Goal: Book appointment/travel/reservation

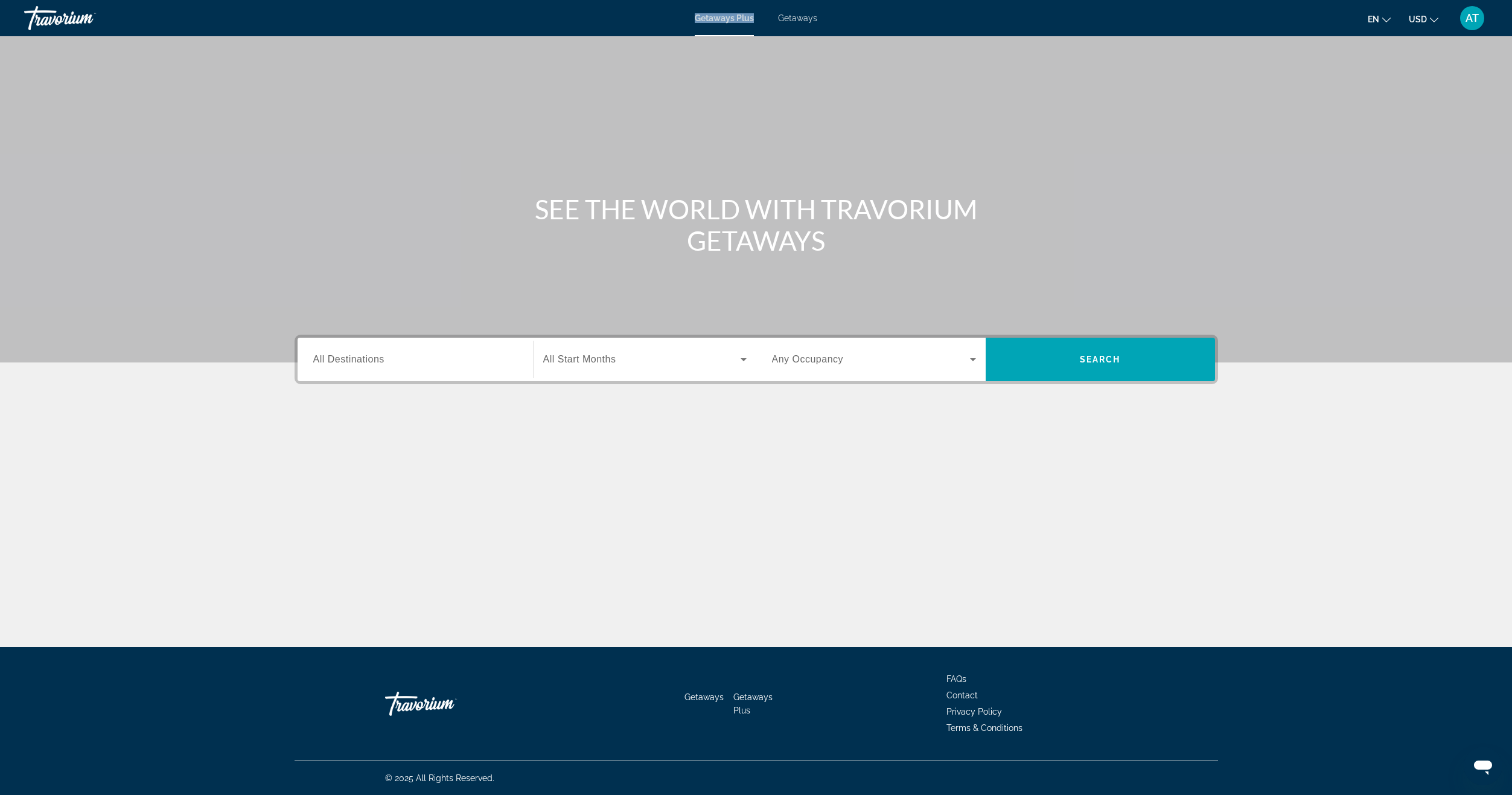
drag, startPoint x: 687, startPoint y: 18, endPoint x: 762, endPoint y: 21, distance: 75.1
click at [762, 21] on div "Getaways Plus Getaways en English Español Français Italiano Português русский U…" at bounding box center [756, 18] width 1512 height 31
copy span "Getaways Plus"
click at [802, 15] on span "Getaways" at bounding box center [797, 18] width 39 height 10
click at [456, 365] on input "Destination All Destinations" at bounding box center [415, 360] width 204 height 14
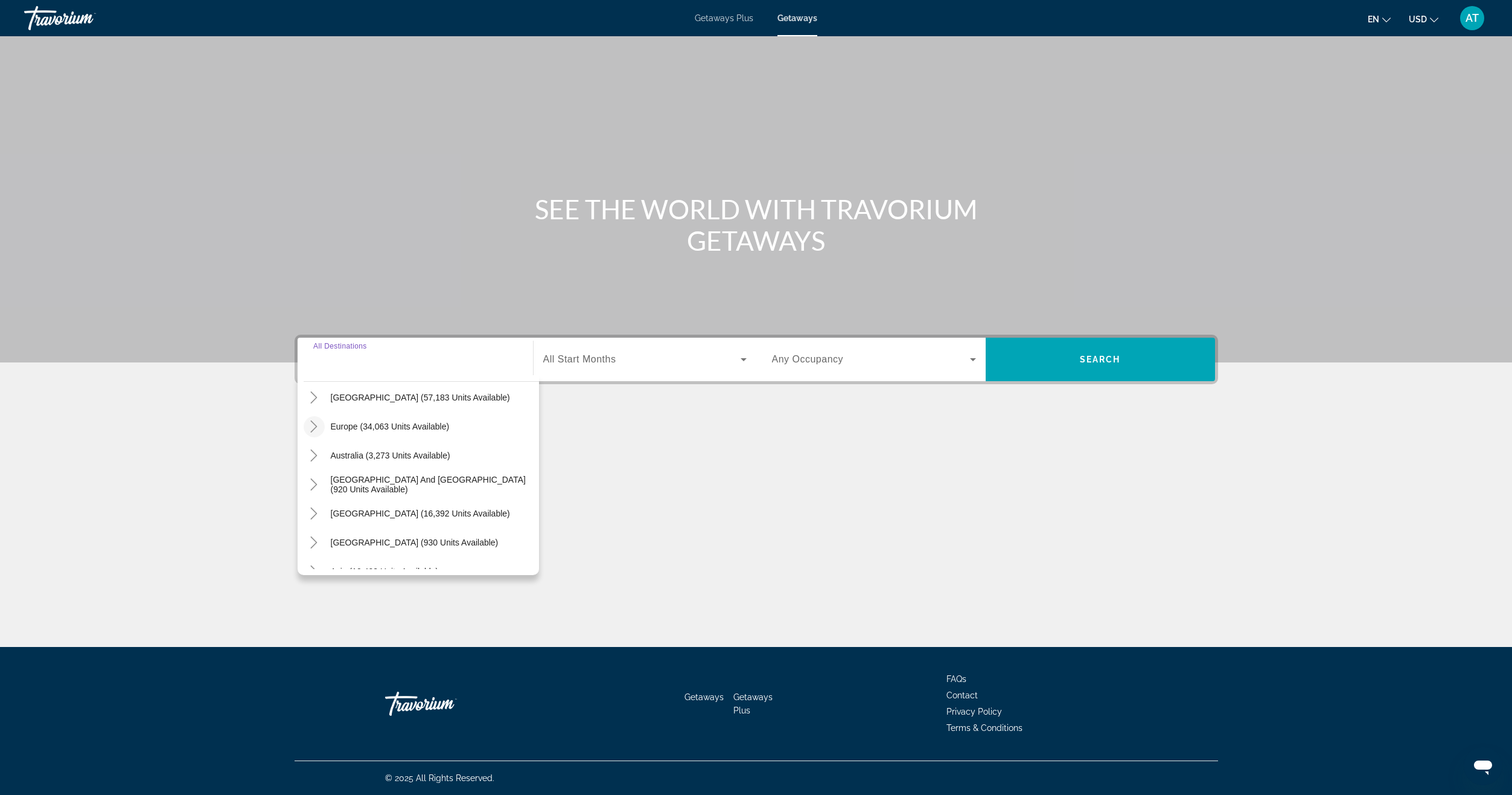
click at [320, 433] on mat-icon "Toggle Europe (34,063 units available)" at bounding box center [314, 427] width 22 height 22
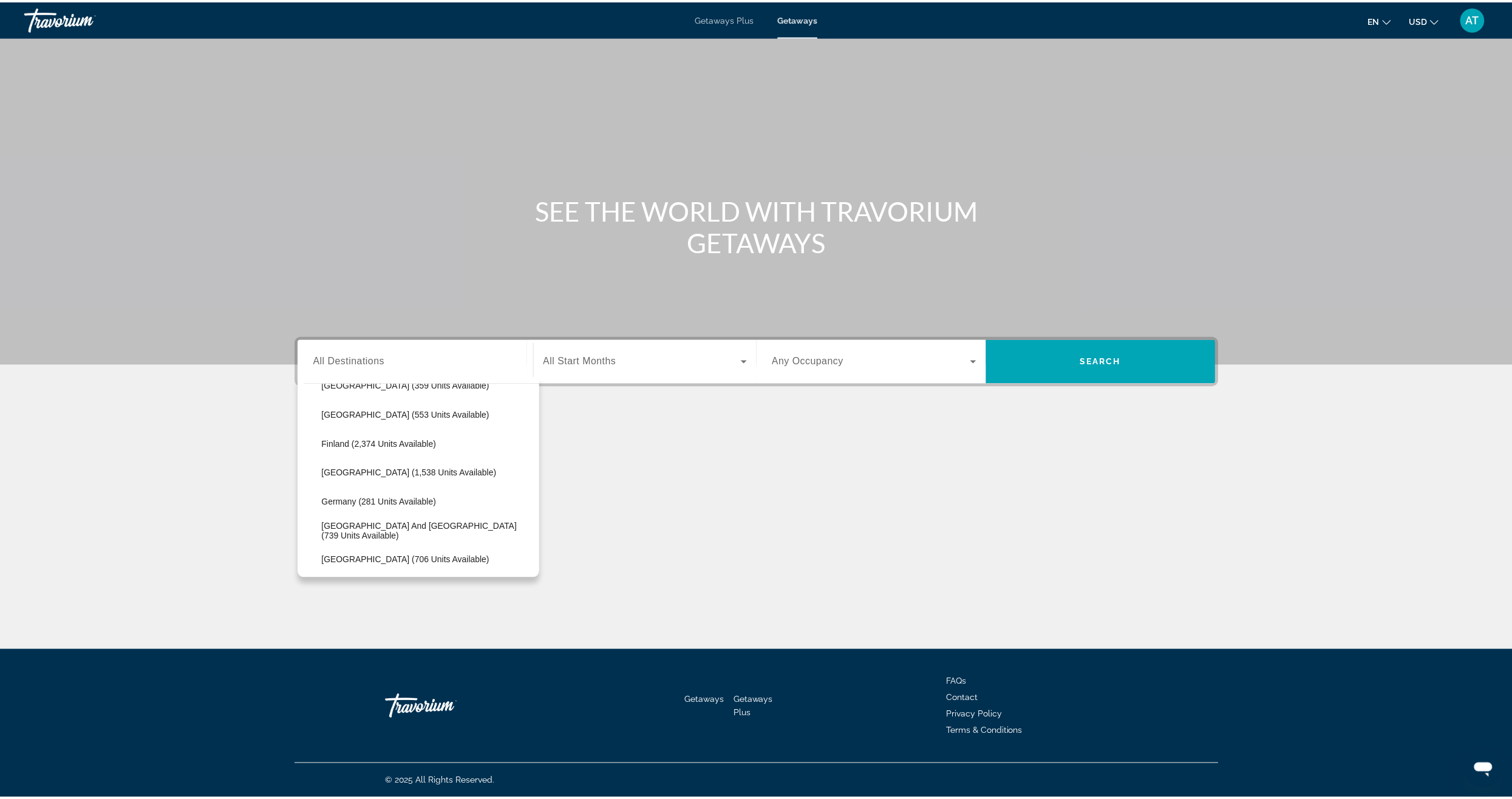
scroll to position [273, 0]
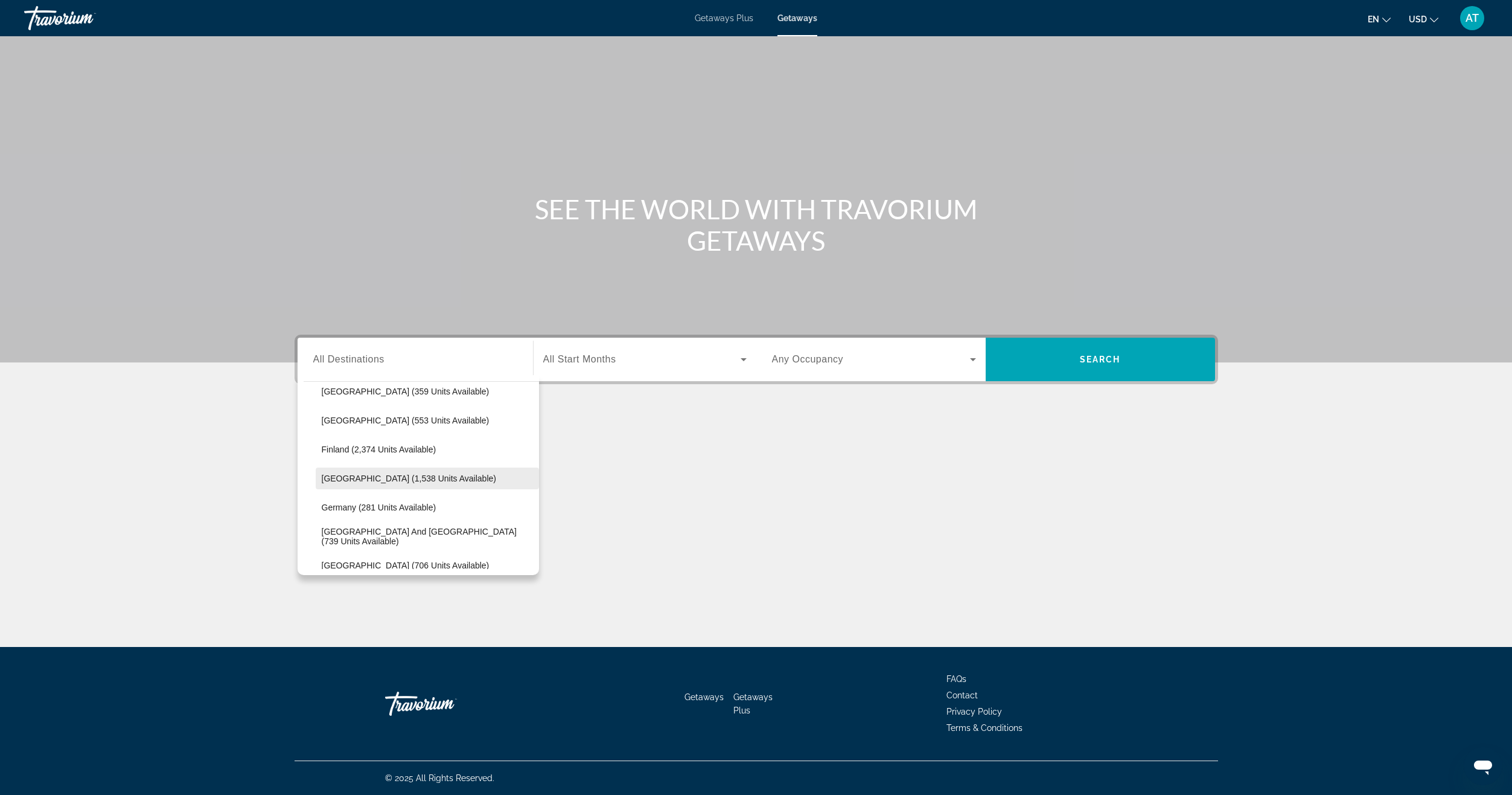
click at [382, 467] on span "Search widget" at bounding box center [427, 478] width 223 height 29
type input "**********"
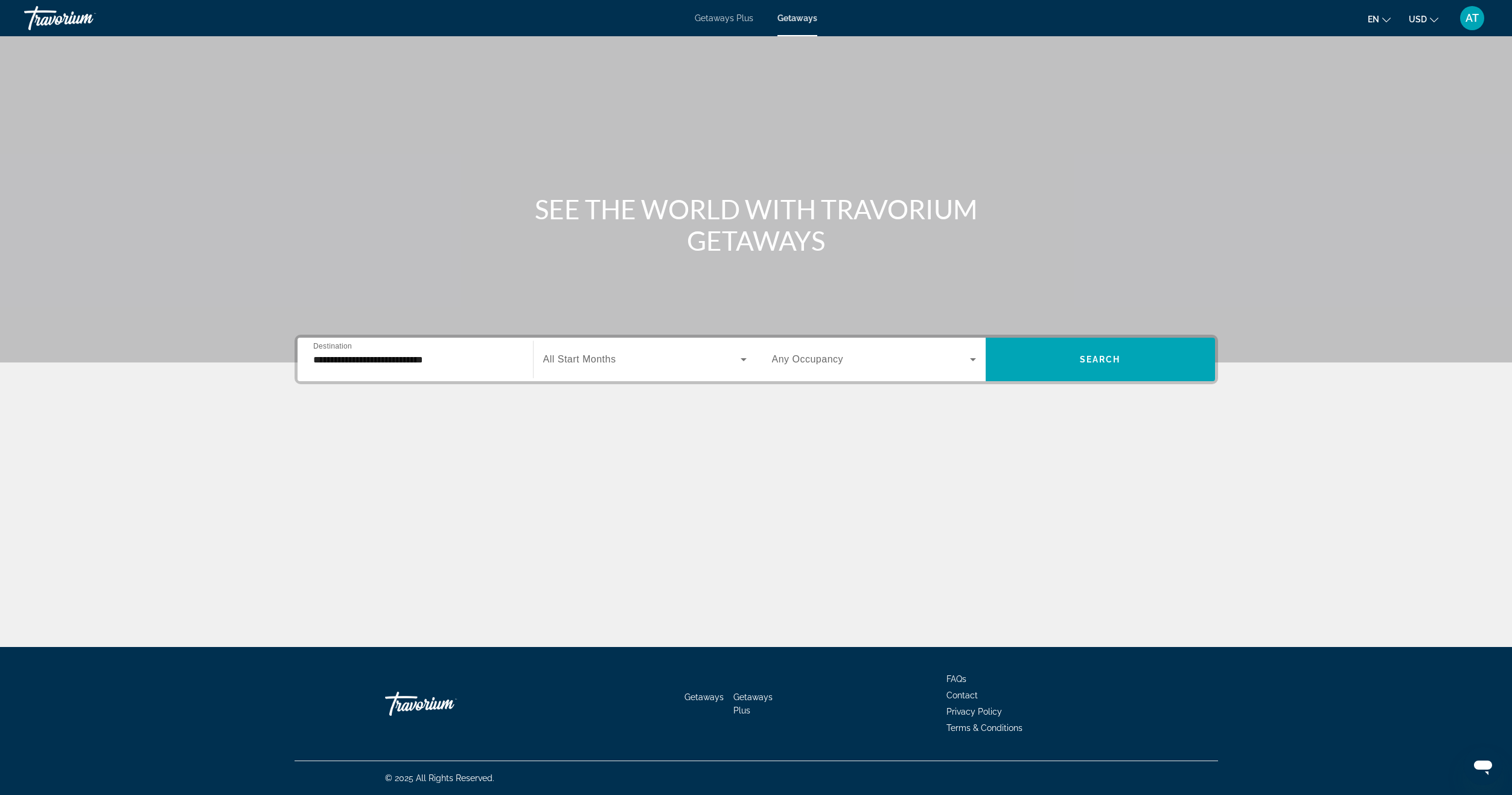
click at [562, 360] on span "All Start Months" at bounding box center [580, 359] width 73 height 10
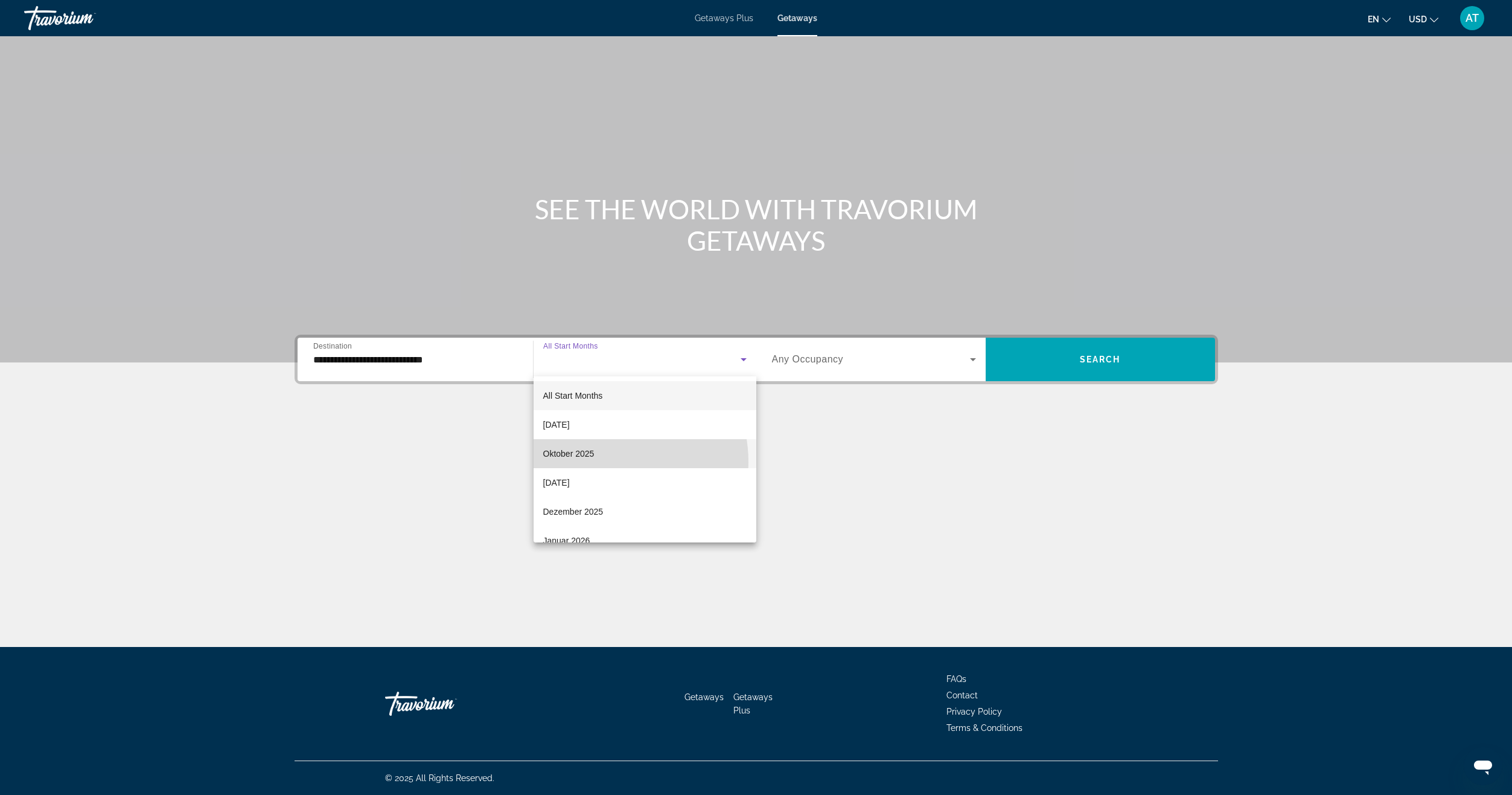
click at [602, 462] on mat-option "Oktober 2025" at bounding box center [644, 454] width 222 height 29
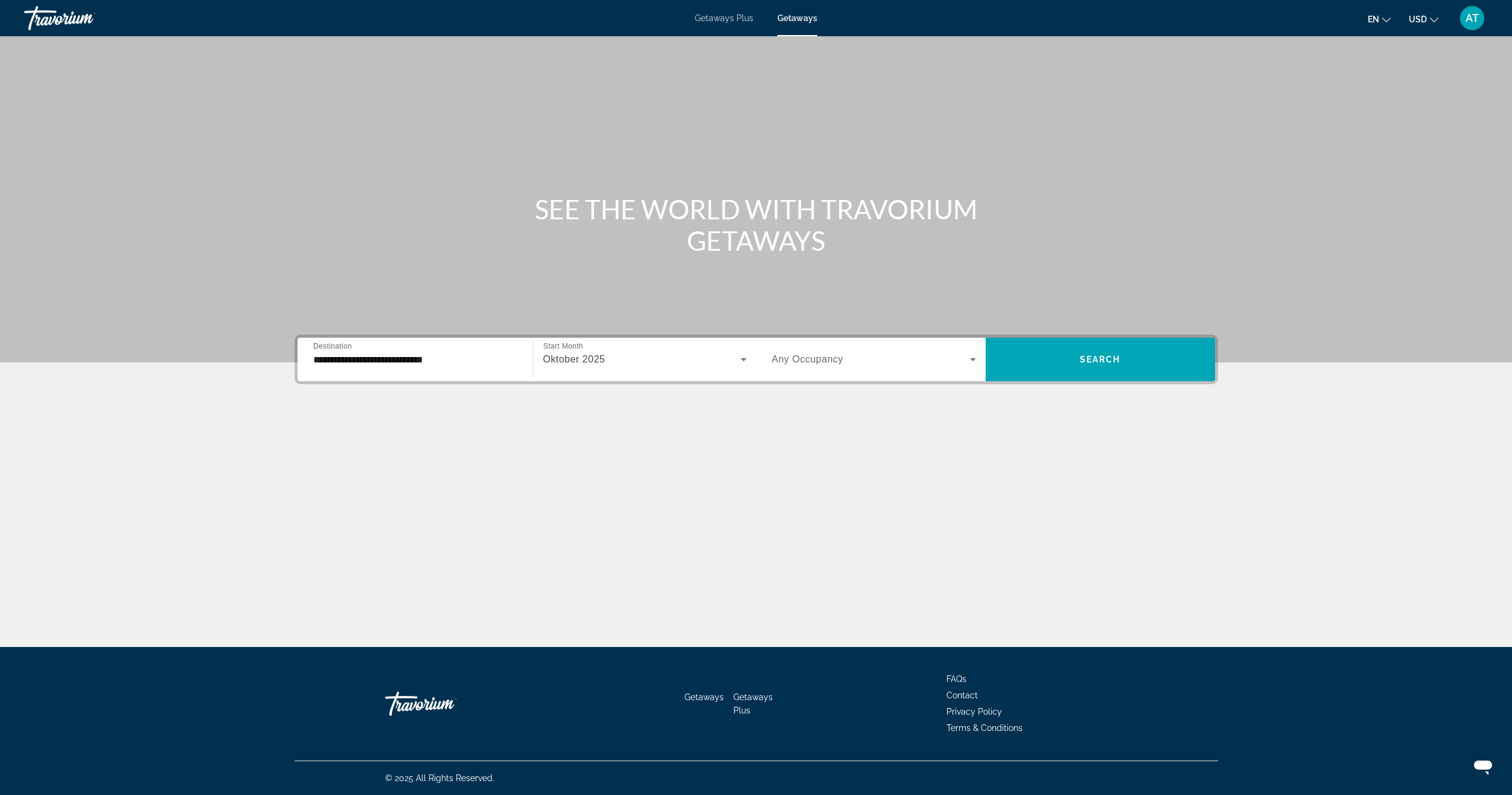
click at [831, 354] on span "Any Occupancy" at bounding box center [808, 359] width 72 height 10
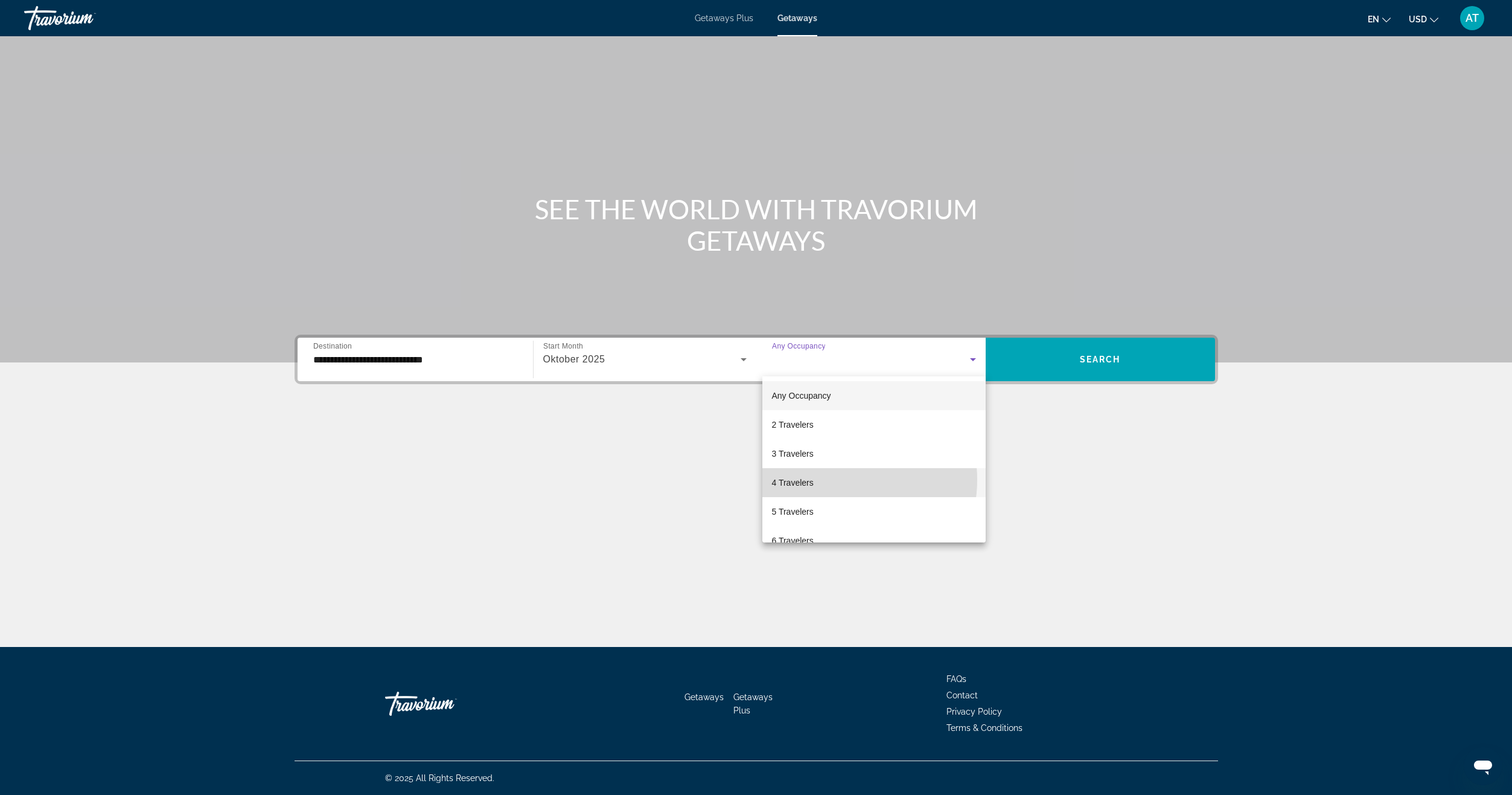
click at [835, 479] on mat-option "4 Travelers" at bounding box center [874, 482] width 223 height 29
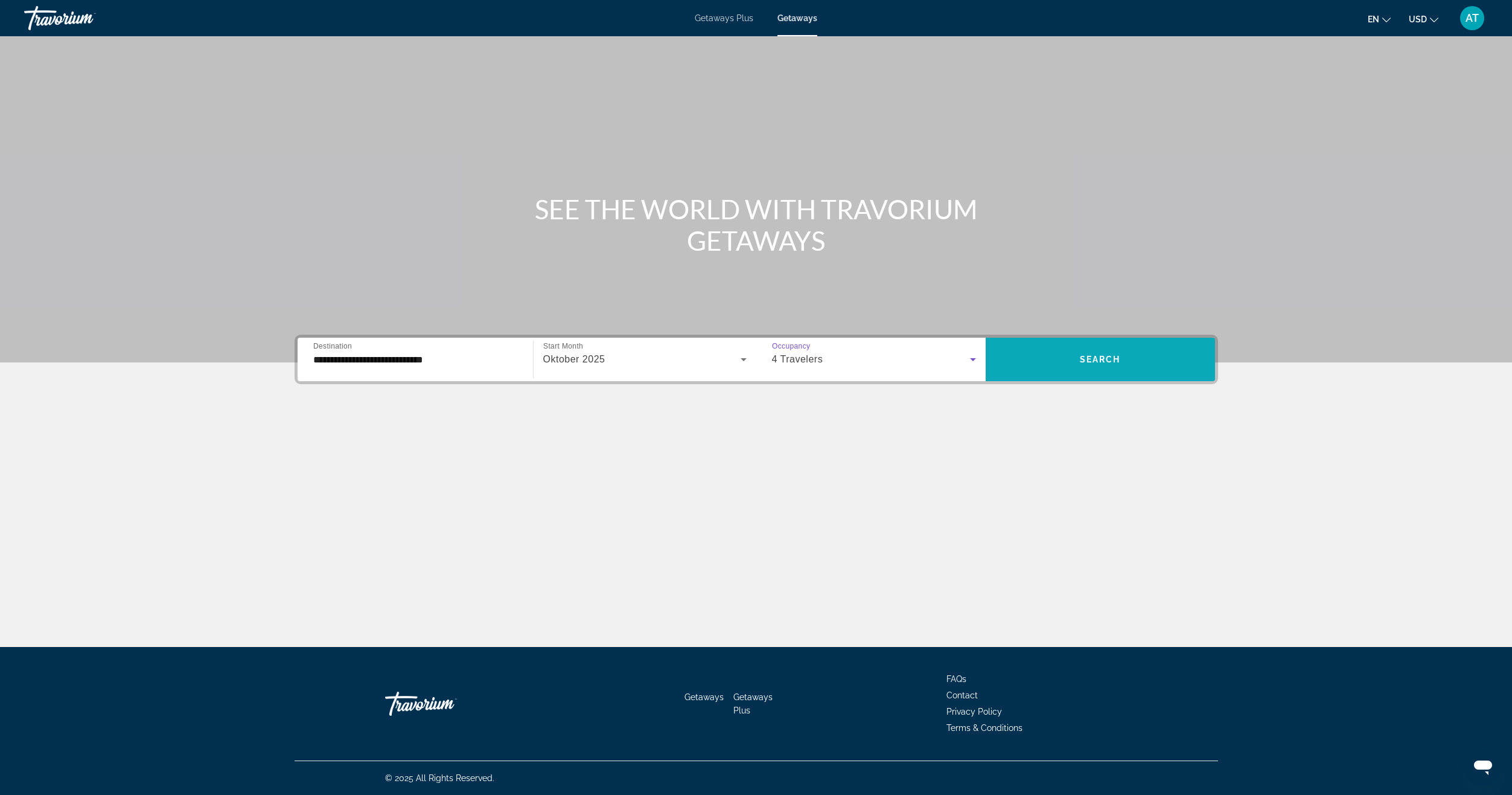
click at [1066, 368] on span "Search widget" at bounding box center [1101, 359] width 230 height 29
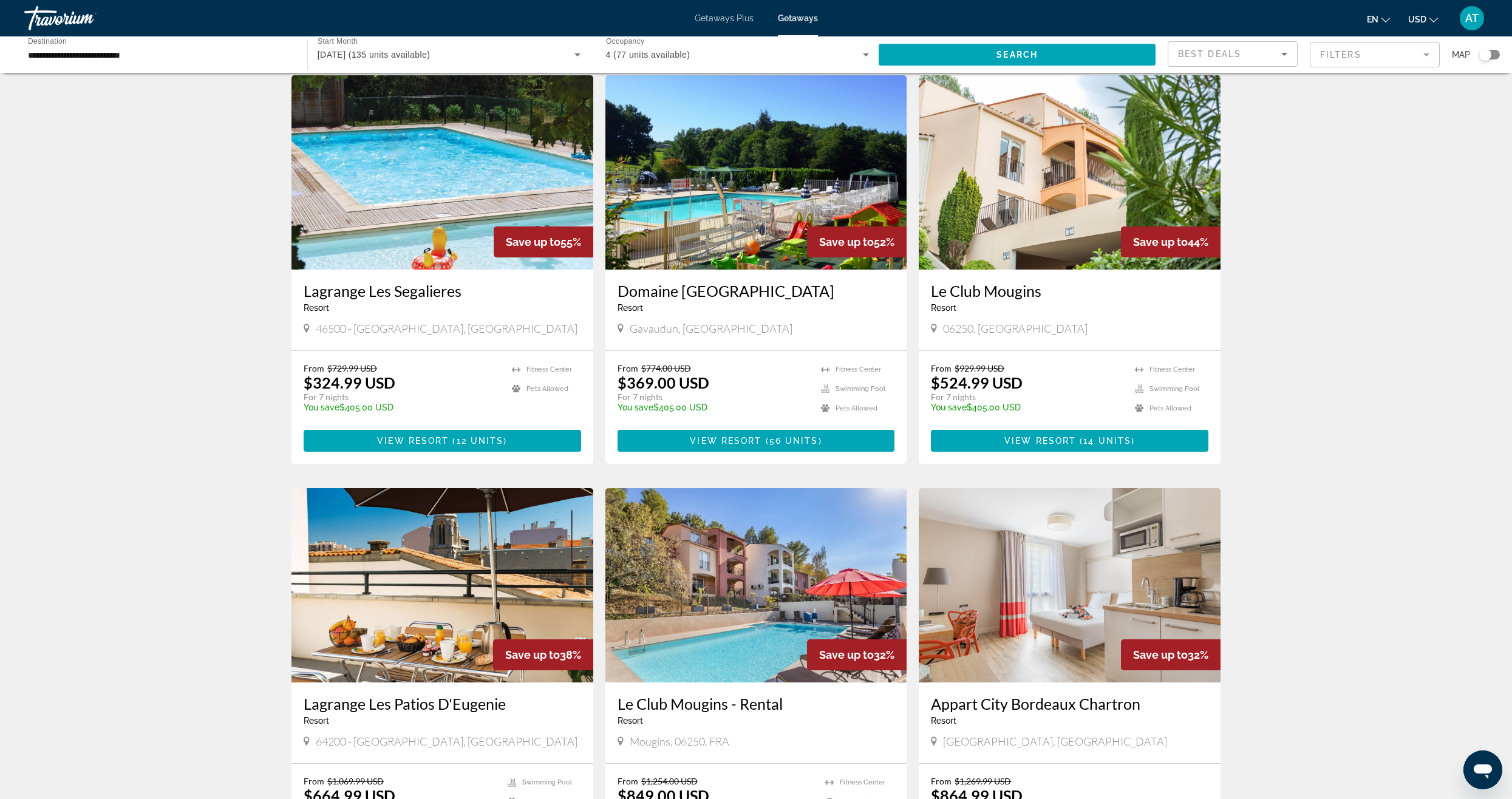
scroll to position [61, 0]
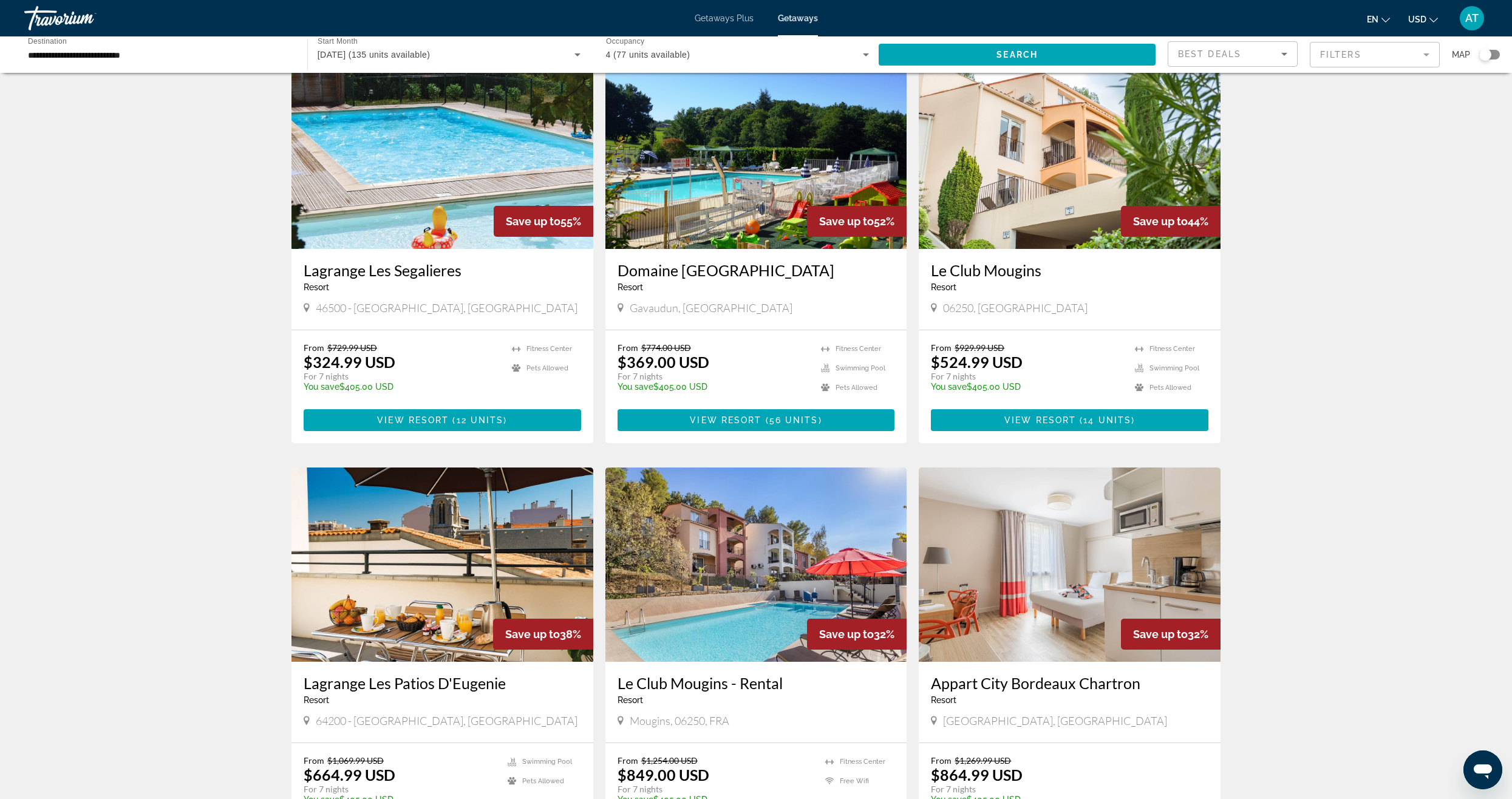
click at [804, 242] on img "Main content" at bounding box center [756, 151] width 301 height 194
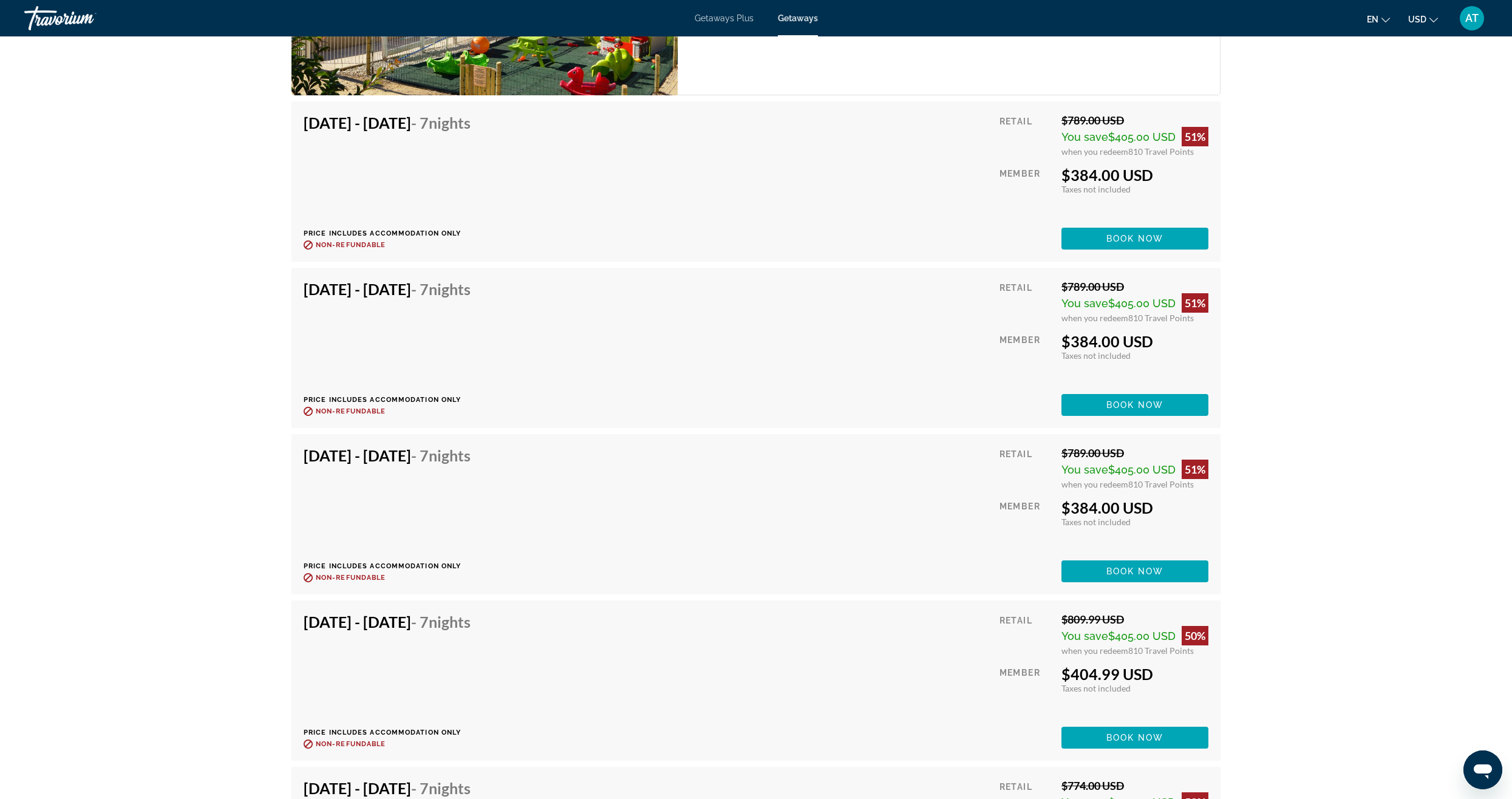
scroll to position [2488, 0]
click at [1092, 411] on span "Main content" at bounding box center [1134, 404] width 147 height 29
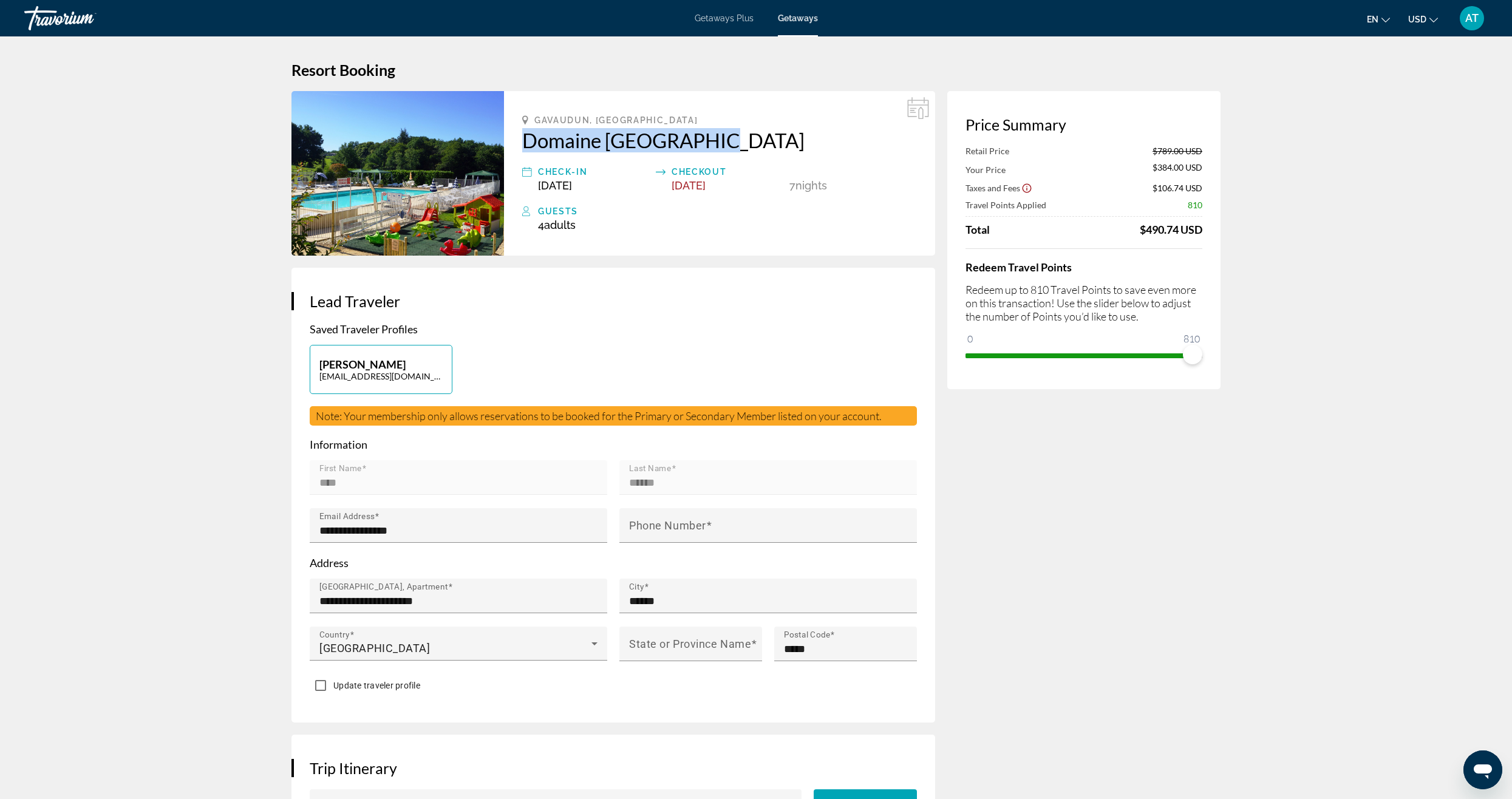
drag, startPoint x: 515, startPoint y: 141, endPoint x: 730, endPoint y: 143, distance: 215.0
click at [730, 143] on div "Gavaudun, [GEOGRAPHIC_DATA] Domaine [GEOGRAPHIC_DATA] Check-In [DATE] Checkout …" at bounding box center [720, 173] width 431 height 164
copy h2 "Domaine [GEOGRAPHIC_DATA]"
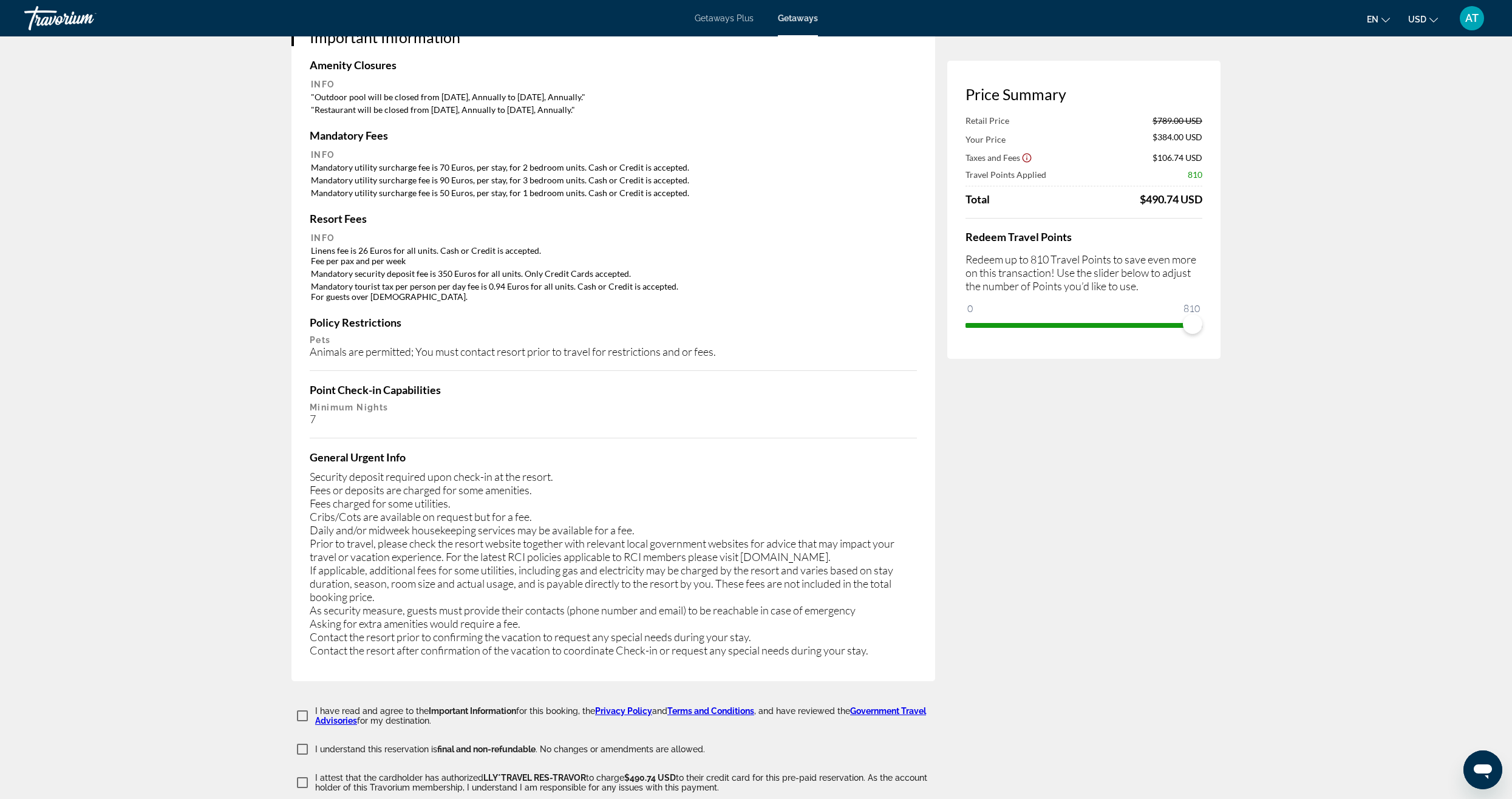
scroll to position [1578, 0]
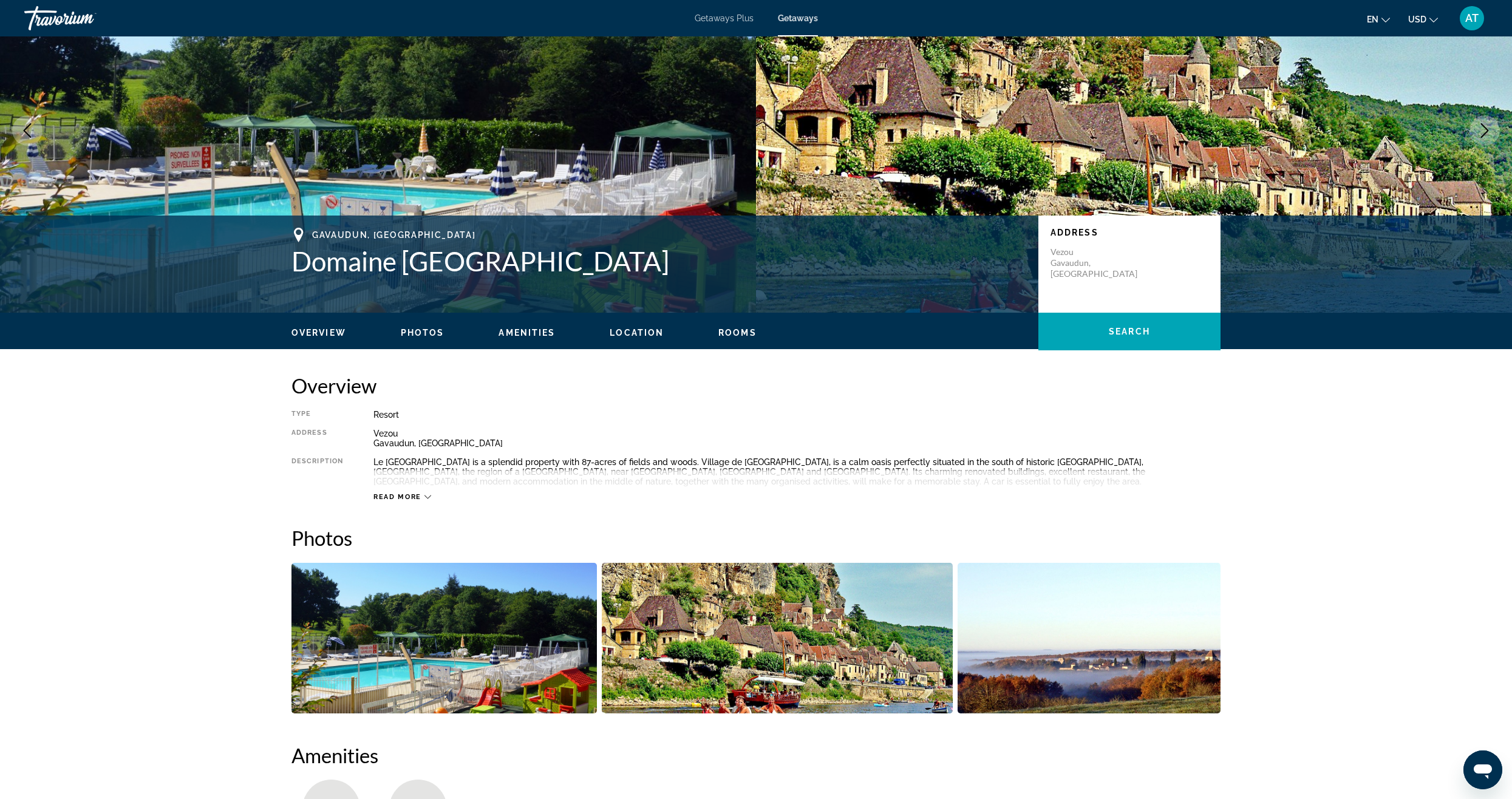
scroll to position [243, 0]
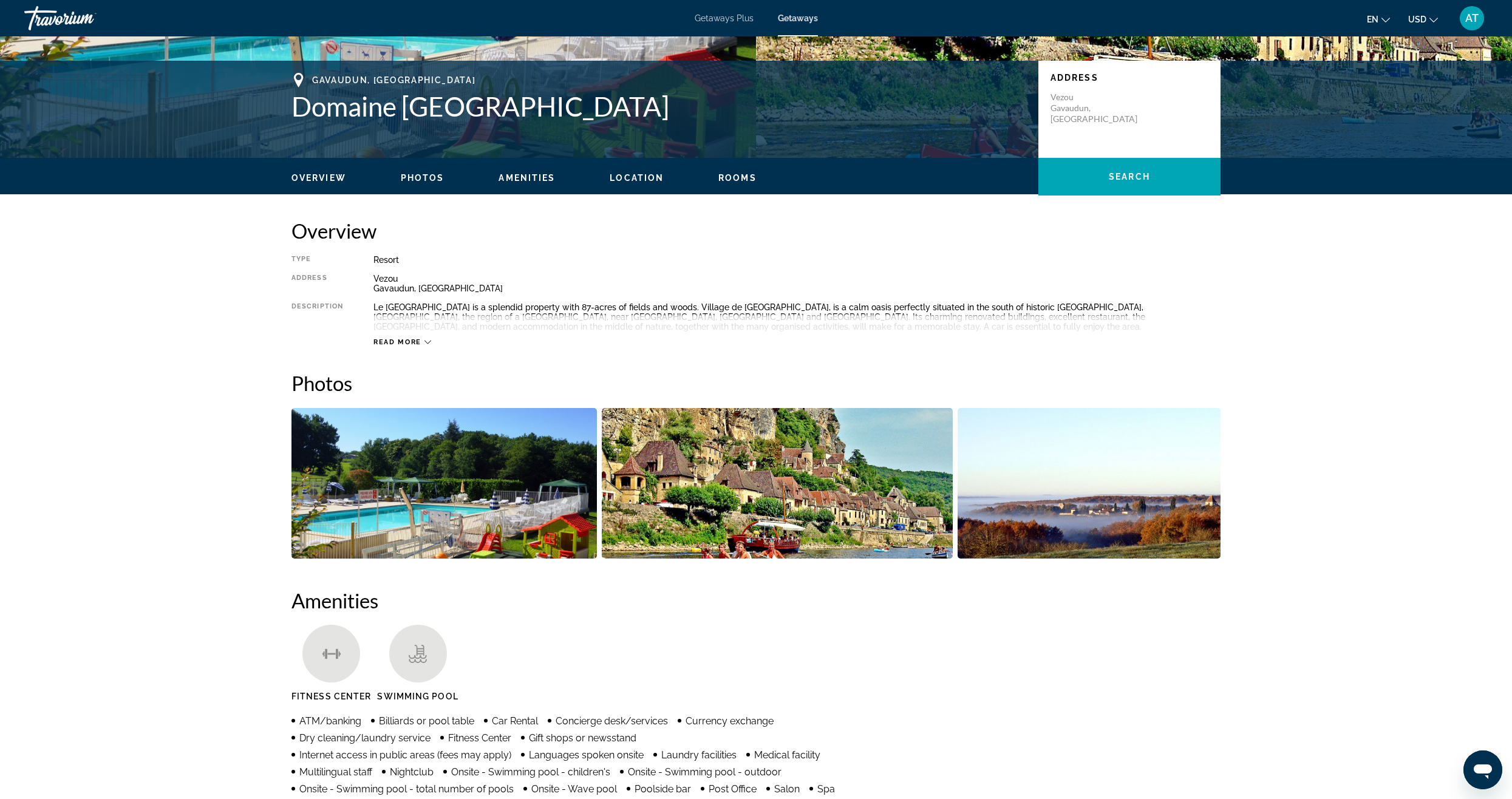
click at [418, 342] on span "Read more" at bounding box center [398, 342] width 48 height 8
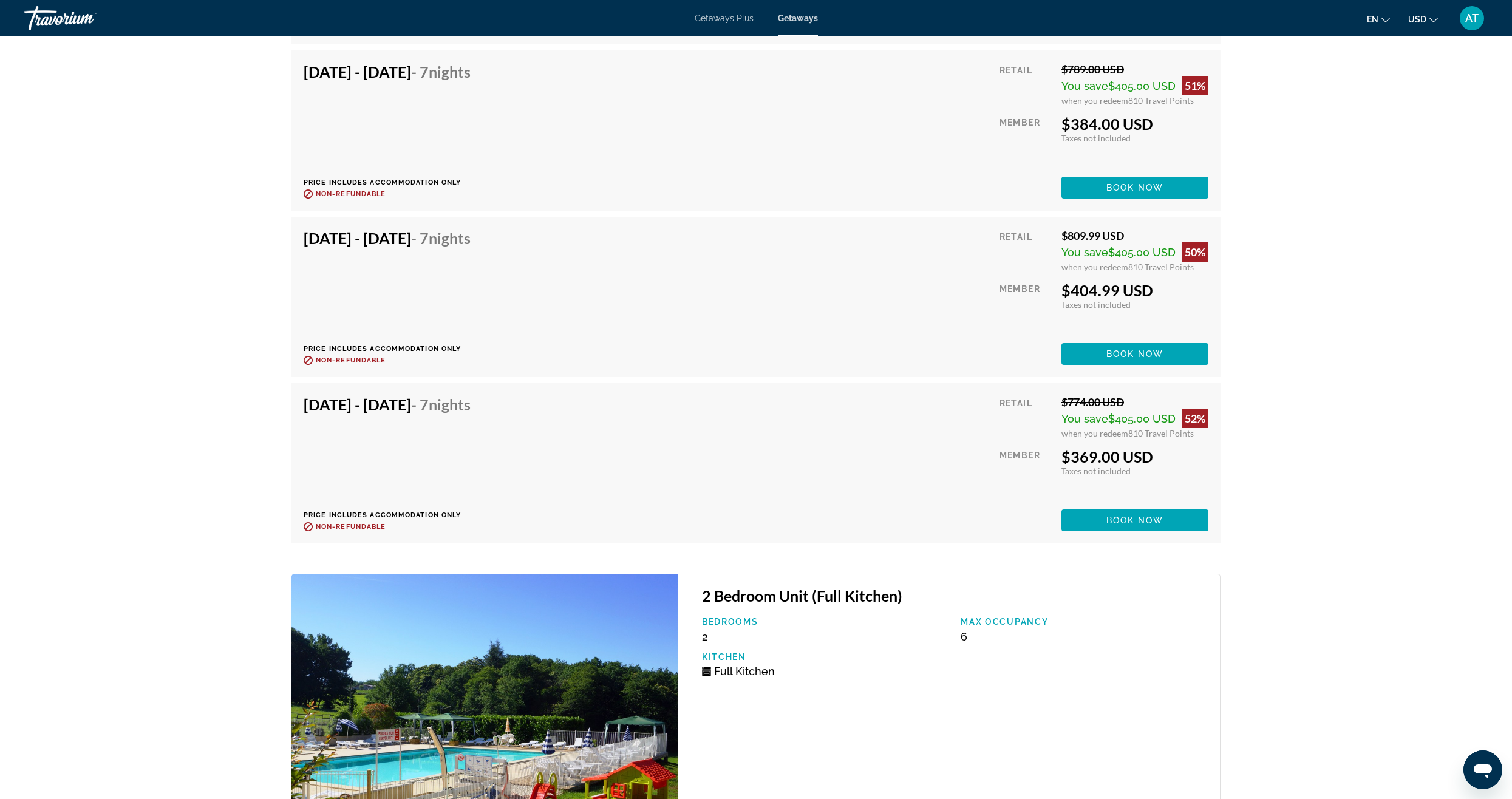
scroll to position [2549, 0]
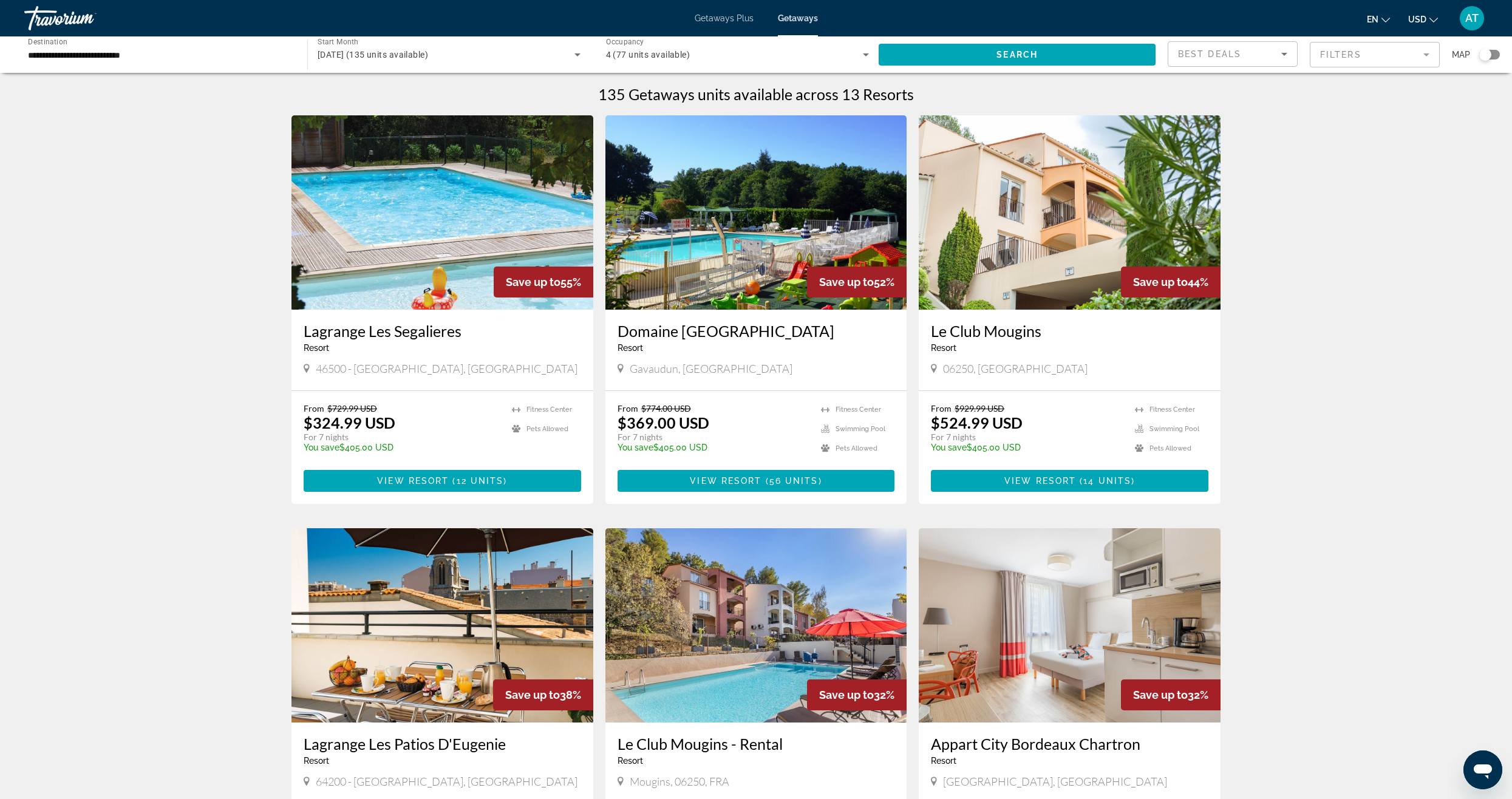
click at [1493, 50] on div "Search widget" at bounding box center [1490, 54] width 21 height 10
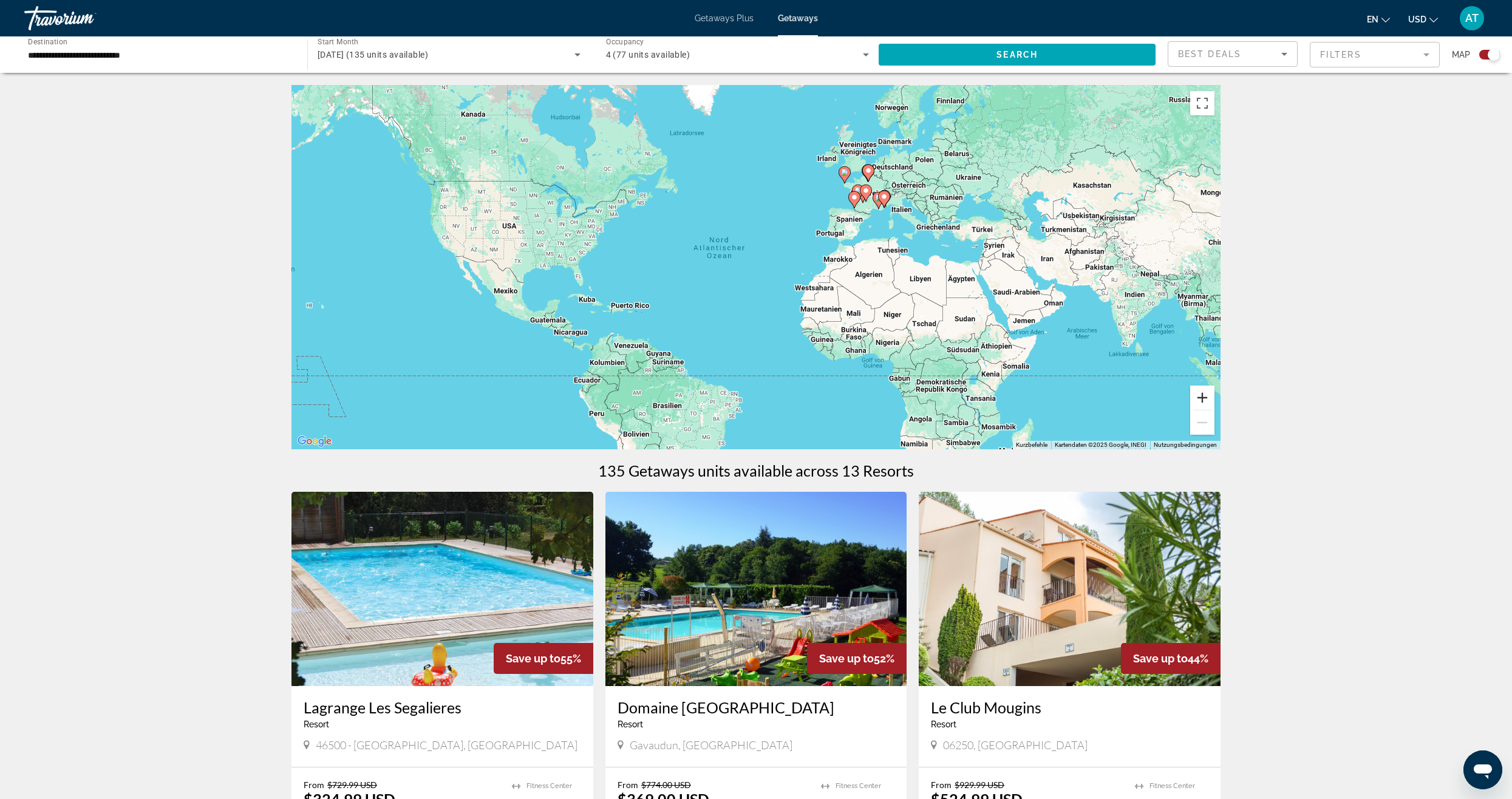
click at [1209, 396] on button "Vergrößern" at bounding box center [1202, 397] width 24 height 24
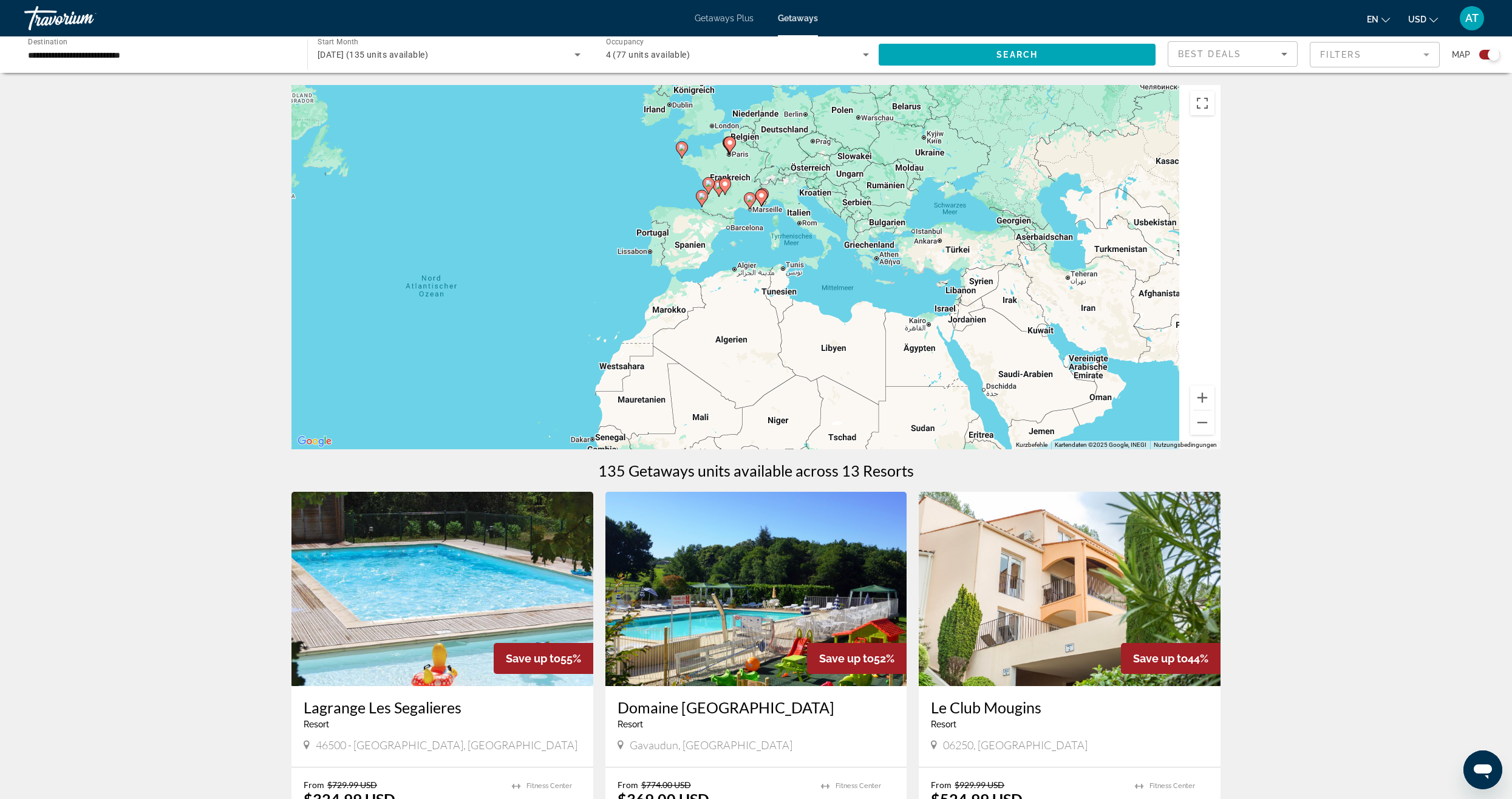
drag, startPoint x: 1099, startPoint y: 315, endPoint x: 843, endPoint y: 380, distance: 264.1
click at [846, 378] on div "Um den Modus zum Ziehen mit der Tastatur zu aktivieren, drückst du Alt + Eingab…" at bounding box center [755, 267] width 929 height 364
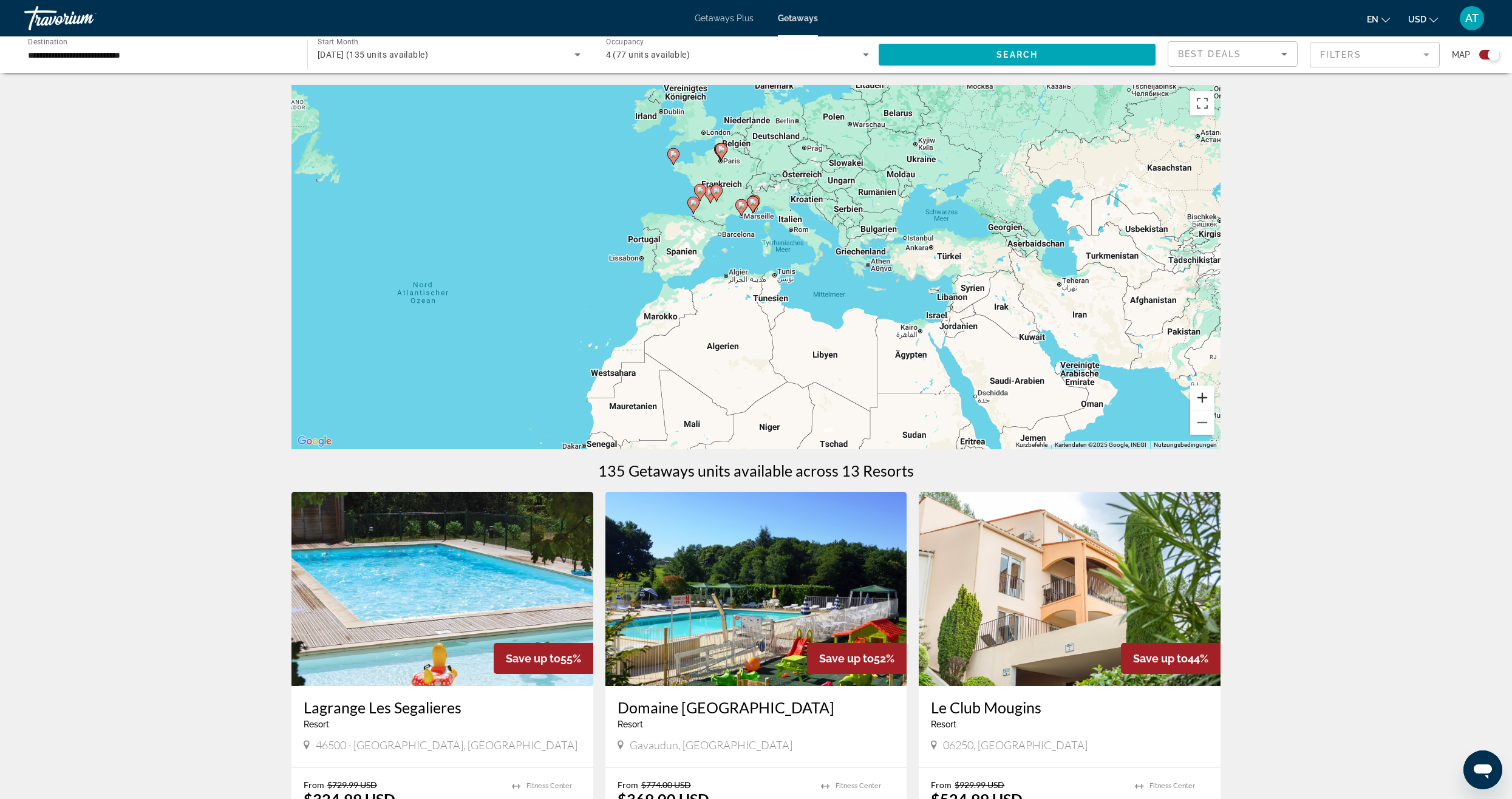
click at [1196, 400] on button "Vergrößern" at bounding box center [1202, 397] width 24 height 24
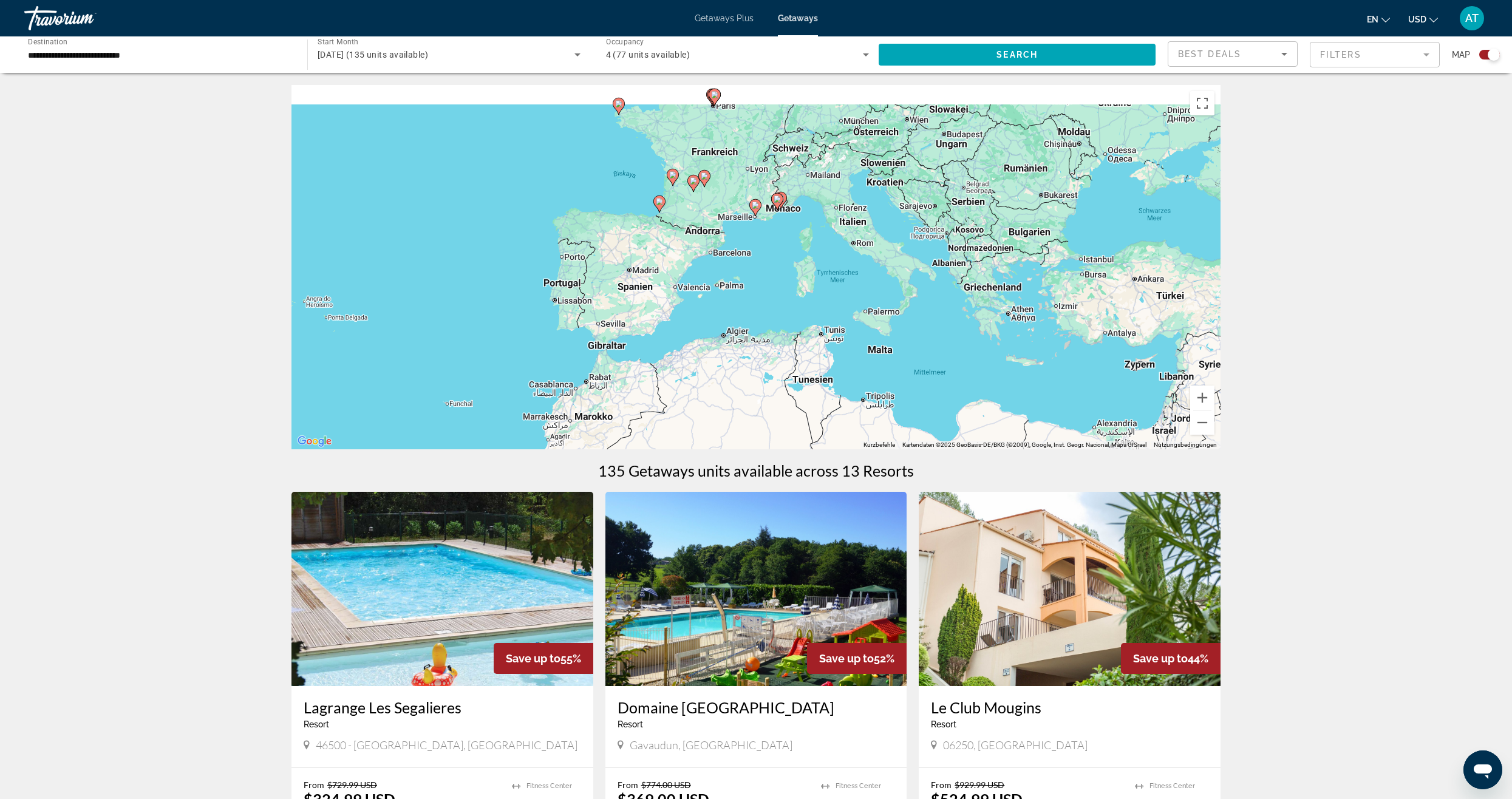
drag, startPoint x: 1026, startPoint y: 292, endPoint x: 1057, endPoint y: 355, distance: 70.2
click at [1056, 348] on div "Um den Modus zum Ziehen mit der Tastatur zu aktivieren, drückst du Alt + Eingab…" at bounding box center [755, 267] width 929 height 364
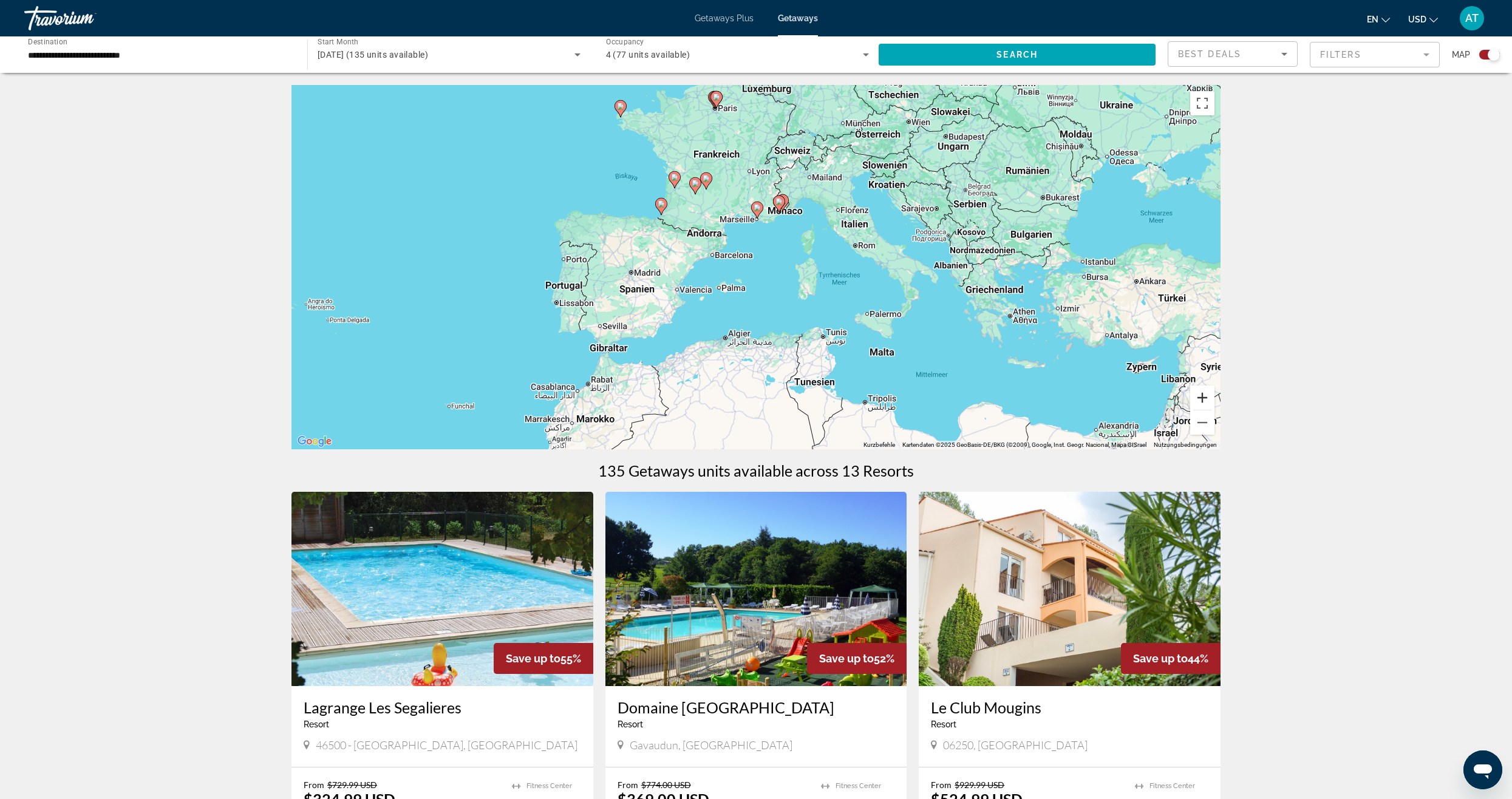
click at [1199, 401] on button "Vergrößern" at bounding box center [1202, 397] width 24 height 24
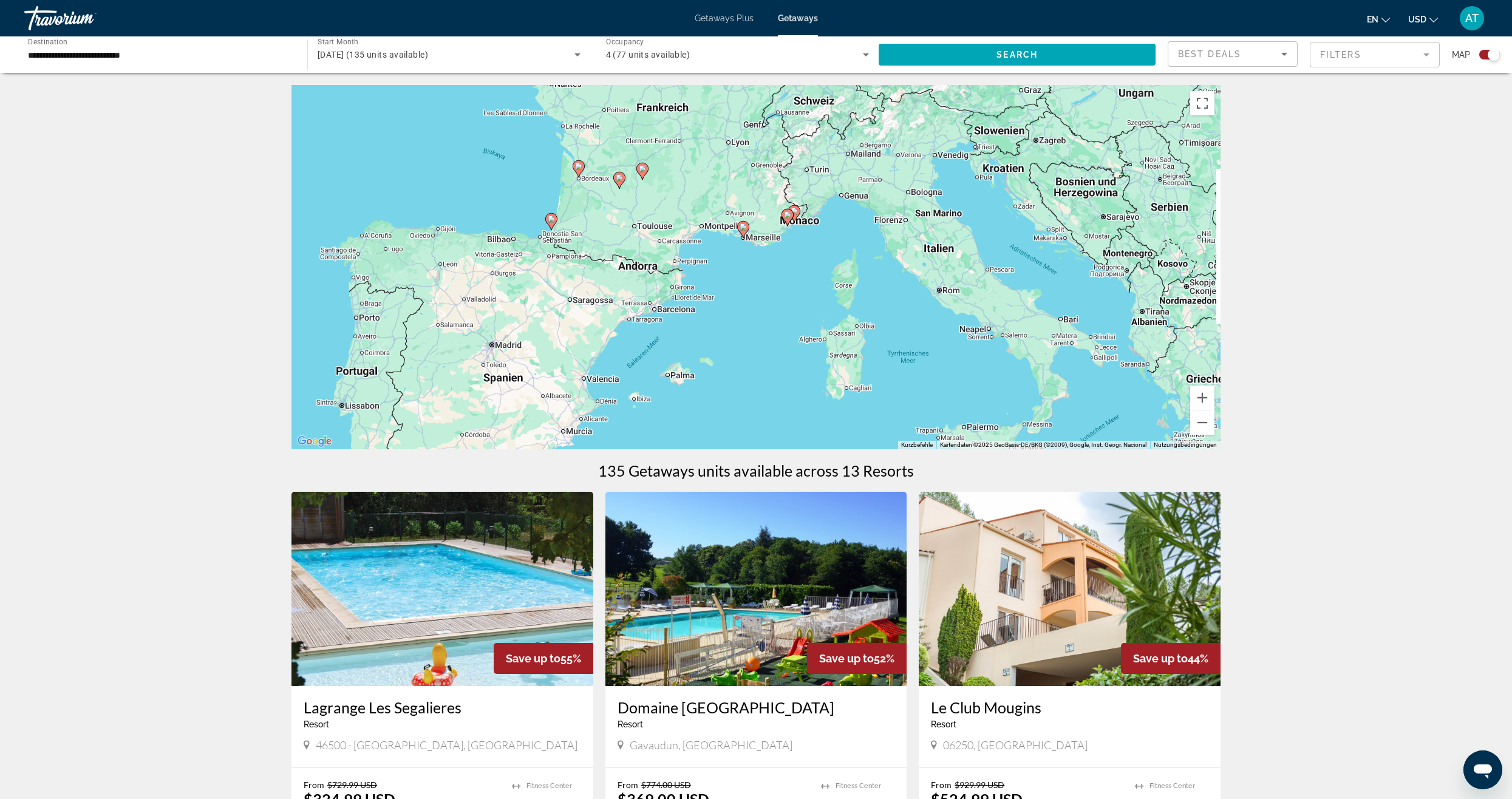
drag, startPoint x: 987, startPoint y: 300, endPoint x: 968, endPoint y: 373, distance: 75.4
click at [968, 373] on div "Um den Modus zum Ziehen mit der Tastatur zu aktivieren, drückst du Alt + Eingab…" at bounding box center [755, 267] width 929 height 364
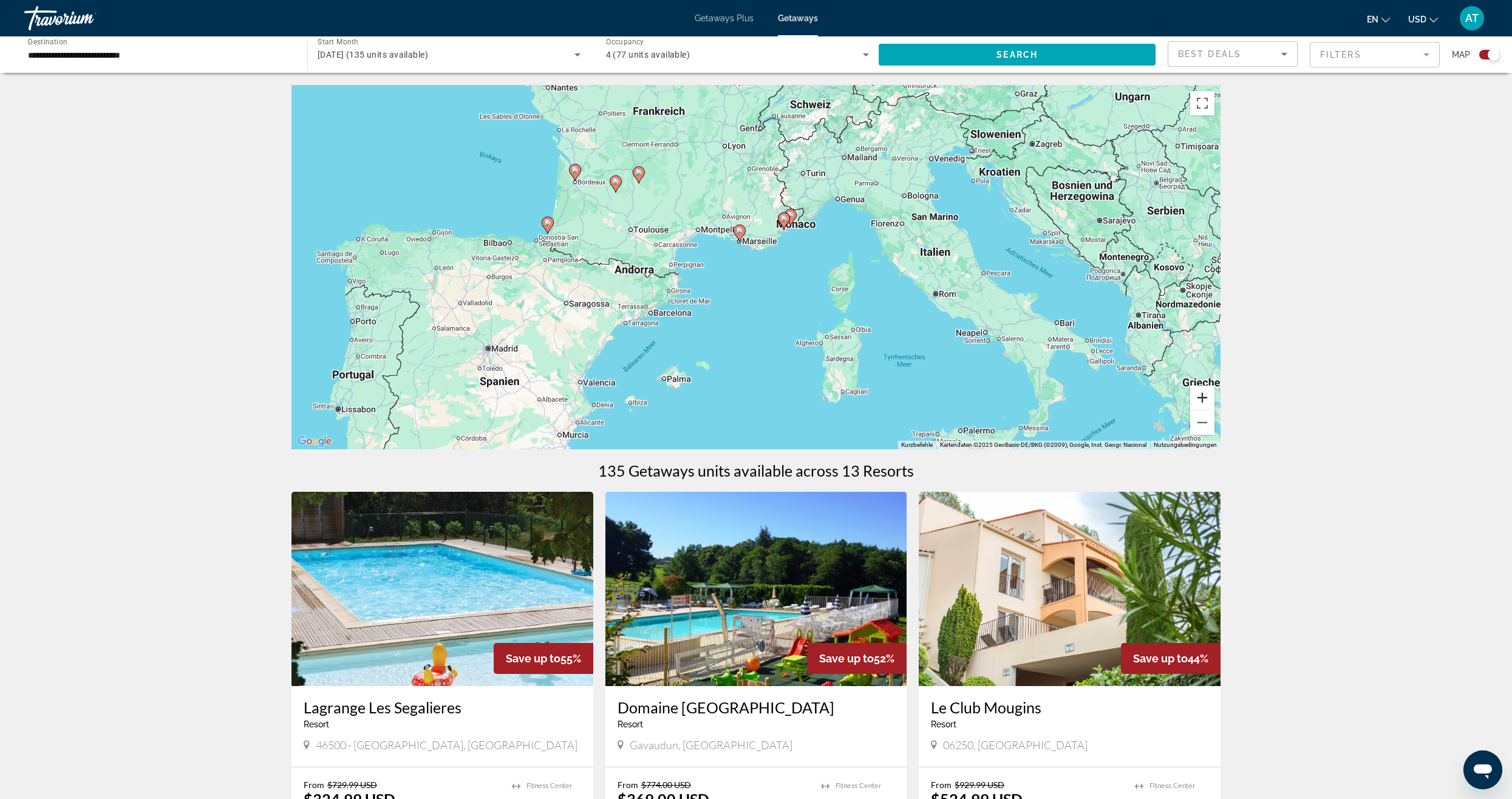
click at [1197, 395] on button "Vergrößern" at bounding box center [1202, 397] width 24 height 24
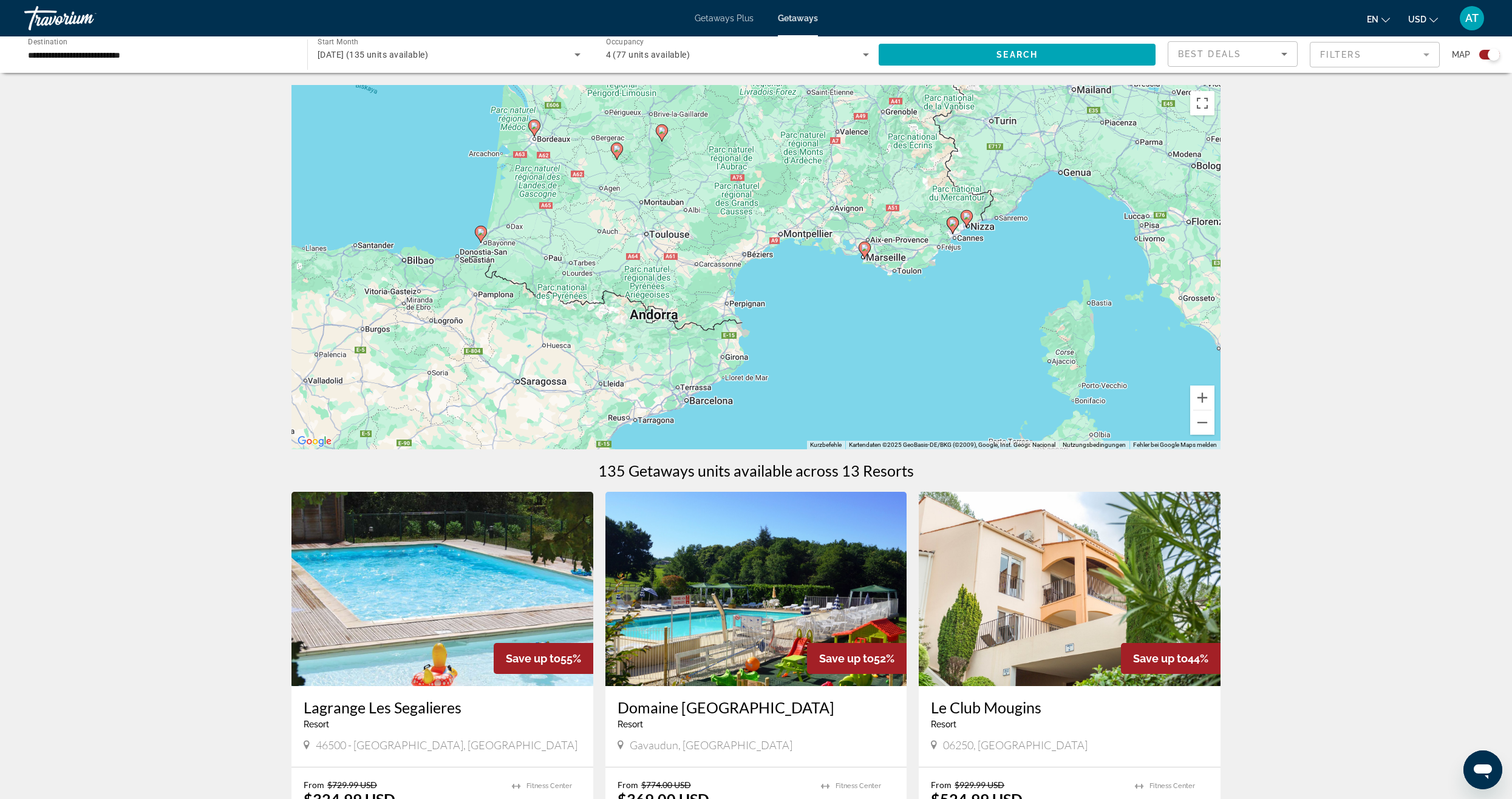
drag, startPoint x: 990, startPoint y: 317, endPoint x: 1132, endPoint y: 360, distance: 148.4
click at [1132, 360] on div "Um den Modus zum Ziehen mit der Tastatur zu aktivieren, drückst du Alt + Eingab…" at bounding box center [755, 267] width 929 height 364
click at [1211, 430] on button "Verkleinern" at bounding box center [1202, 422] width 24 height 24
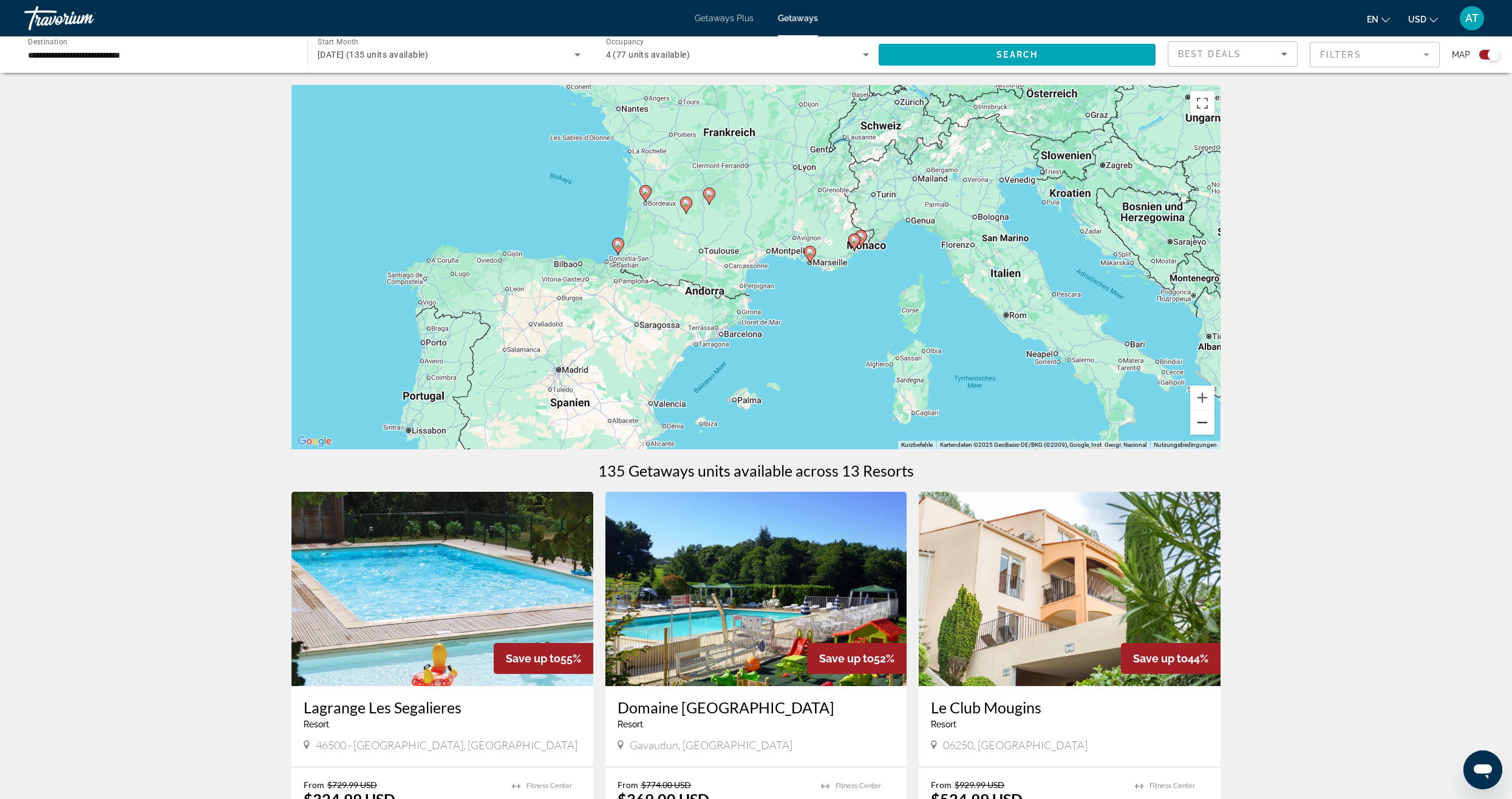
click at [1209, 430] on button "Verkleinern" at bounding box center [1202, 422] width 24 height 24
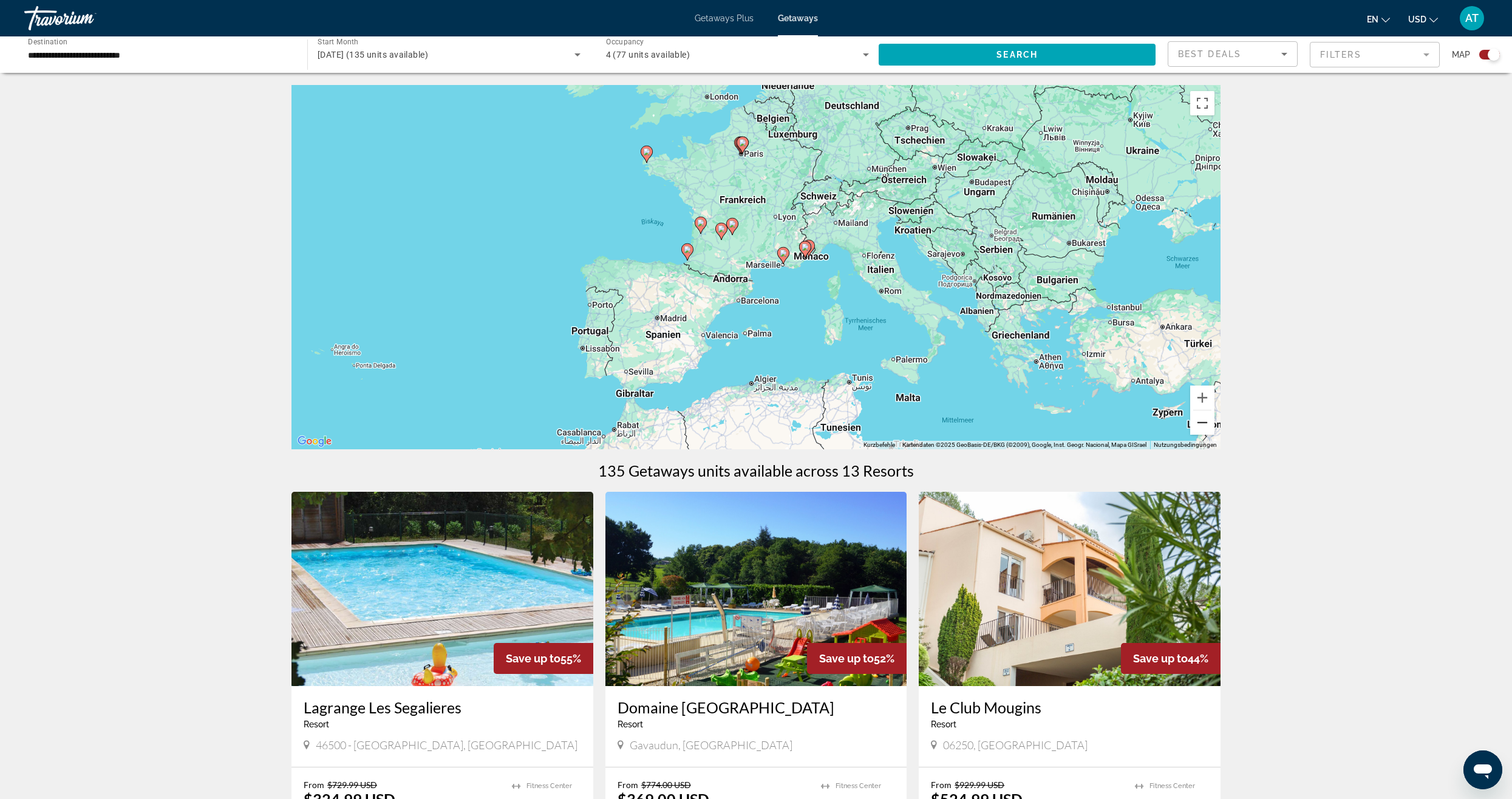
click at [1208, 430] on button "Verkleinern" at bounding box center [1202, 422] width 24 height 24
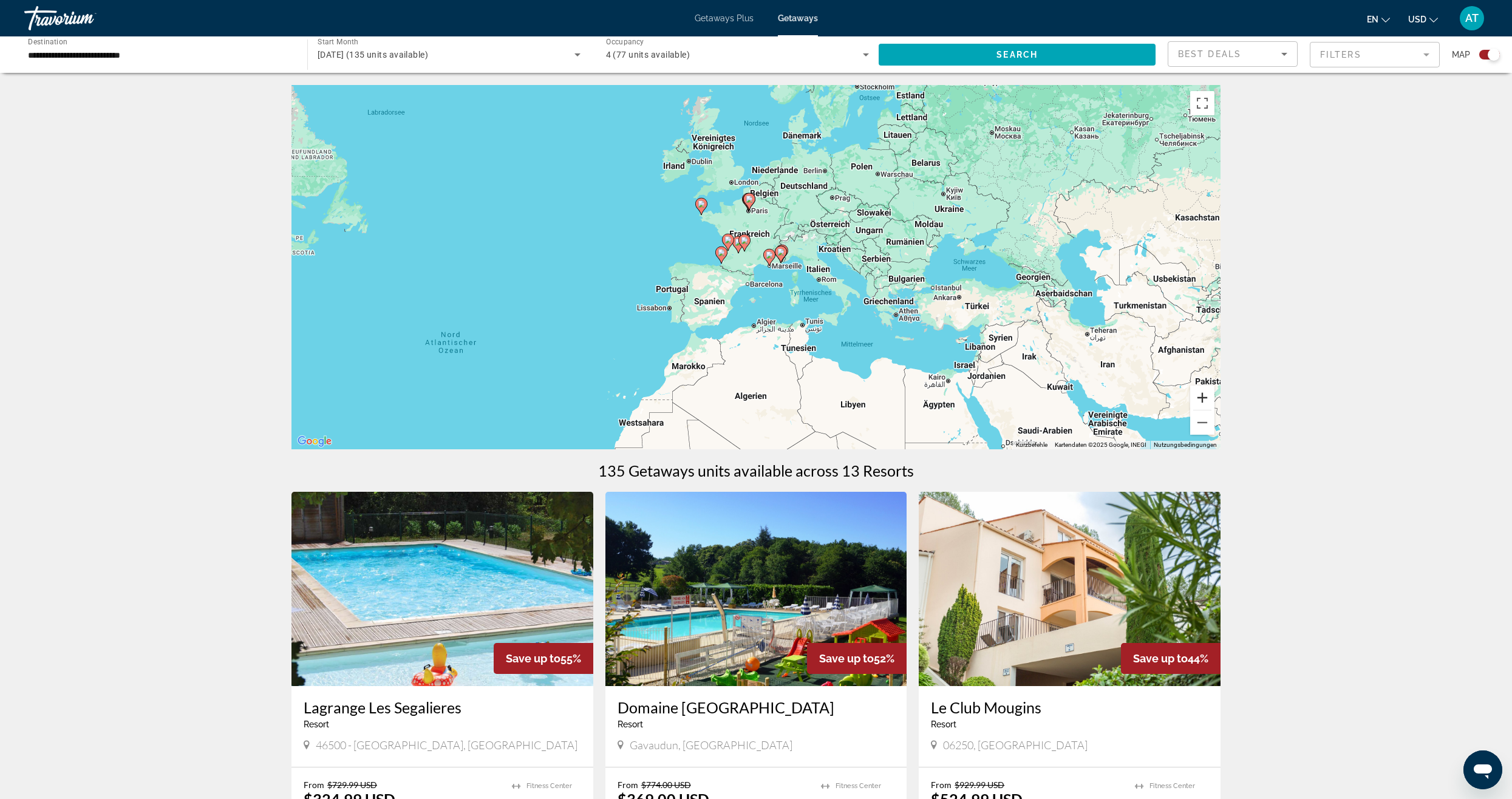
click at [1202, 399] on button "Vergrößern" at bounding box center [1202, 397] width 24 height 24
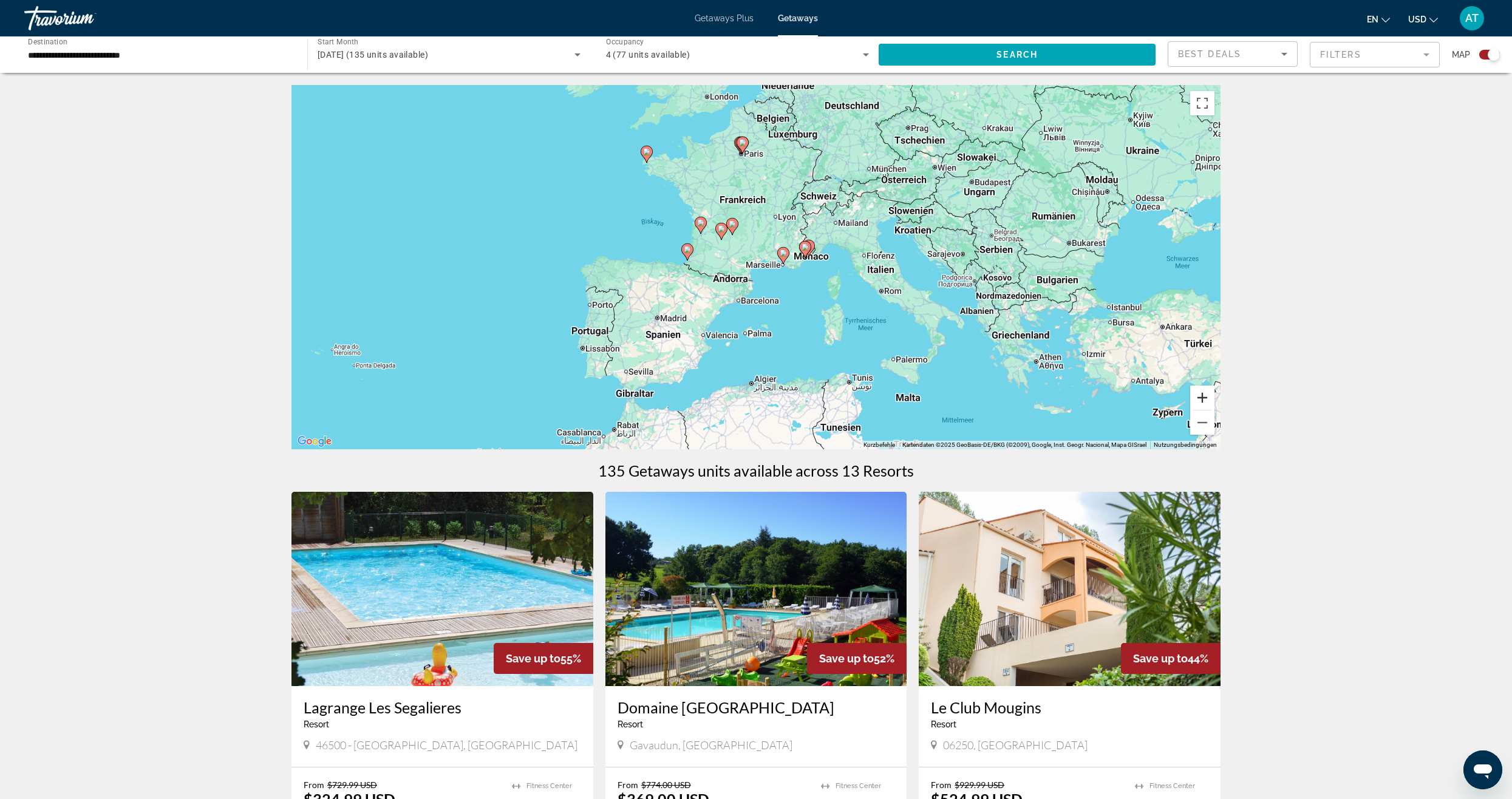
click at [1202, 399] on button "Vergrößern" at bounding box center [1202, 397] width 24 height 24
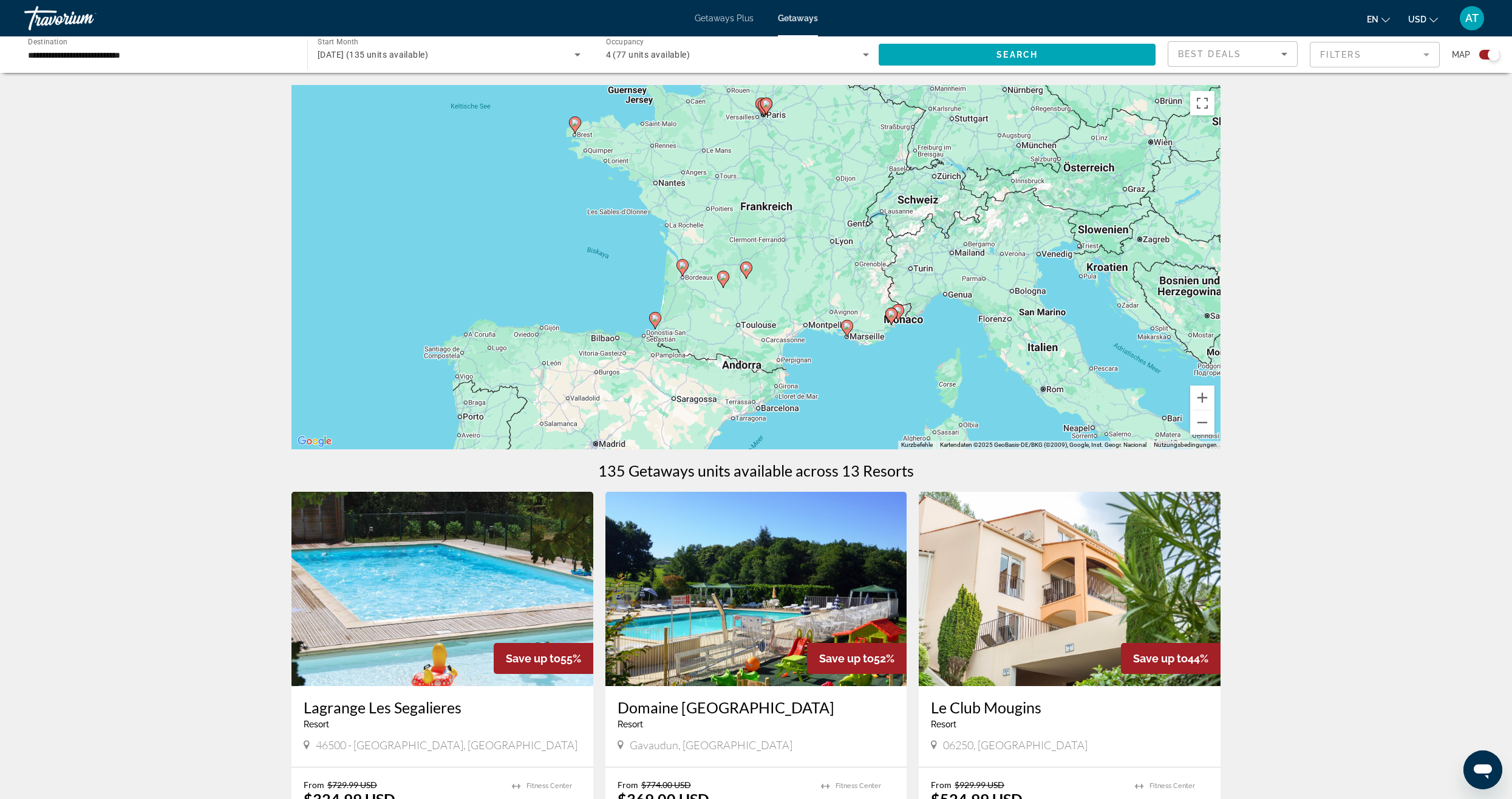
drag, startPoint x: 993, startPoint y: 311, endPoint x: 1037, endPoint y: 393, distance: 93.1
click at [1037, 393] on div "Um den Modus zum Ziehen mit der Tastatur zu aktivieren, drückst du Alt + Eingab…" at bounding box center [755, 267] width 929 height 364
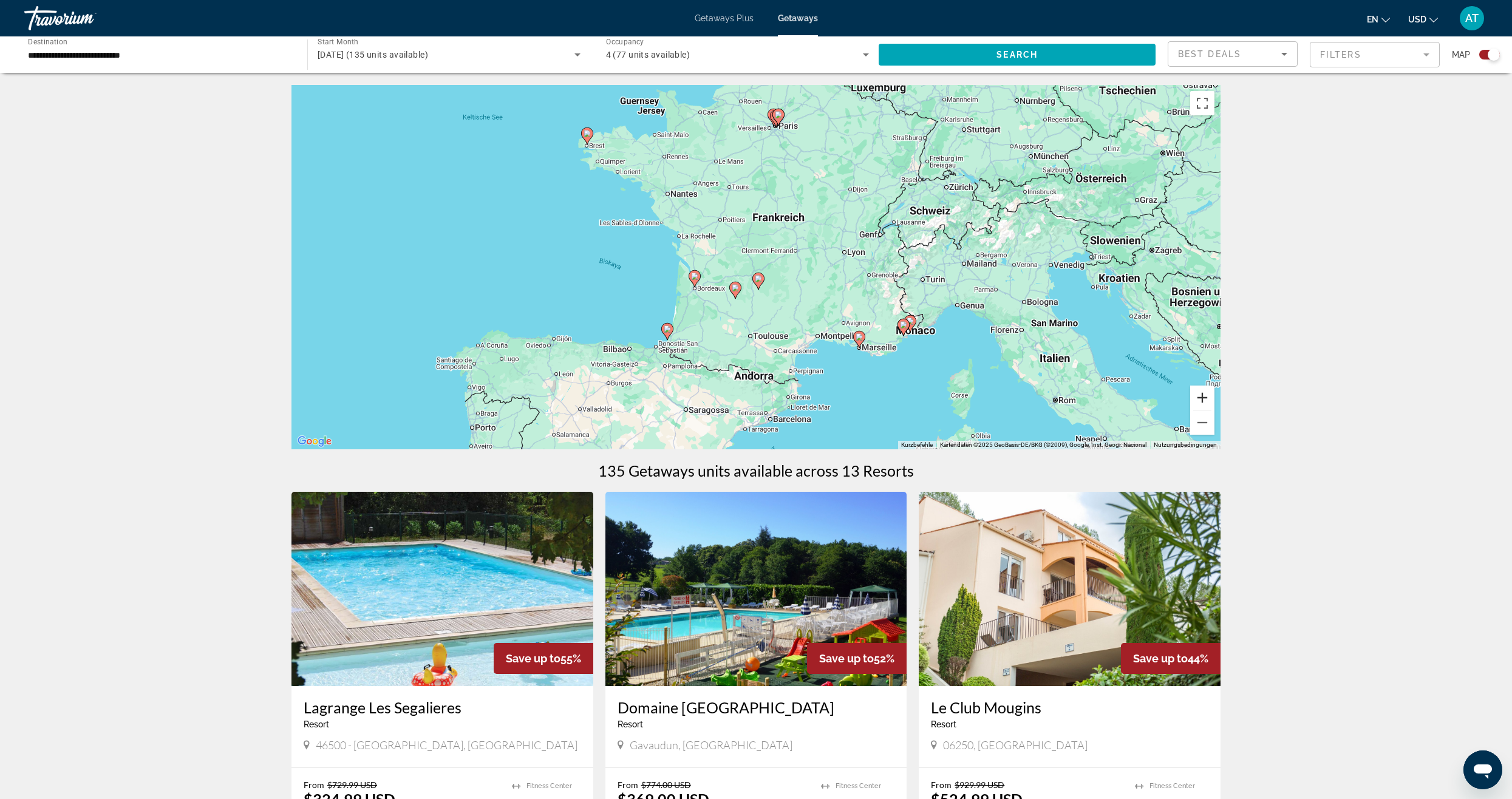
click at [1199, 389] on button "Vergrößern" at bounding box center [1202, 397] width 24 height 24
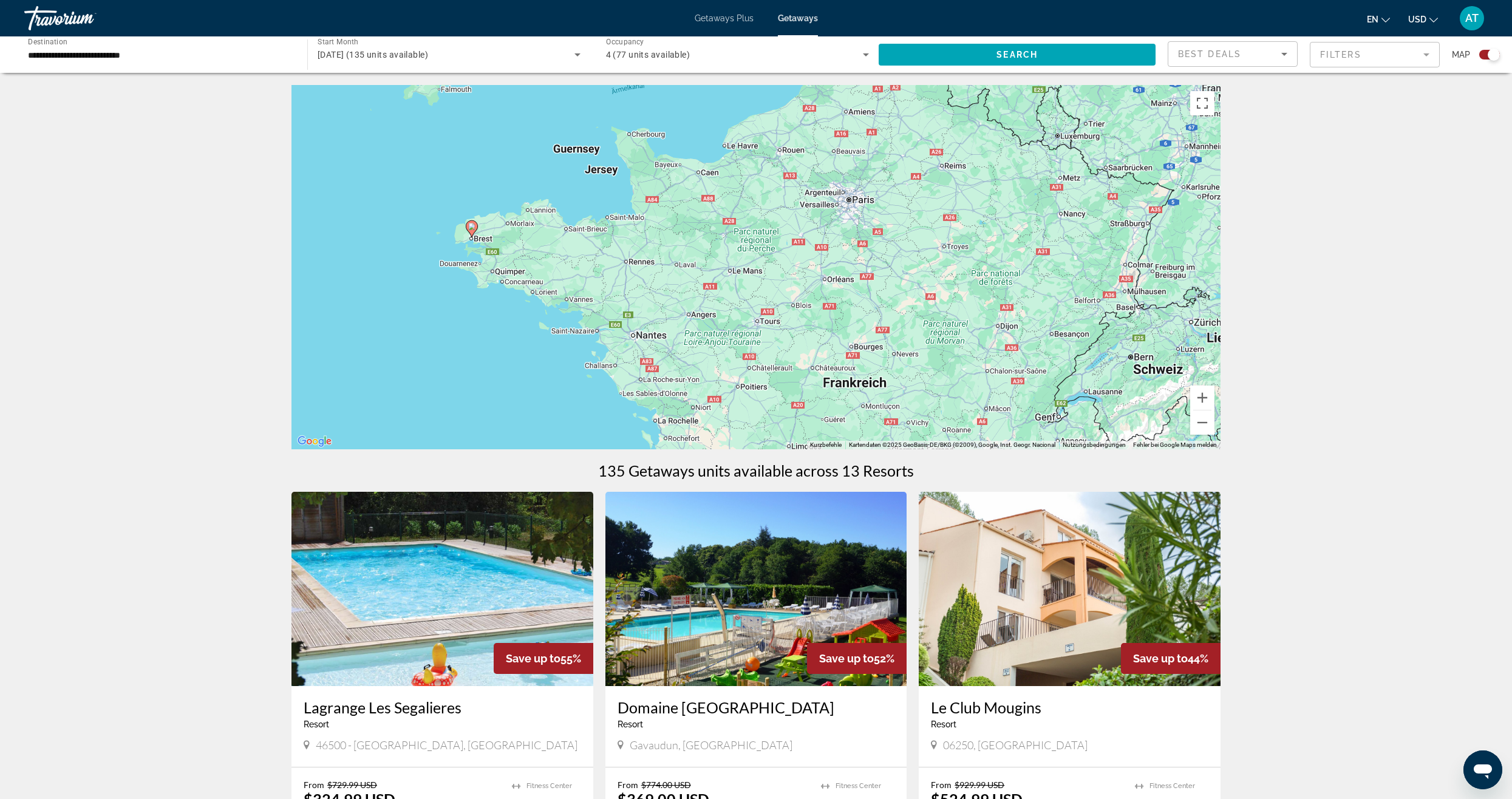
drag, startPoint x: 965, startPoint y: 309, endPoint x: 993, endPoint y: 444, distance: 137.9
click at [993, 444] on div "Um den Modus zum Ziehen mit der Tastatur zu aktivieren, drückst du Alt + Eingab…" at bounding box center [755, 267] width 929 height 364
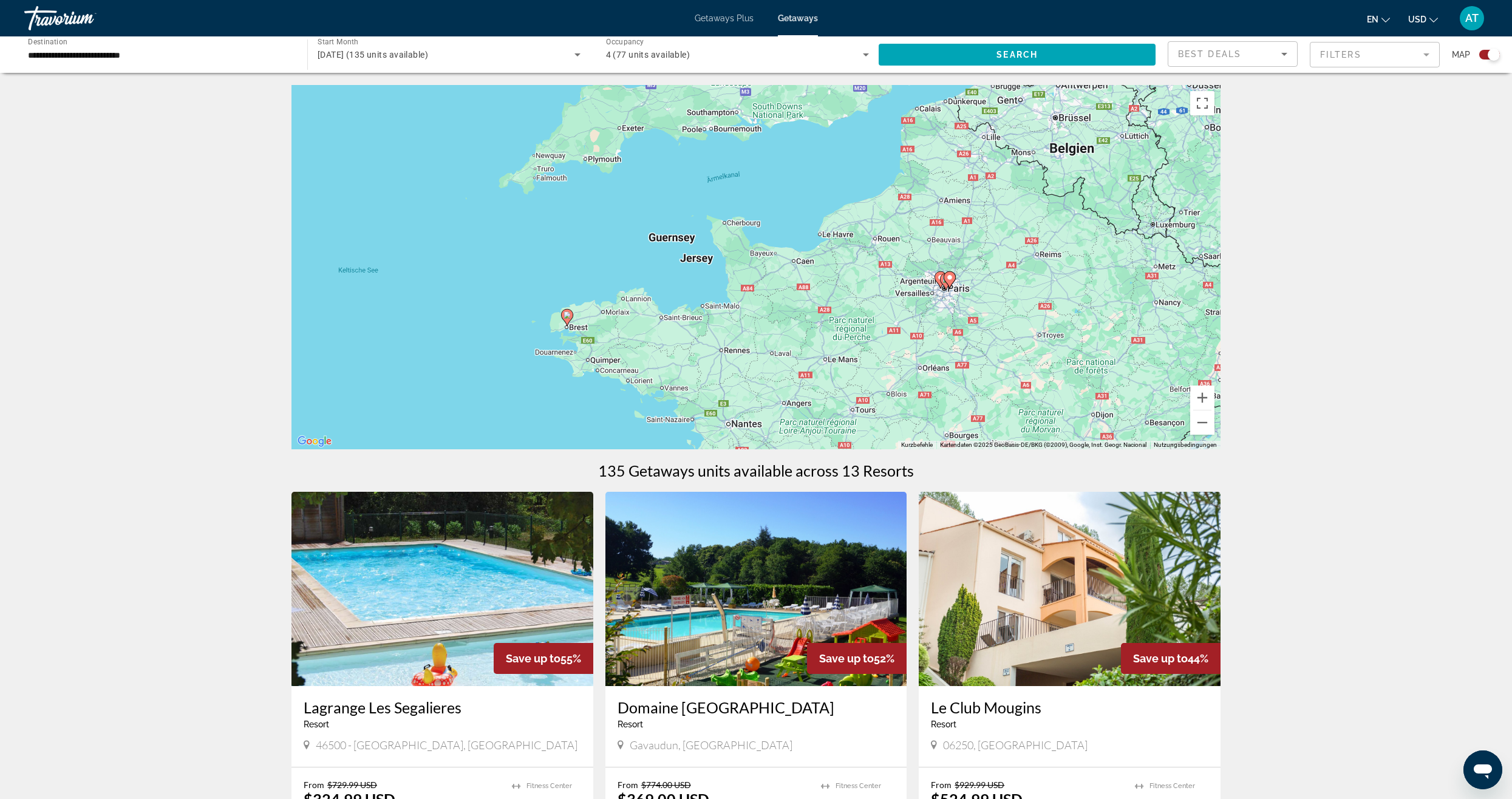
drag, startPoint x: 859, startPoint y: 262, endPoint x: 952, endPoint y: 351, distance: 128.7
click at [952, 351] on div "Um den Modus zum Ziehen mit der Tastatur zu aktivieren, drückst du Alt + Eingab…" at bounding box center [755, 267] width 929 height 364
click at [1204, 400] on button "Vergrößern" at bounding box center [1202, 397] width 24 height 24
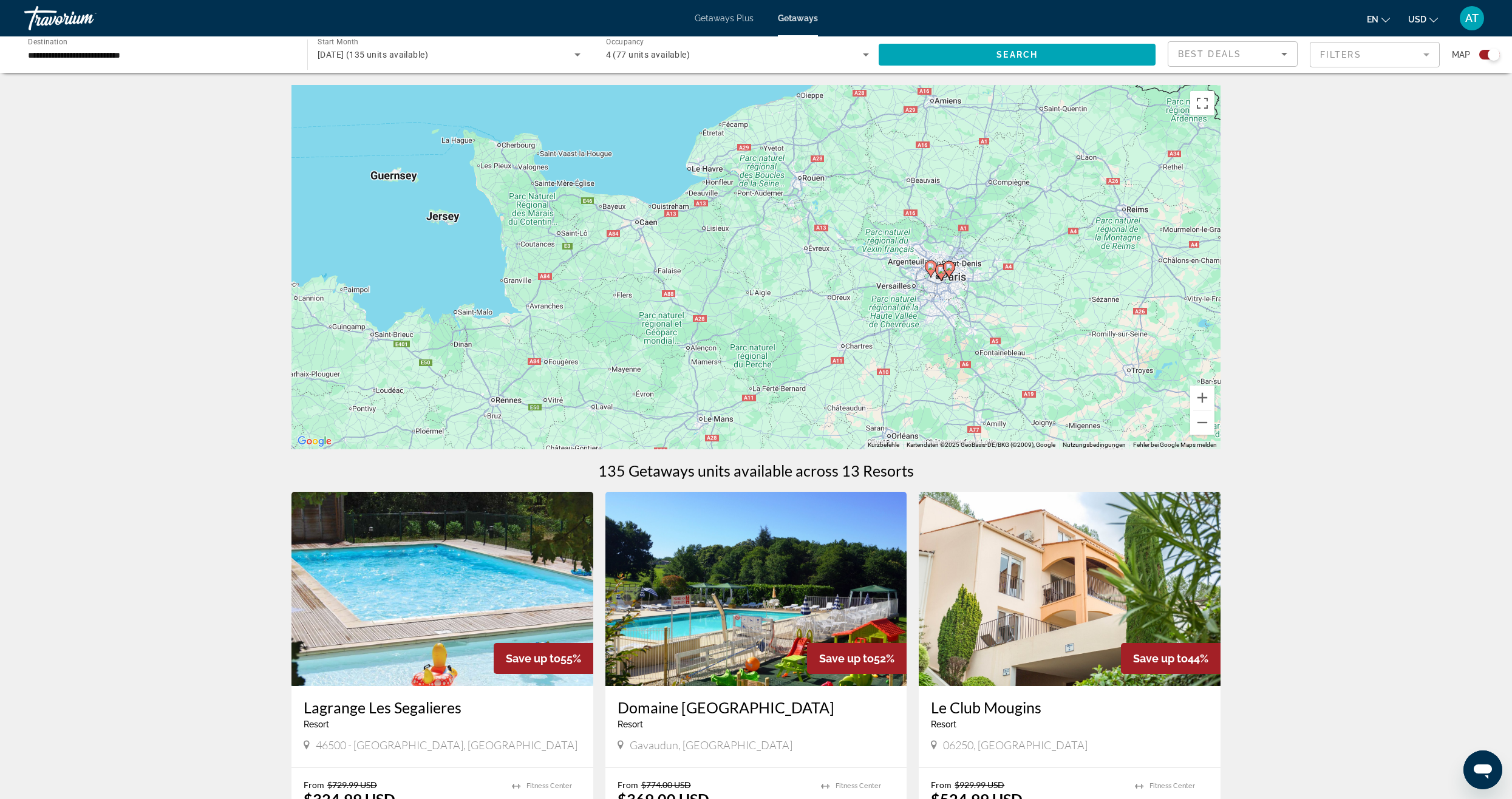
drag, startPoint x: 1125, startPoint y: 353, endPoint x: 927, endPoint y: 321, distance: 200.6
click at [928, 321] on div "Um den Modus zum Ziehen mit der Tastatur zu aktivieren, drückst du Alt + Eingab…" at bounding box center [755, 267] width 929 height 364
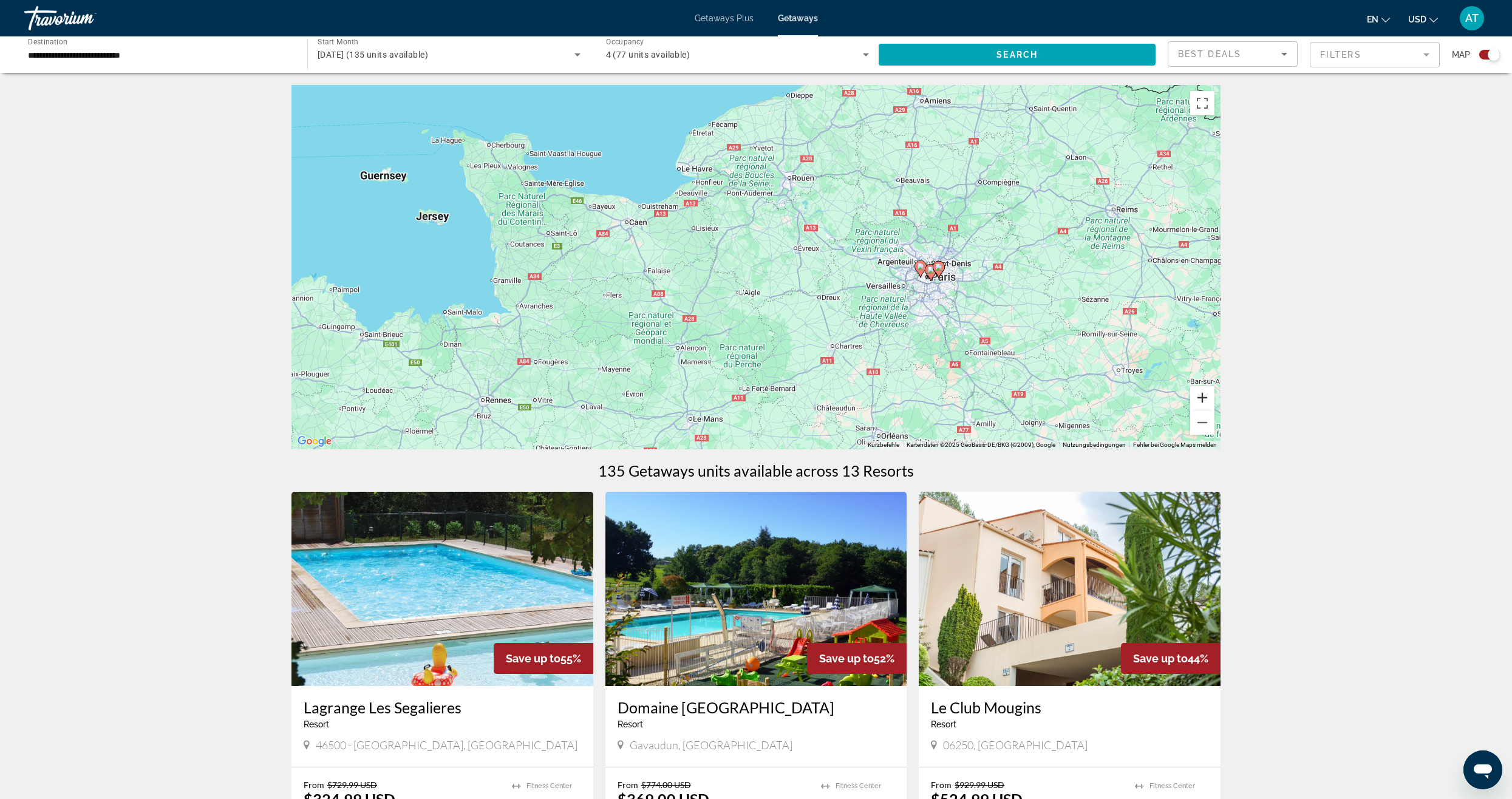
click at [1204, 401] on button "Vergrößern" at bounding box center [1202, 397] width 24 height 24
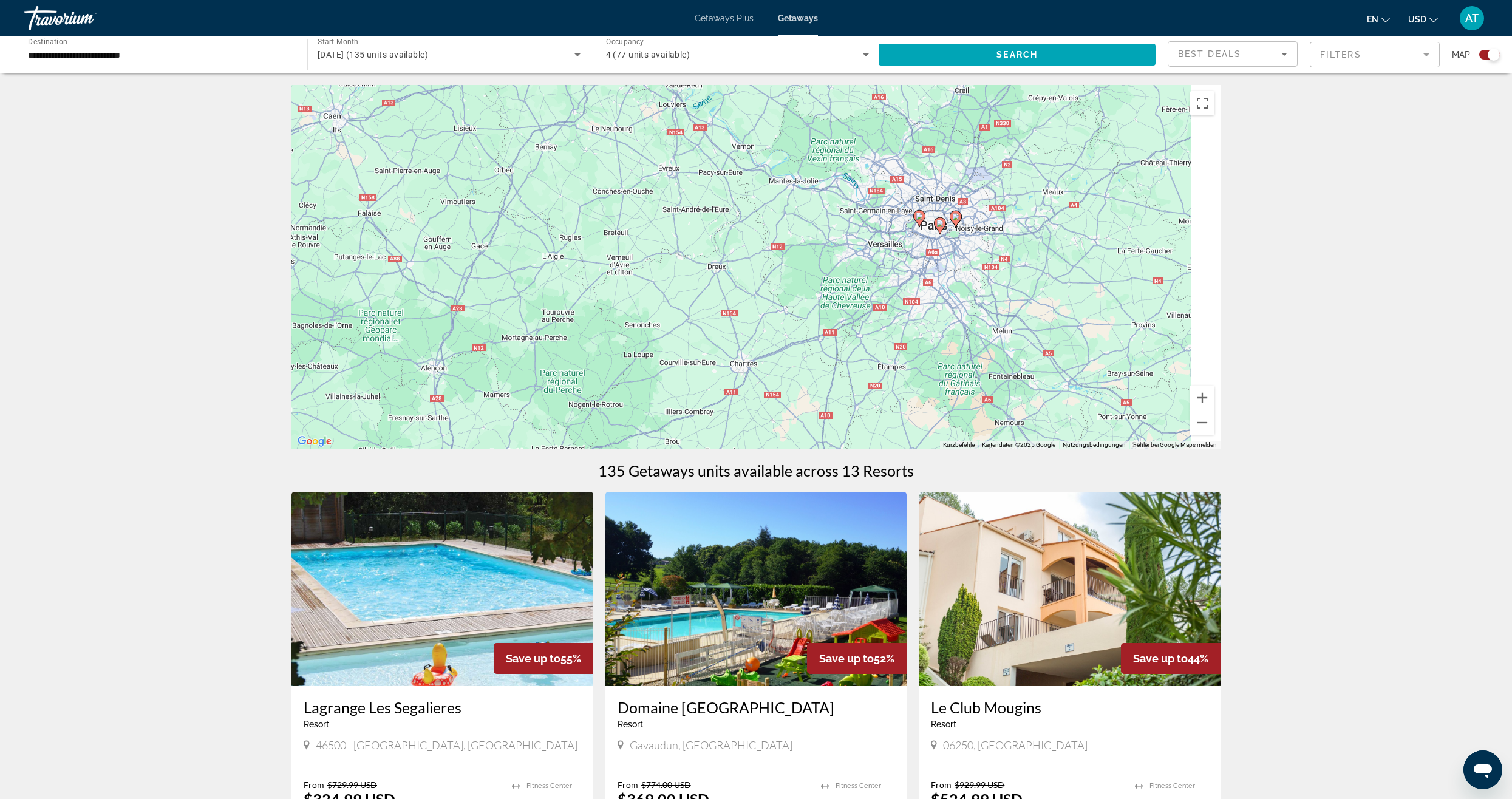
drag, startPoint x: 1074, startPoint y: 349, endPoint x: 847, endPoint y: 289, distance: 234.8
click at [850, 289] on div "Um den Modus zum Ziehen mit der Tastatur zu aktivieren, drückst du Alt + Eingab…" at bounding box center [755, 267] width 929 height 364
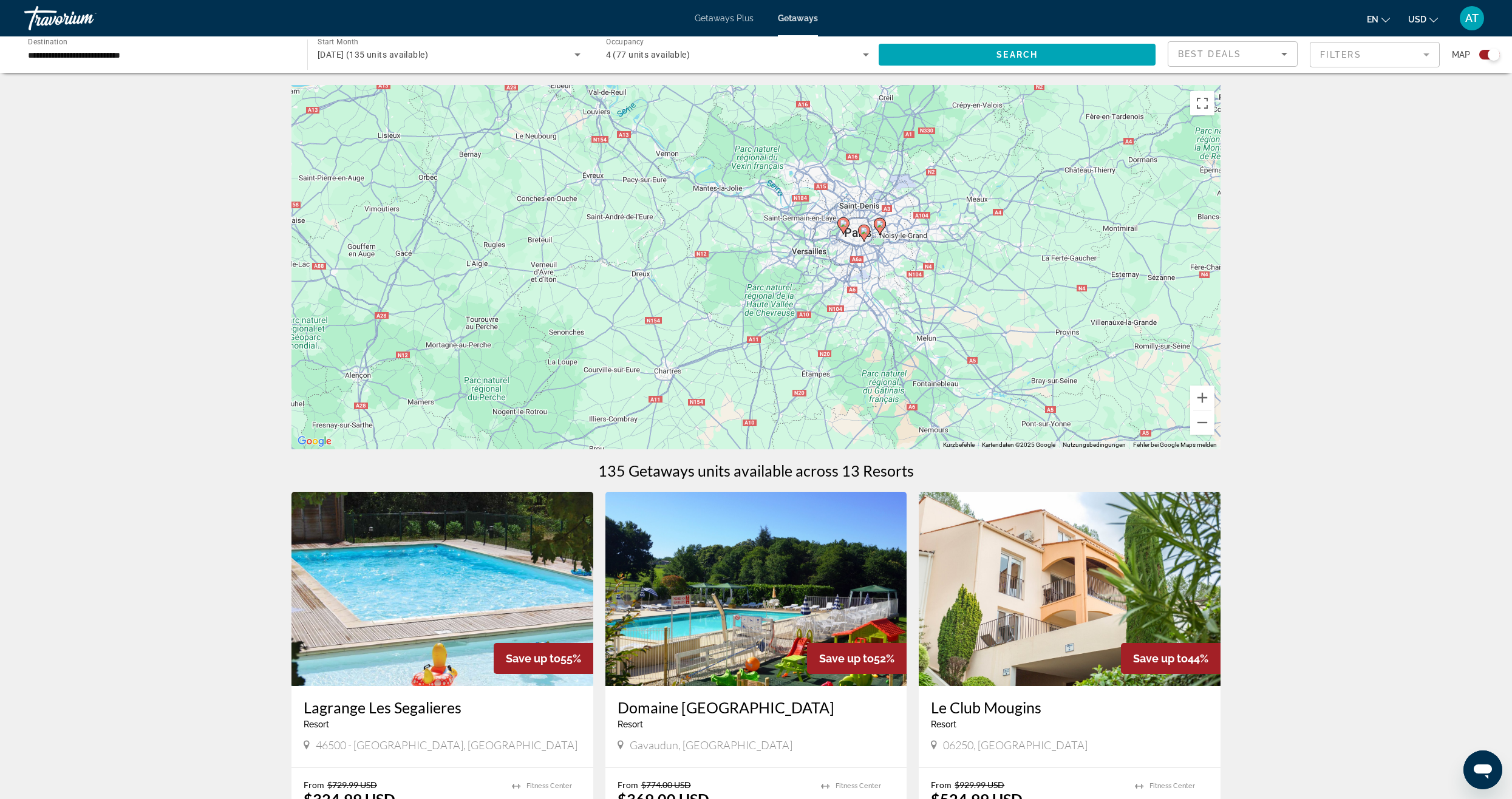
click at [867, 233] on image "Main content" at bounding box center [863, 230] width 7 height 7
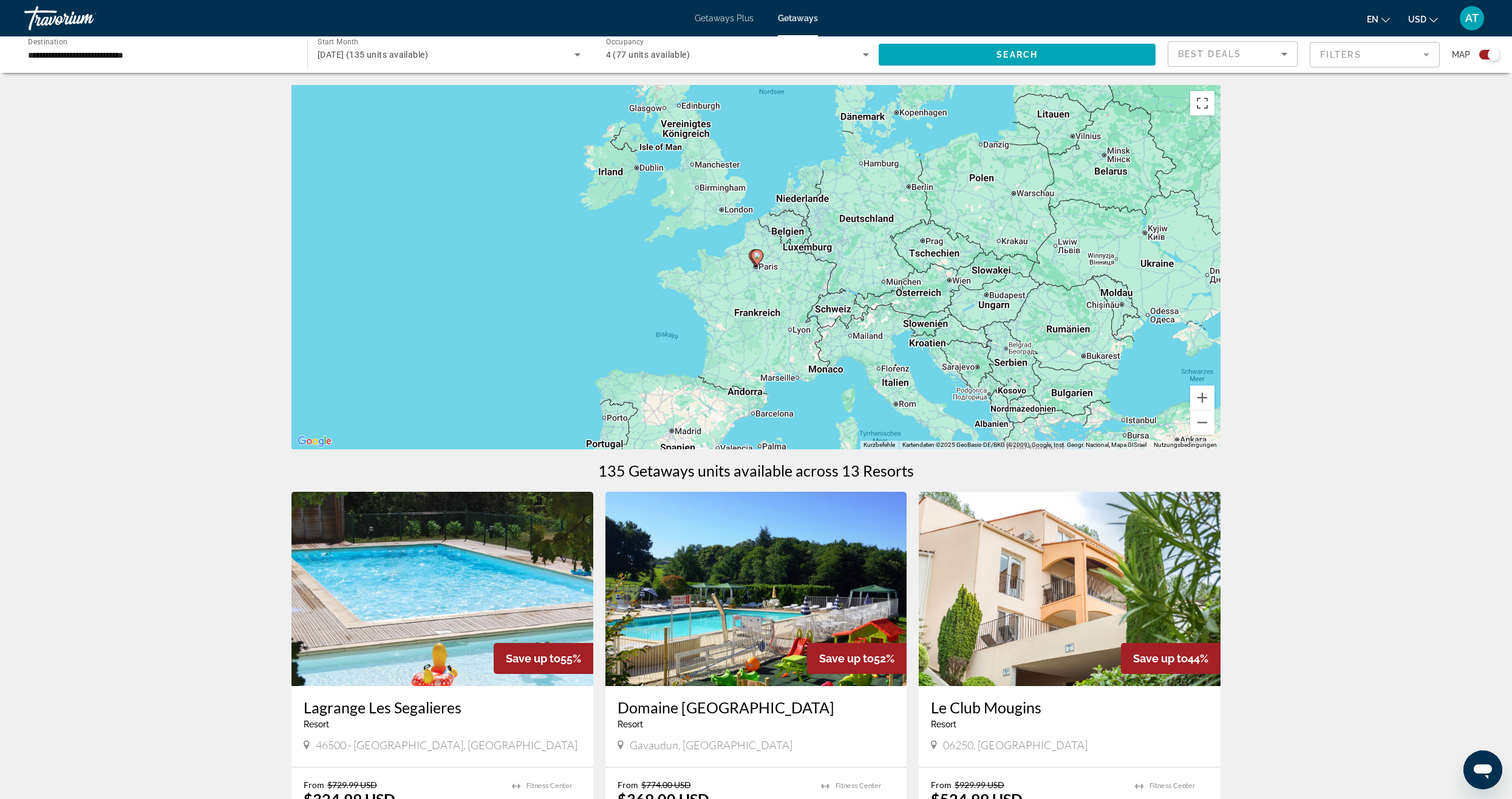
click at [751, 267] on div "Um von einem Element zum anderen zu gelangen, drückst du die Pfeiltasten entspr…" at bounding box center [755, 267] width 929 height 364
click at [755, 259] on image "Main content" at bounding box center [757, 255] width 7 height 7
type input "**********"
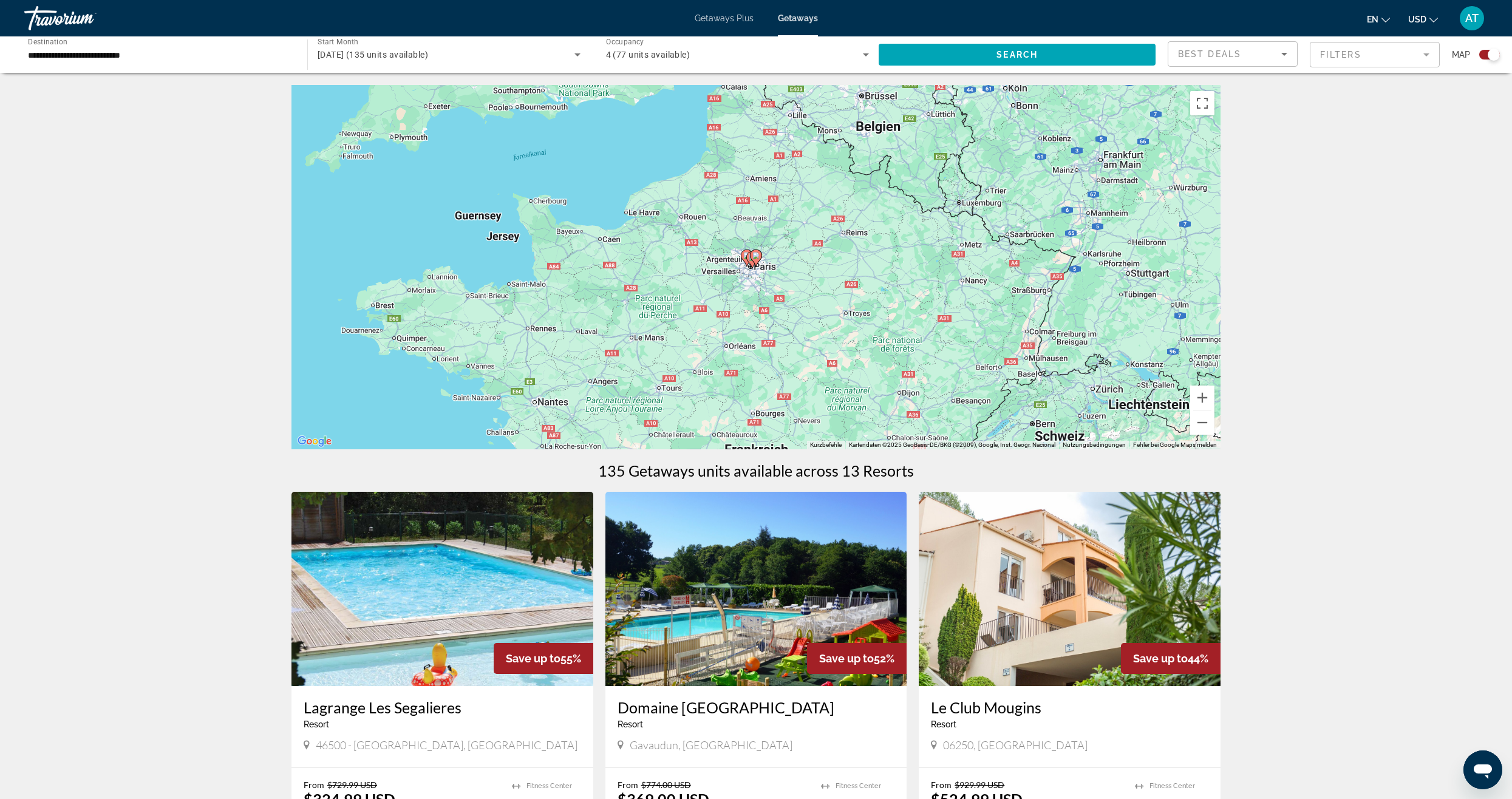
click at [755, 260] on icon "Main content" at bounding box center [756, 258] width 11 height 16
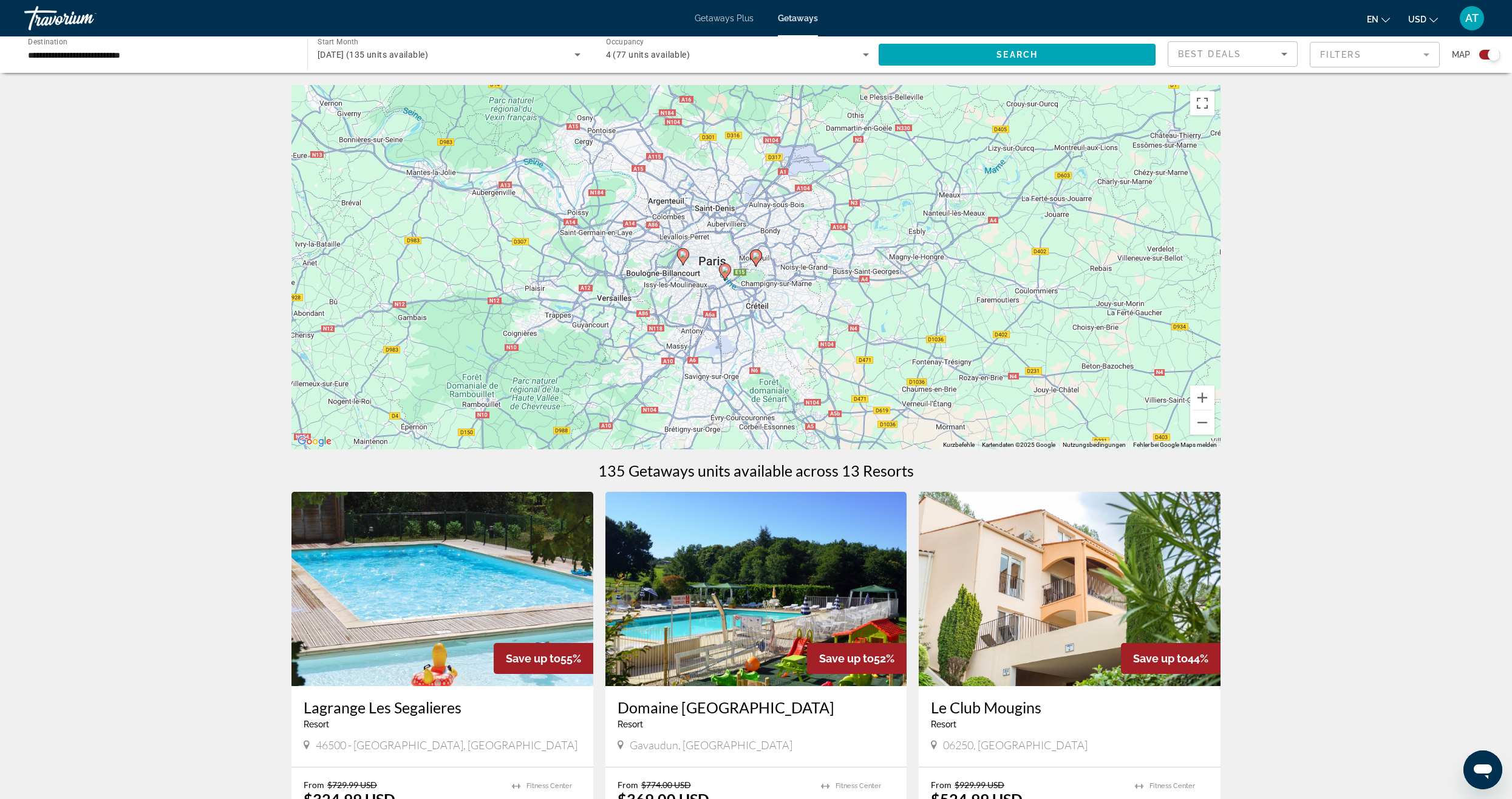
click at [750, 280] on div "Um von einem Element zum anderen zu gelangen, drückst du die Pfeiltasten entspr…" at bounding box center [755, 267] width 929 height 364
click at [757, 257] on image "Main content" at bounding box center [755, 255] width 7 height 7
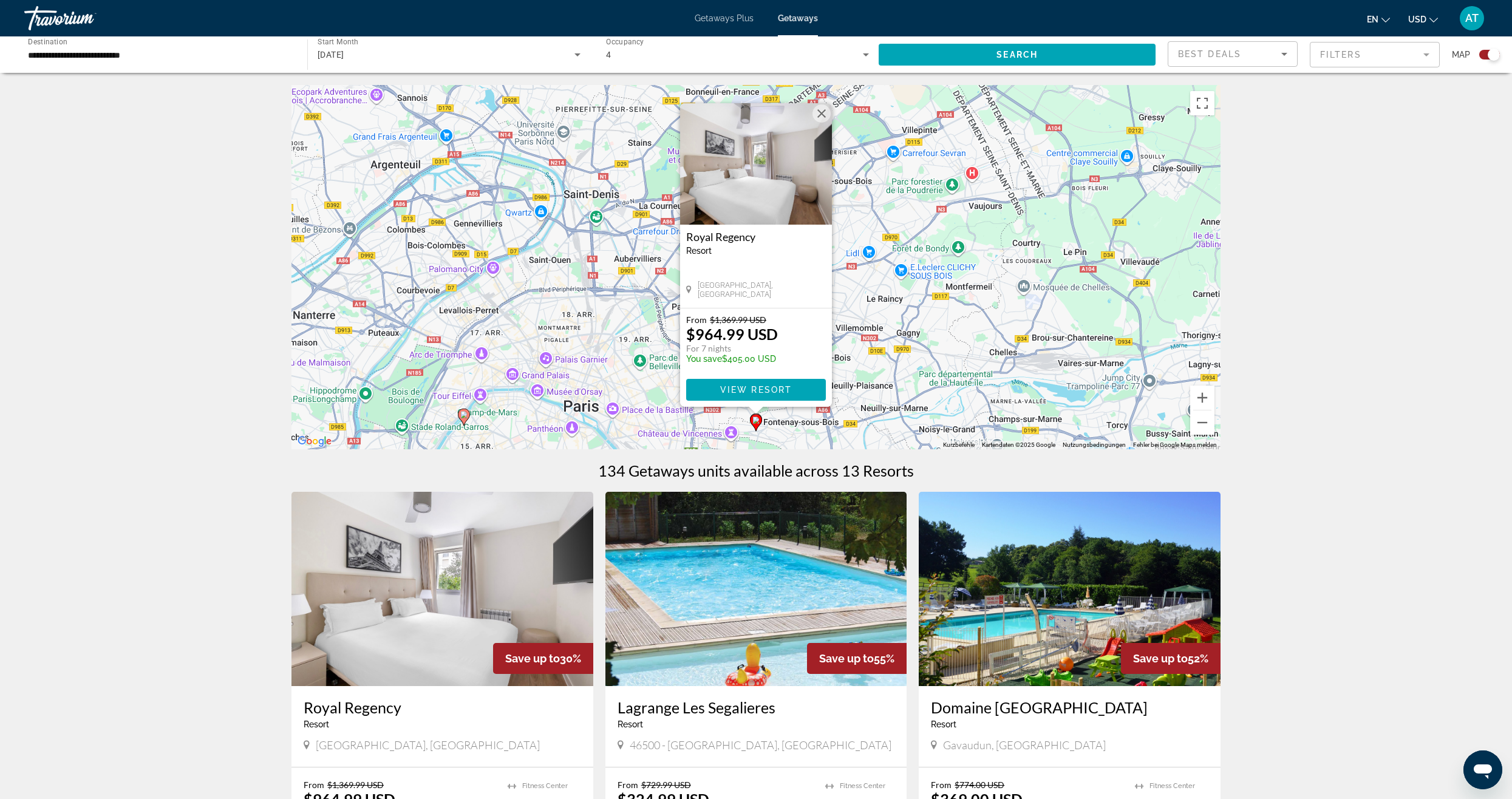
click at [823, 118] on button "Schließen" at bounding box center [821, 113] width 18 height 18
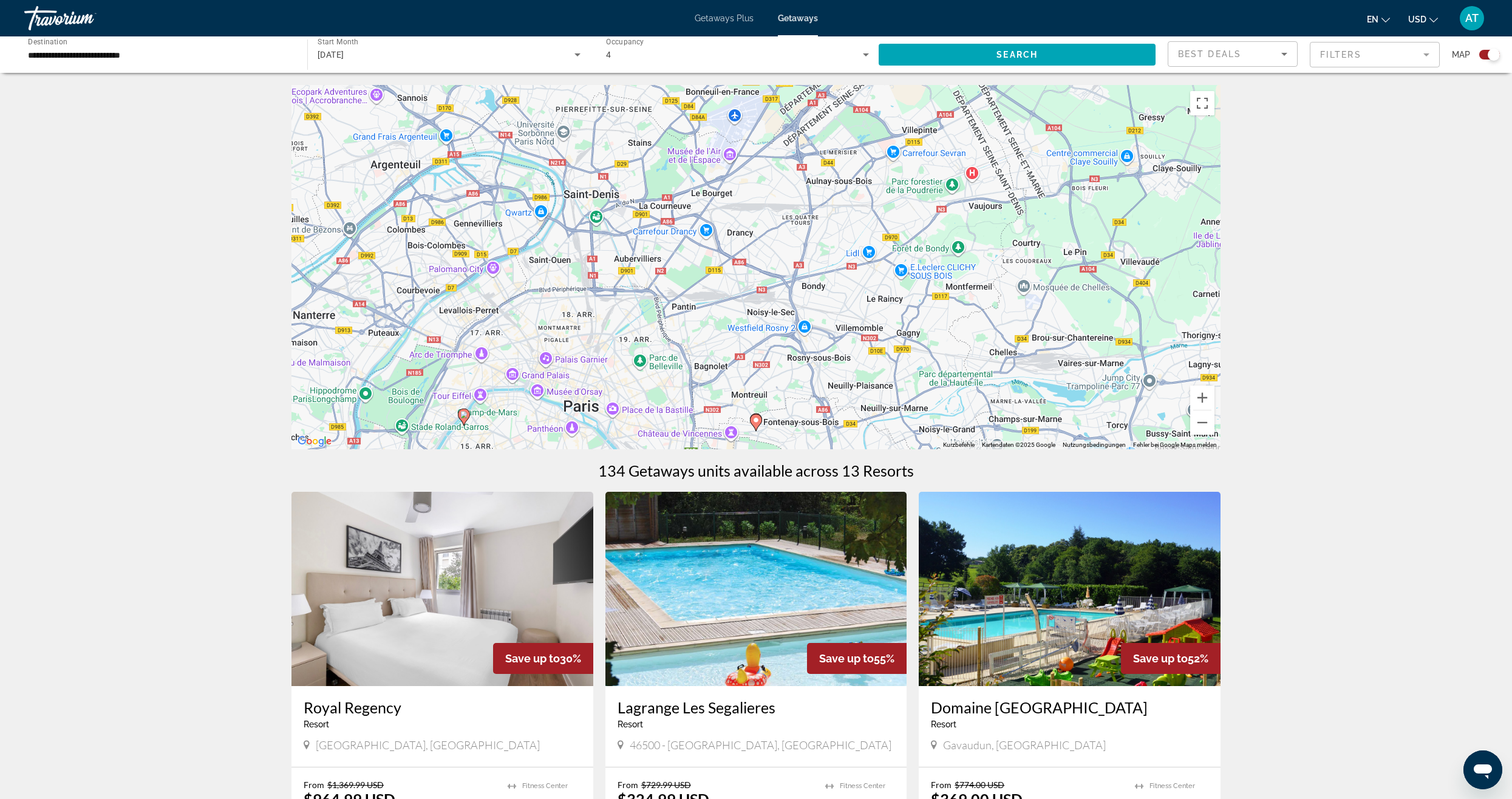
scroll to position [61, 0]
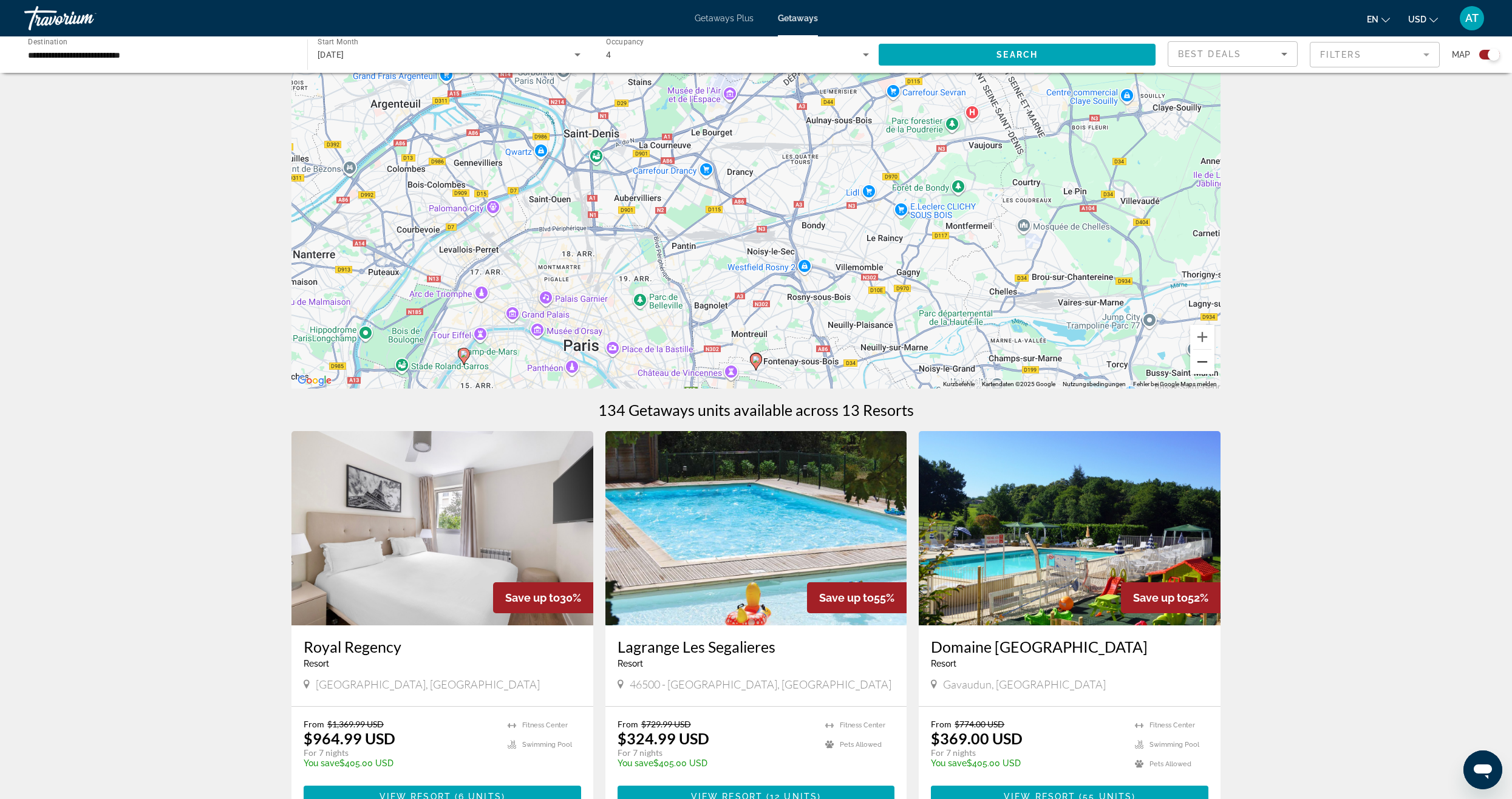
click at [1203, 368] on button "Verkleinern" at bounding box center [1202, 361] width 24 height 24
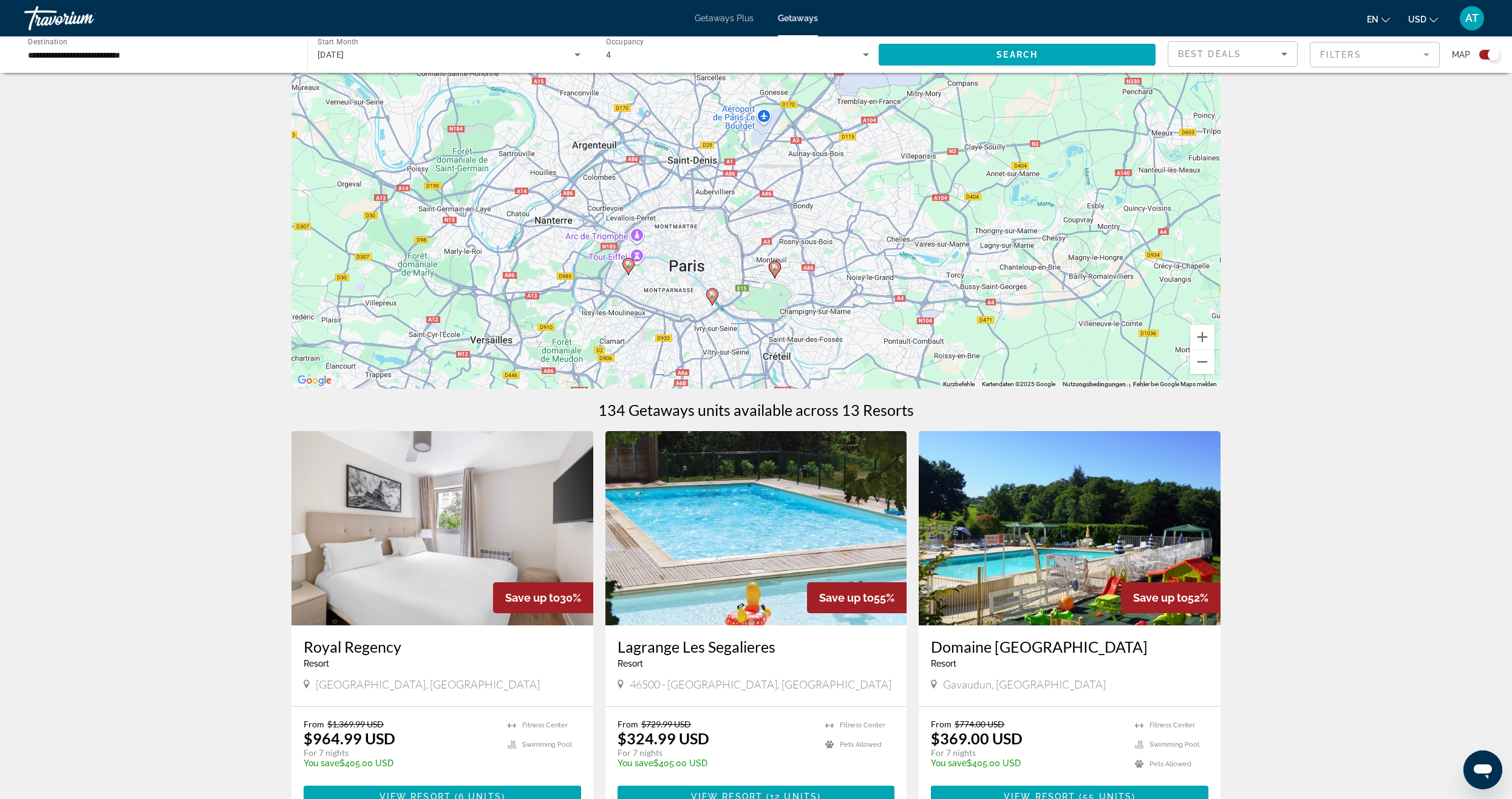
drag, startPoint x: 876, startPoint y: 305, endPoint x: 895, endPoint y: 293, distance: 22.5
click at [895, 293] on div "Um den Modus zum Ziehen mit der Tastatur zu aktivieren, drückst du Alt + Eingab…" at bounding box center [755, 206] width 929 height 364
click at [1202, 366] on button "Verkleinern" at bounding box center [1202, 361] width 24 height 24
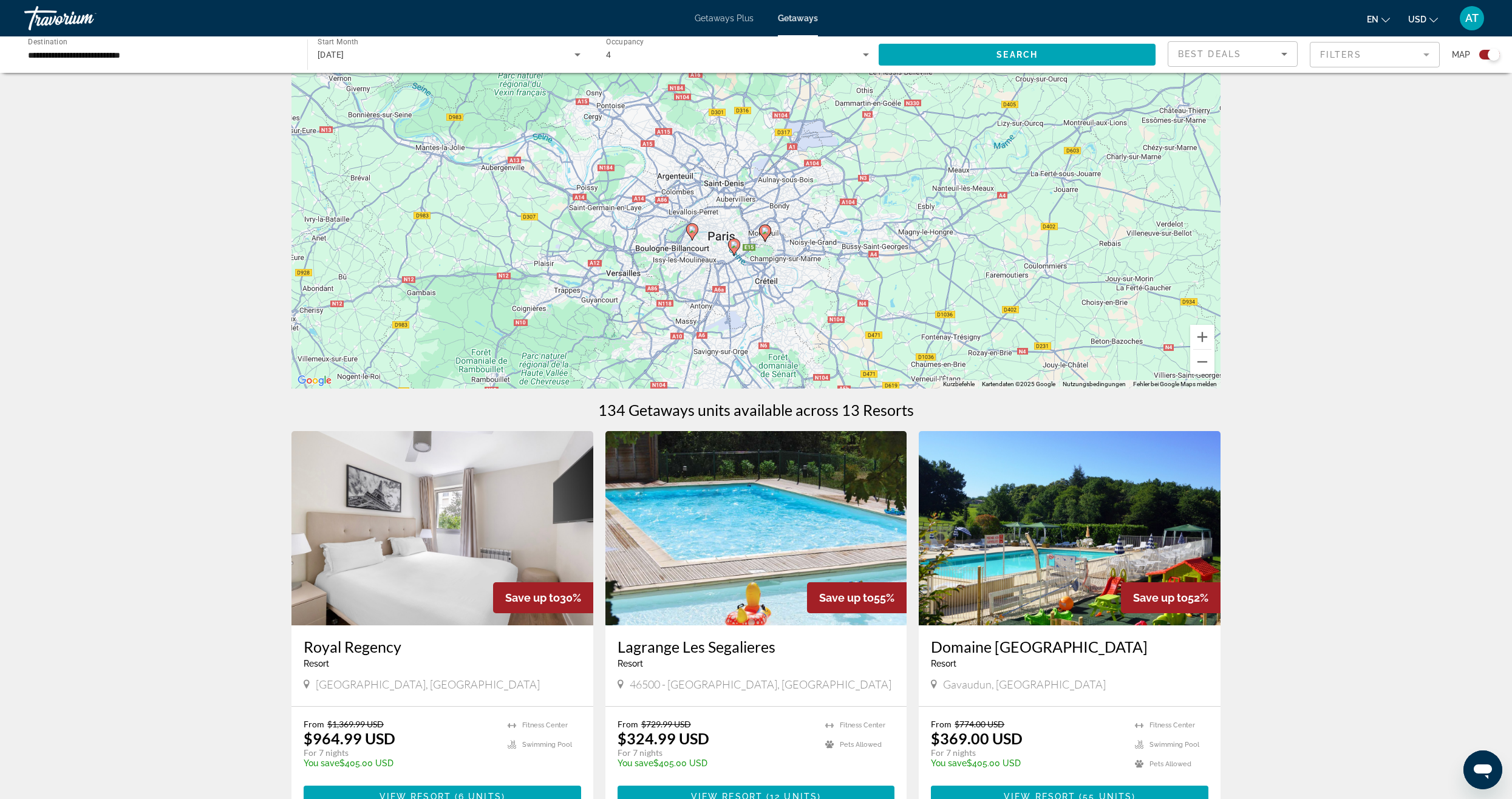
click at [691, 226] on image "Main content" at bounding box center [692, 229] width 7 height 7
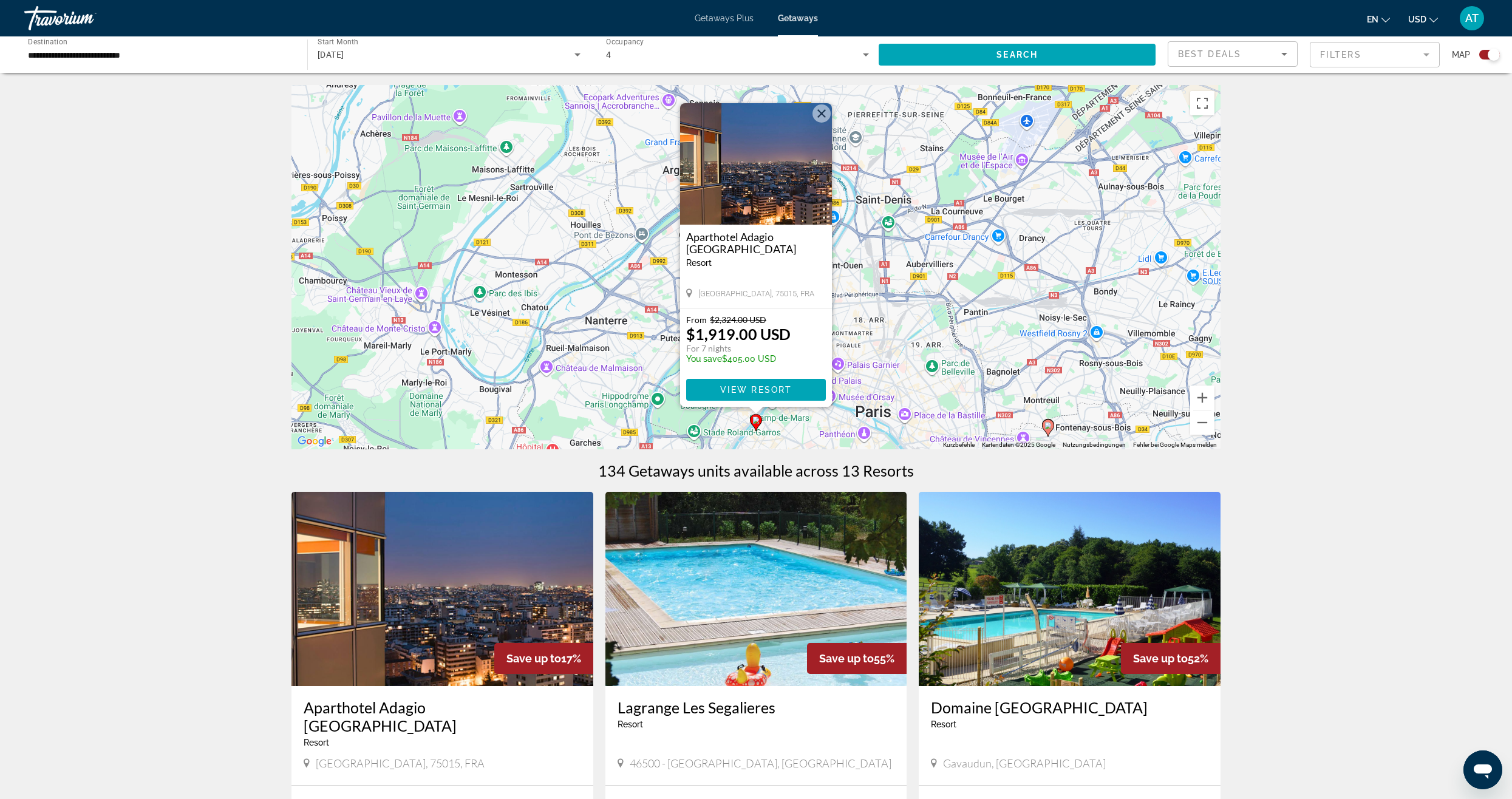
click at [822, 116] on button "Schließen" at bounding box center [821, 113] width 18 height 18
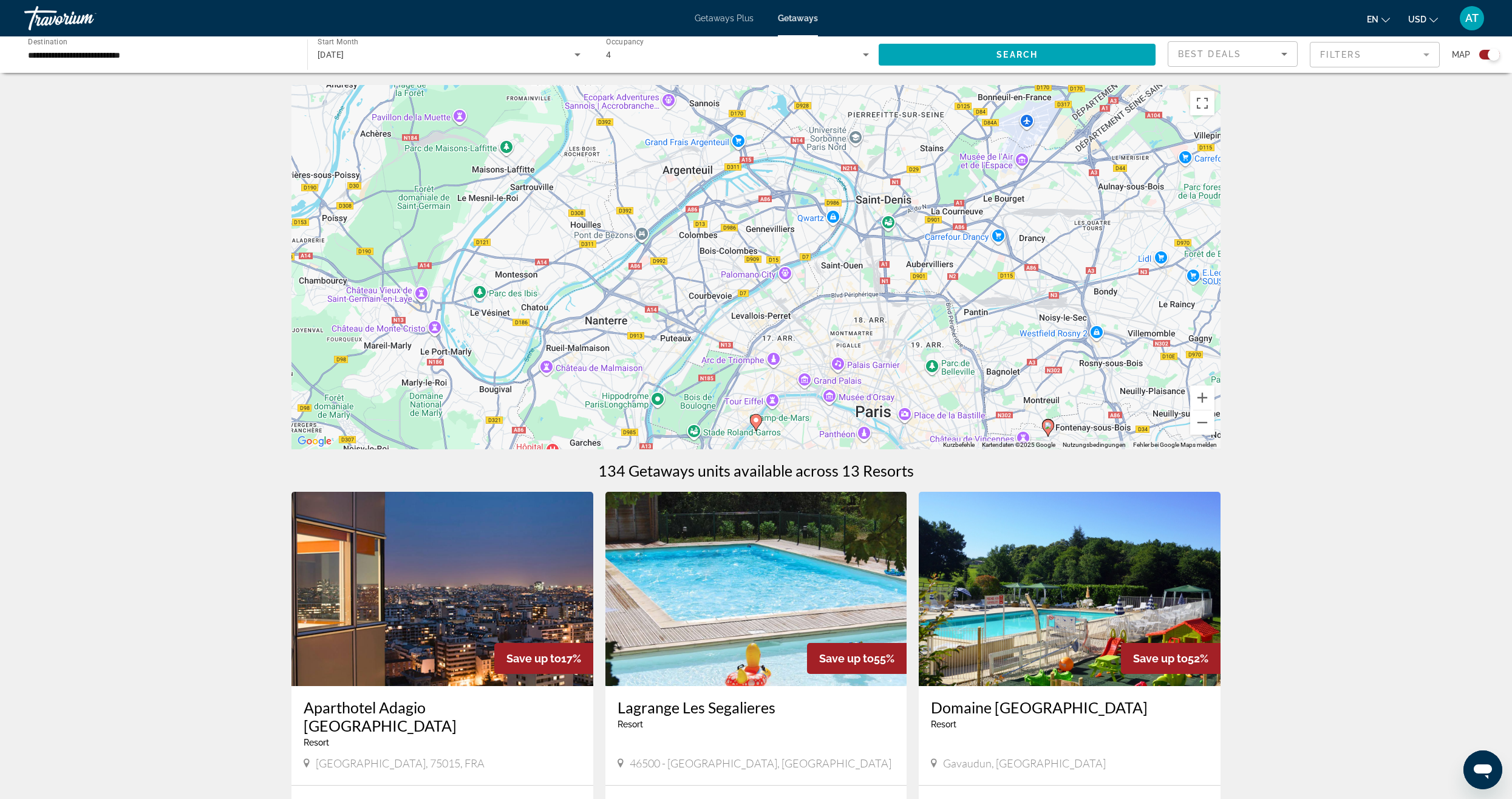
scroll to position [61, 0]
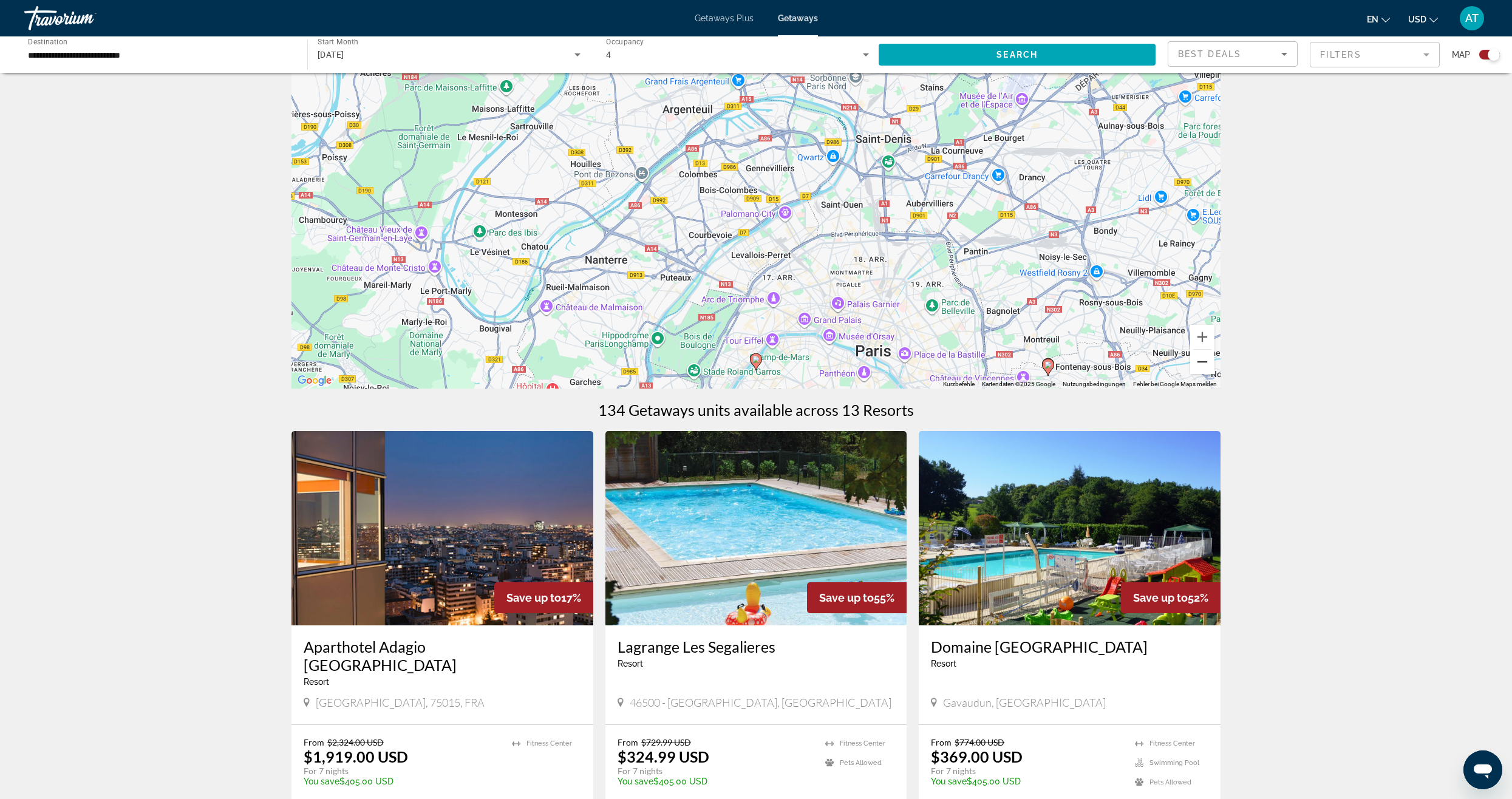
click at [1203, 370] on button "Verkleinern" at bounding box center [1202, 361] width 24 height 24
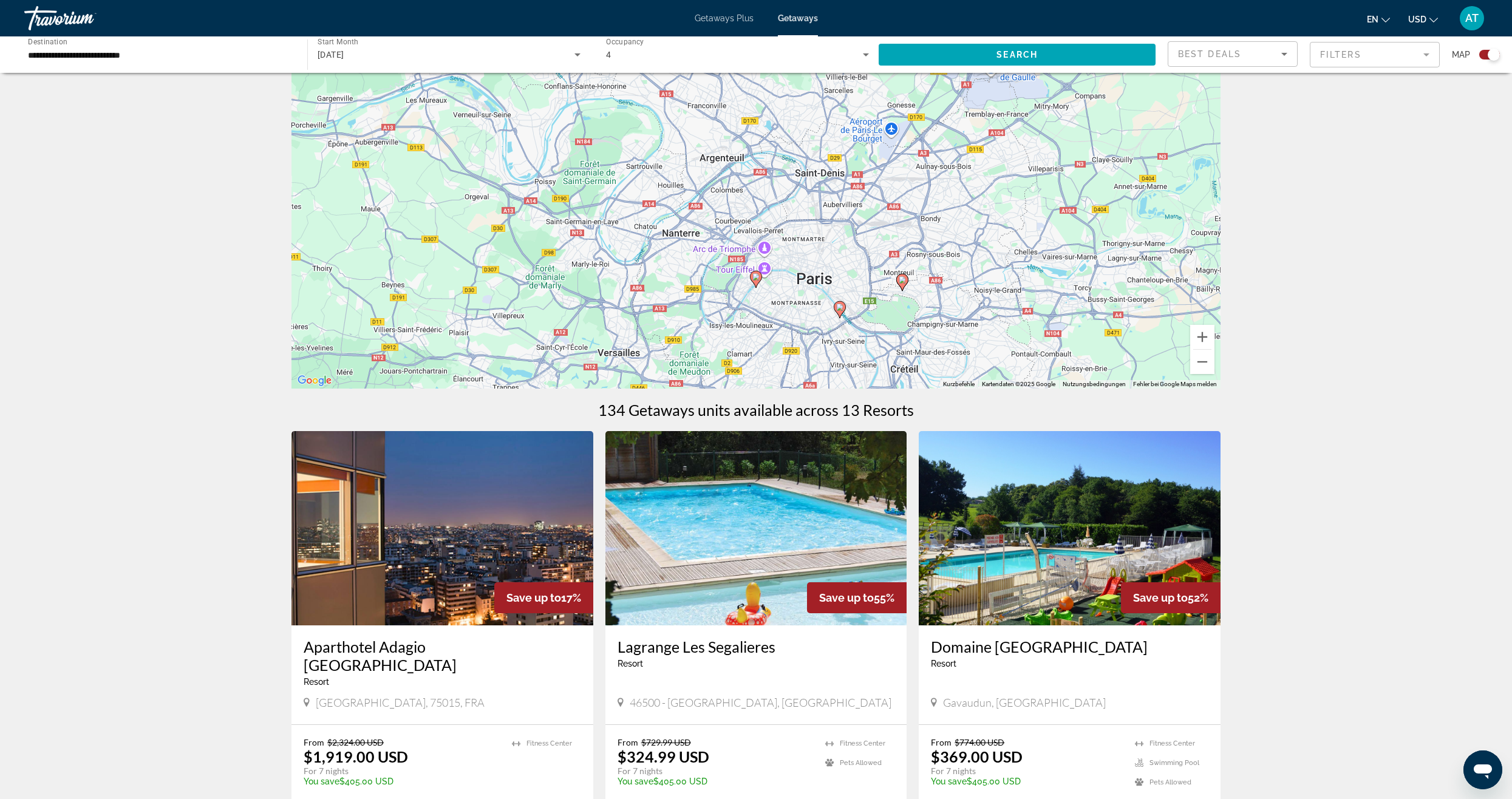
click at [842, 305] on image "Main content" at bounding box center [839, 307] width 7 height 7
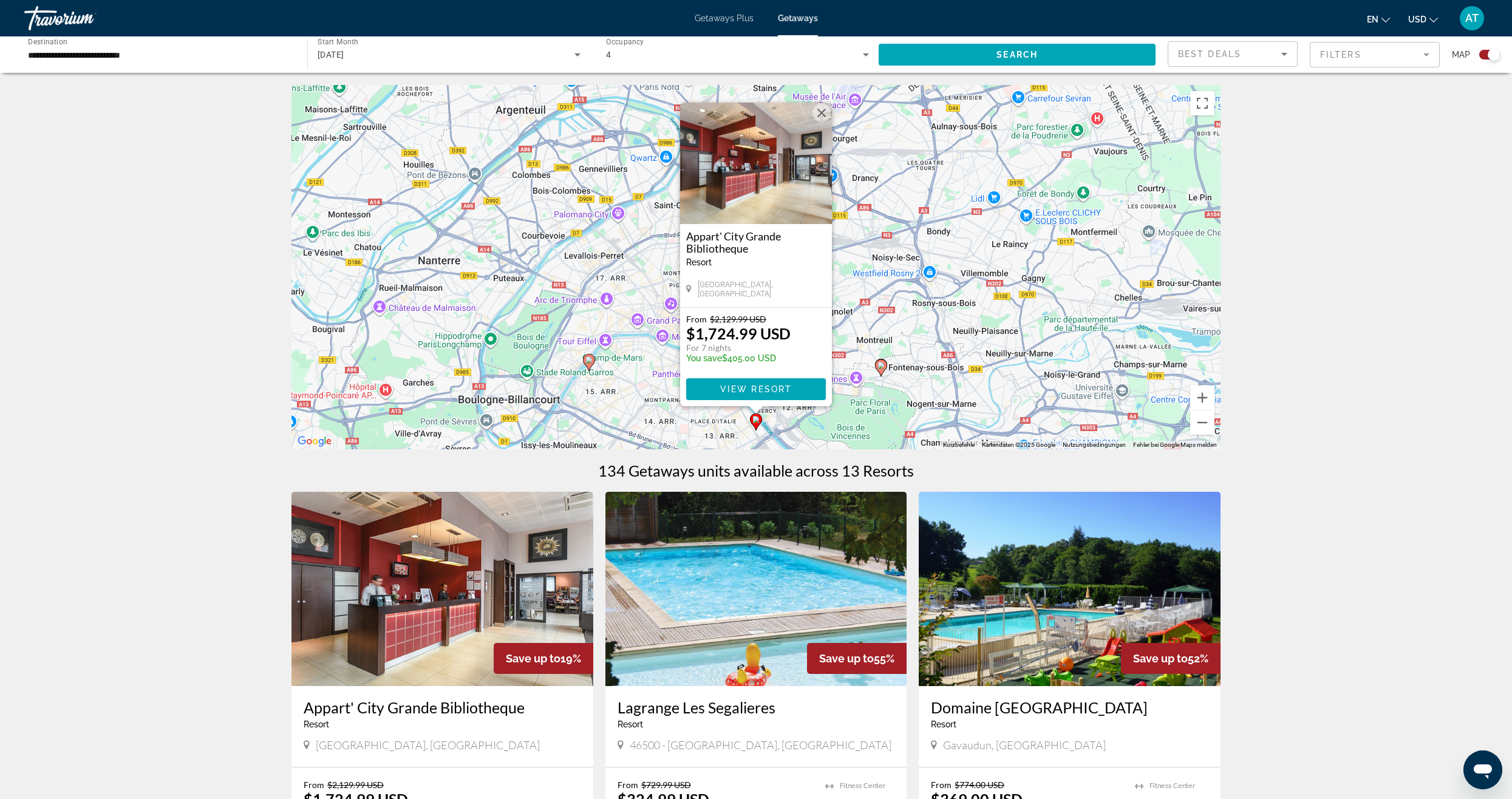
click at [1107, 395] on div "Um den Modus zum Ziehen mit der Tastatur zu aktivieren, drückst du Alt + Eingab…" at bounding box center [755, 267] width 929 height 364
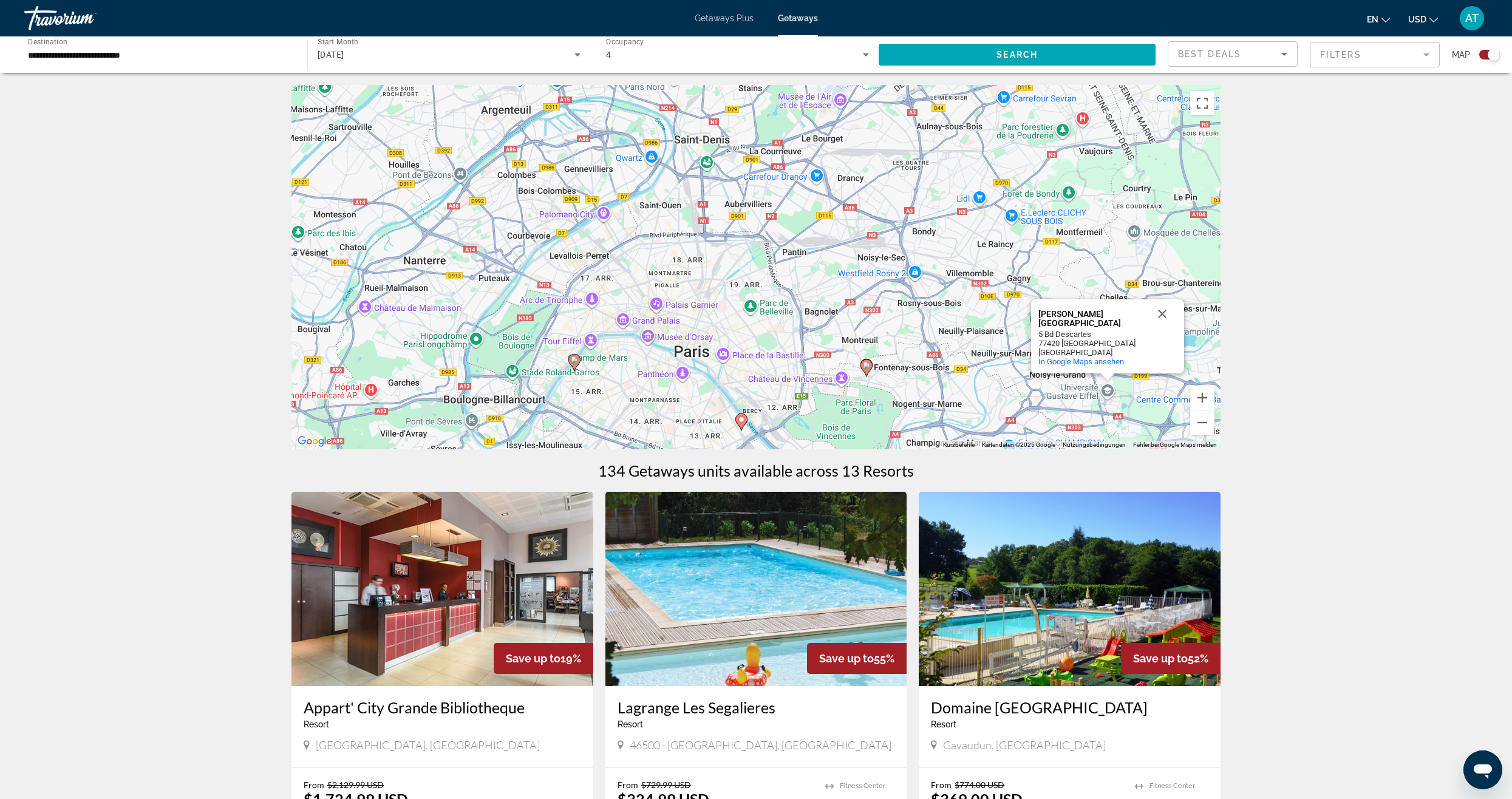
click at [572, 357] on image "Main content" at bounding box center [574, 360] width 7 height 7
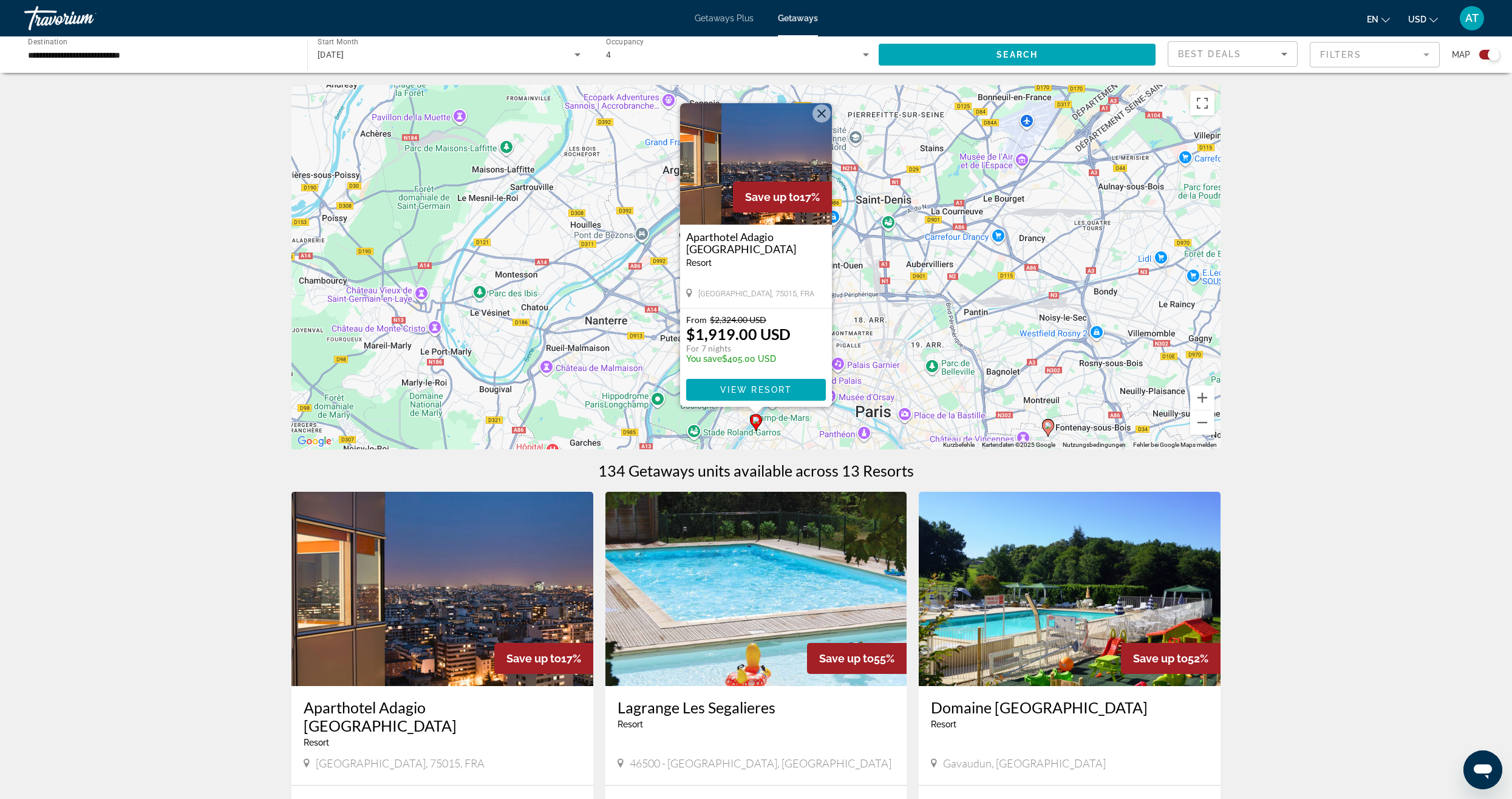
click at [753, 240] on h3 "Aparthotel Adagio [GEOGRAPHIC_DATA]" at bounding box center [756, 243] width 139 height 24
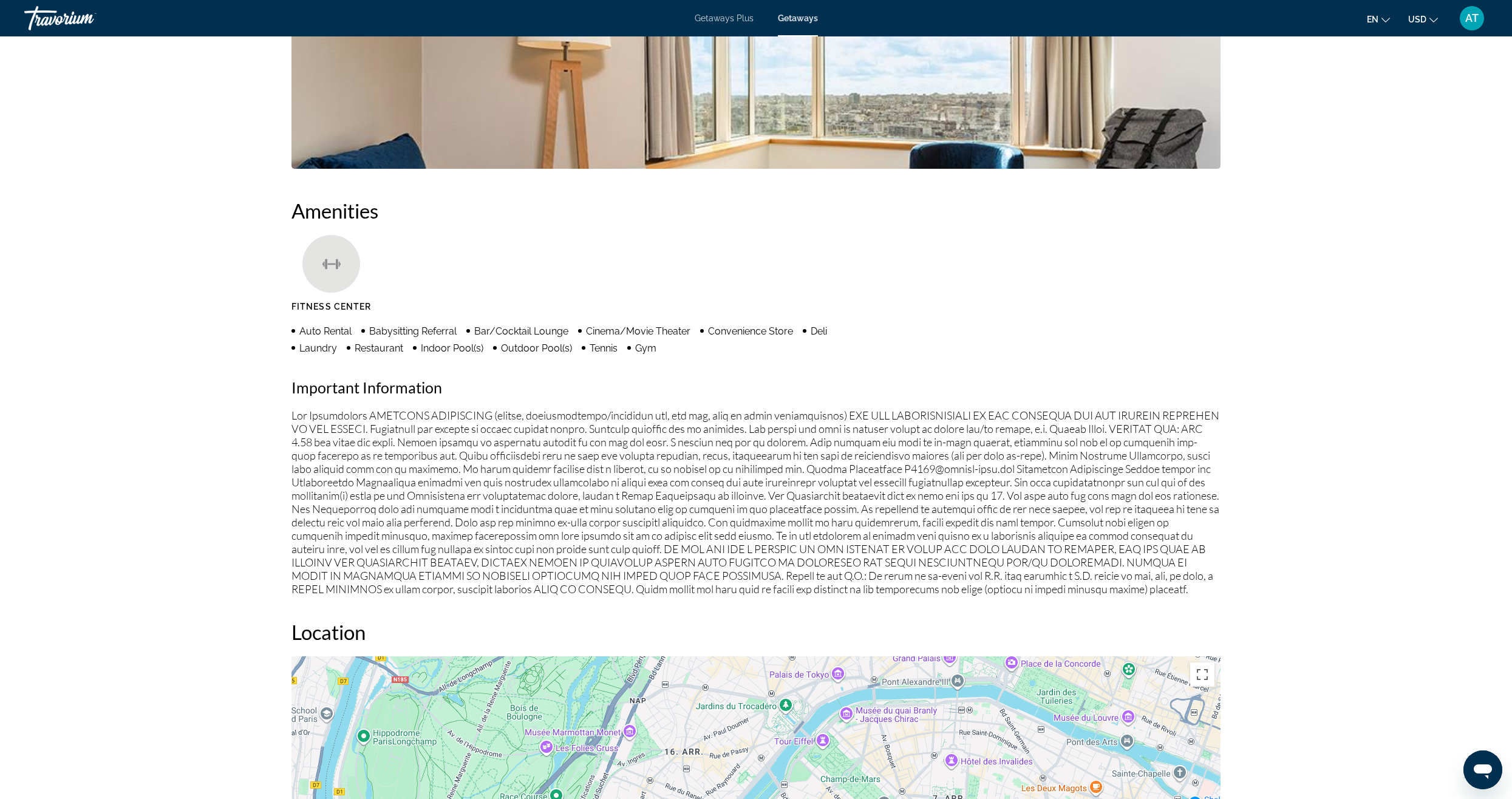
scroll to position [425, 0]
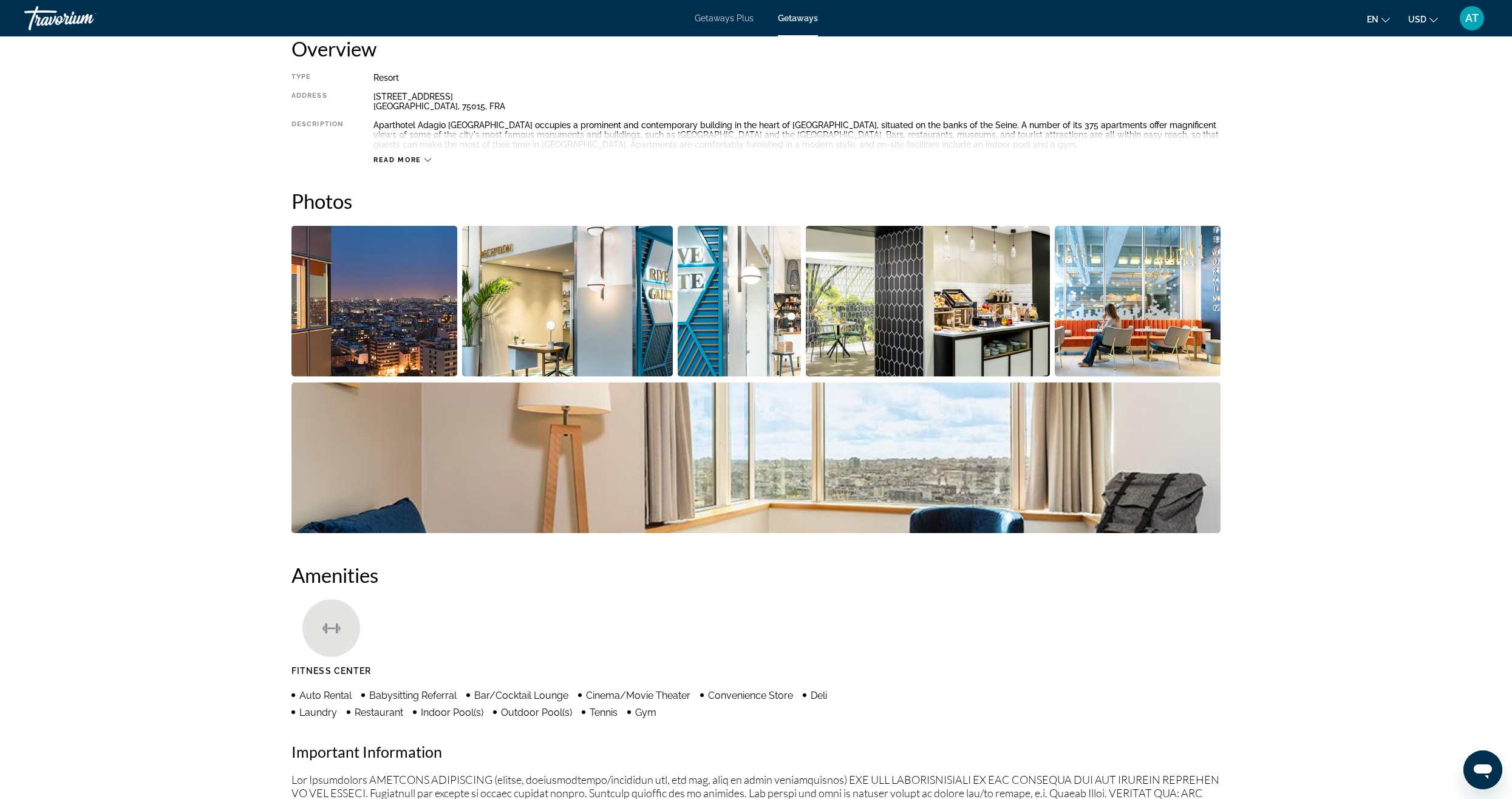
click at [389, 329] on img "Open full-screen image slider" at bounding box center [374, 301] width 166 height 151
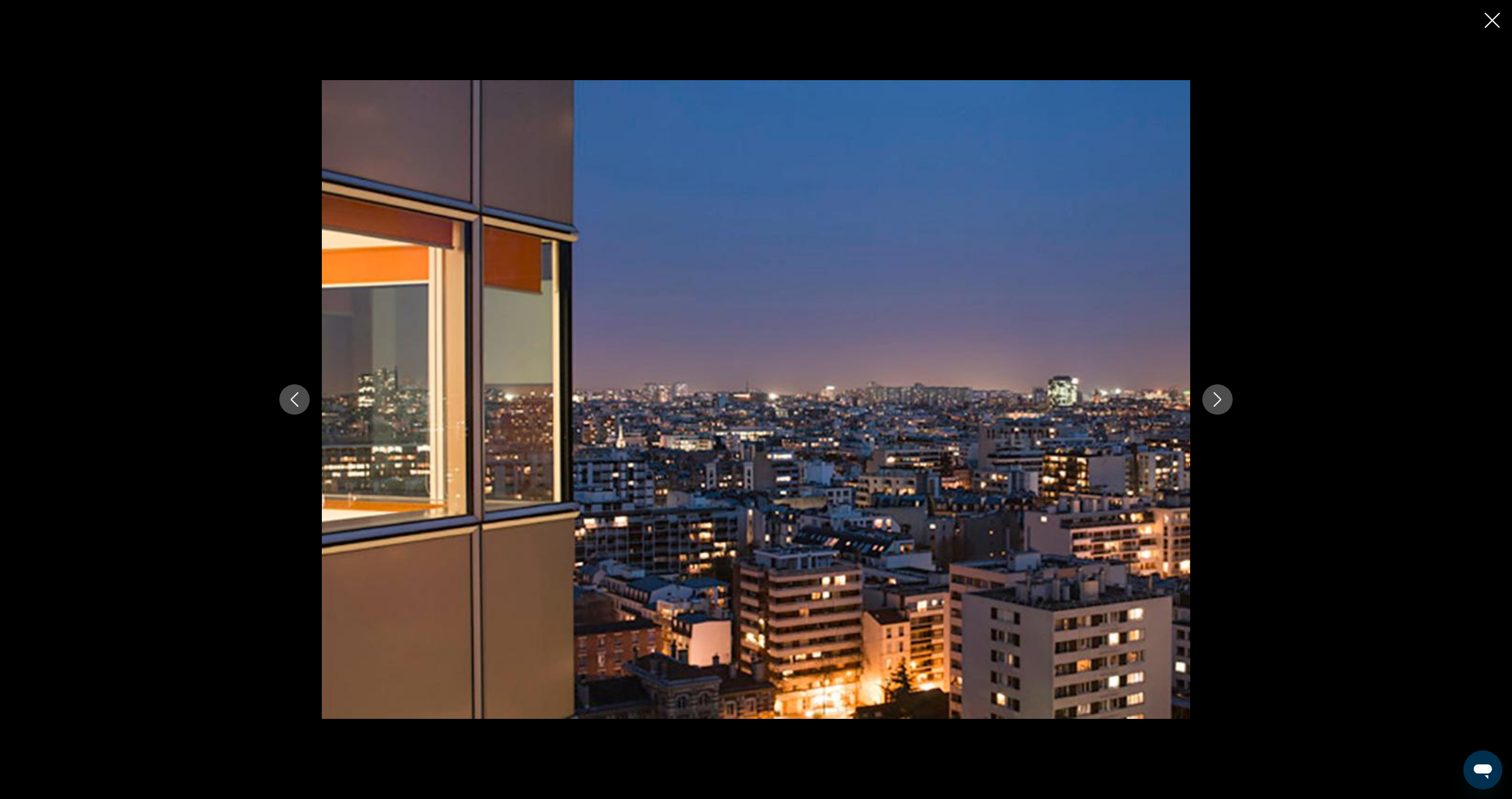
click at [1209, 397] on button "Next image" at bounding box center [1217, 399] width 30 height 30
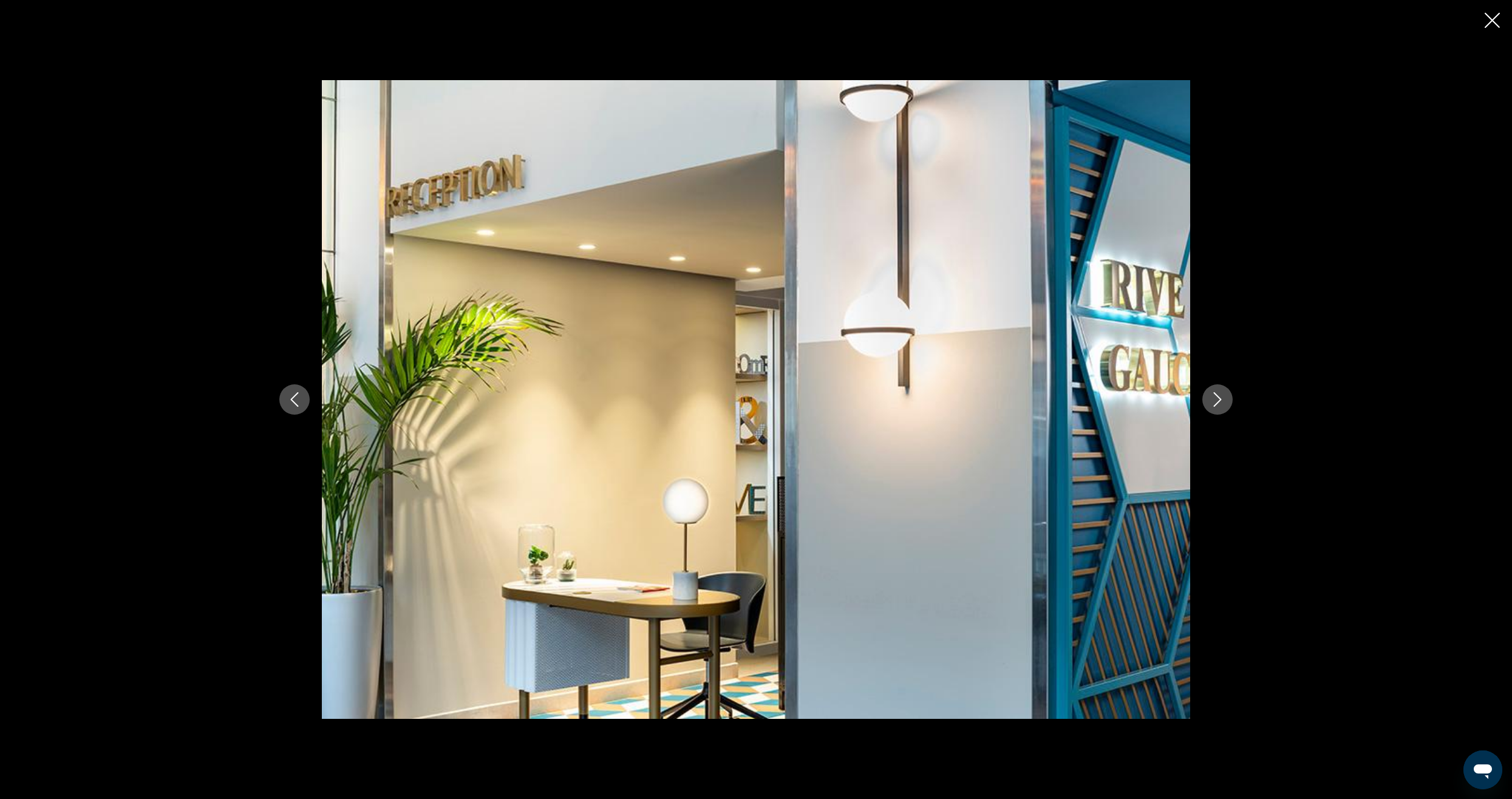
click at [1209, 397] on button "Next image" at bounding box center [1217, 399] width 30 height 30
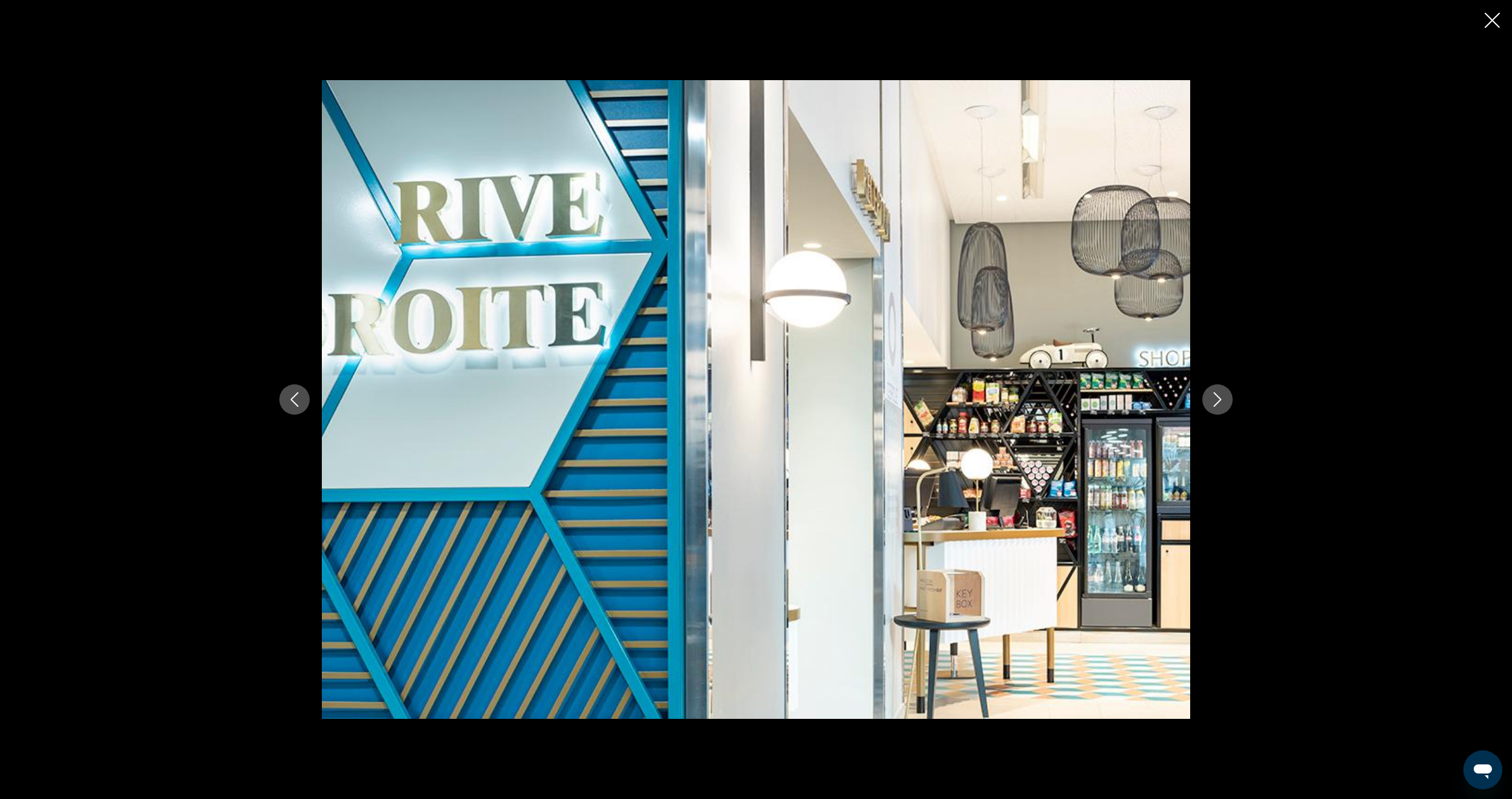
click at [1209, 397] on button "Next image" at bounding box center [1217, 399] width 30 height 30
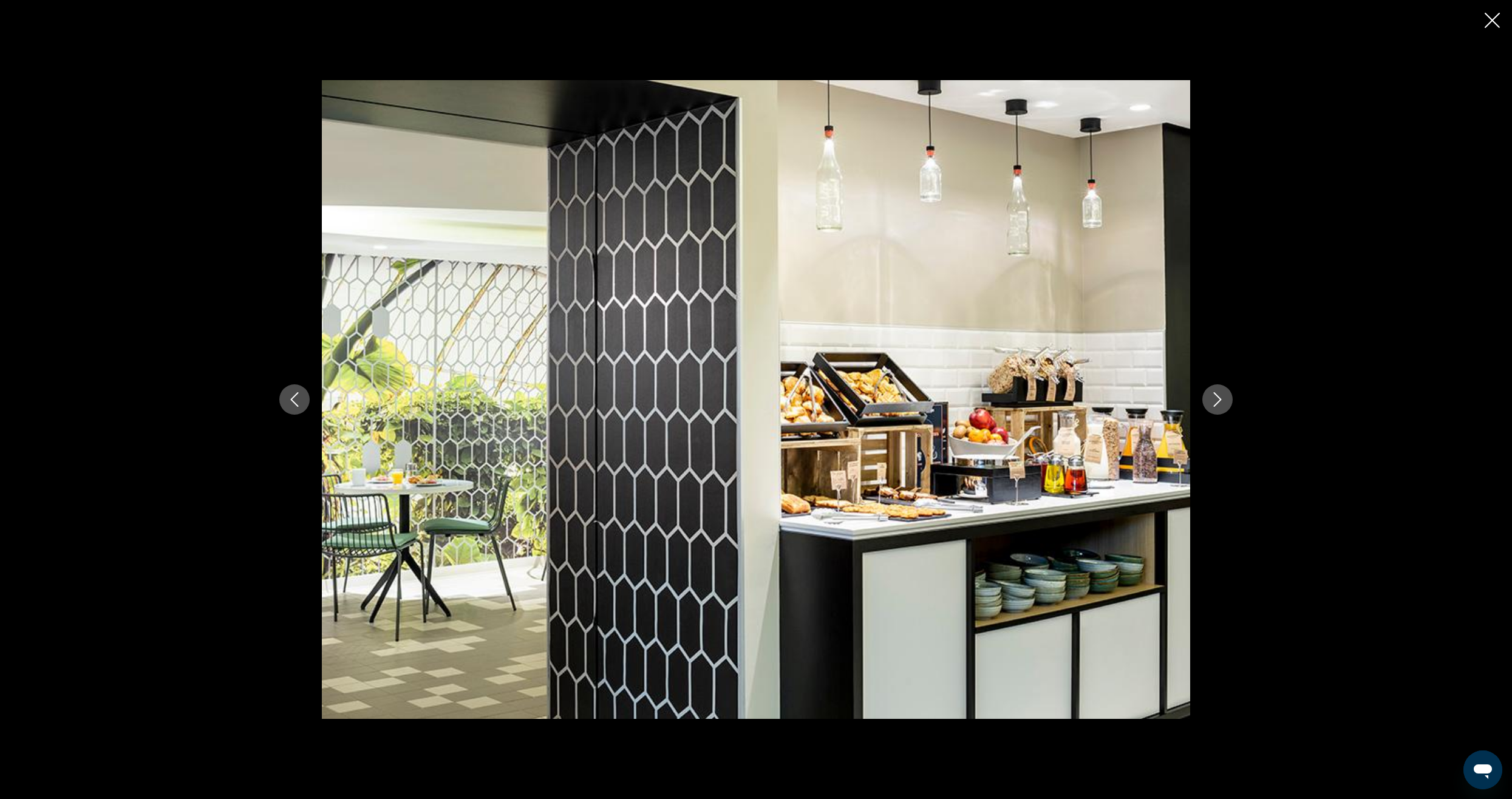
click at [1209, 397] on button "Next image" at bounding box center [1217, 399] width 30 height 30
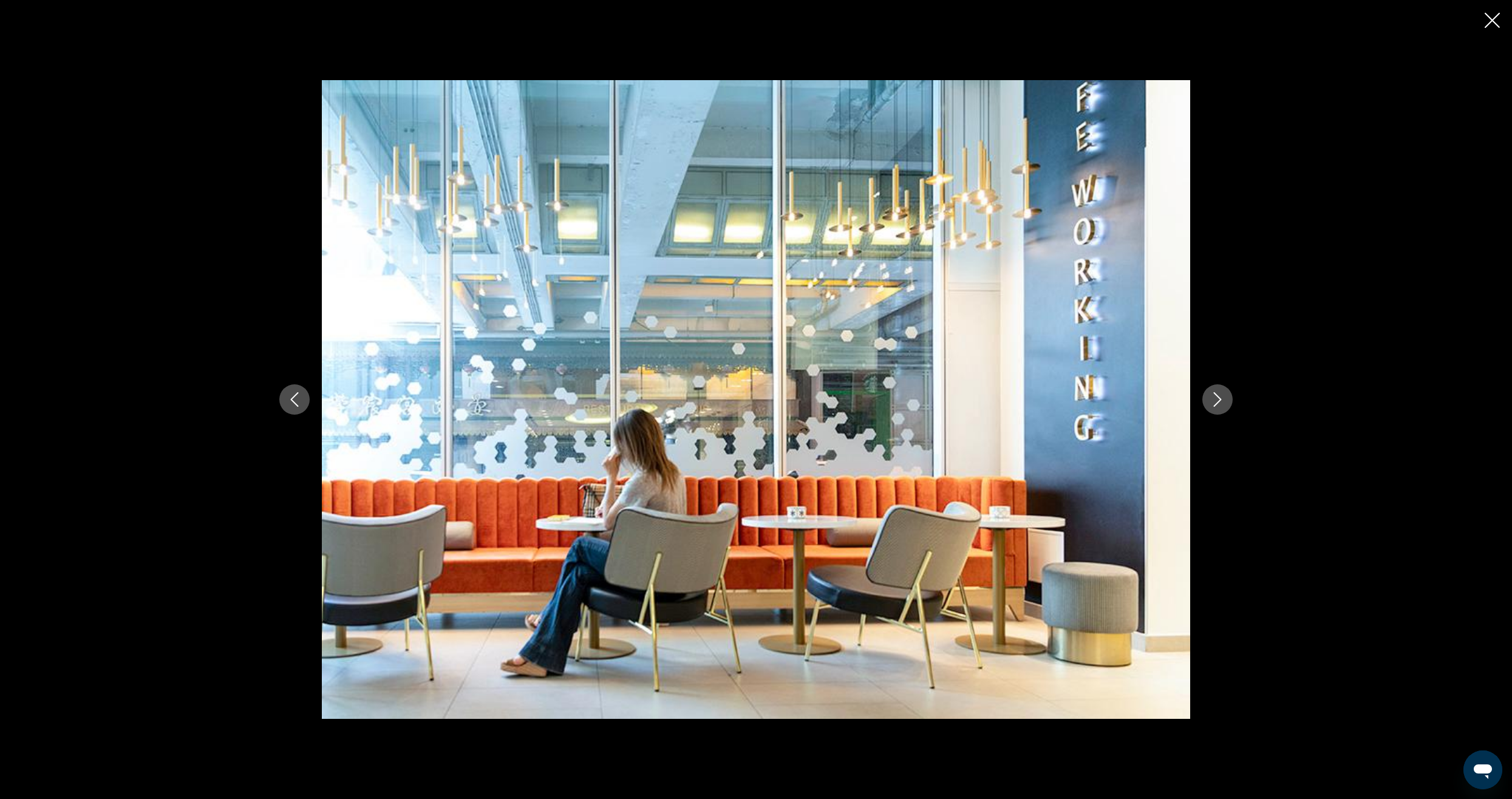
click at [1209, 397] on button "Next image" at bounding box center [1217, 399] width 30 height 30
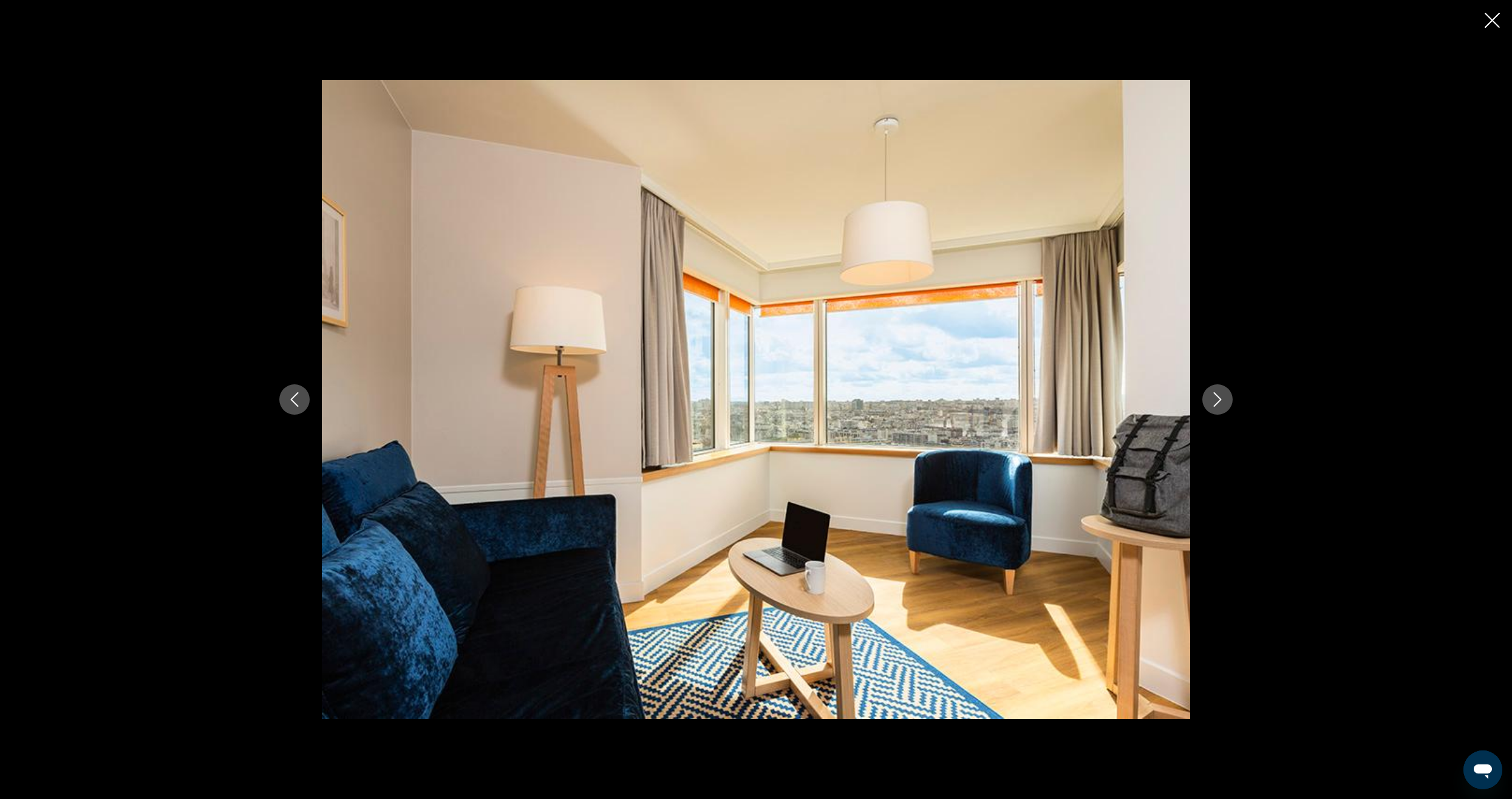
click at [1209, 397] on button "Next image" at bounding box center [1217, 399] width 30 height 30
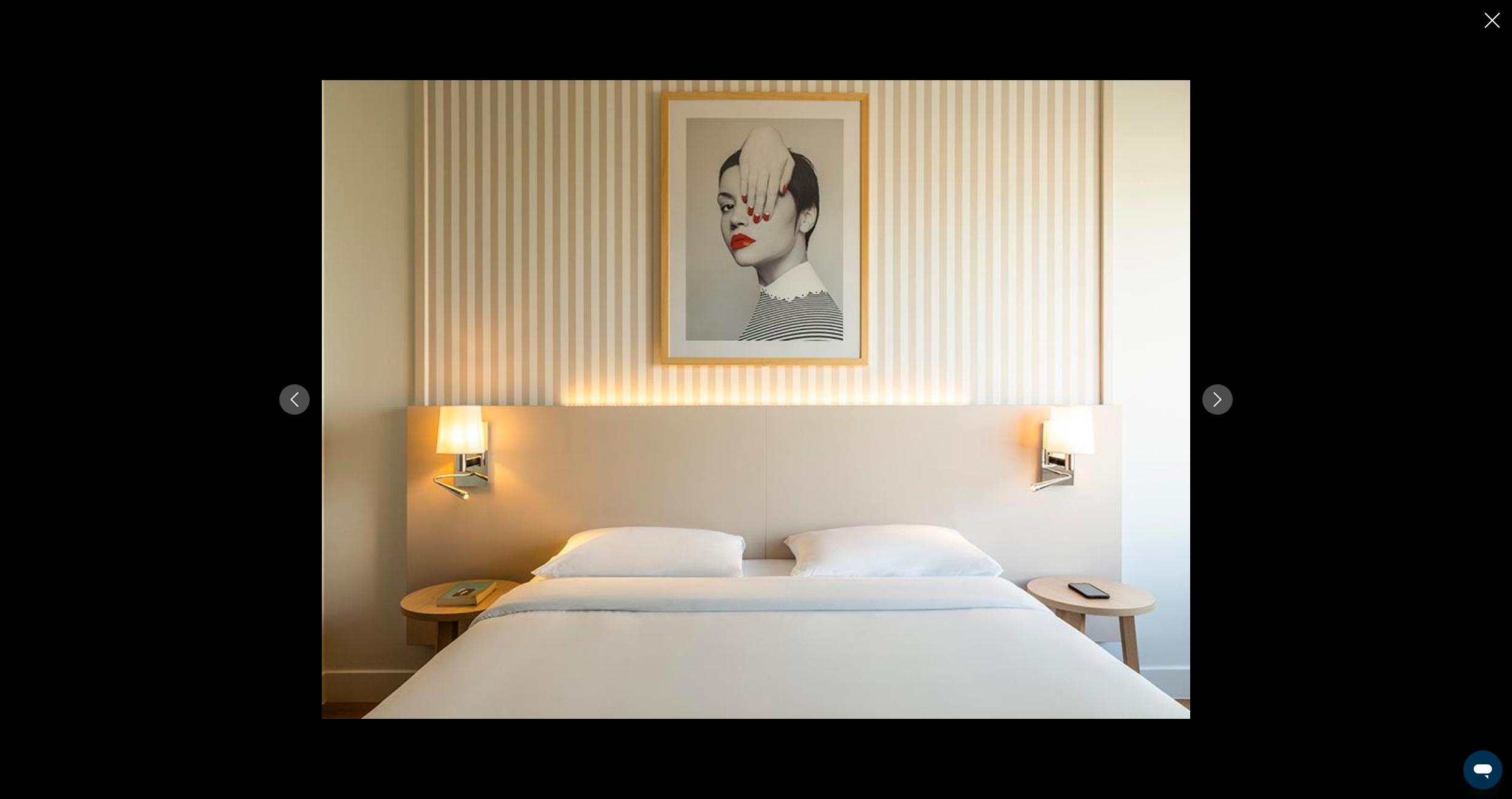
click at [1209, 397] on button "Next image" at bounding box center [1217, 399] width 30 height 30
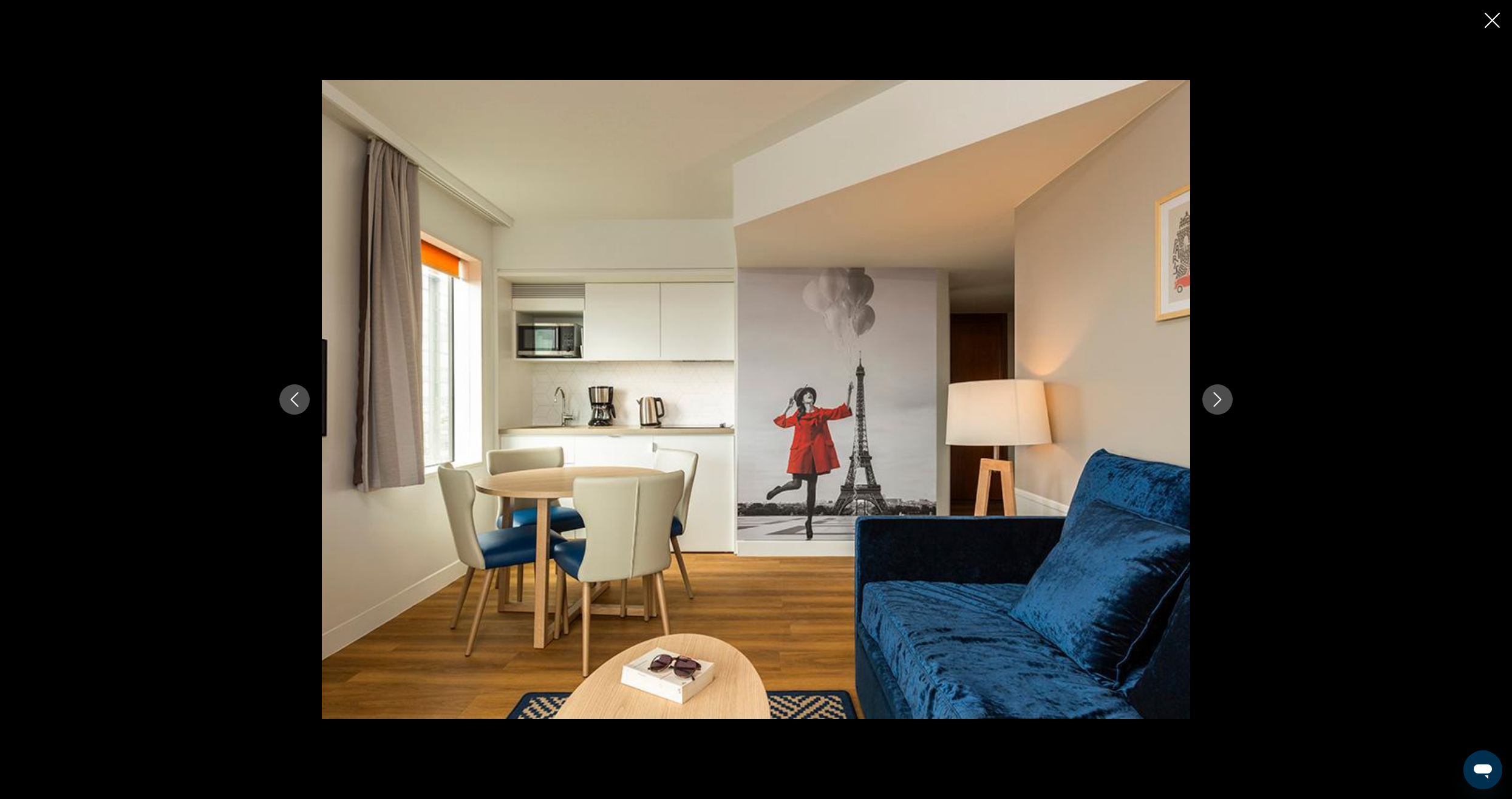
click at [1209, 397] on button "Next image" at bounding box center [1217, 399] width 30 height 30
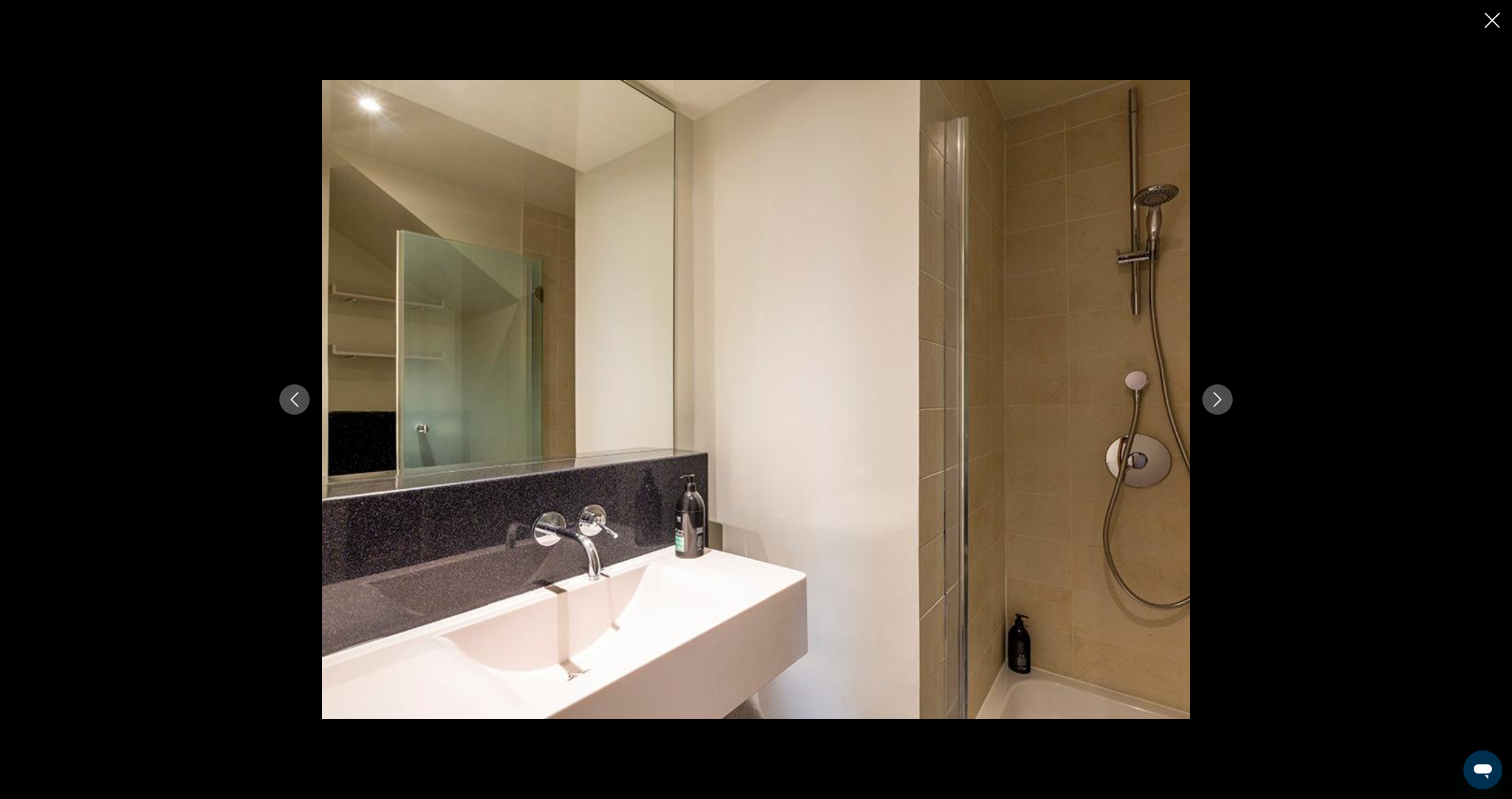
click at [1210, 397] on icon "Next image" at bounding box center [1217, 399] width 14 height 14
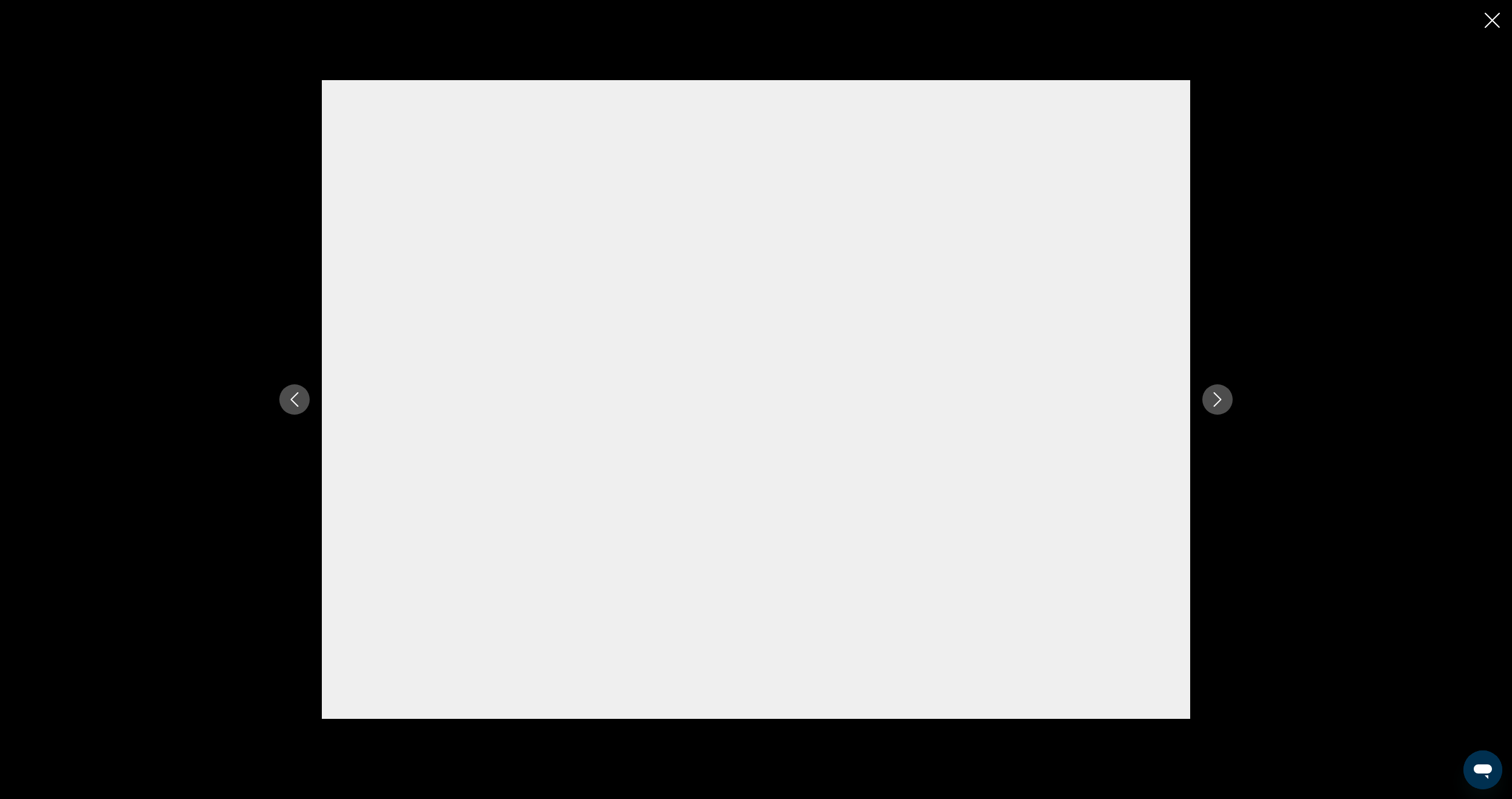
click at [1224, 400] on icon "Next image" at bounding box center [1217, 399] width 14 height 14
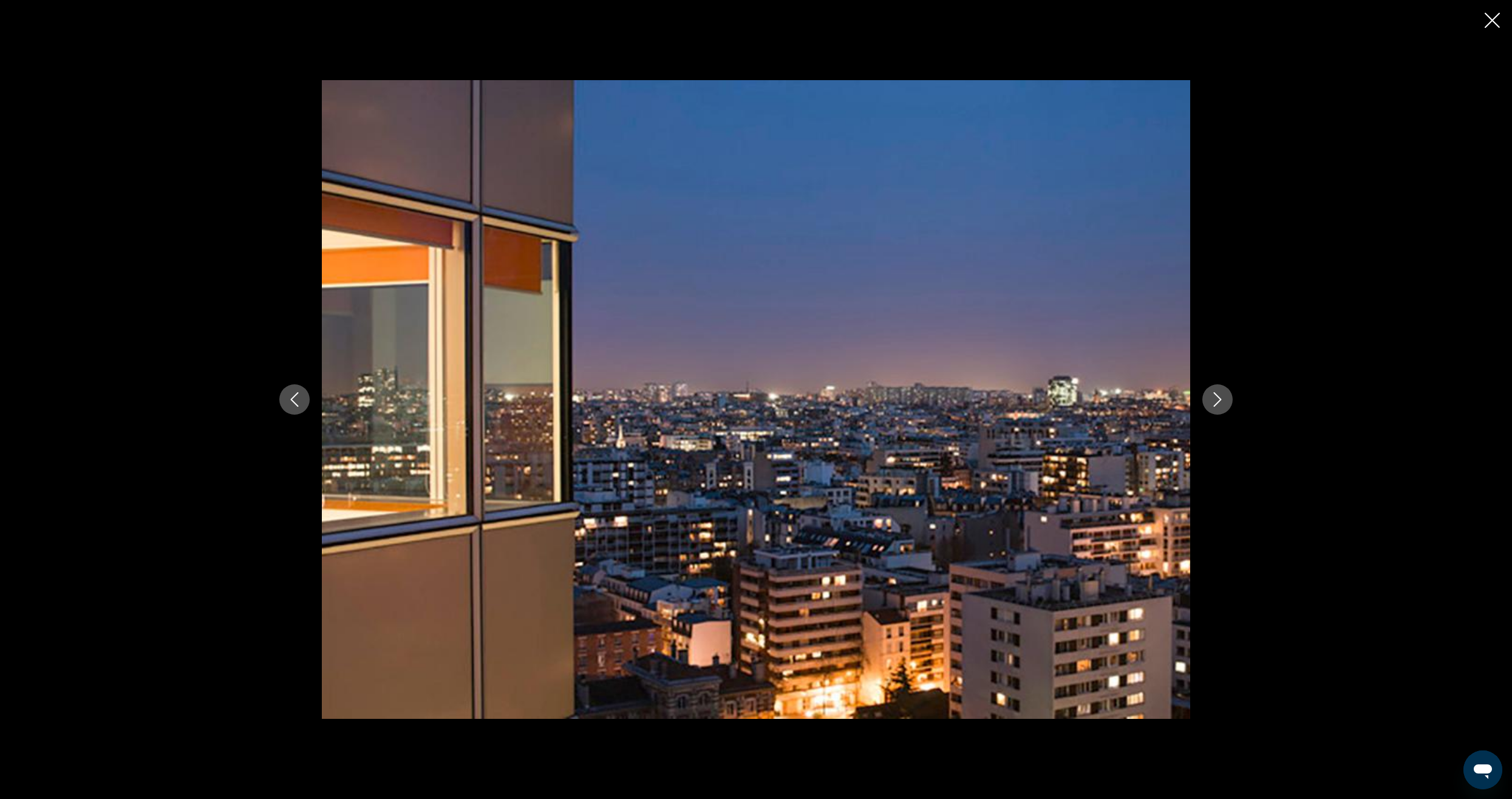
click at [1223, 398] on icon "Next image" at bounding box center [1217, 399] width 14 height 14
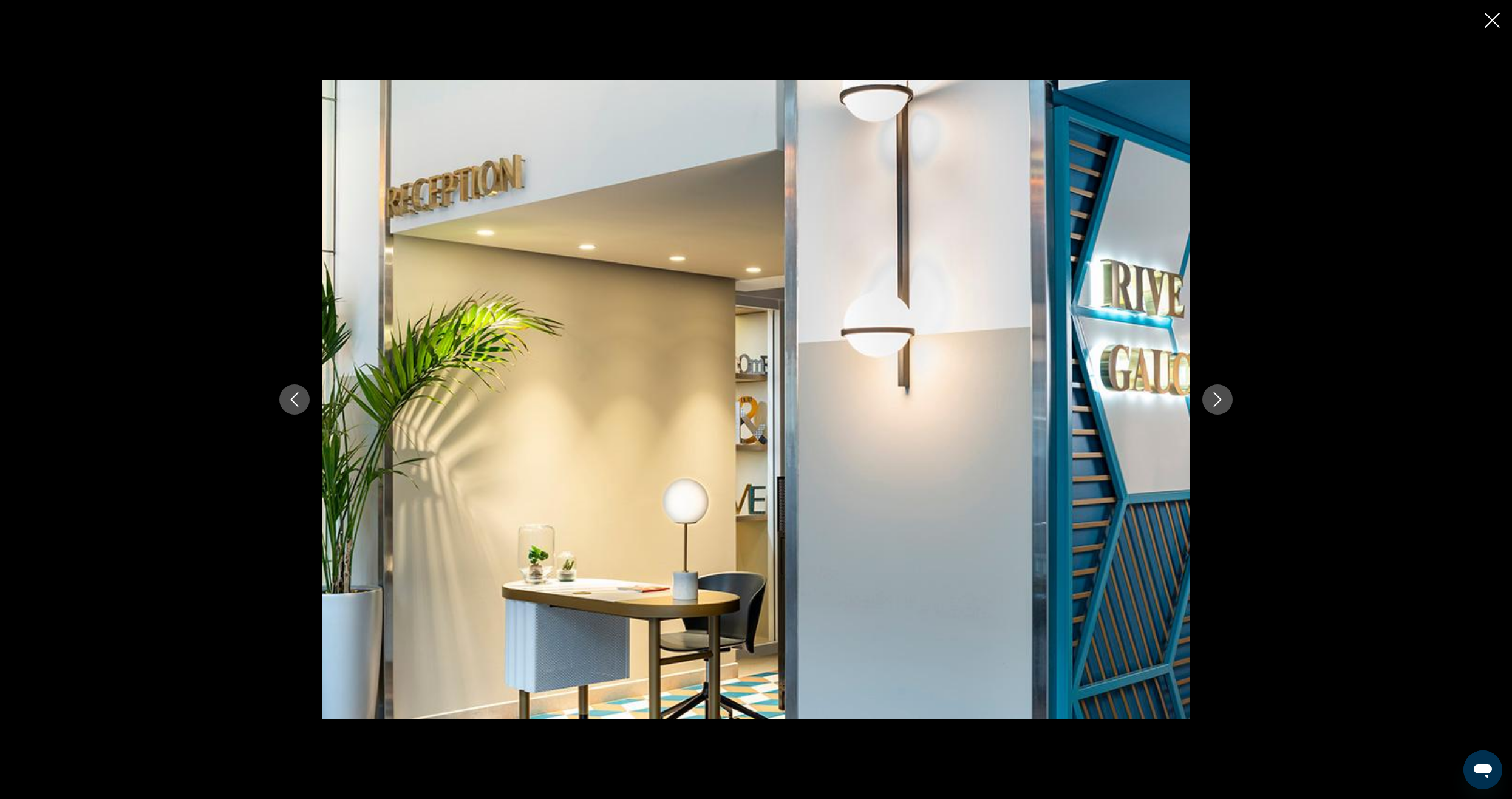
click at [1485, 28] on button "Close slideshow" at bounding box center [1492, 21] width 15 height 18
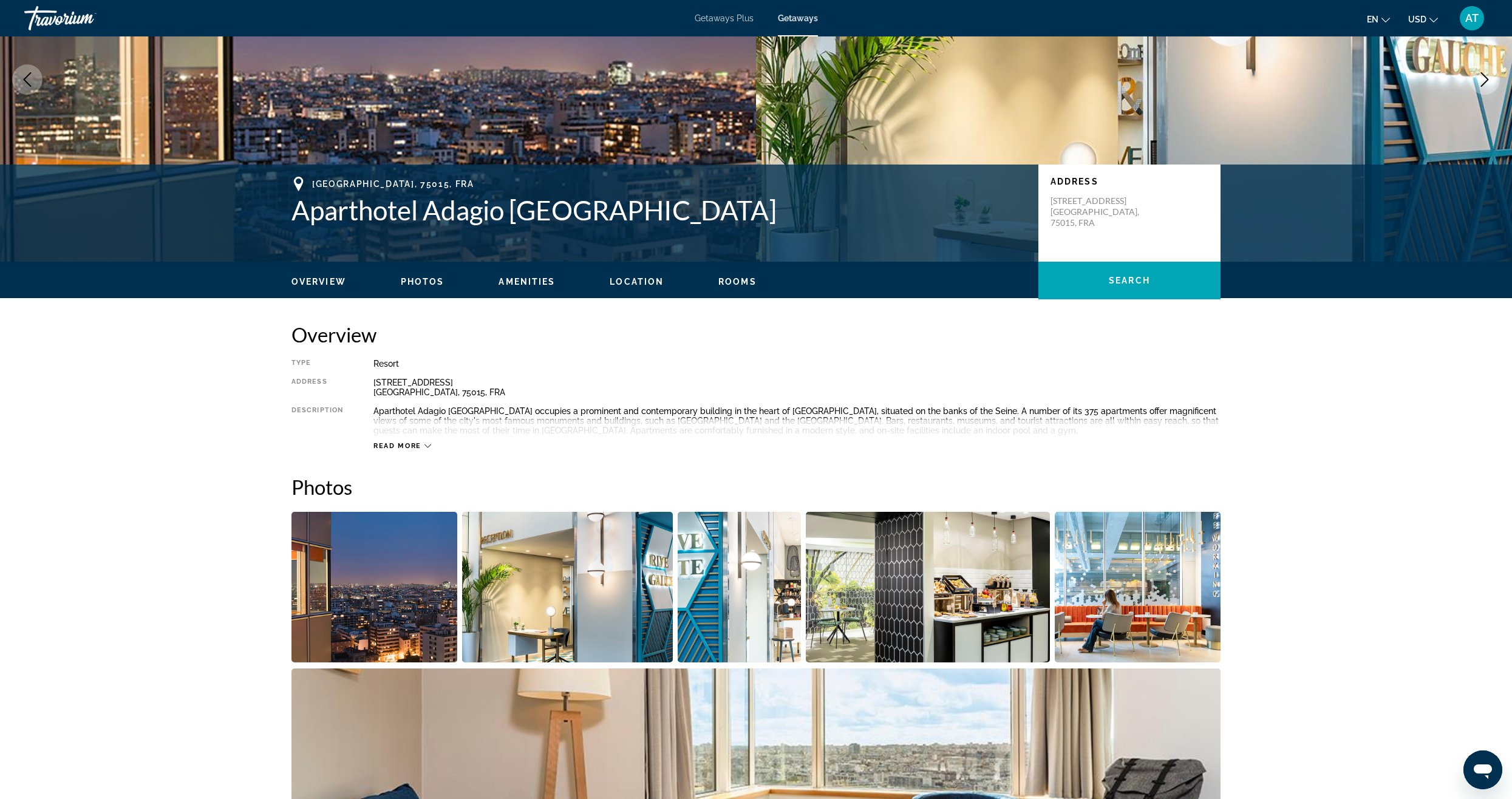
scroll to position [121, 0]
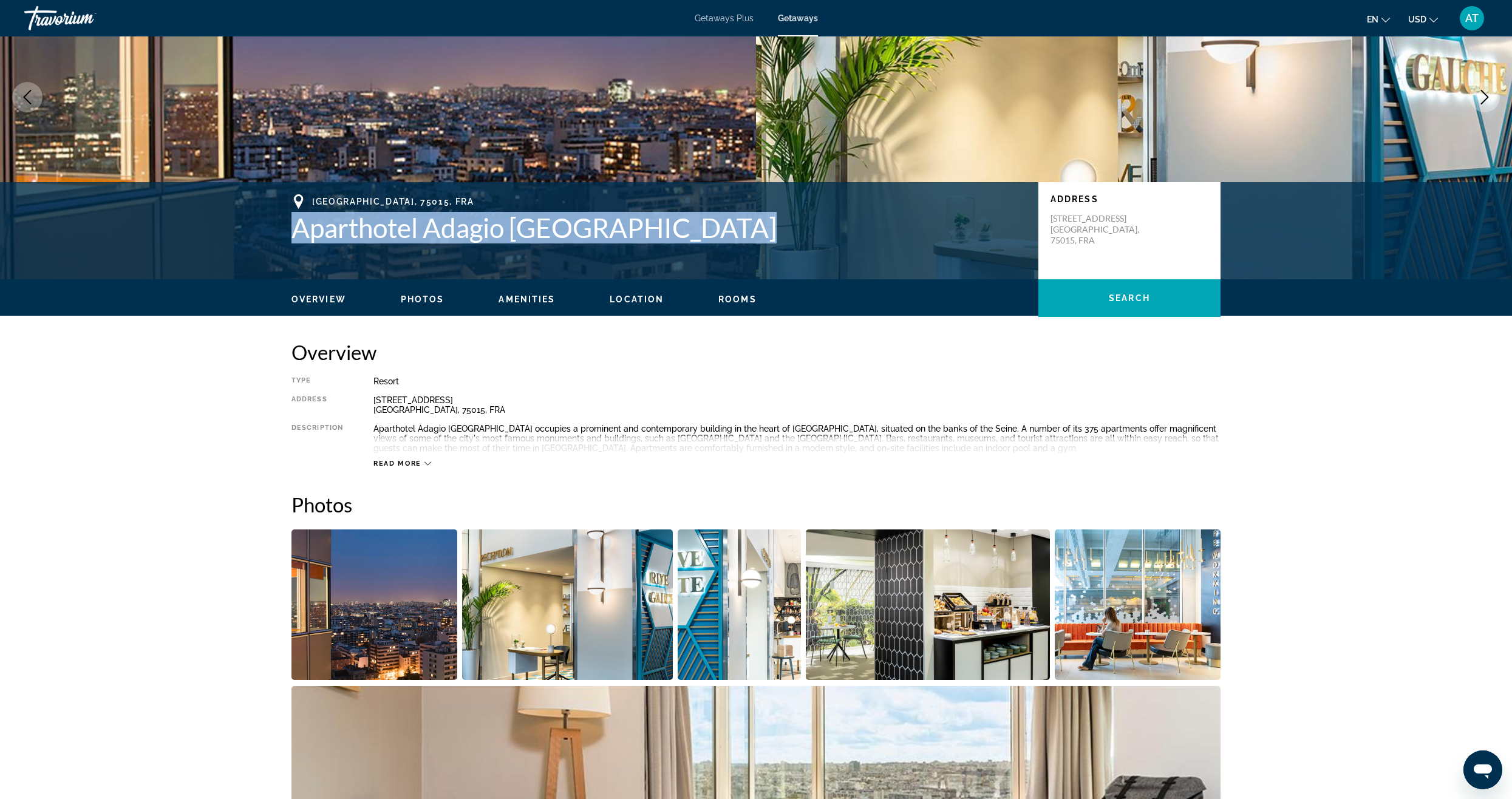
drag, startPoint x: 293, startPoint y: 230, endPoint x: 694, endPoint y: 225, distance: 401.0
click at [694, 225] on h1 "Aparthotel Adagio [GEOGRAPHIC_DATA]" at bounding box center [658, 227] width 734 height 31
copy h1 "Aparthotel Adagio [GEOGRAPHIC_DATA]"
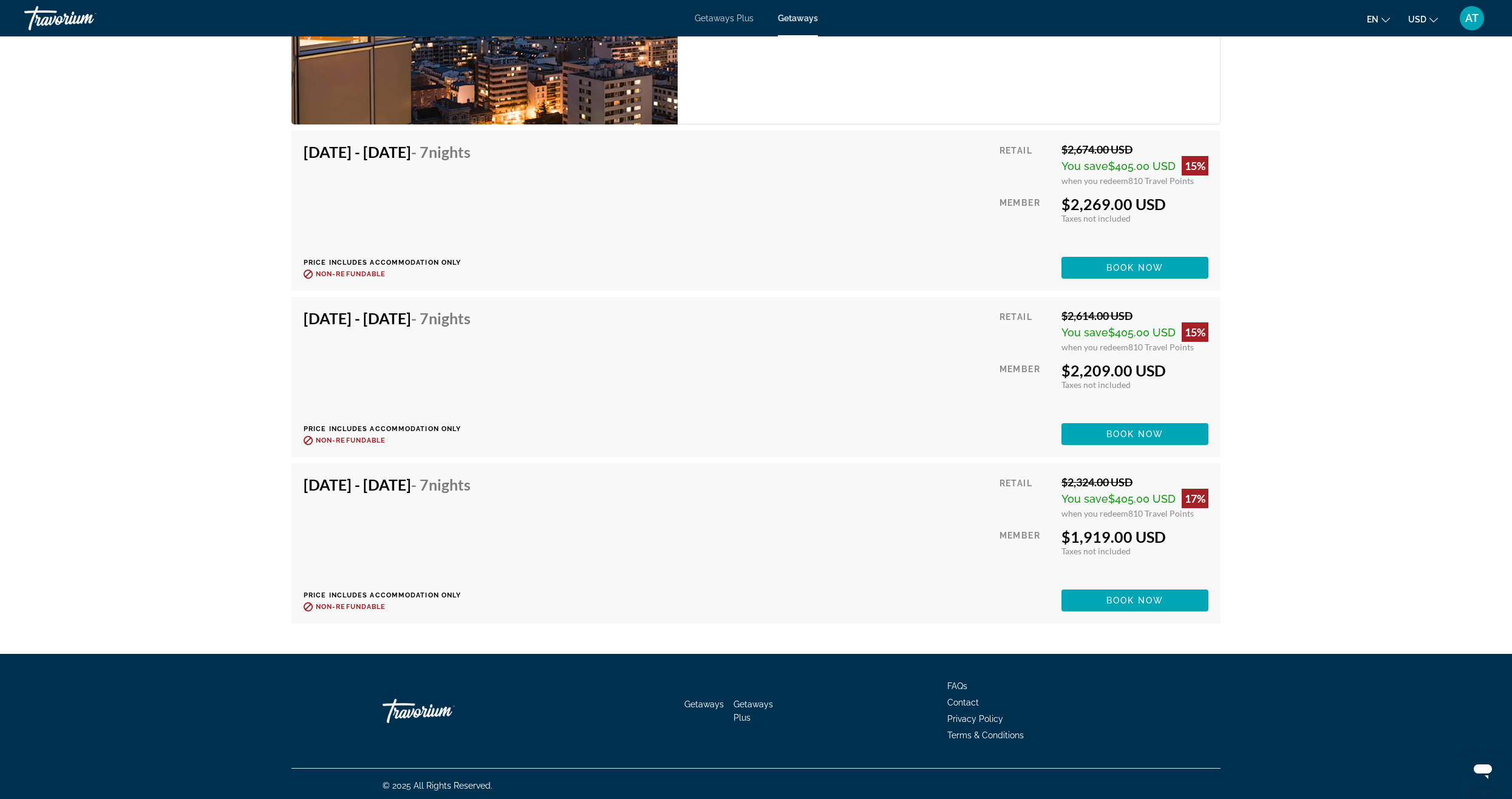
scroll to position [2007, 0]
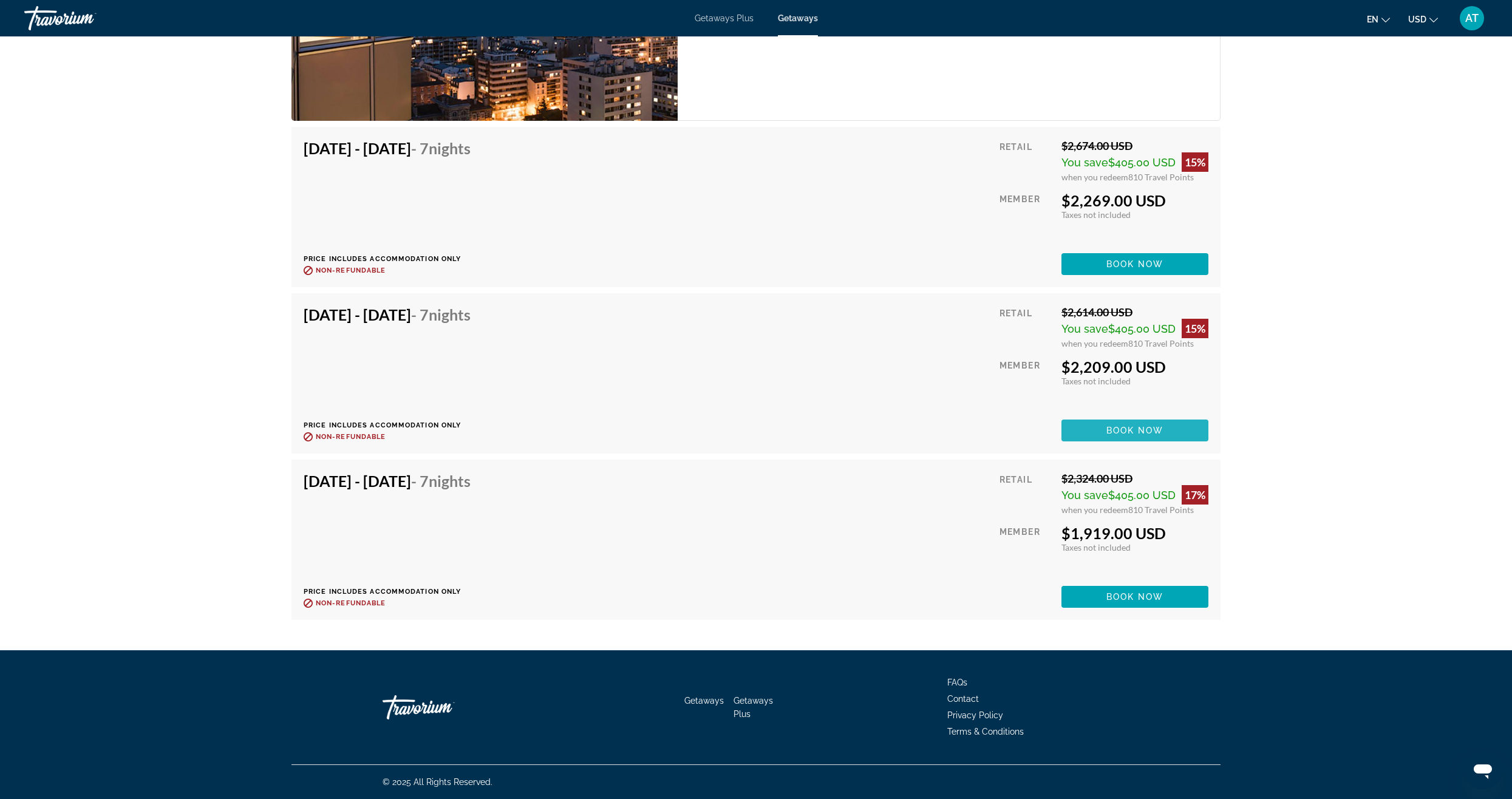
click at [1110, 434] on span "Book now" at bounding box center [1135, 430] width 58 height 10
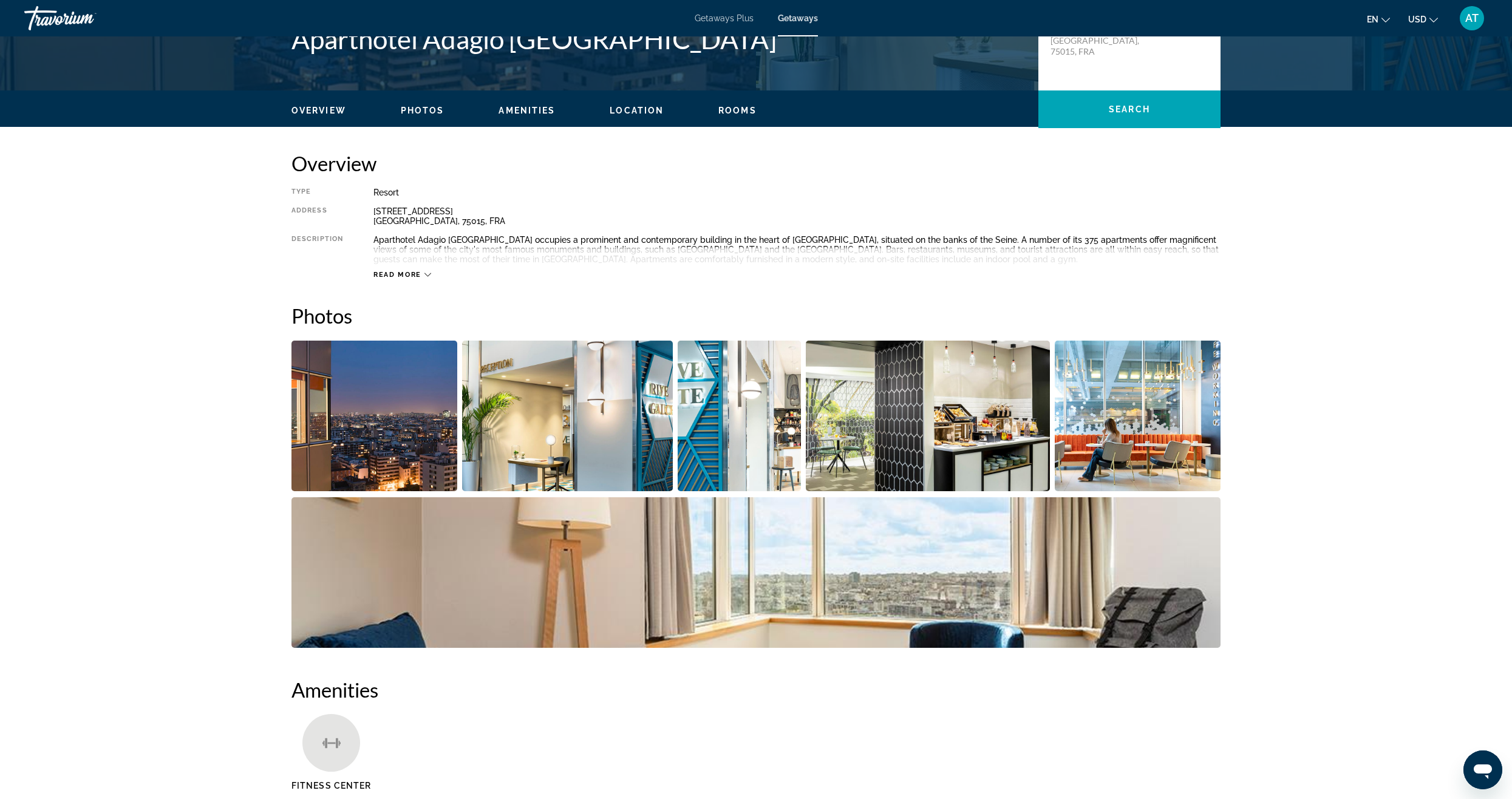
scroll to position [304, 0]
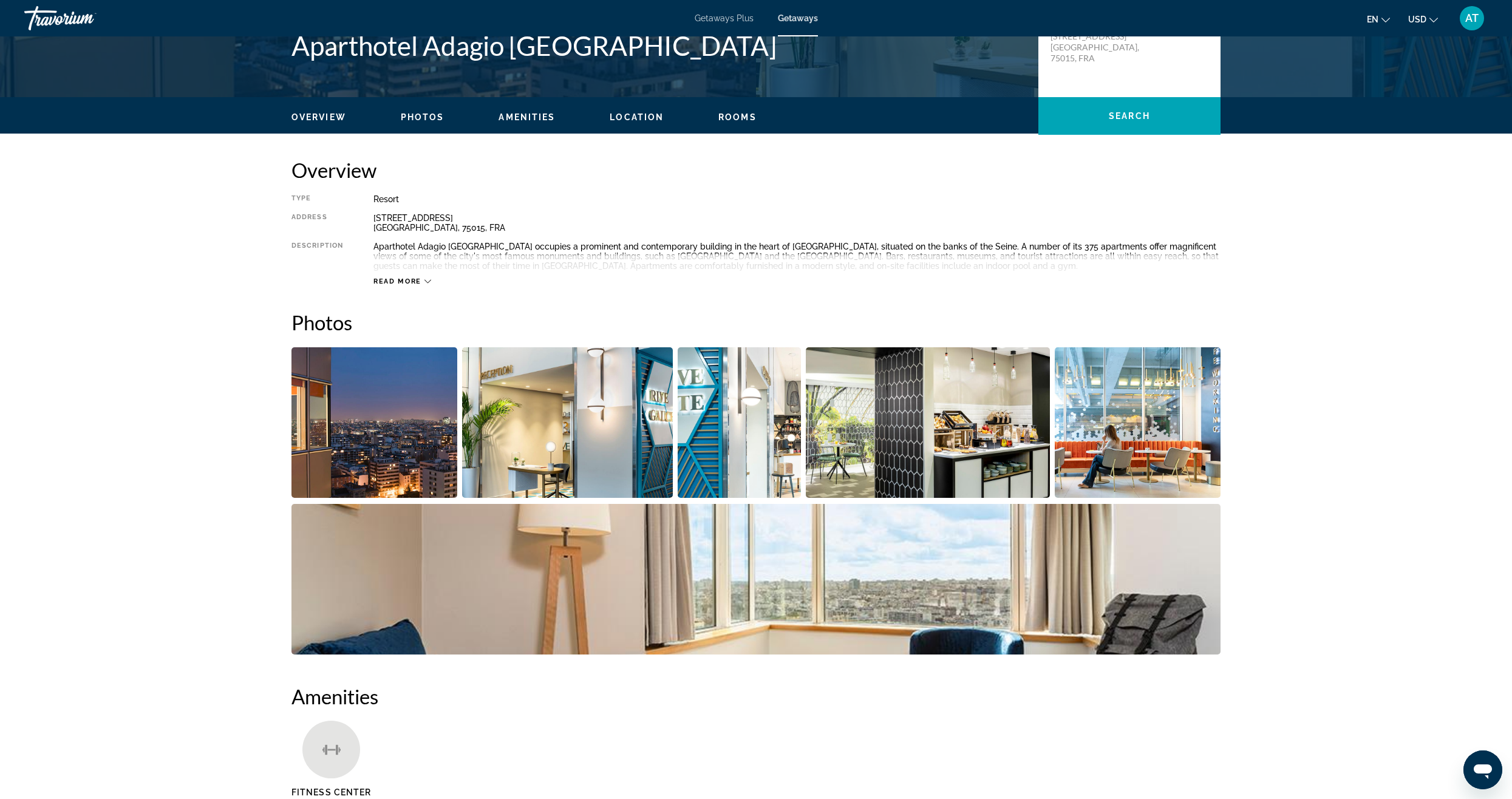
click at [379, 279] on span "Read more" at bounding box center [398, 281] width 48 height 8
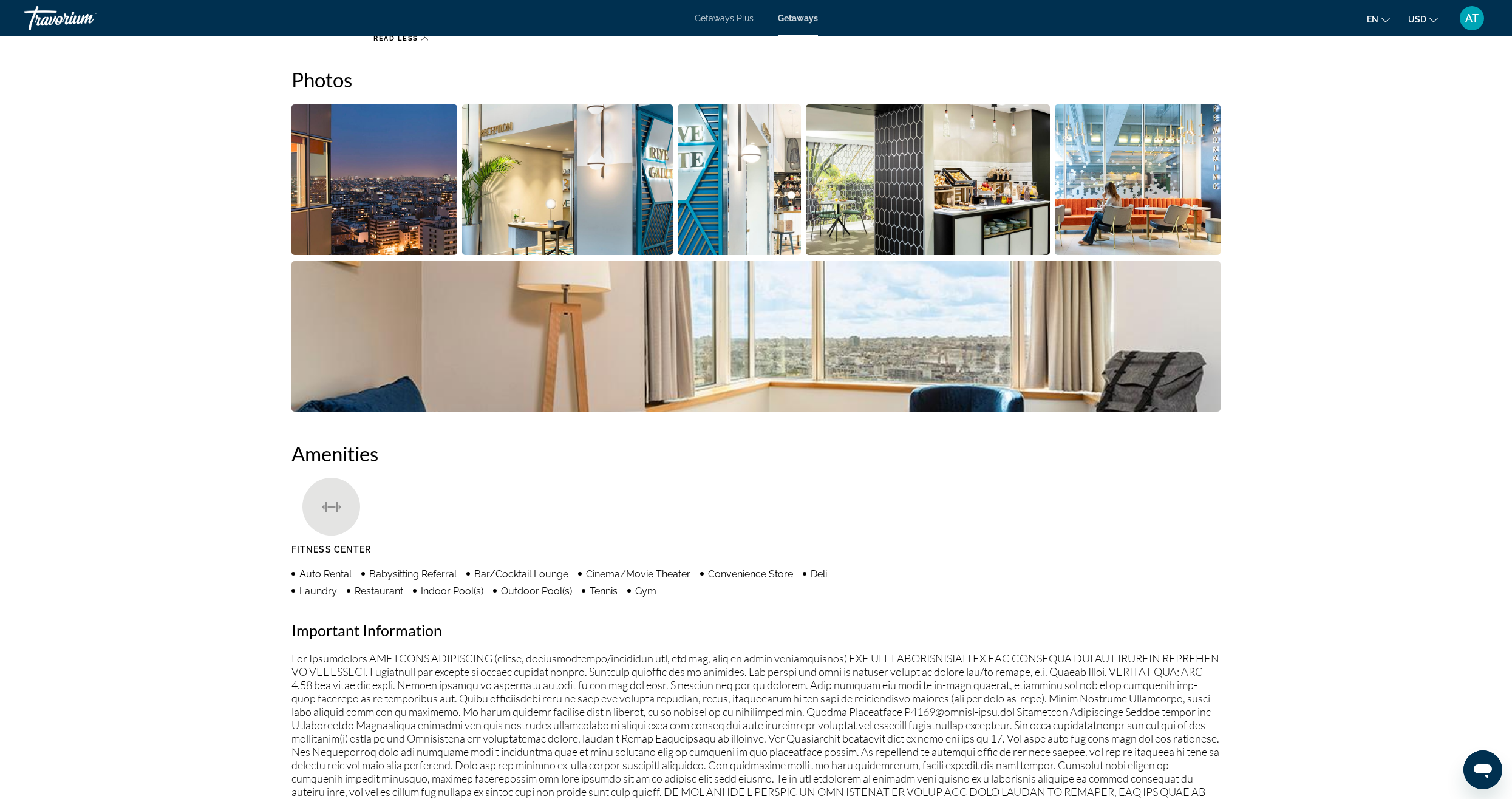
scroll to position [243, 0]
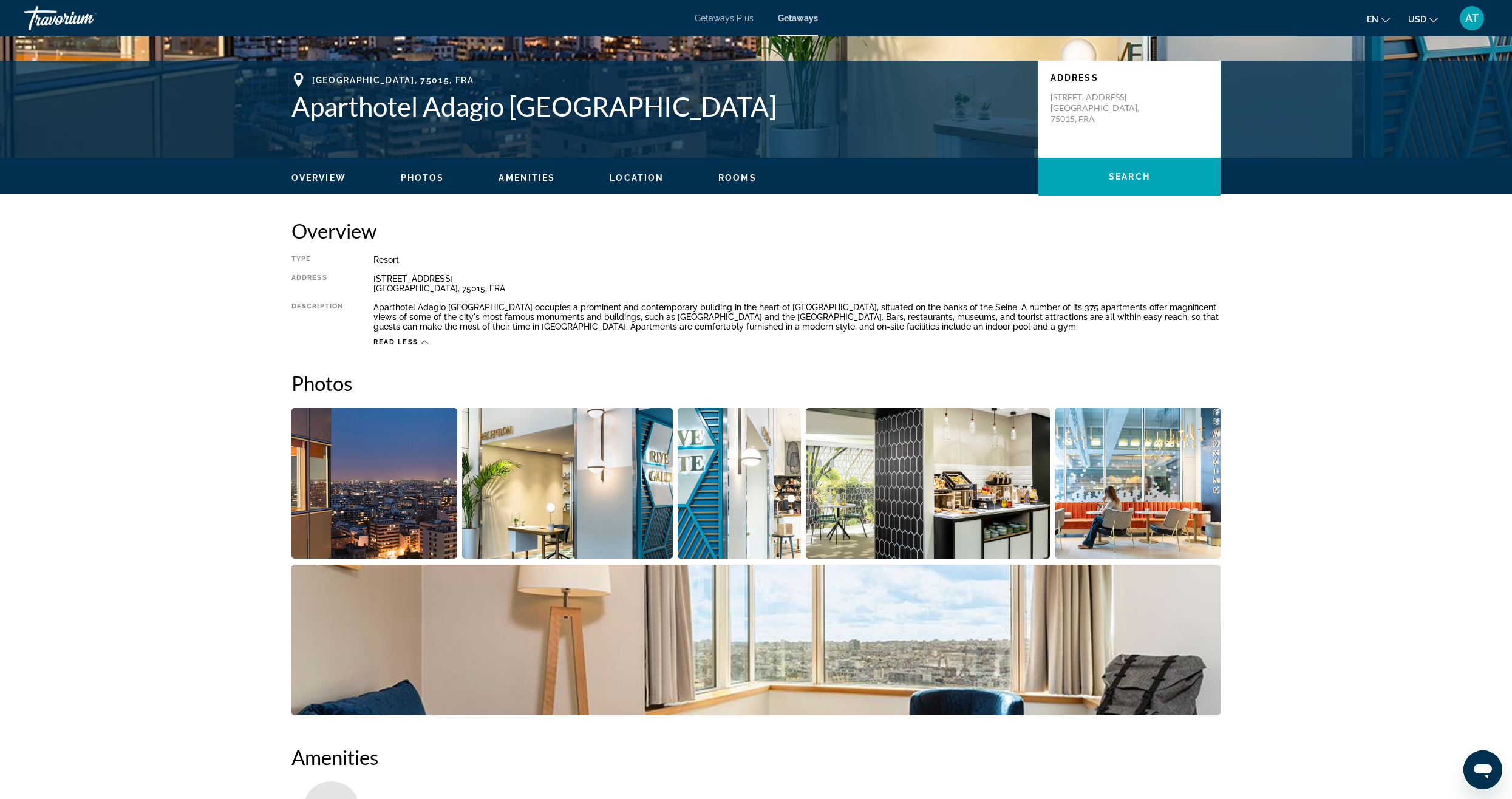
click at [422, 340] on icon "Main content" at bounding box center [425, 342] width 6 height 6
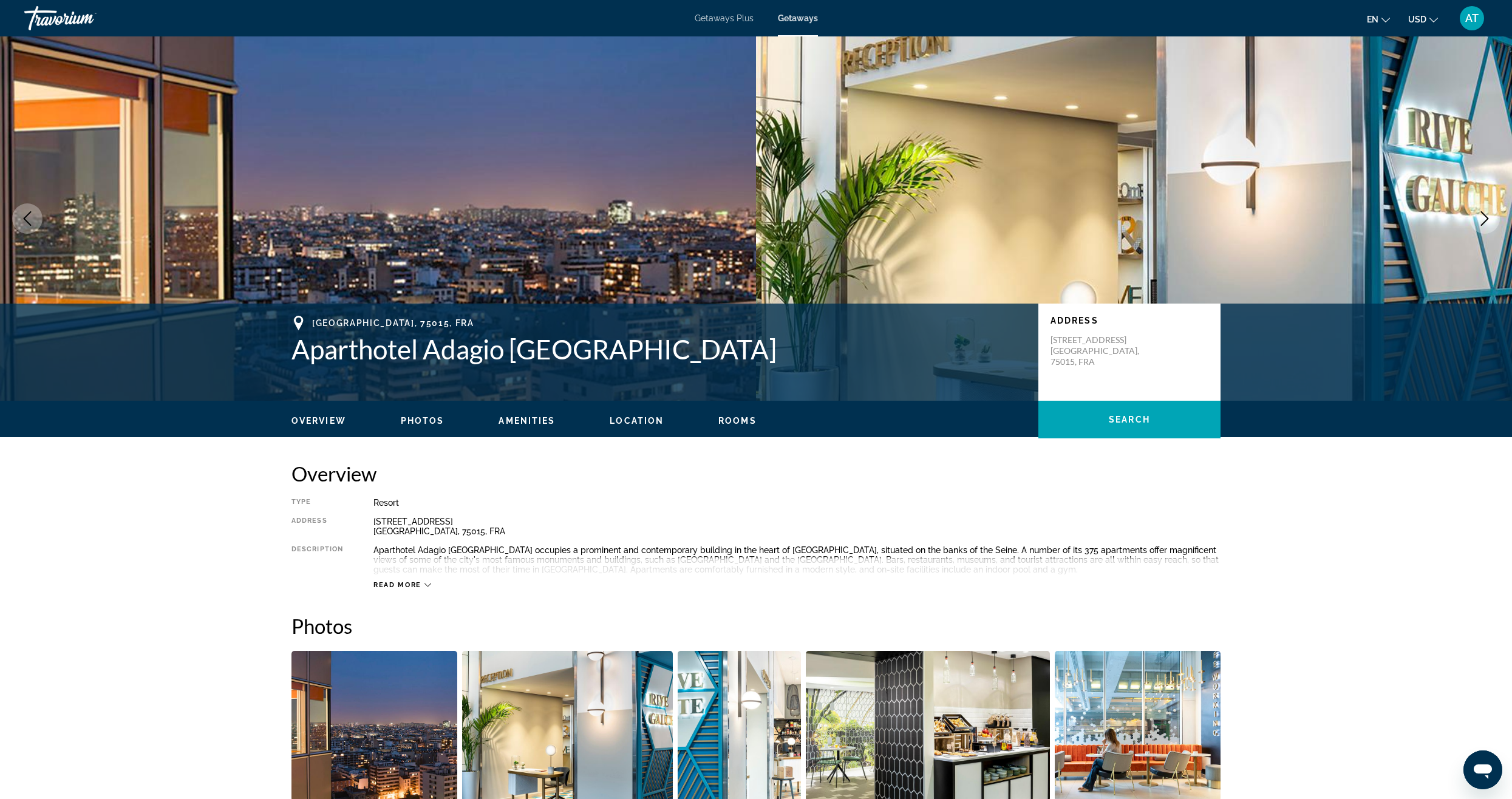
scroll to position [304, 0]
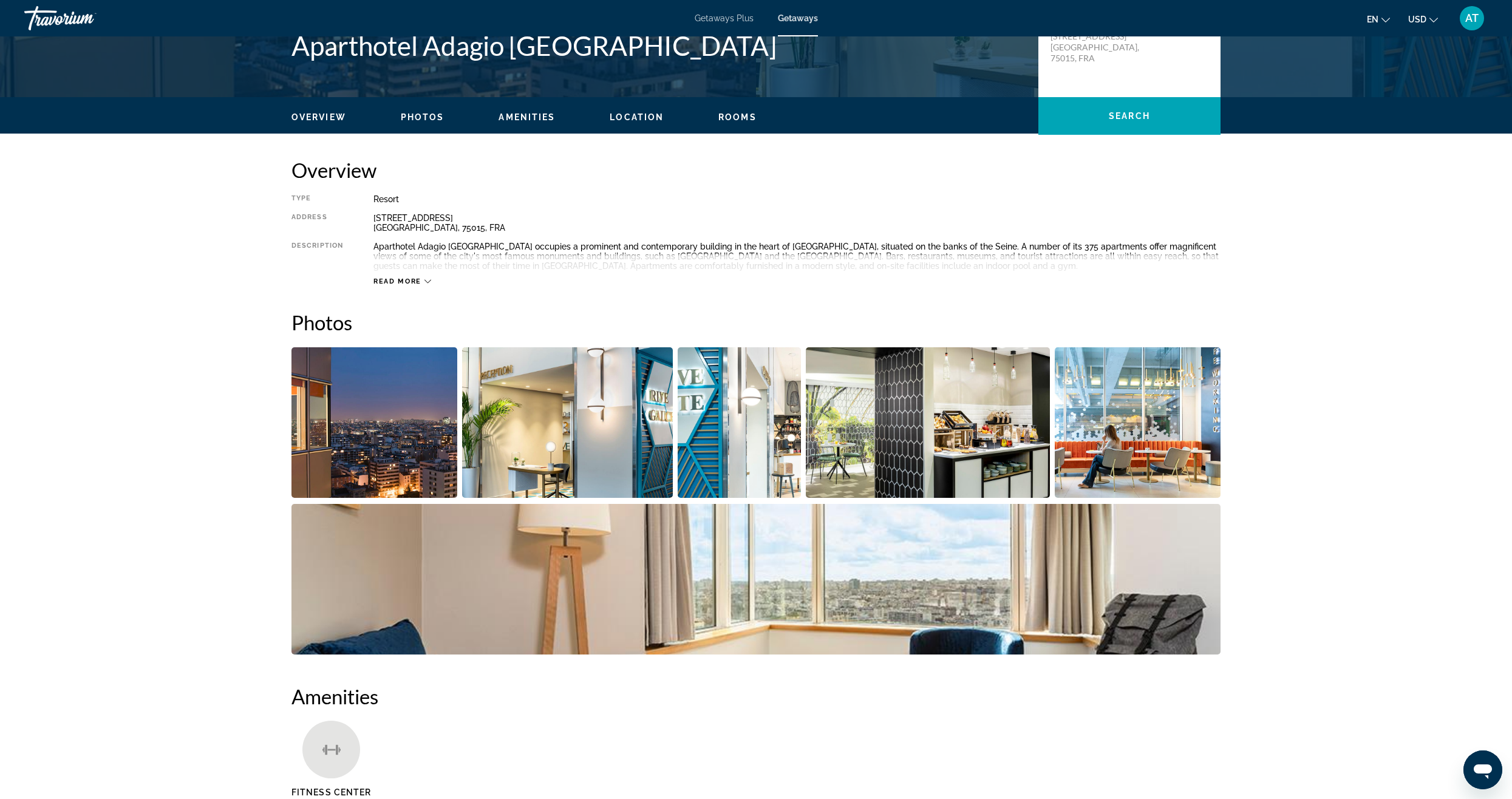
click at [422, 280] on div "Read more" at bounding box center [402, 281] width 58 height 8
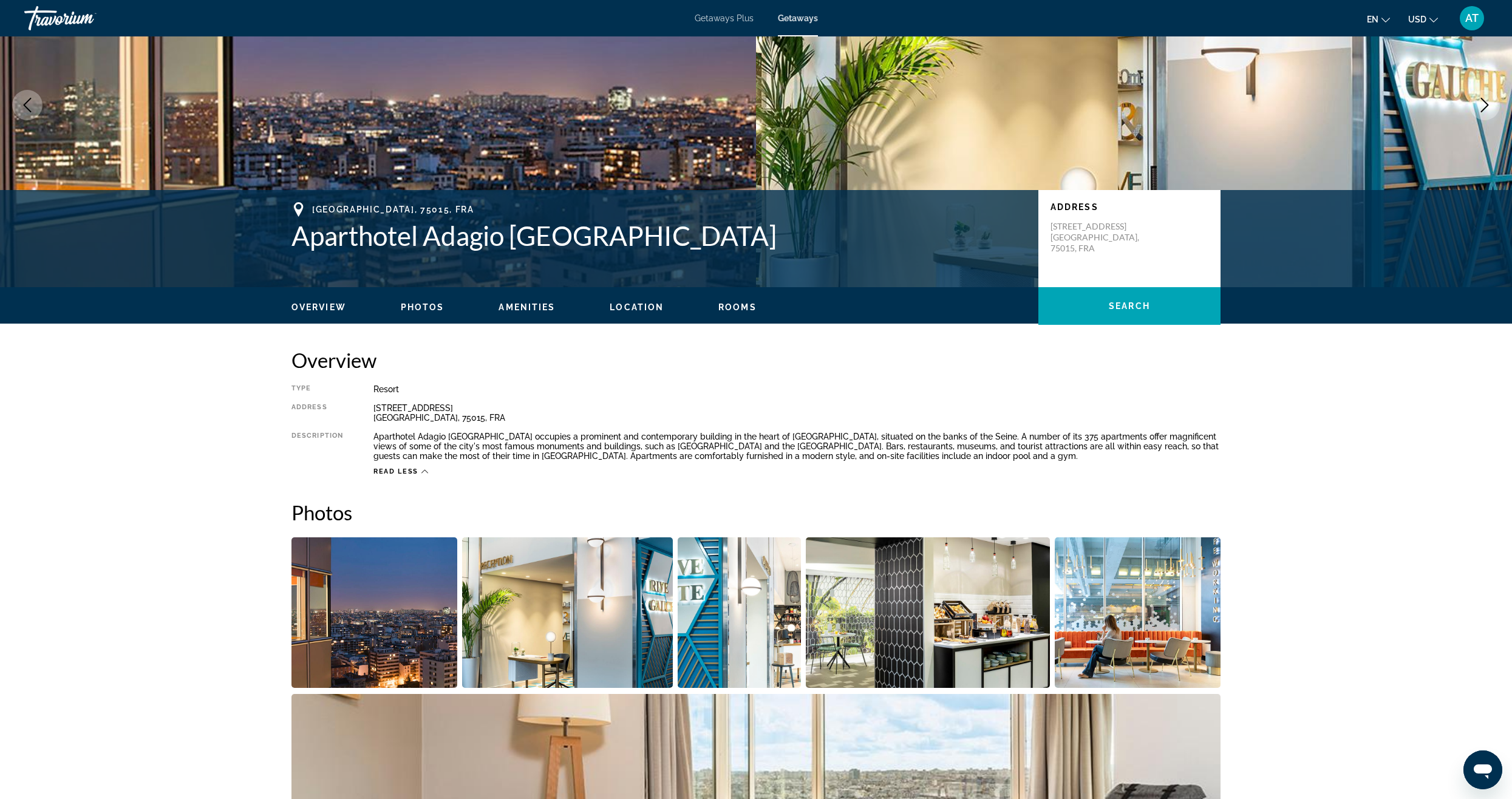
scroll to position [0, 0]
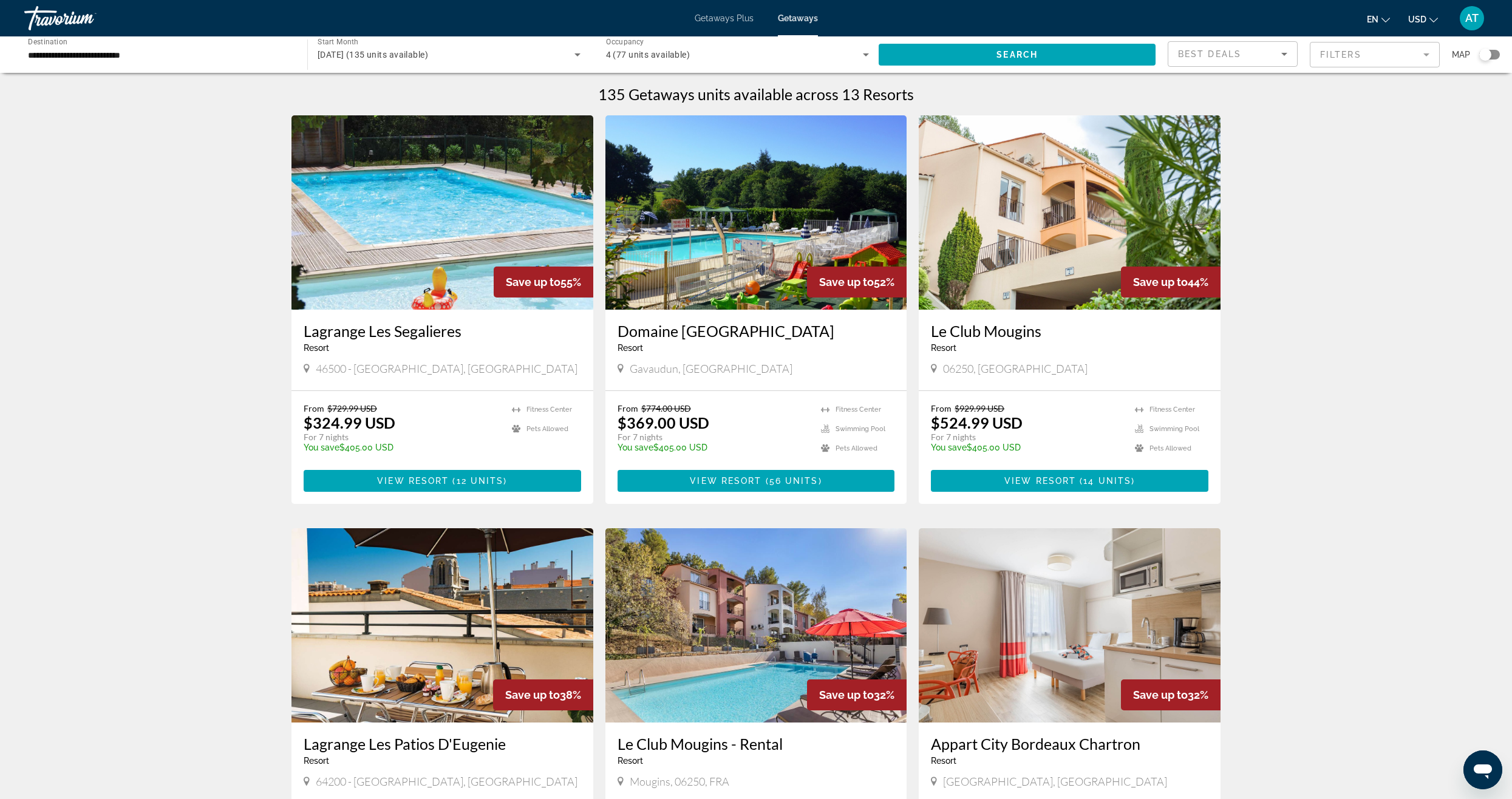
click at [1496, 56] on div "Search widget" at bounding box center [1490, 54] width 21 height 10
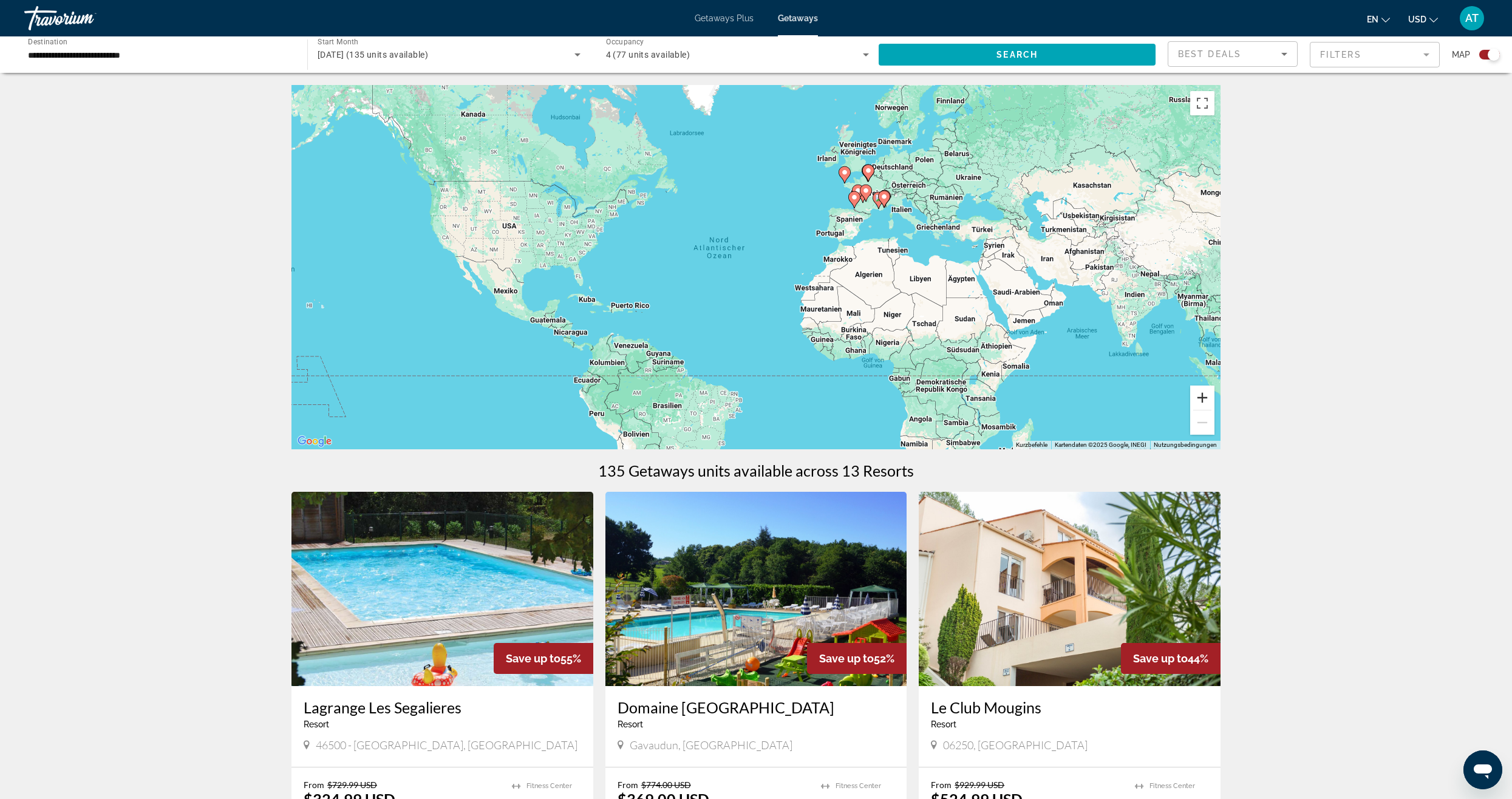
click at [1212, 393] on button "Vergrößern" at bounding box center [1202, 397] width 24 height 24
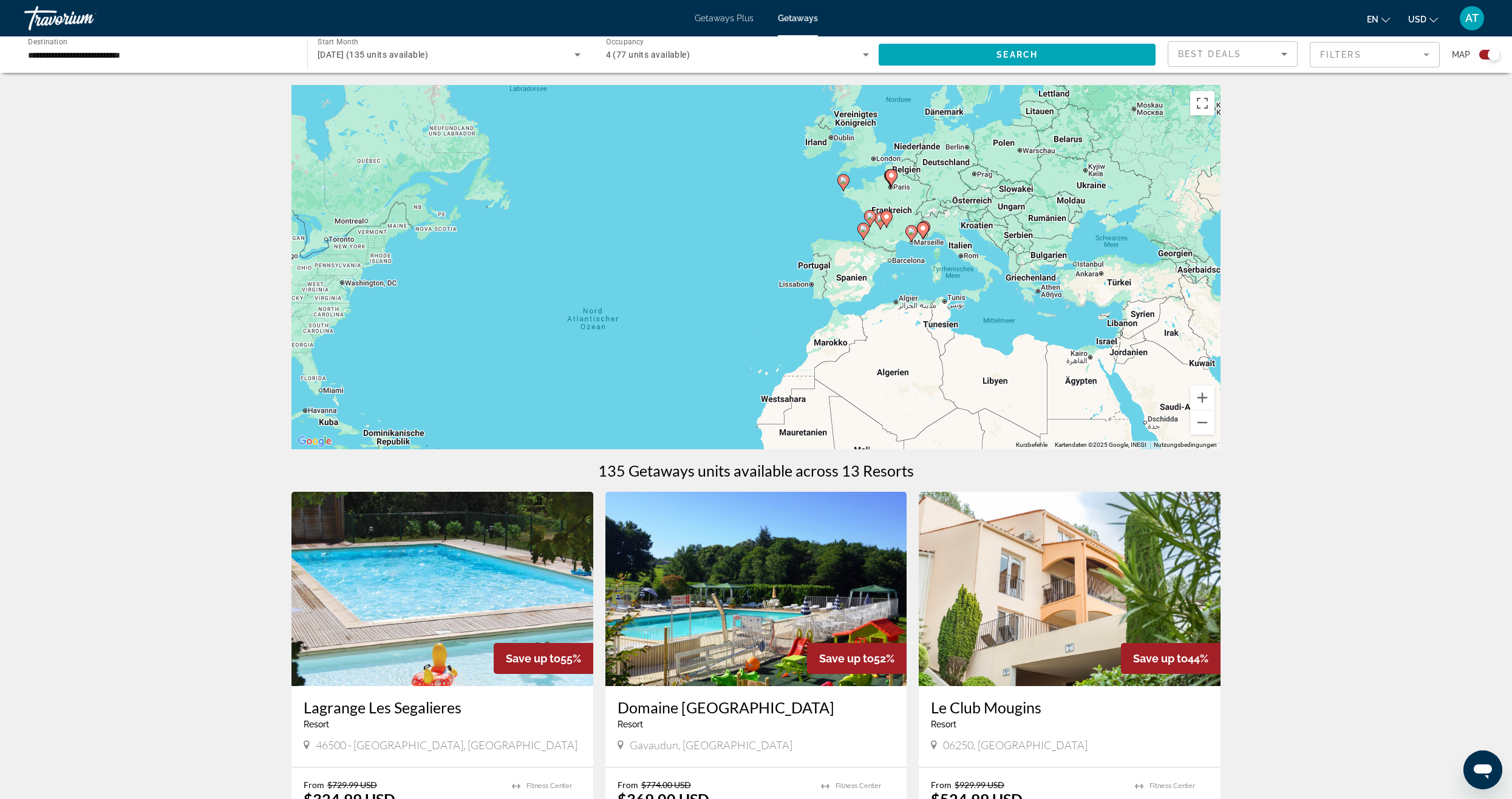
drag, startPoint x: 1033, startPoint y: 205, endPoint x: 860, endPoint y: 268, distance: 184.1
click at [874, 271] on div "Um den Modus zum Ziehen mit der Tastatur zu aktivieren, drückst du Alt + Eingab…" at bounding box center [755, 267] width 929 height 364
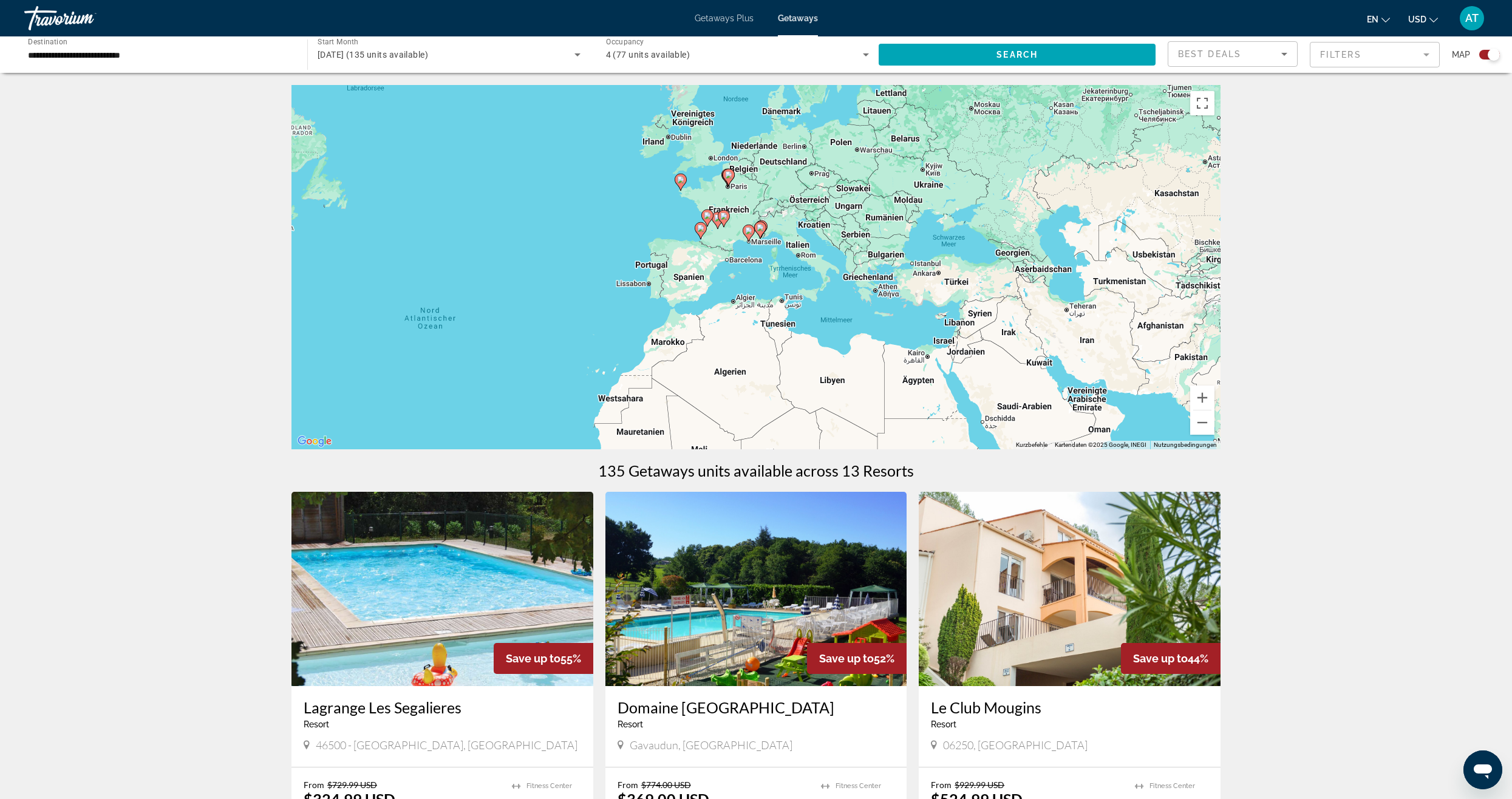
click at [730, 177] on image "Main content" at bounding box center [728, 175] width 7 height 7
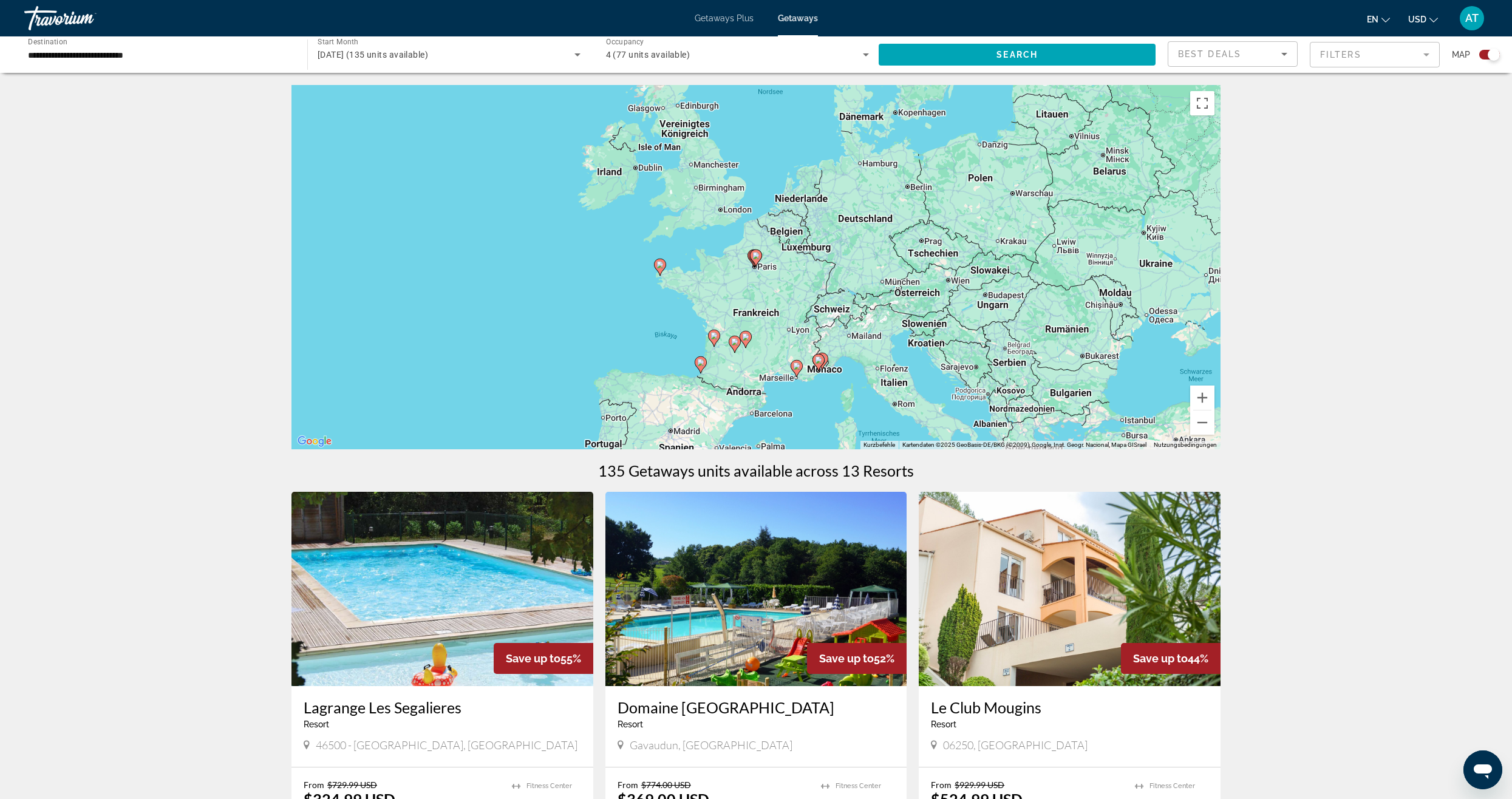
click at [756, 256] on image "Main content" at bounding box center [755, 255] width 7 height 7
type input "**********"
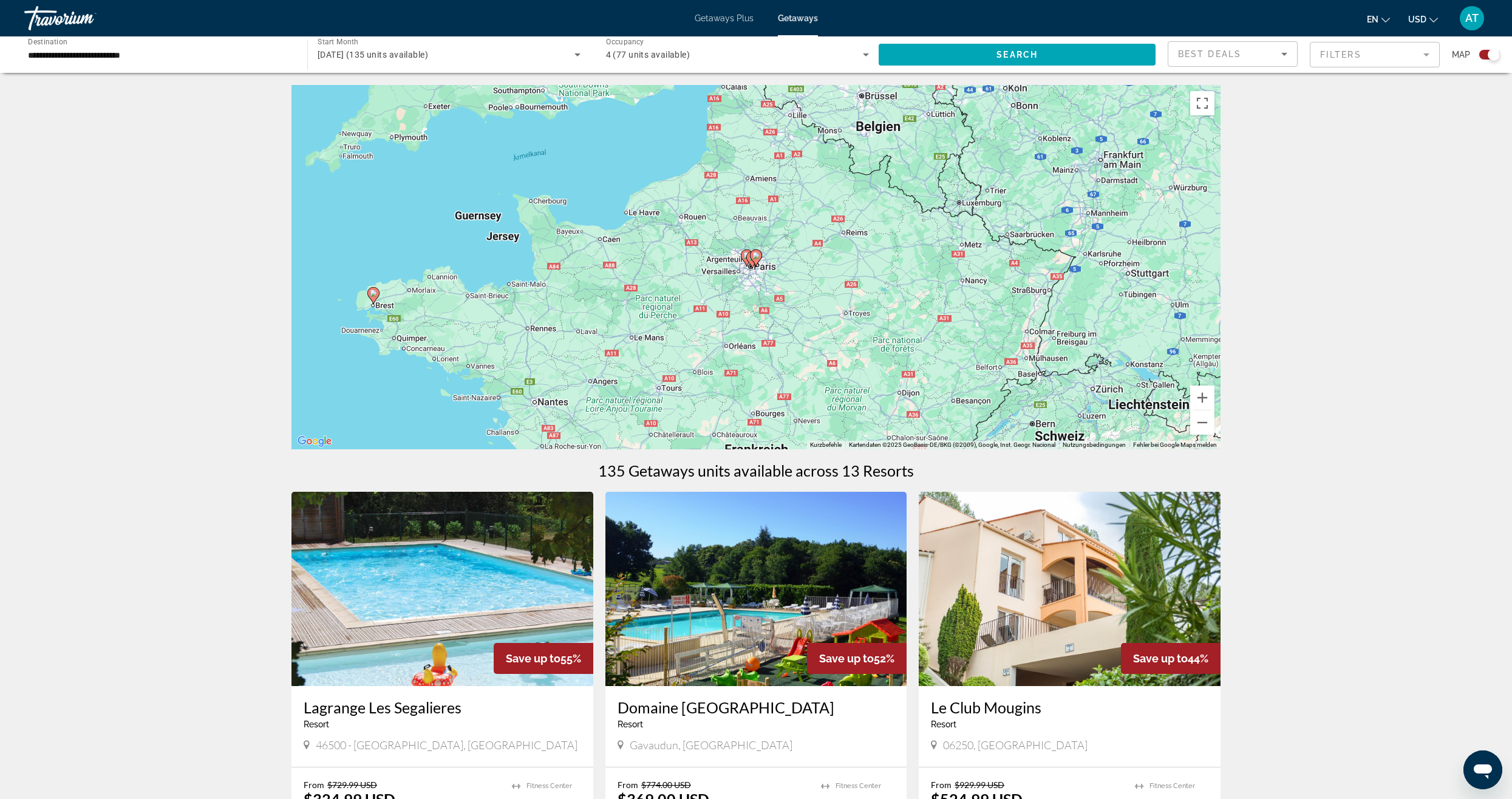
click at [751, 264] on gmp-advanced-marker "Main content" at bounding box center [755, 257] width 12 height 18
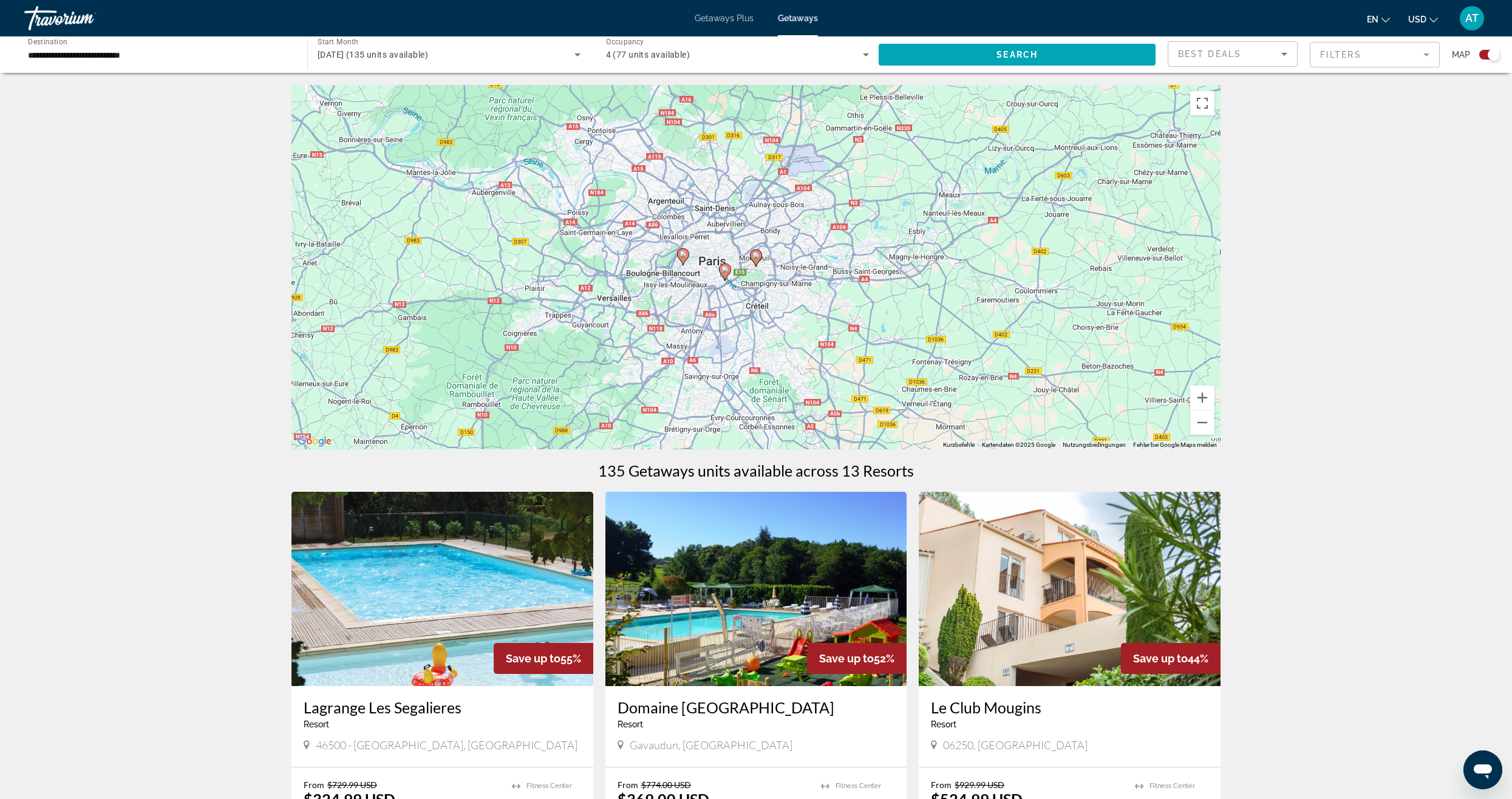
click at [683, 259] on icon "Main content" at bounding box center [683, 256] width 11 height 16
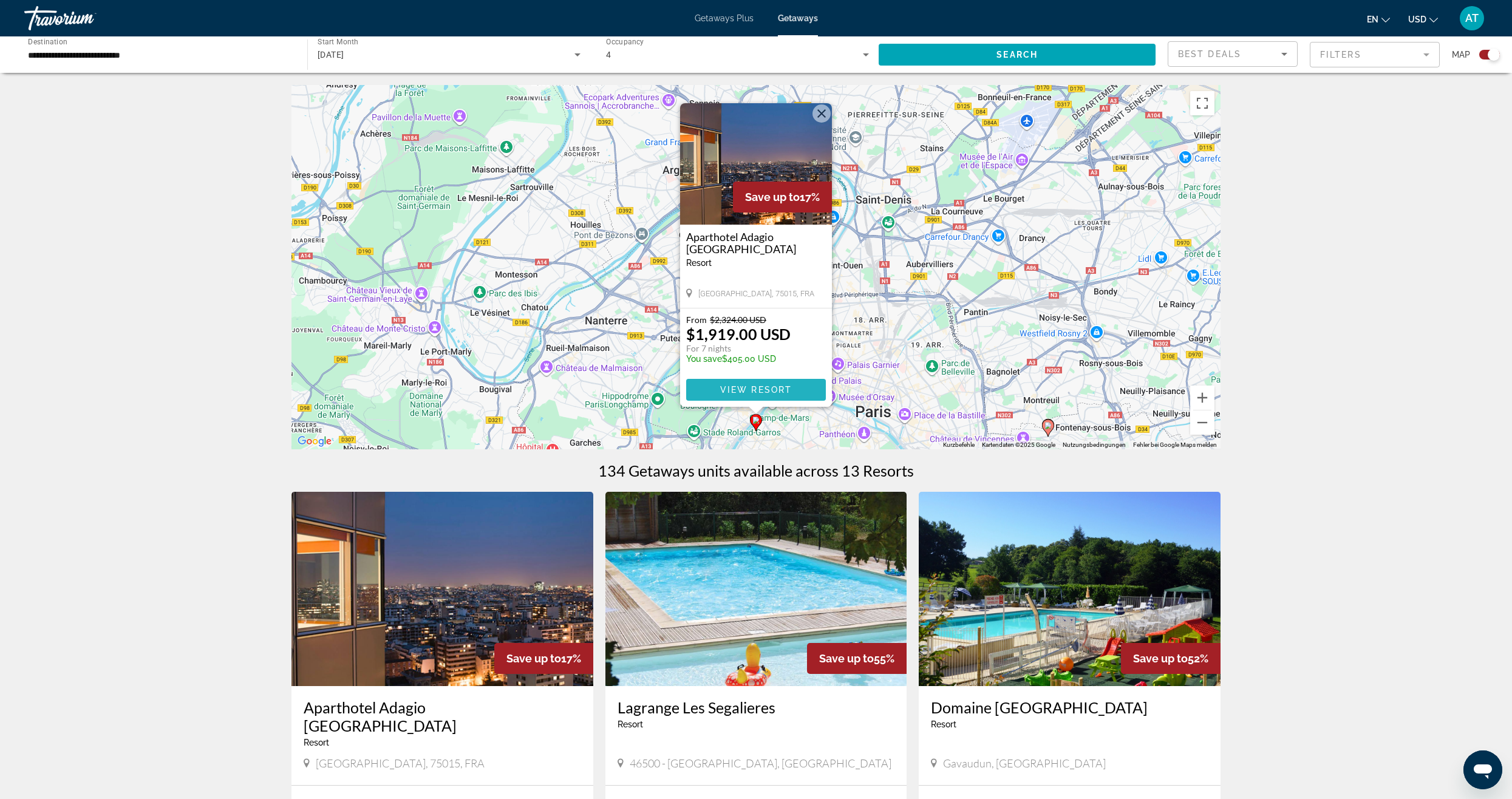
click at [771, 384] on span "Main content" at bounding box center [756, 389] width 139 height 29
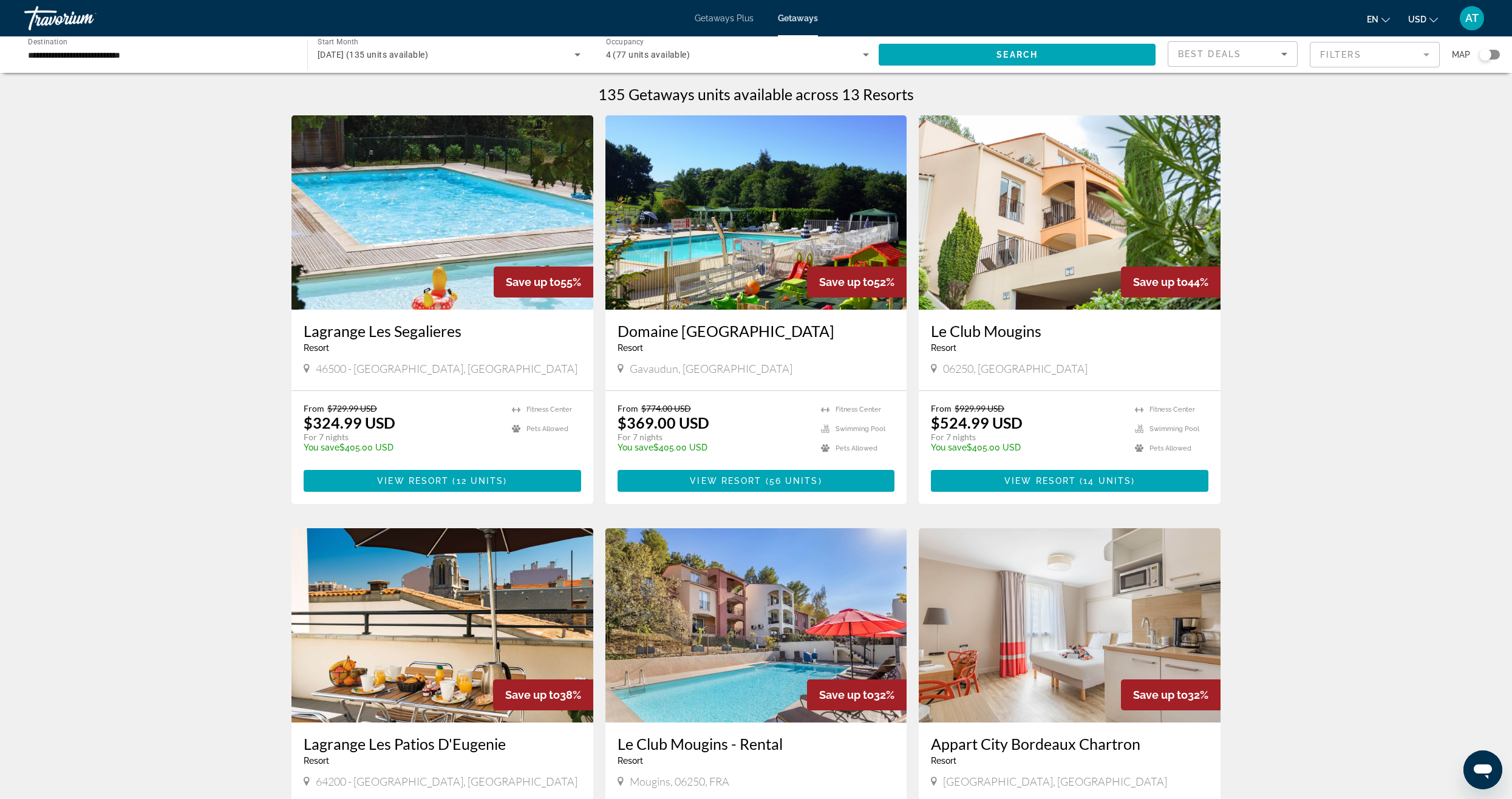
click at [1497, 56] on div "Search widget" at bounding box center [1490, 54] width 21 height 10
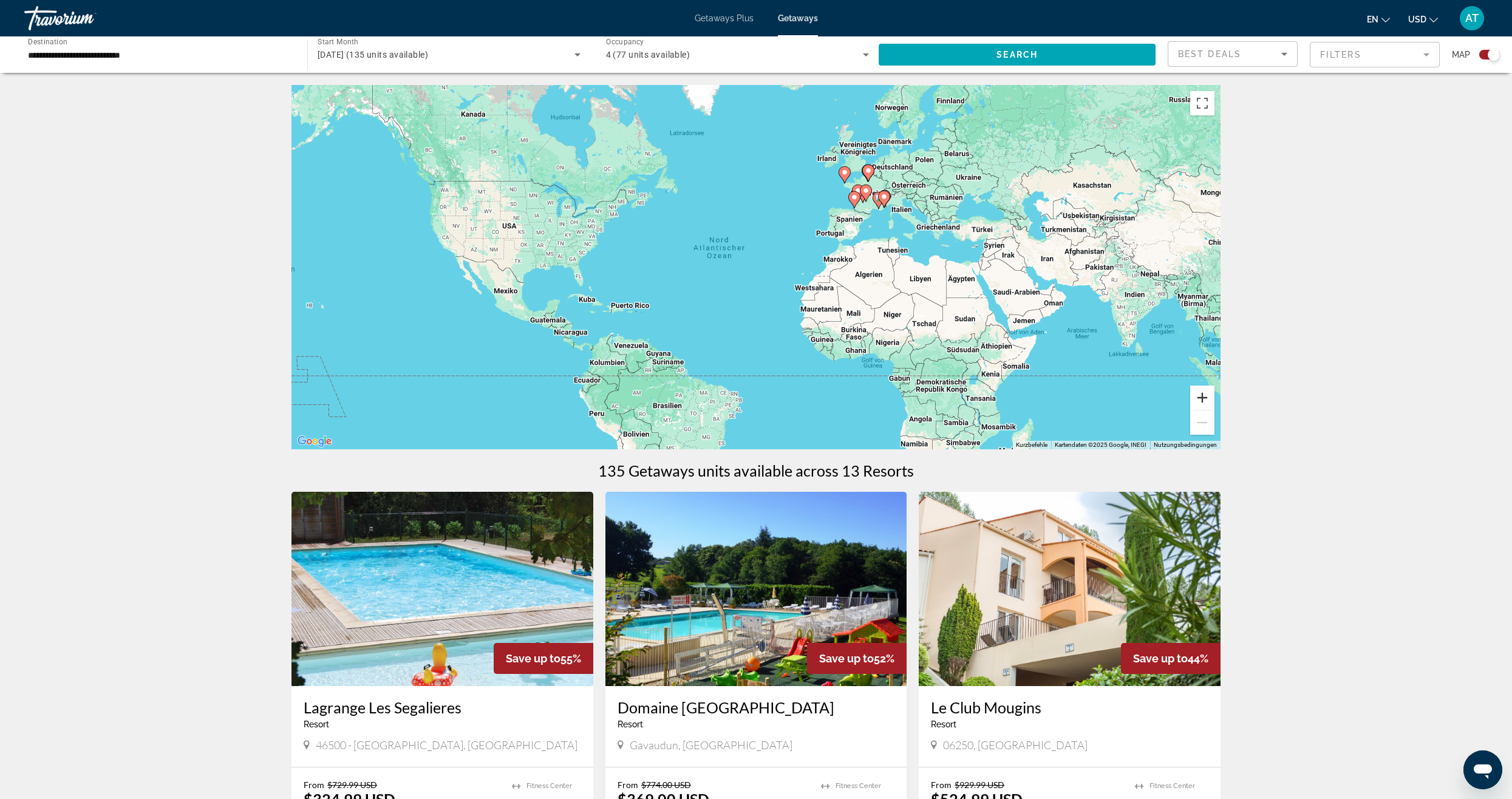
click at [1197, 397] on button "Vergrößern" at bounding box center [1202, 397] width 24 height 24
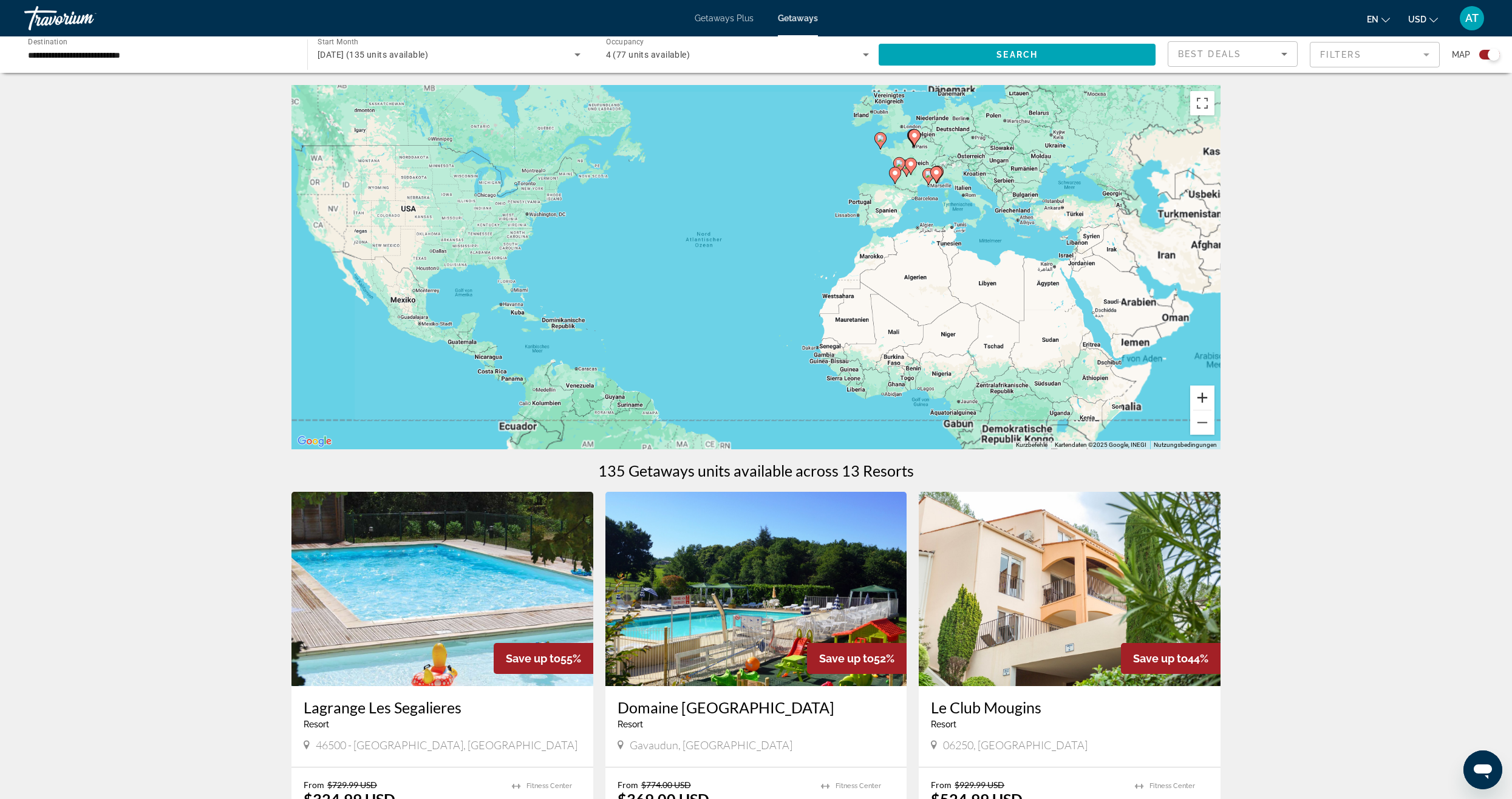
click at [1197, 397] on button "Vergrößern" at bounding box center [1202, 397] width 24 height 24
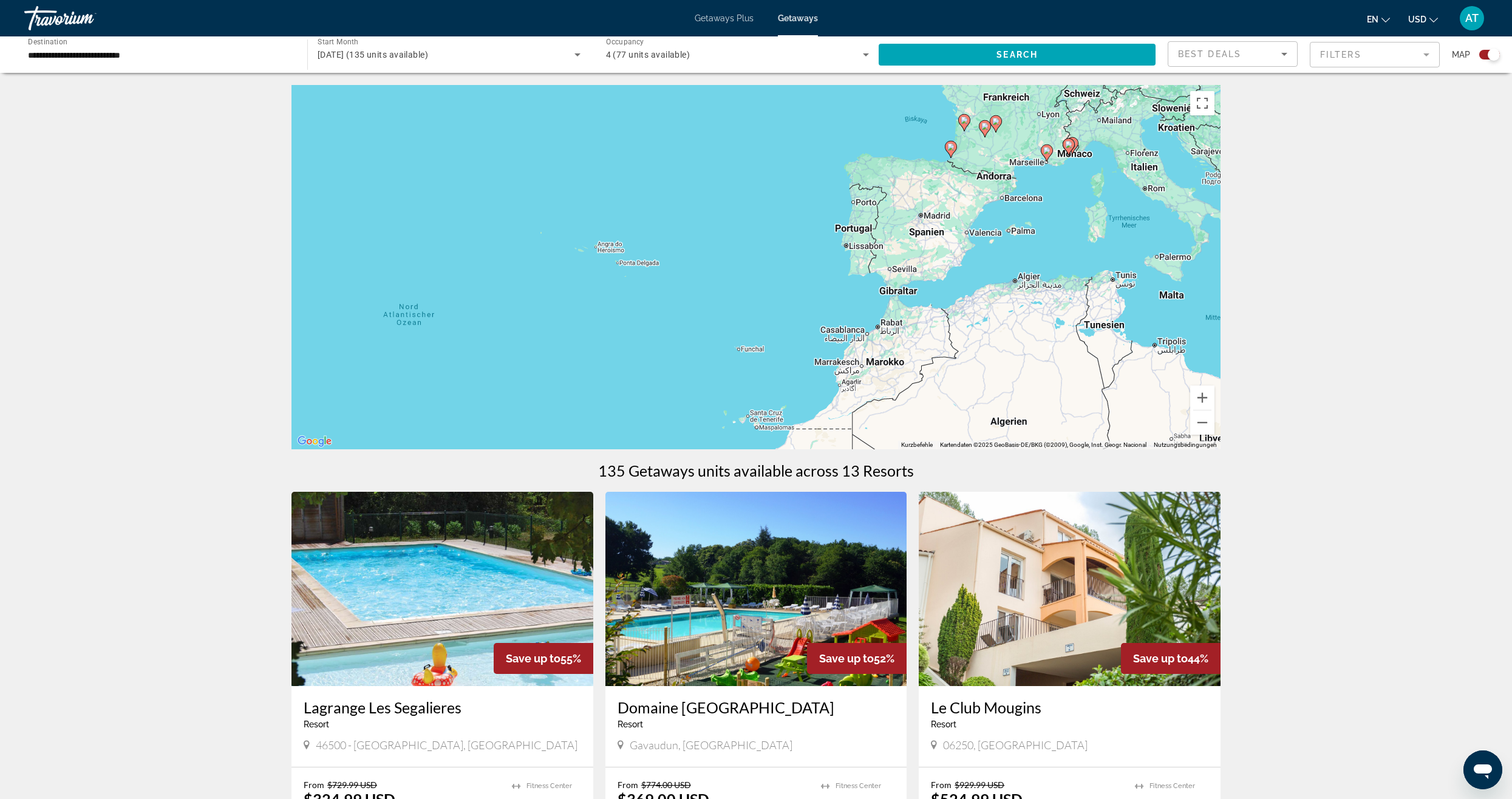
drag, startPoint x: 1126, startPoint y: 322, endPoint x: 870, endPoint y: 468, distance: 294.7
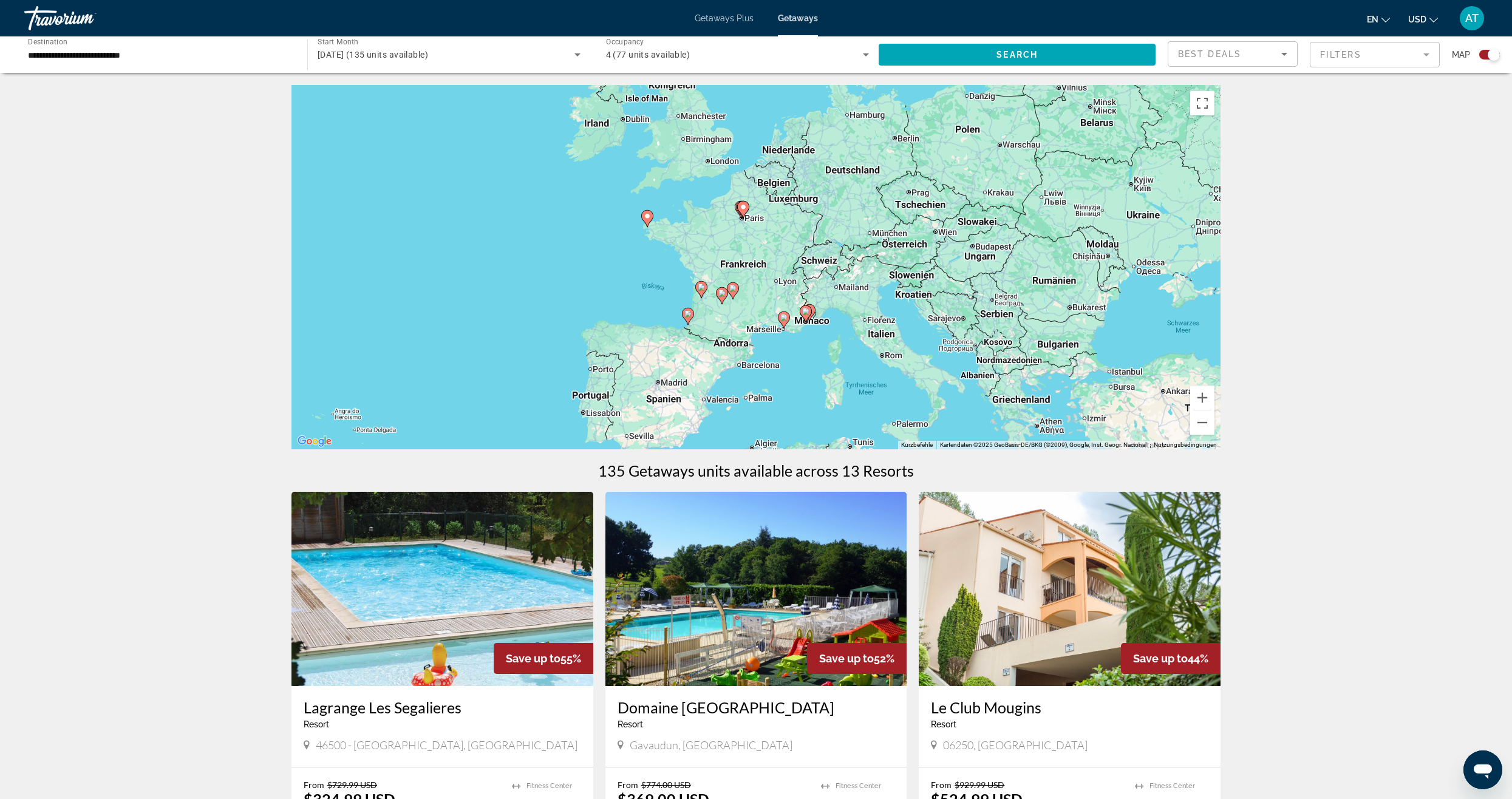
drag, startPoint x: 945, startPoint y: 214, endPoint x: 761, endPoint y: 353, distance: 230.6
click at [761, 353] on div "Um den Modus zum Ziehen mit der Tastatur zu aktivieren, drückst du Alt + Eingab…" at bounding box center [755, 267] width 929 height 364
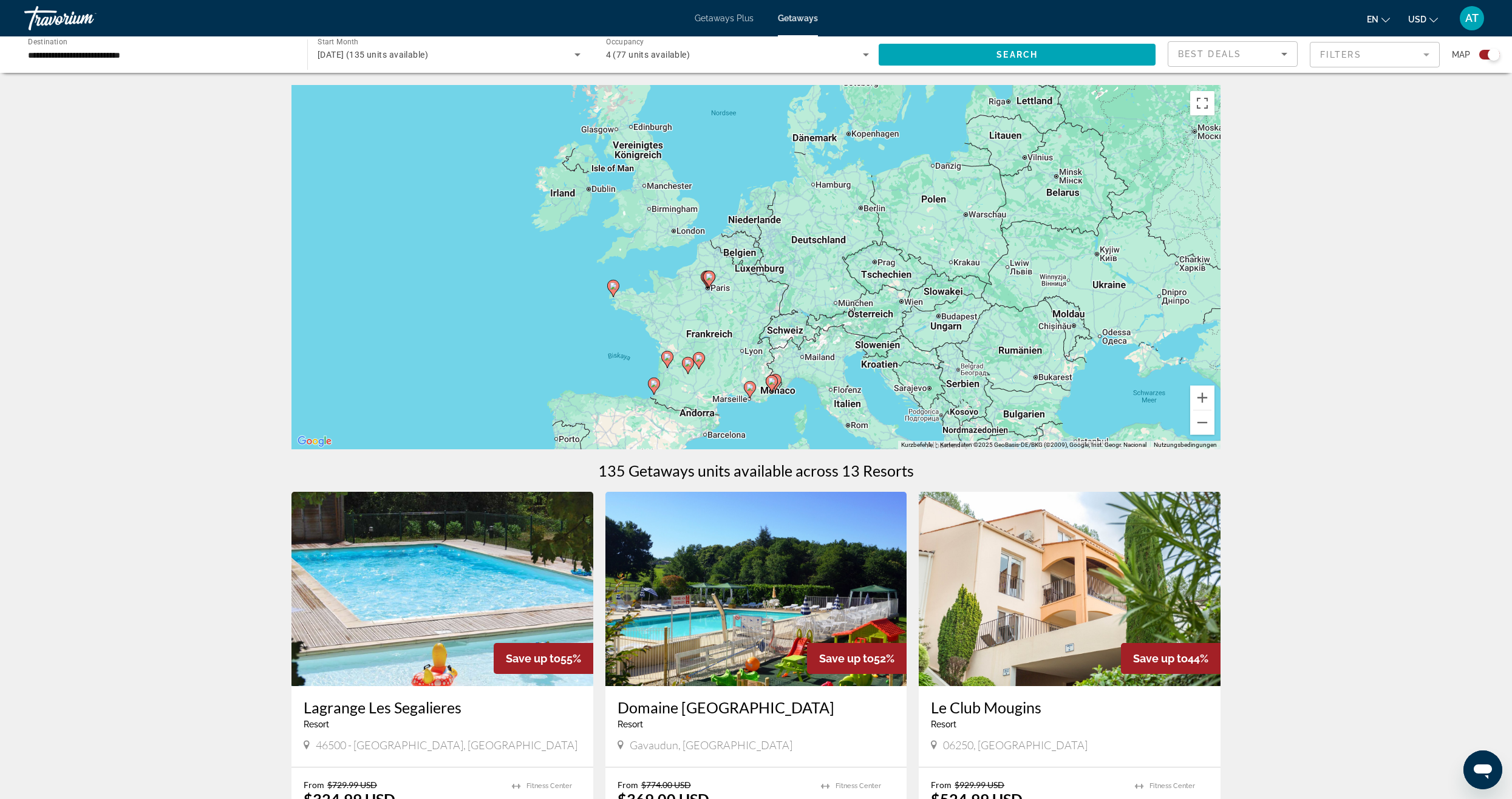
drag, startPoint x: 774, startPoint y: 230, endPoint x: 753, endPoint y: 297, distance: 70.2
click at [753, 297] on div "Um den Modus zum Ziehen mit der Tastatur zu aktivieren, drückst du Alt + Eingab…" at bounding box center [755, 267] width 929 height 364
click at [1214, 397] on button "Vergrößern" at bounding box center [1202, 397] width 24 height 24
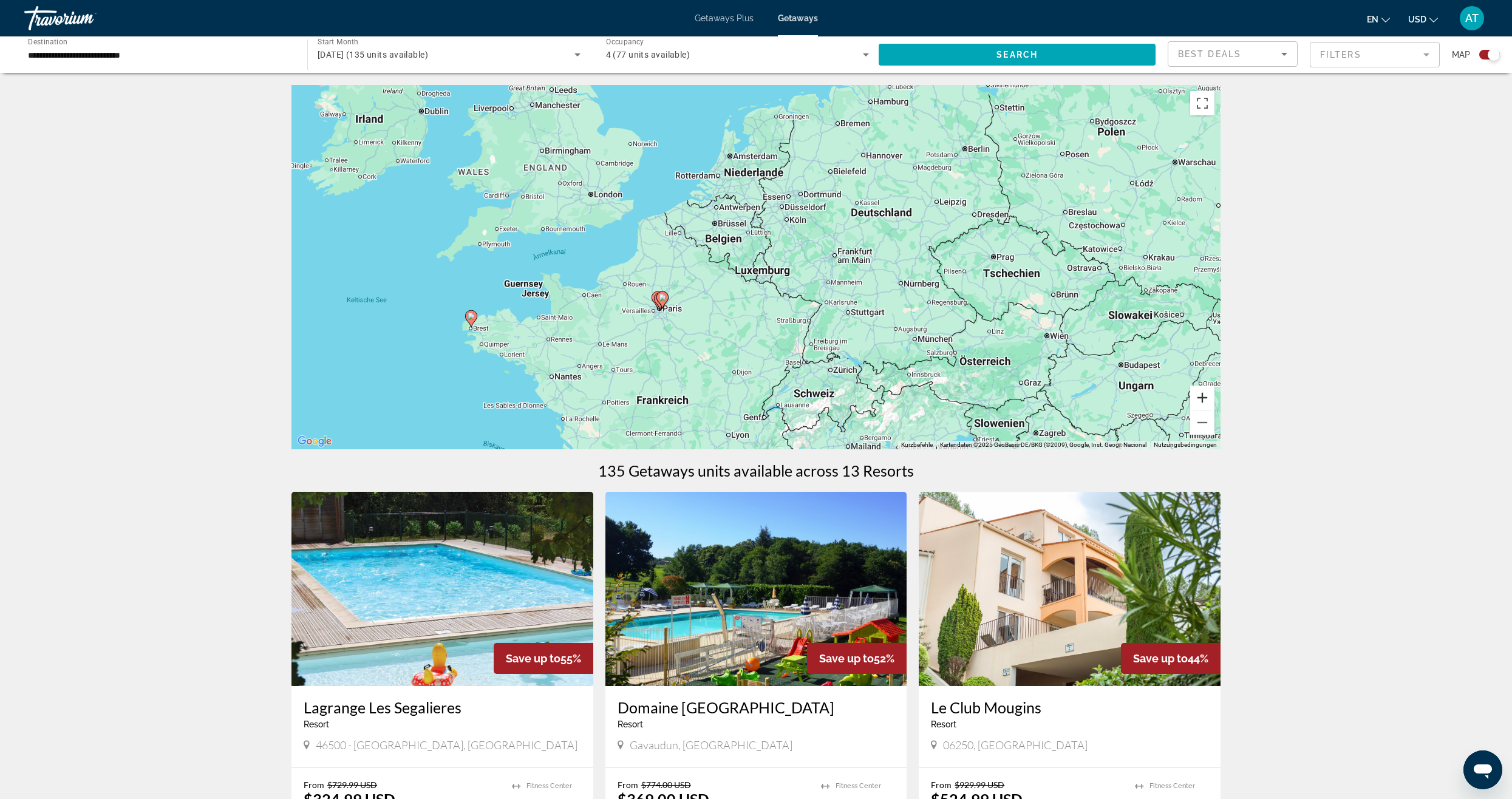
click at [1201, 397] on button "Vergrößern" at bounding box center [1202, 397] width 24 height 24
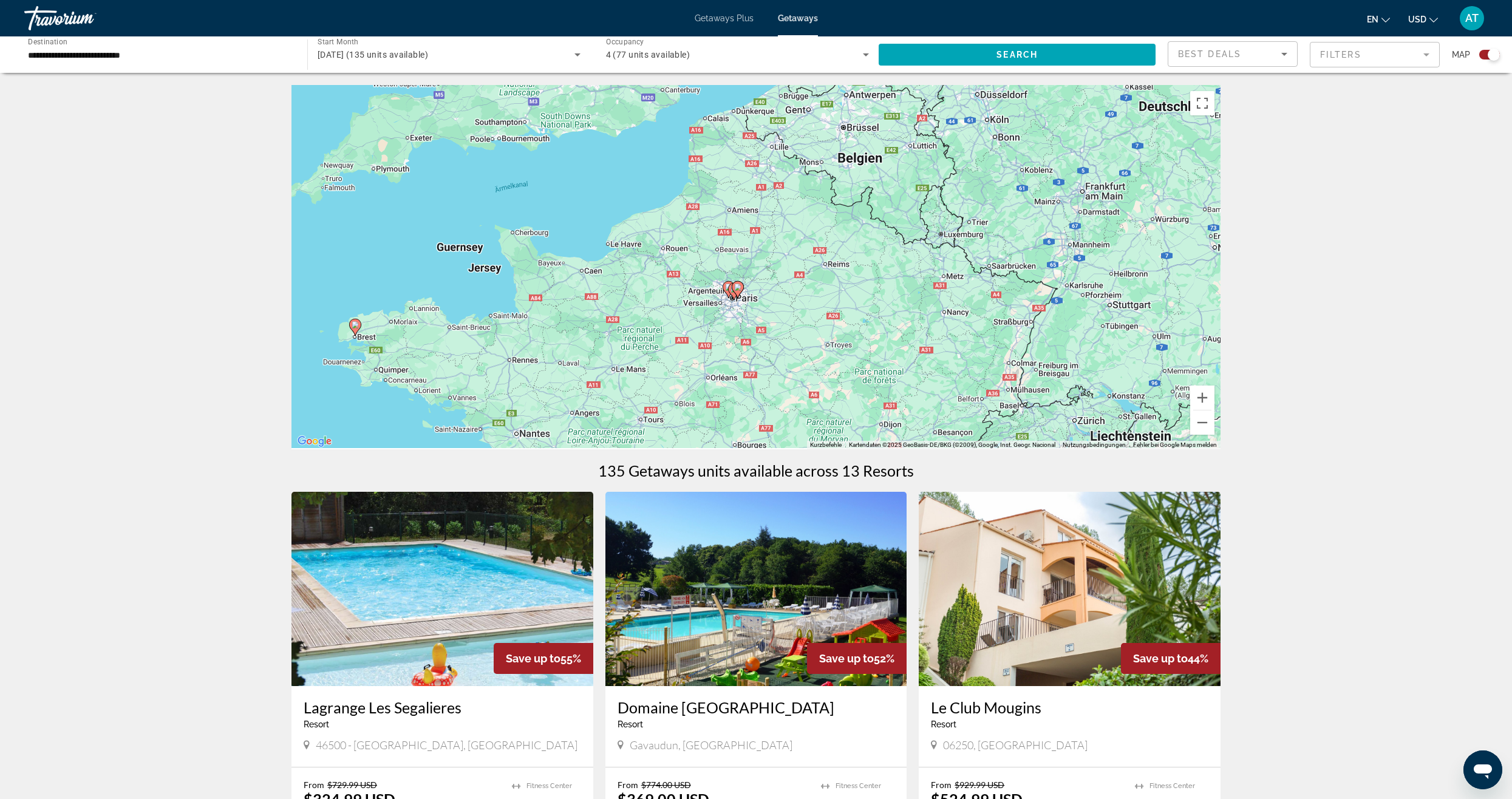
drag, startPoint x: 894, startPoint y: 334, endPoint x: 1068, endPoint y: 276, distance: 183.4
click at [1068, 276] on div "Um den Modus zum Ziehen mit der Tastatur zu aktivieren, drückst du Alt + Eingab…" at bounding box center [755, 267] width 929 height 364
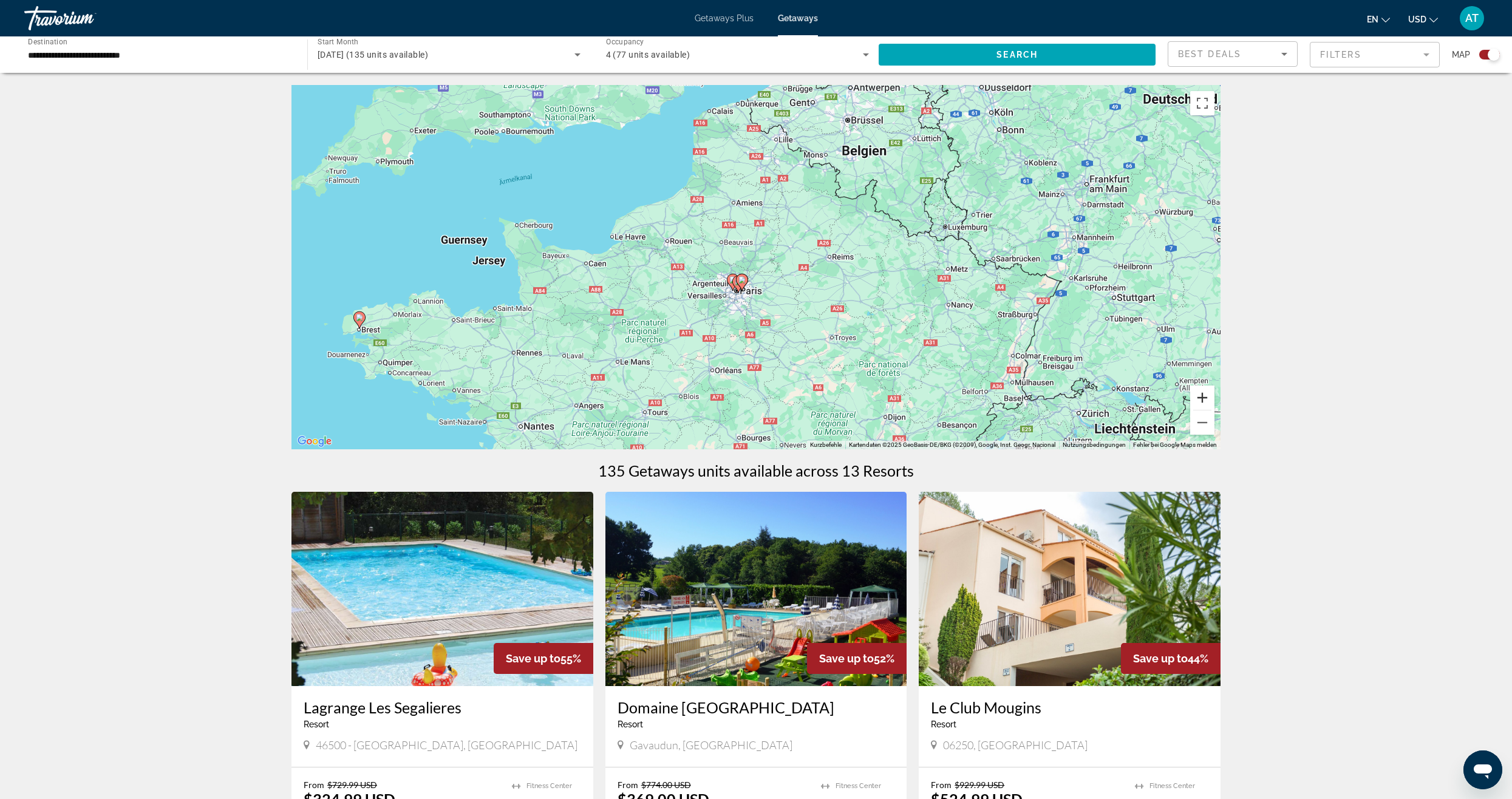
click at [1209, 402] on button "Vergrößern" at bounding box center [1202, 397] width 24 height 24
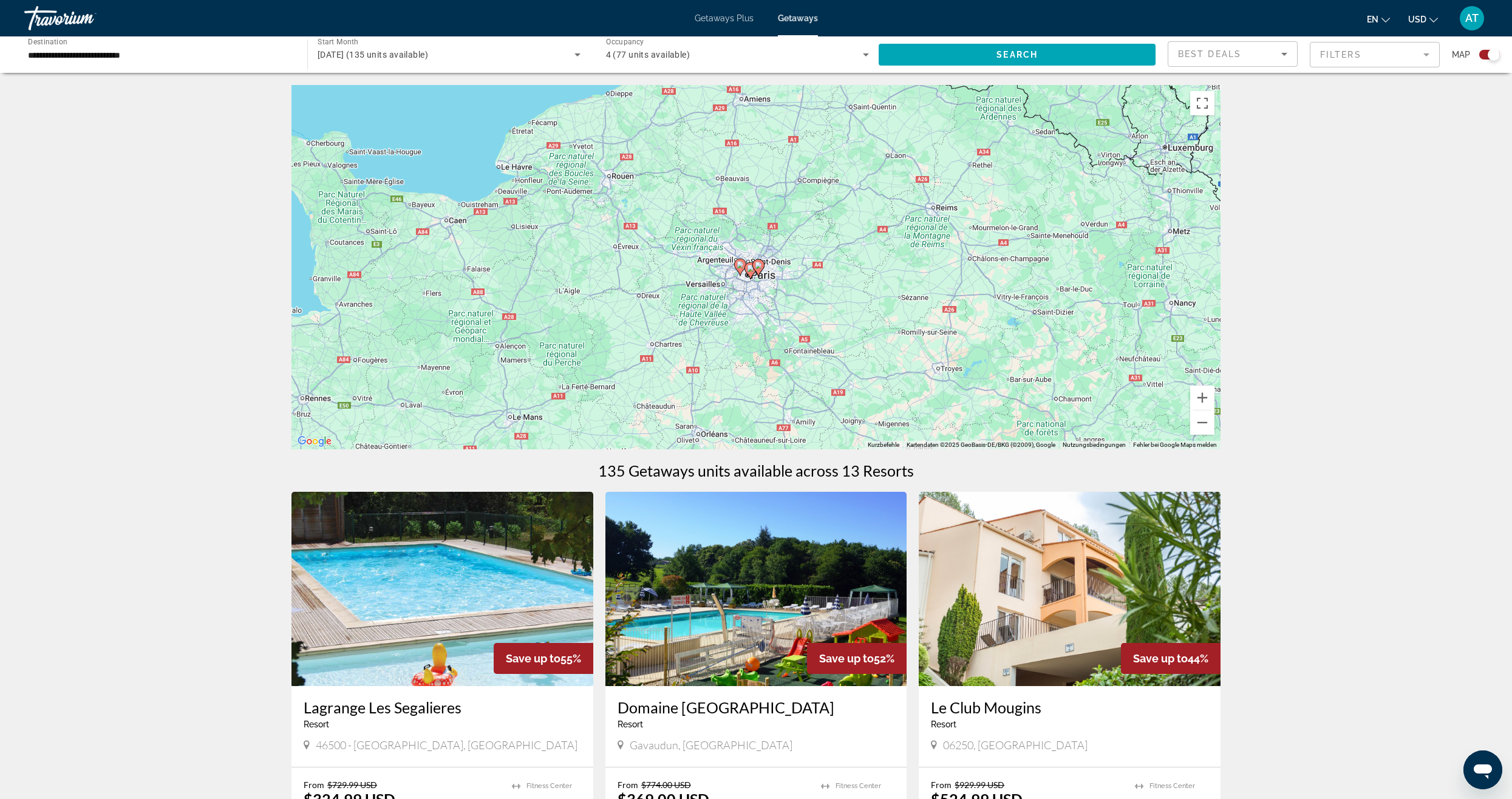
drag, startPoint x: 1025, startPoint y: 361, endPoint x: 1057, endPoint y: 319, distance: 52.8
click at [1057, 319] on div "Um den Modus zum Ziehen mit der Tastatur zu aktivieren, drückst du Alt + Eingab…" at bounding box center [755, 267] width 929 height 364
click at [1203, 393] on button "Vergrößern" at bounding box center [1202, 397] width 24 height 24
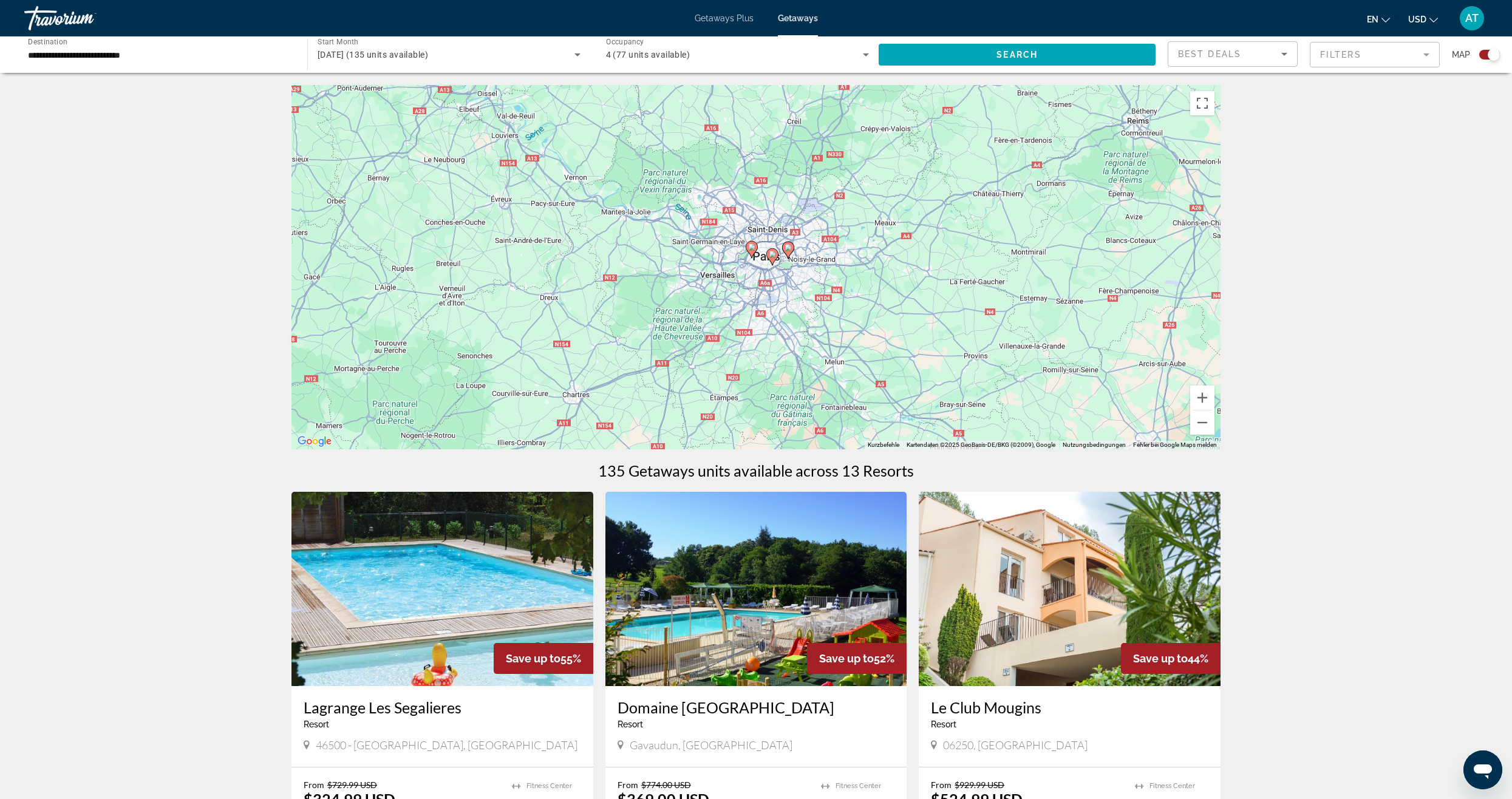
drag, startPoint x: 999, startPoint y: 349, endPoint x: 1026, endPoint y: 326, distance: 35.5
click at [1026, 326] on div "Um den Modus zum Ziehen mit der Tastatur zu aktivieren, drückst du Alt + Eingab…" at bounding box center [755, 267] width 929 height 364
click at [1199, 395] on button "Vergrößern" at bounding box center [1202, 397] width 24 height 24
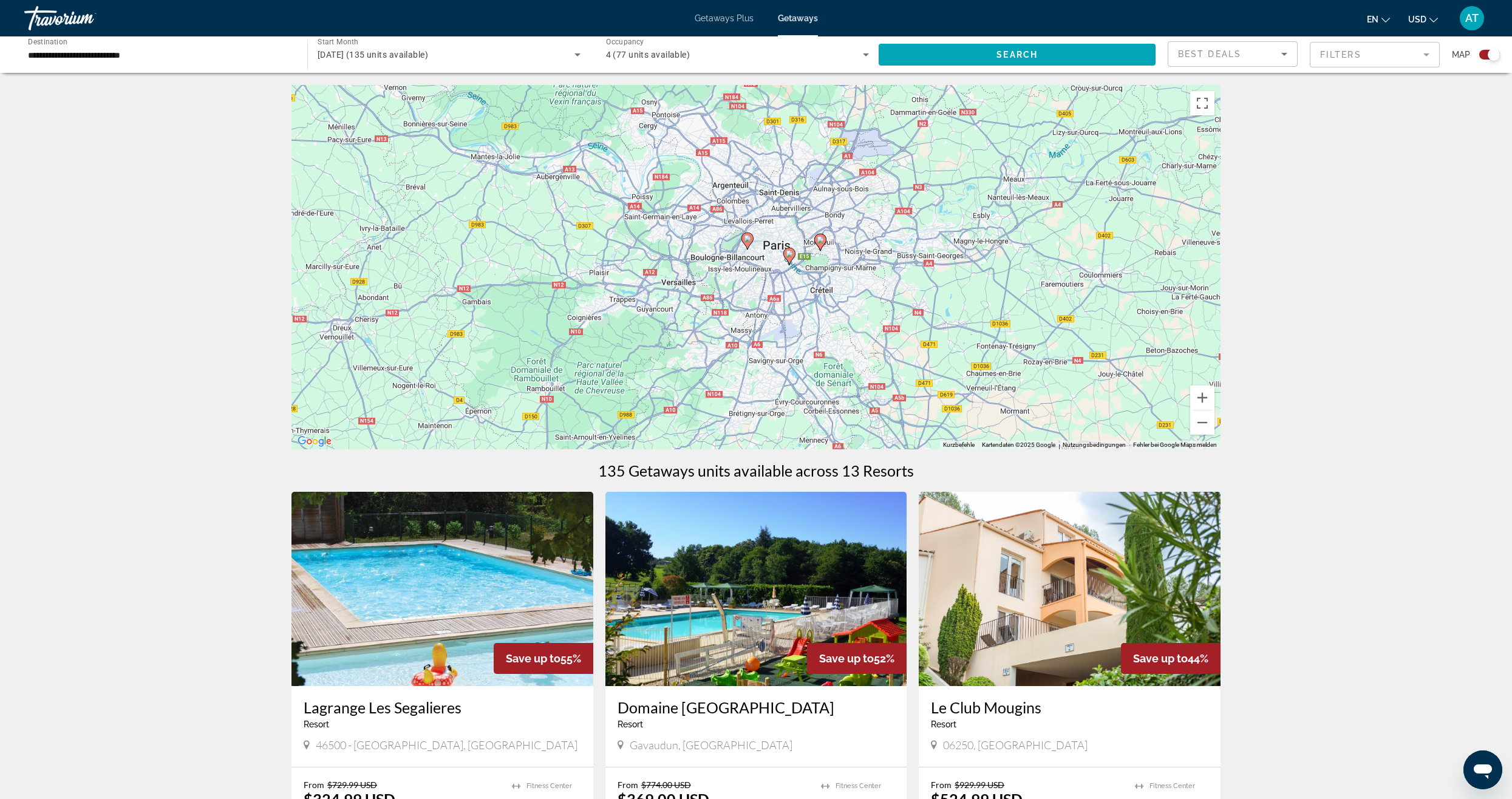
click at [750, 247] on gmp-advanced-marker "Main content" at bounding box center [747, 240] width 12 height 18
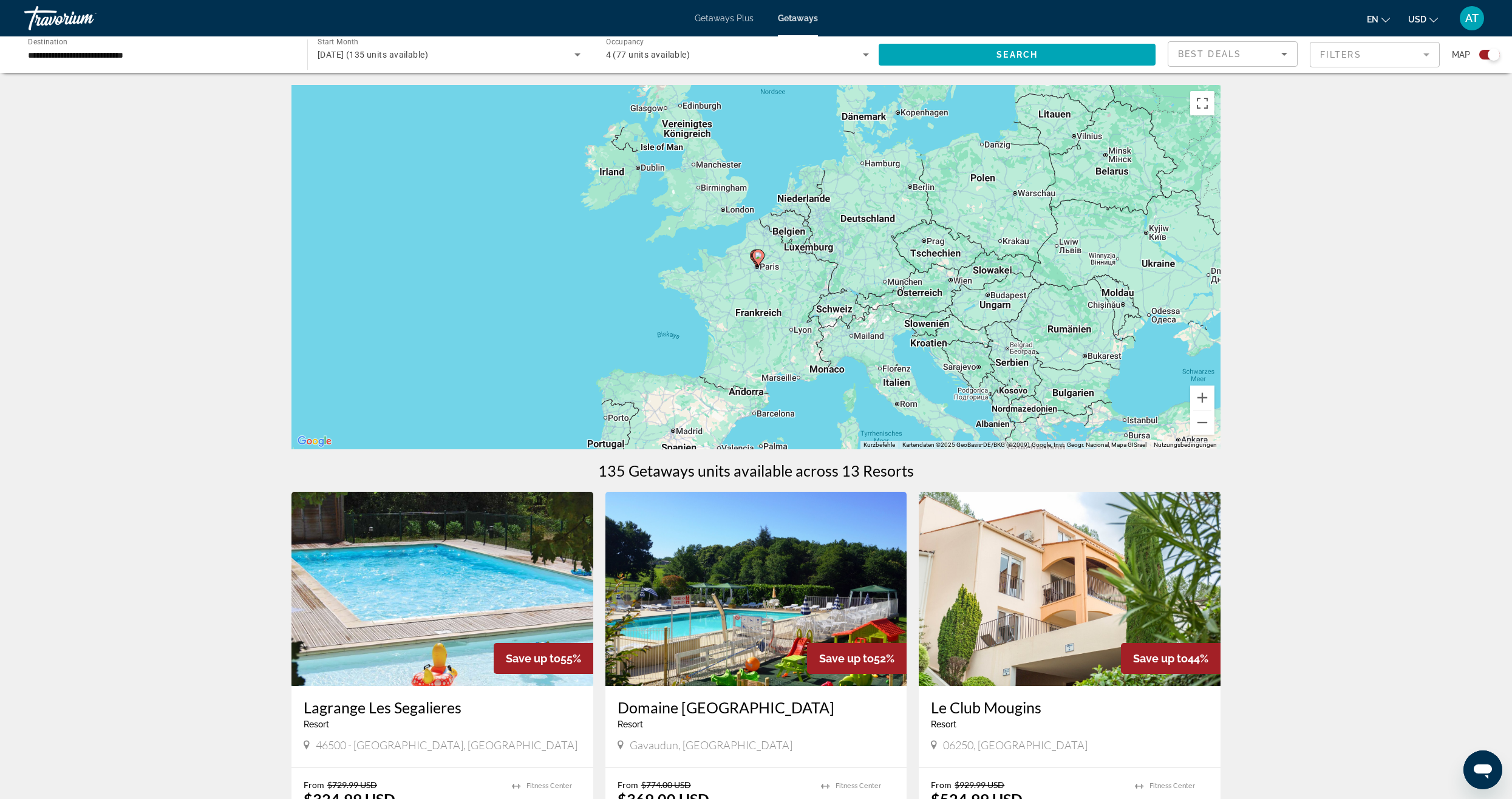
click at [761, 260] on icon "Main content" at bounding box center [758, 258] width 11 height 16
type input "**********"
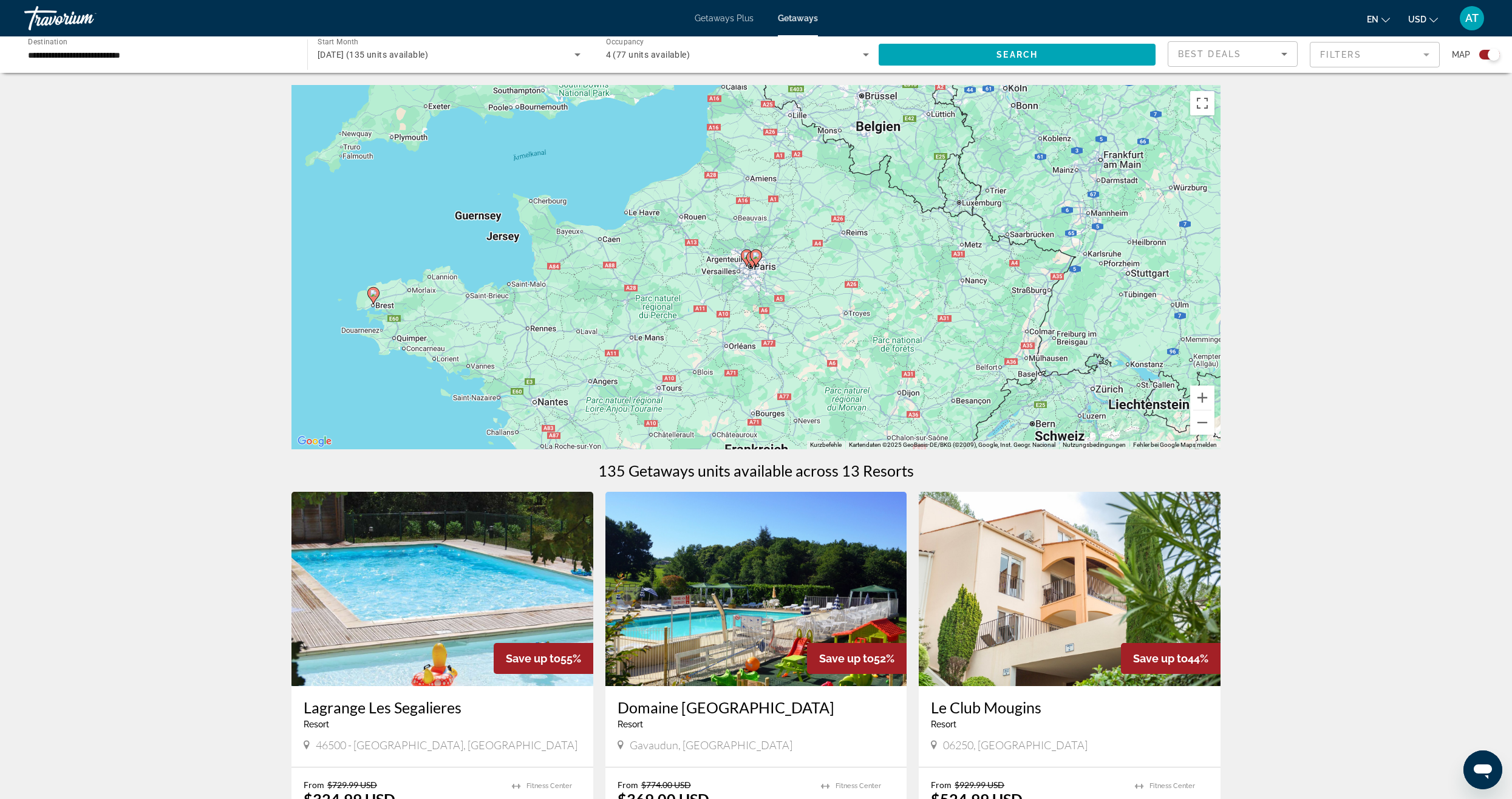
click at [754, 259] on icon "Main content" at bounding box center [756, 258] width 11 height 16
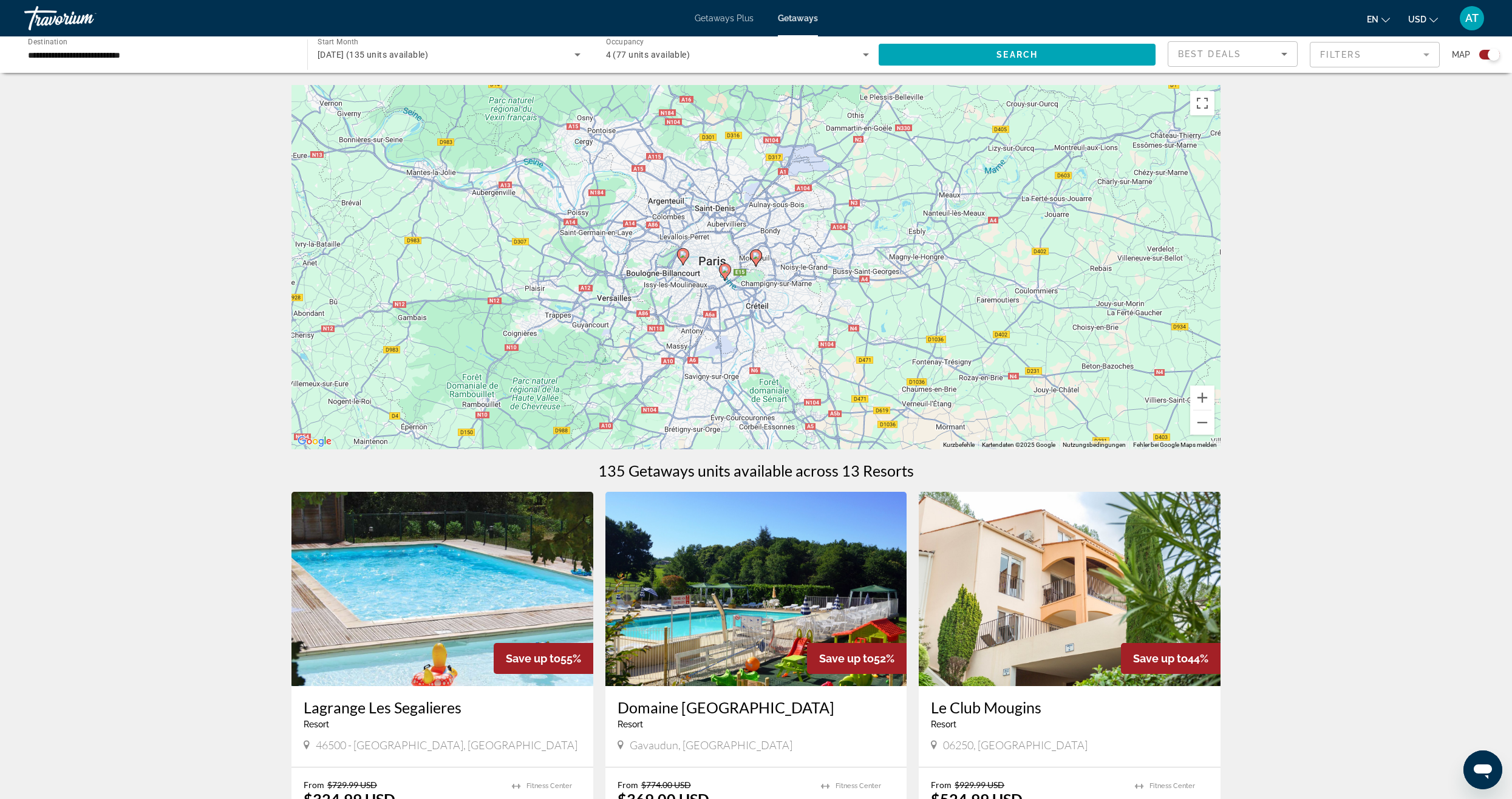
click at [683, 254] on image "Main content" at bounding box center [682, 254] width 7 height 7
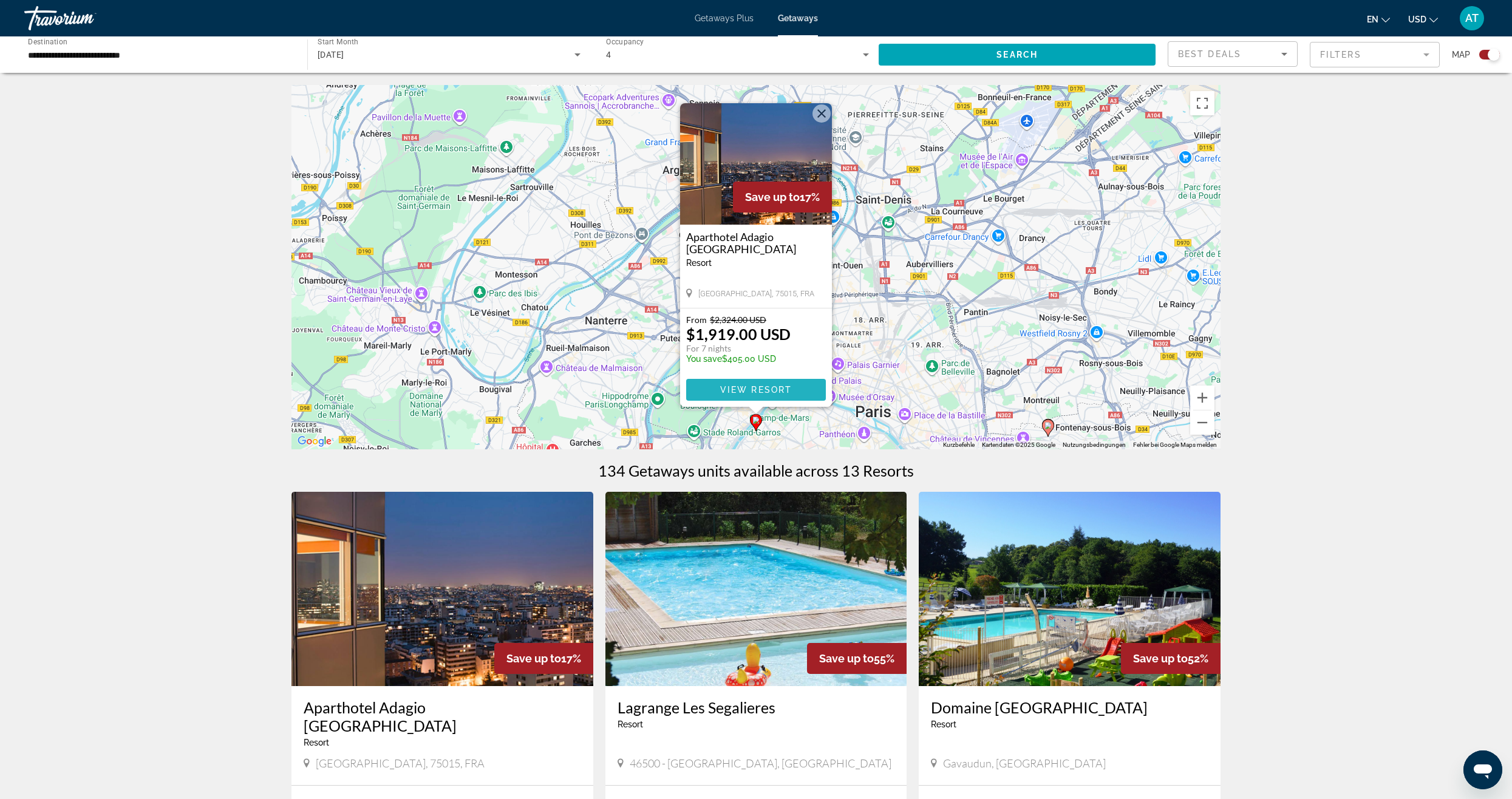
click at [760, 389] on span "View Resort" at bounding box center [755, 389] width 71 height 10
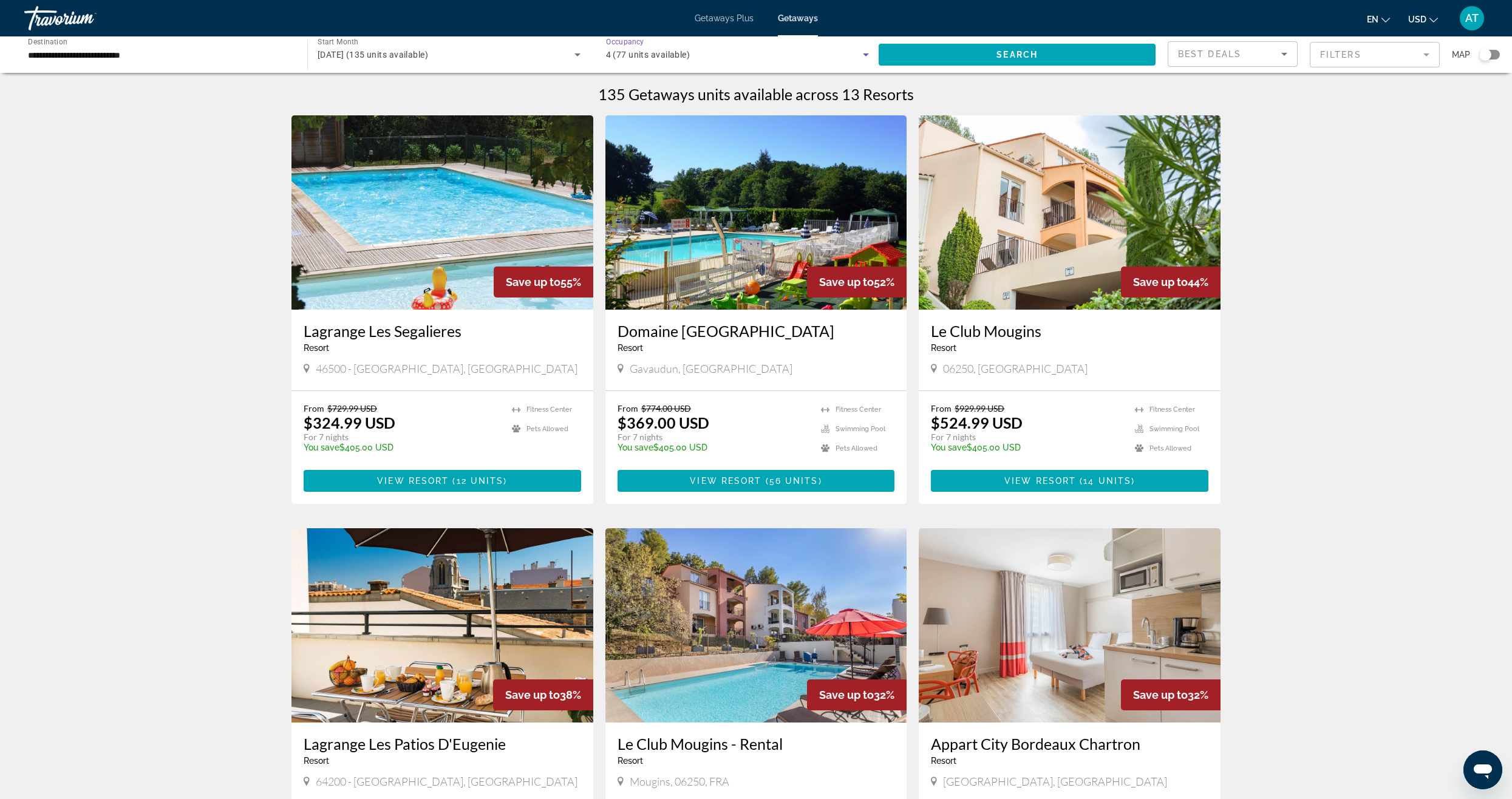
click at [754, 49] on div "4 (77 units available)" at bounding box center [734, 54] width 257 height 14
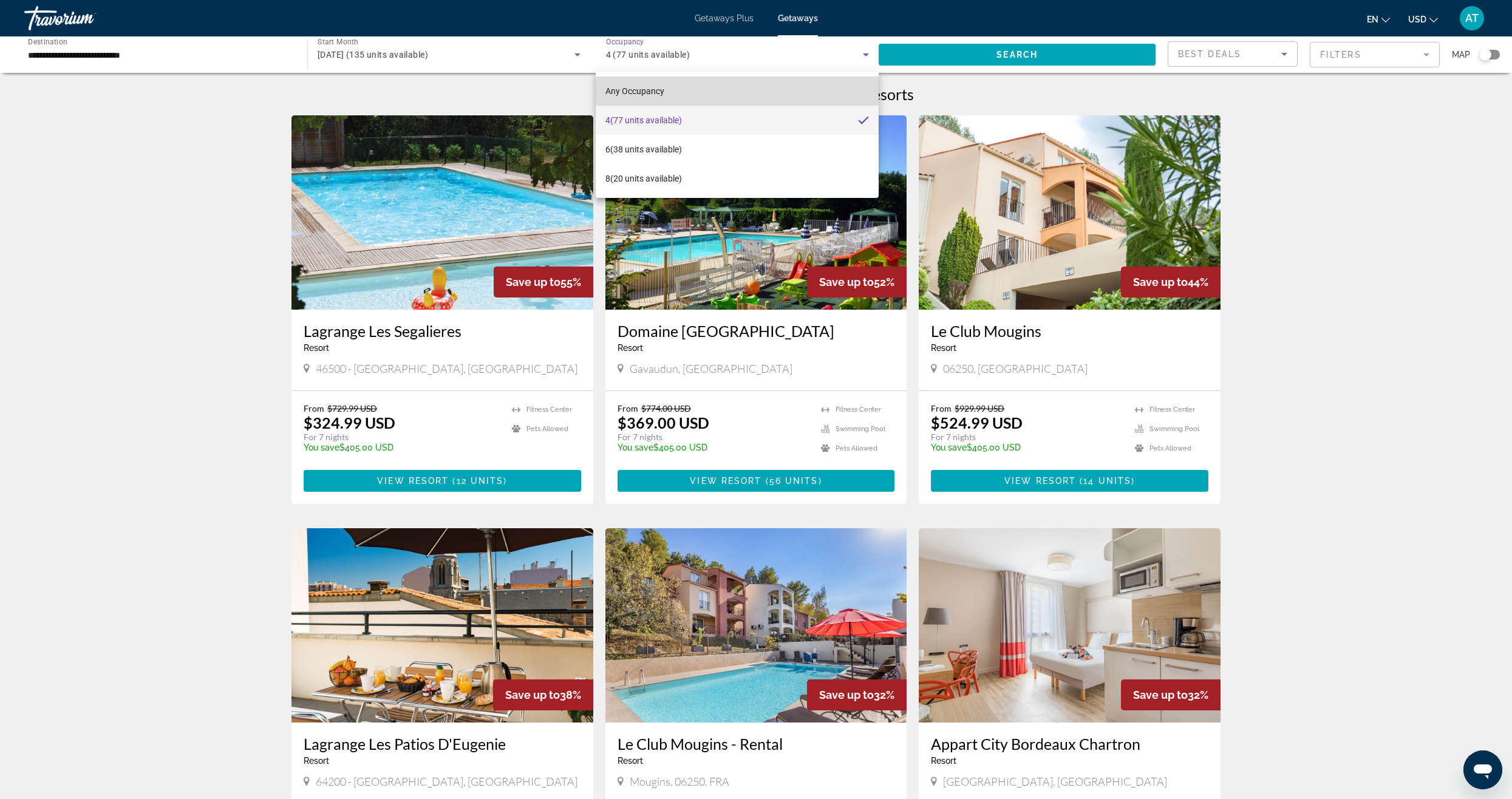
click at [745, 94] on mat-option "Any Occupancy" at bounding box center [737, 91] width 283 height 29
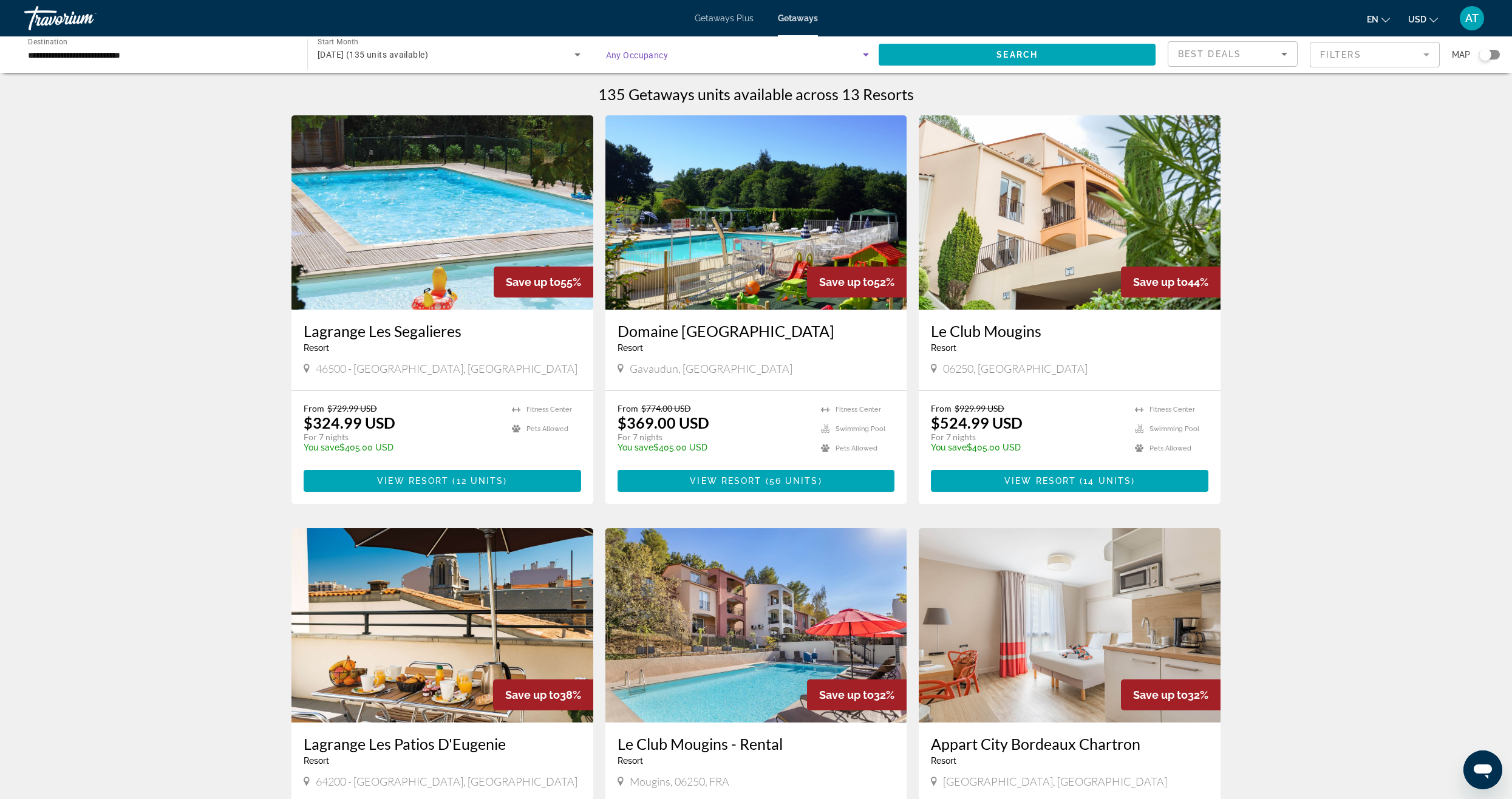
click at [752, 53] on span "Search widget" at bounding box center [734, 54] width 257 height 14
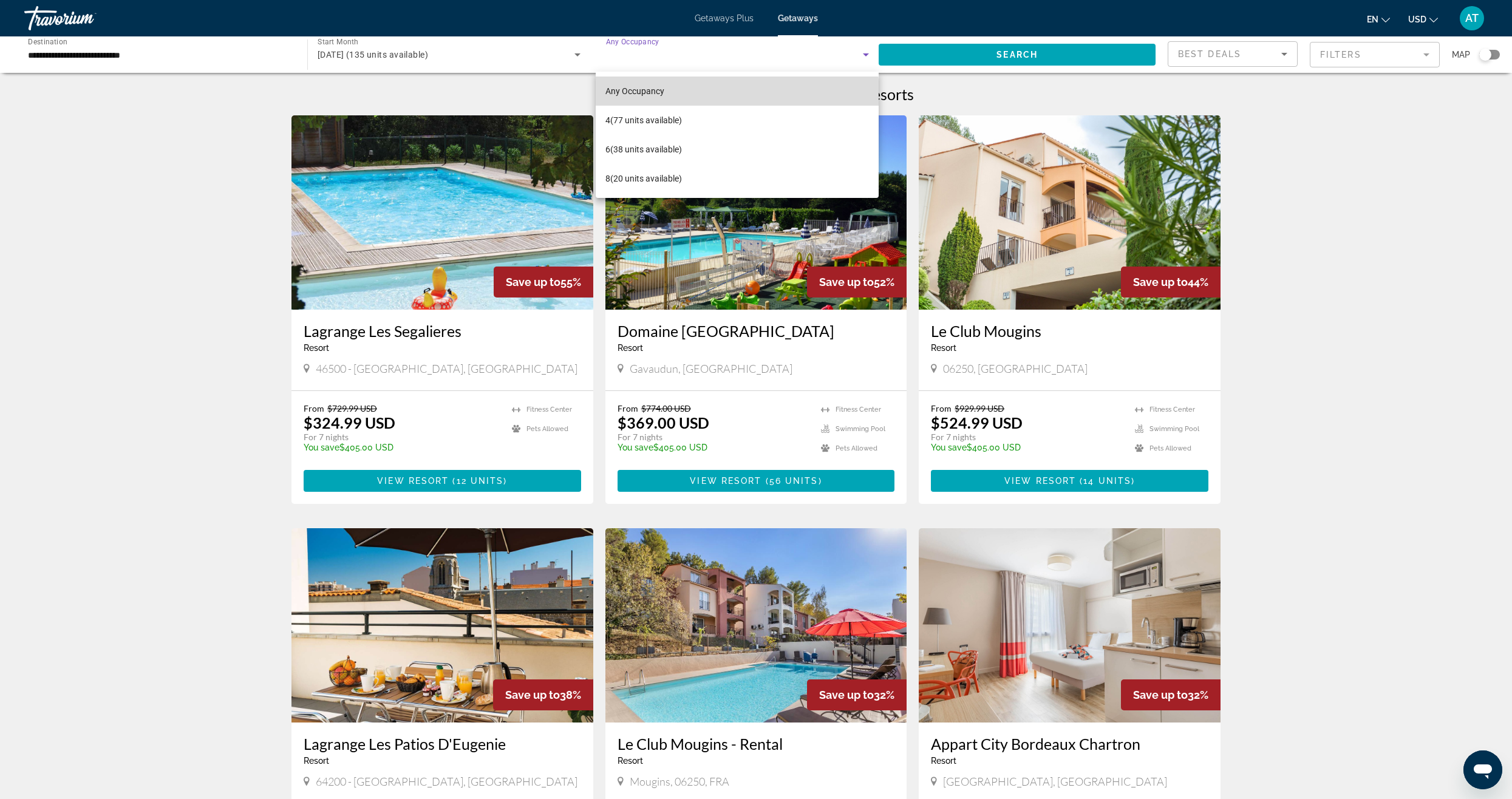
click at [730, 94] on mat-option "Any Occupancy" at bounding box center [737, 91] width 283 height 29
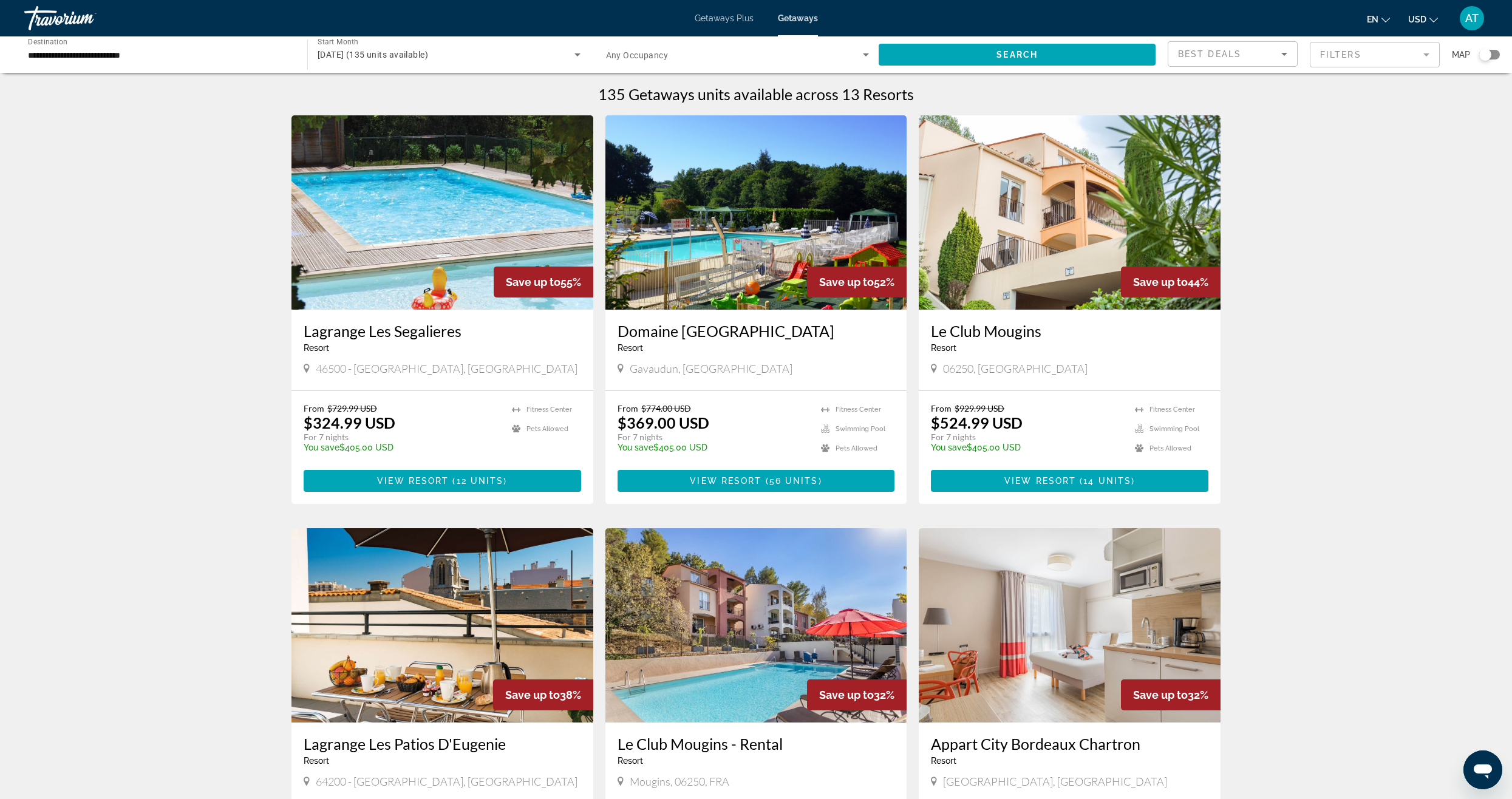
click at [1492, 54] on div "Search widget" at bounding box center [1490, 54] width 21 height 10
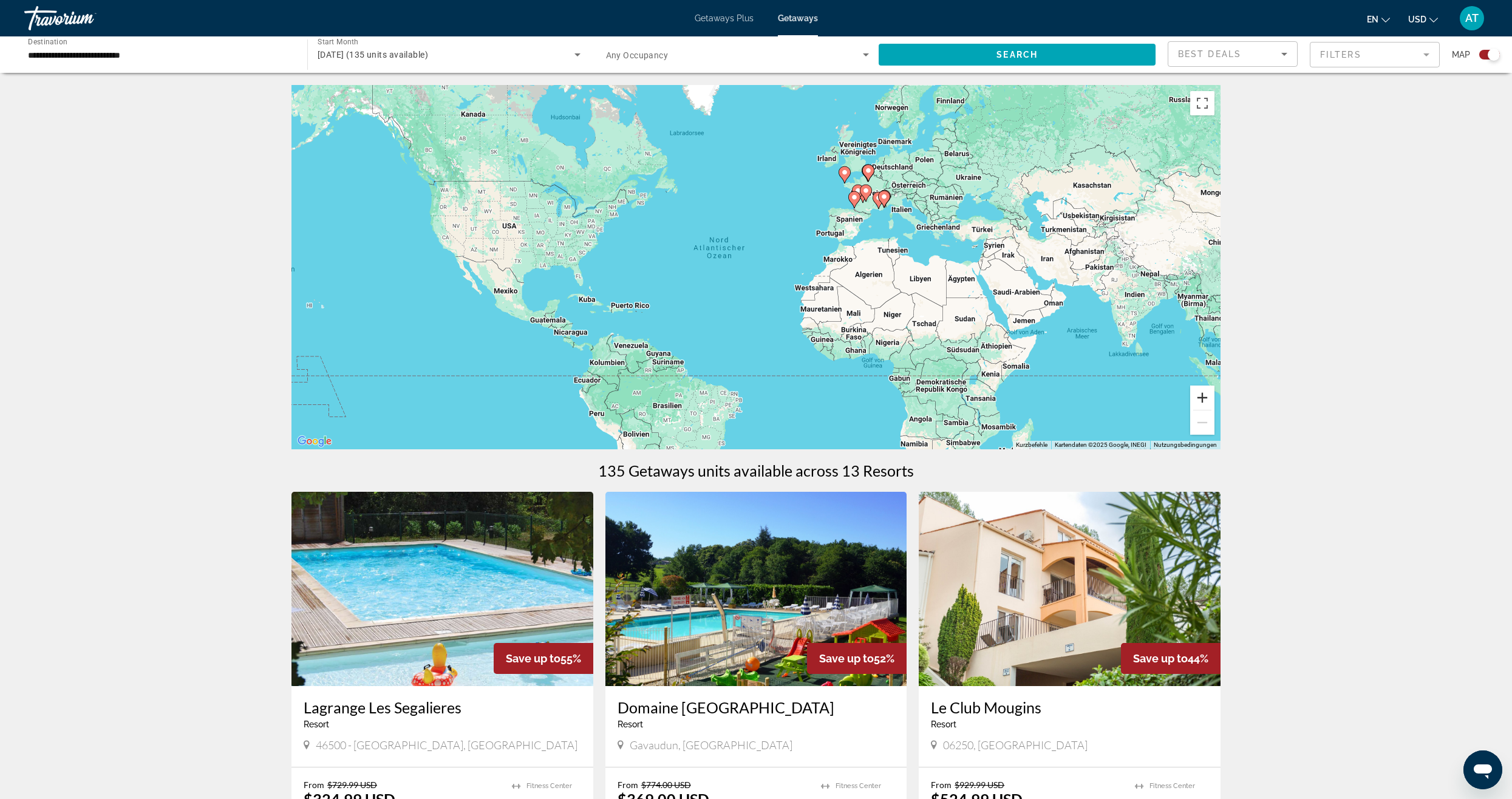
click at [1205, 398] on button "Vergrößern" at bounding box center [1202, 397] width 24 height 24
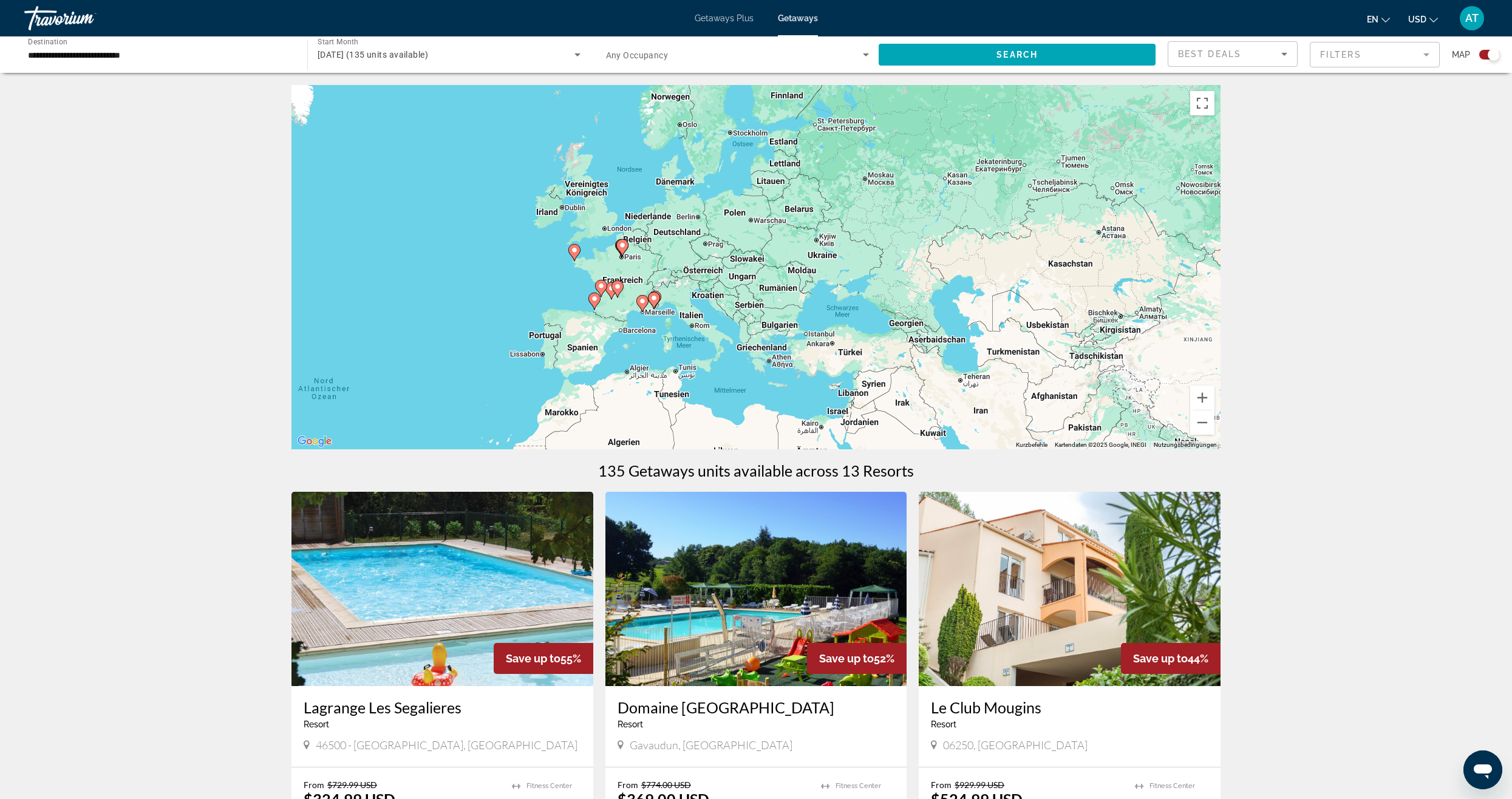
drag, startPoint x: 1054, startPoint y: 309, endPoint x: 724, endPoint y: 450, distance: 358.9
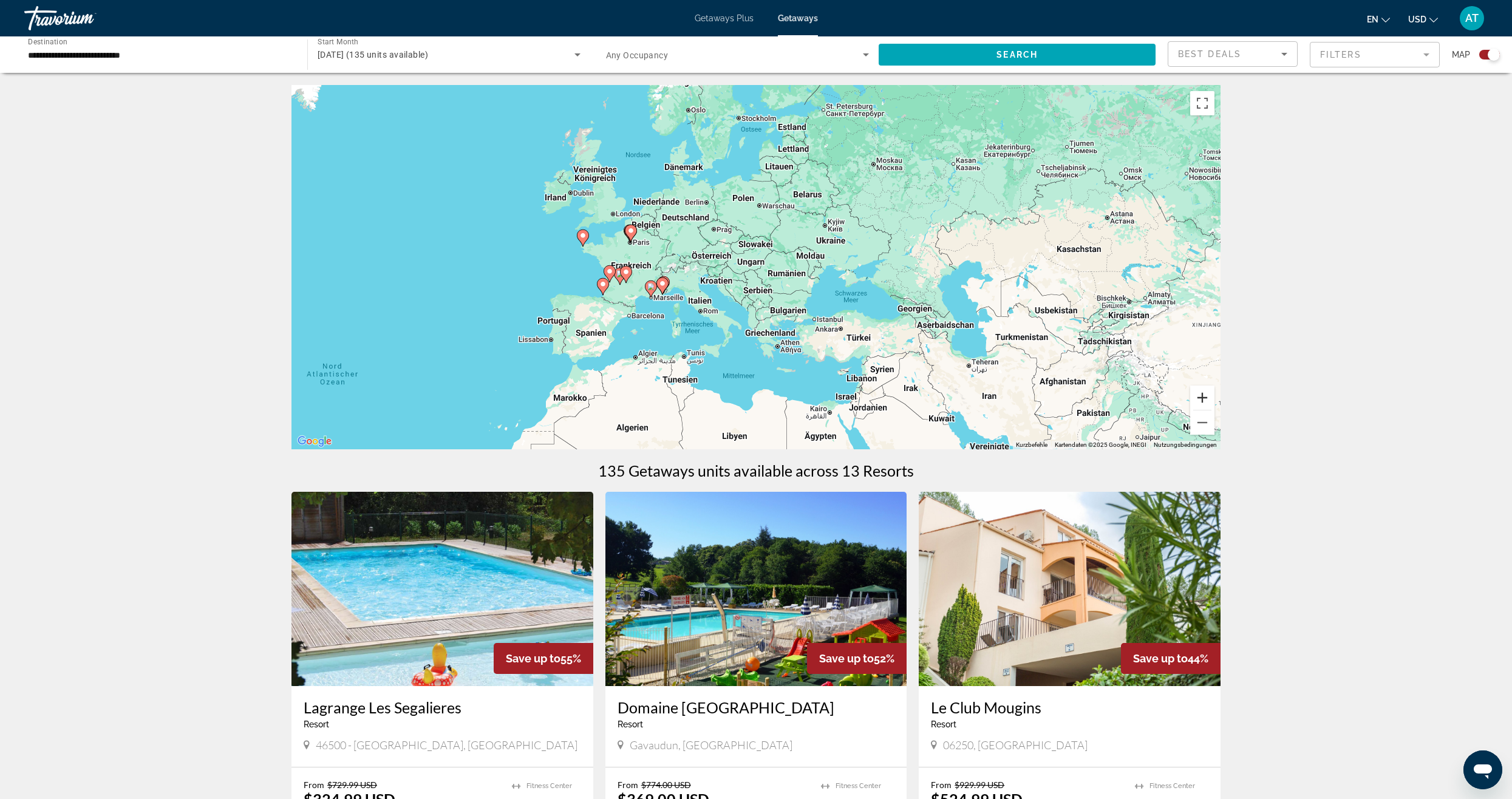
click at [1206, 400] on button "Vergrößern" at bounding box center [1202, 397] width 24 height 24
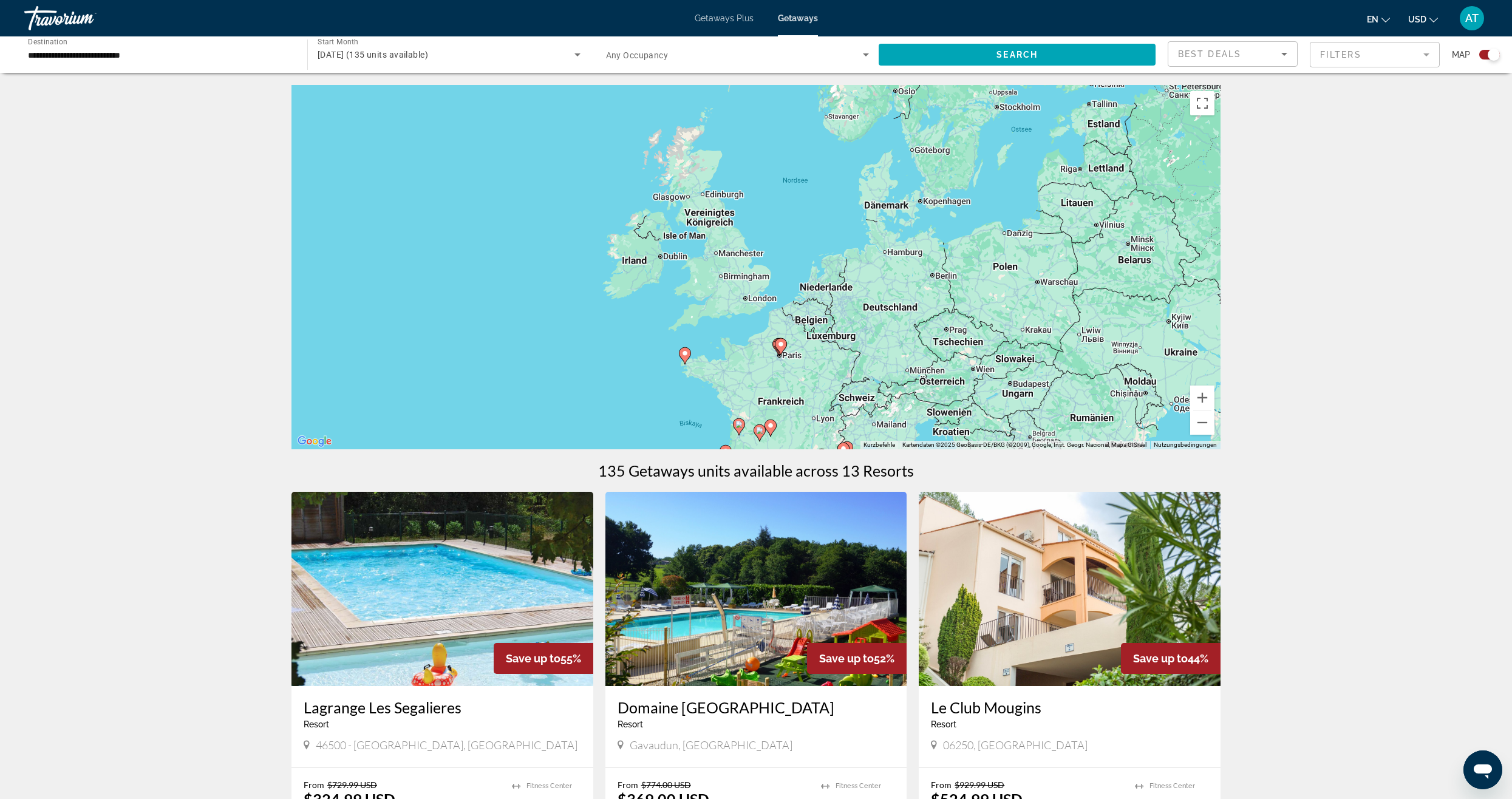
drag, startPoint x: 777, startPoint y: 211, endPoint x: 1106, endPoint y: 372, distance: 366.3
click at [1054, 346] on div "Um den Modus zum Ziehen mit der Tastatur zu aktivieren, drückst du Alt + Eingab…" at bounding box center [755, 267] width 929 height 364
click at [1202, 396] on button "Vergrößern" at bounding box center [1202, 397] width 24 height 24
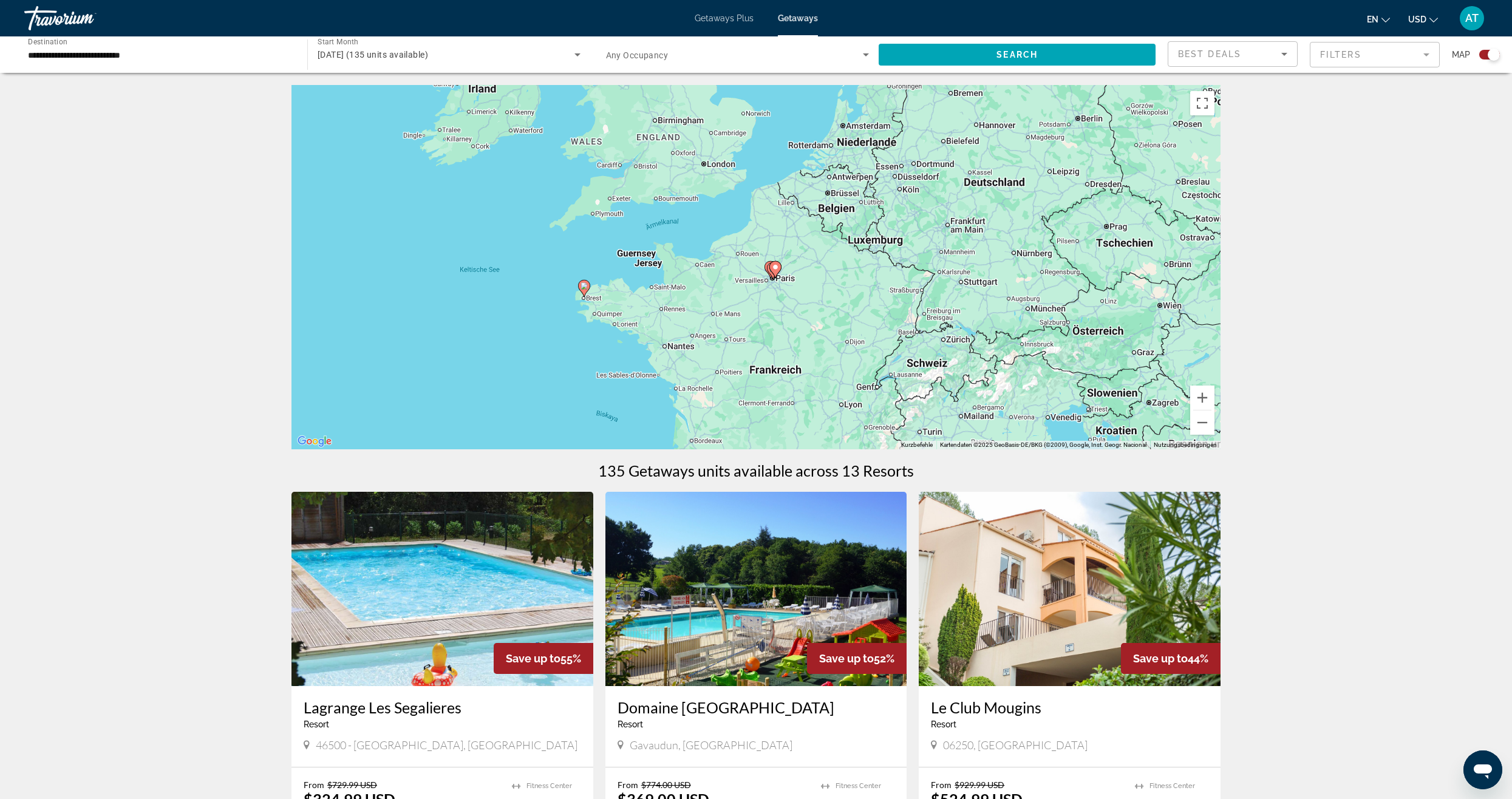
drag, startPoint x: 1061, startPoint y: 337, endPoint x: 1033, endPoint y: 194, distance: 145.7
click at [1033, 194] on div "Um den Modus zum Ziehen mit der Tastatur zu aktivieren, drückst du Alt + Eingab…" at bounding box center [755, 267] width 929 height 364
click at [1207, 395] on button "Vergrößern" at bounding box center [1202, 397] width 24 height 24
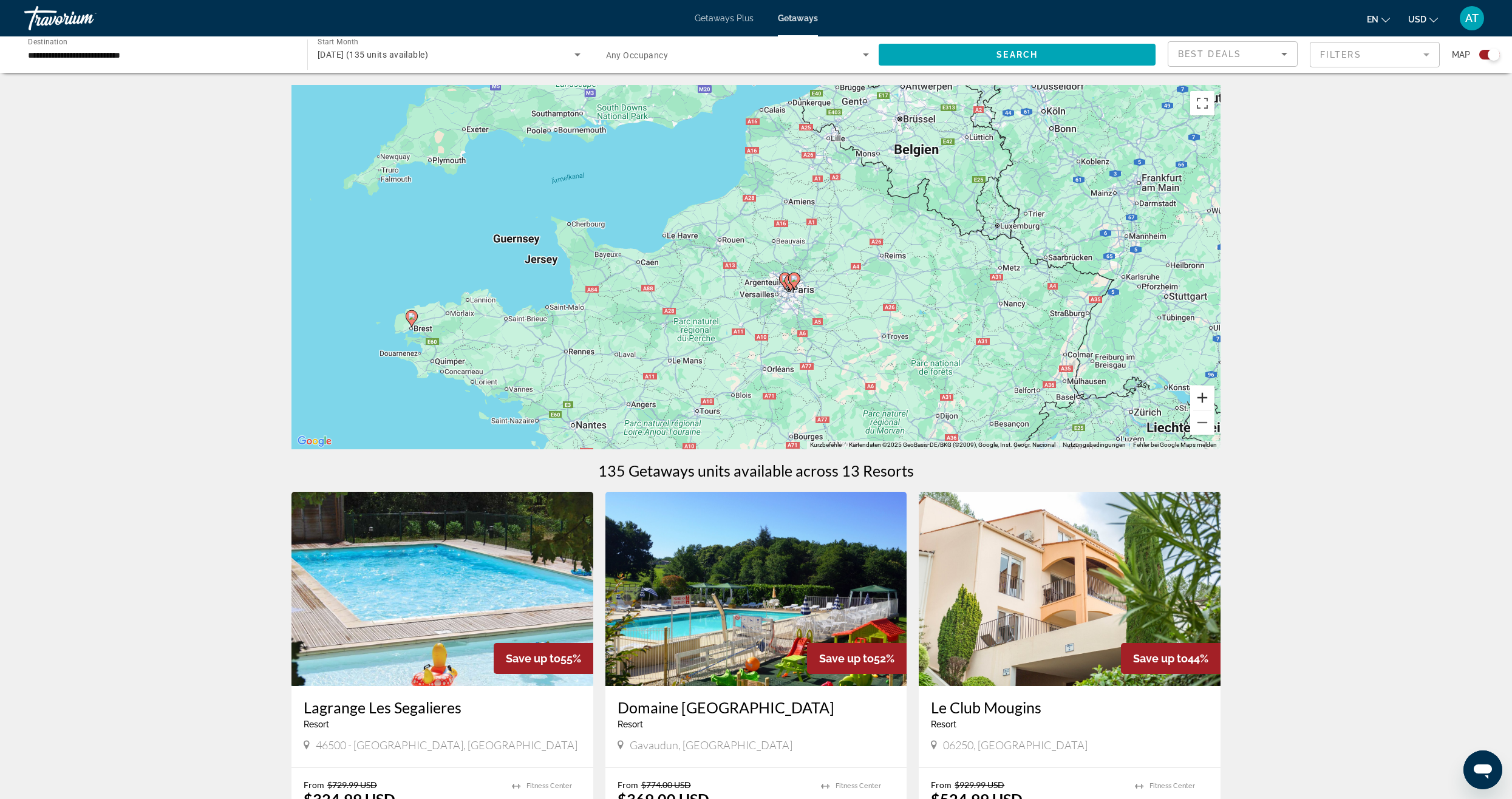
click at [1207, 393] on button "Vergrößern" at bounding box center [1202, 397] width 24 height 24
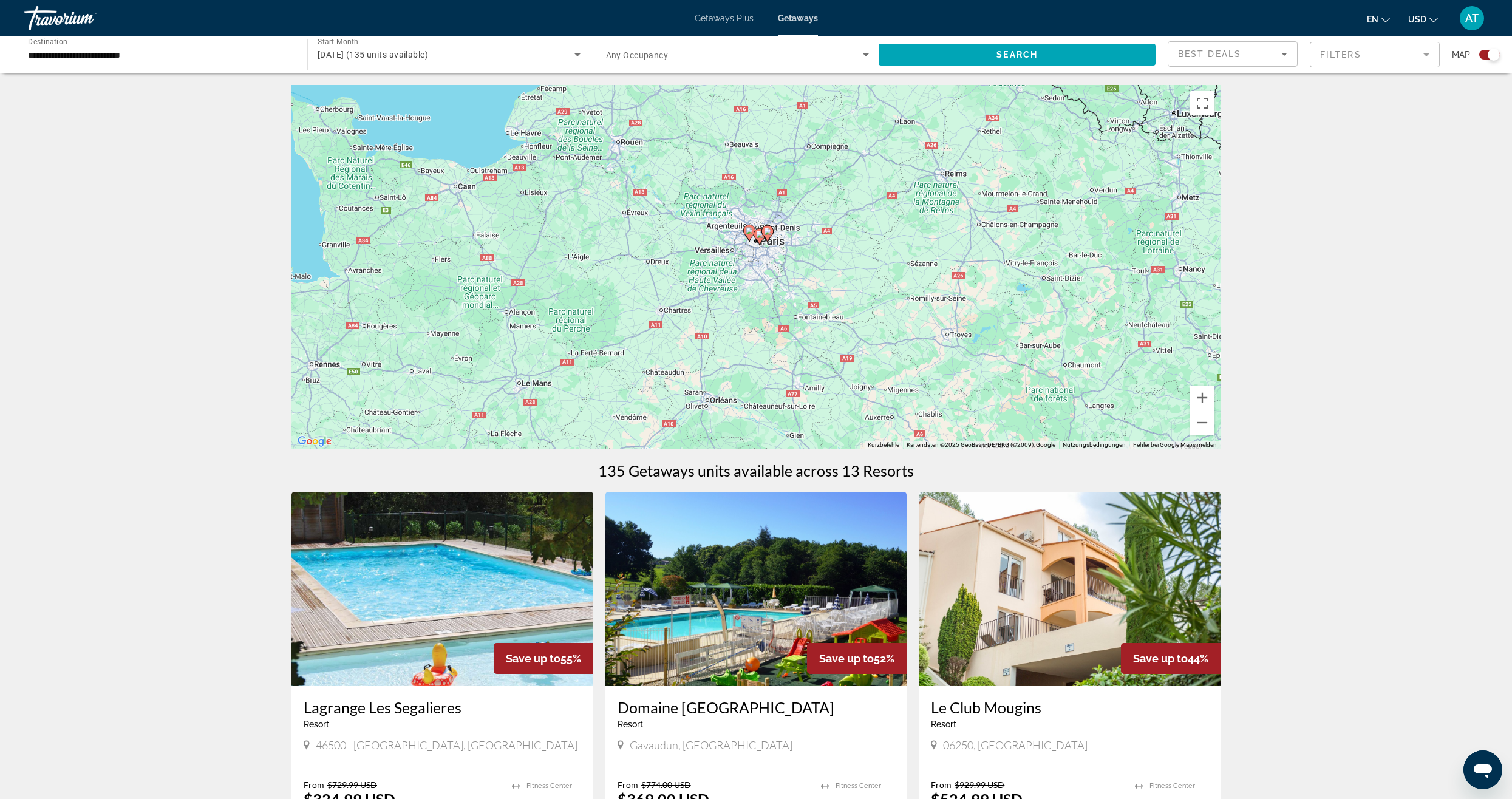
drag, startPoint x: 1081, startPoint y: 368, endPoint x: 1016, endPoint y: 297, distance: 96.3
click at [1016, 297] on div "Um den Modus zum Ziehen mit der Tastatur zu aktivieren, drückst du Alt + Eingab…" at bounding box center [755, 267] width 929 height 364
click at [1202, 394] on button "Vergrößern" at bounding box center [1202, 397] width 24 height 24
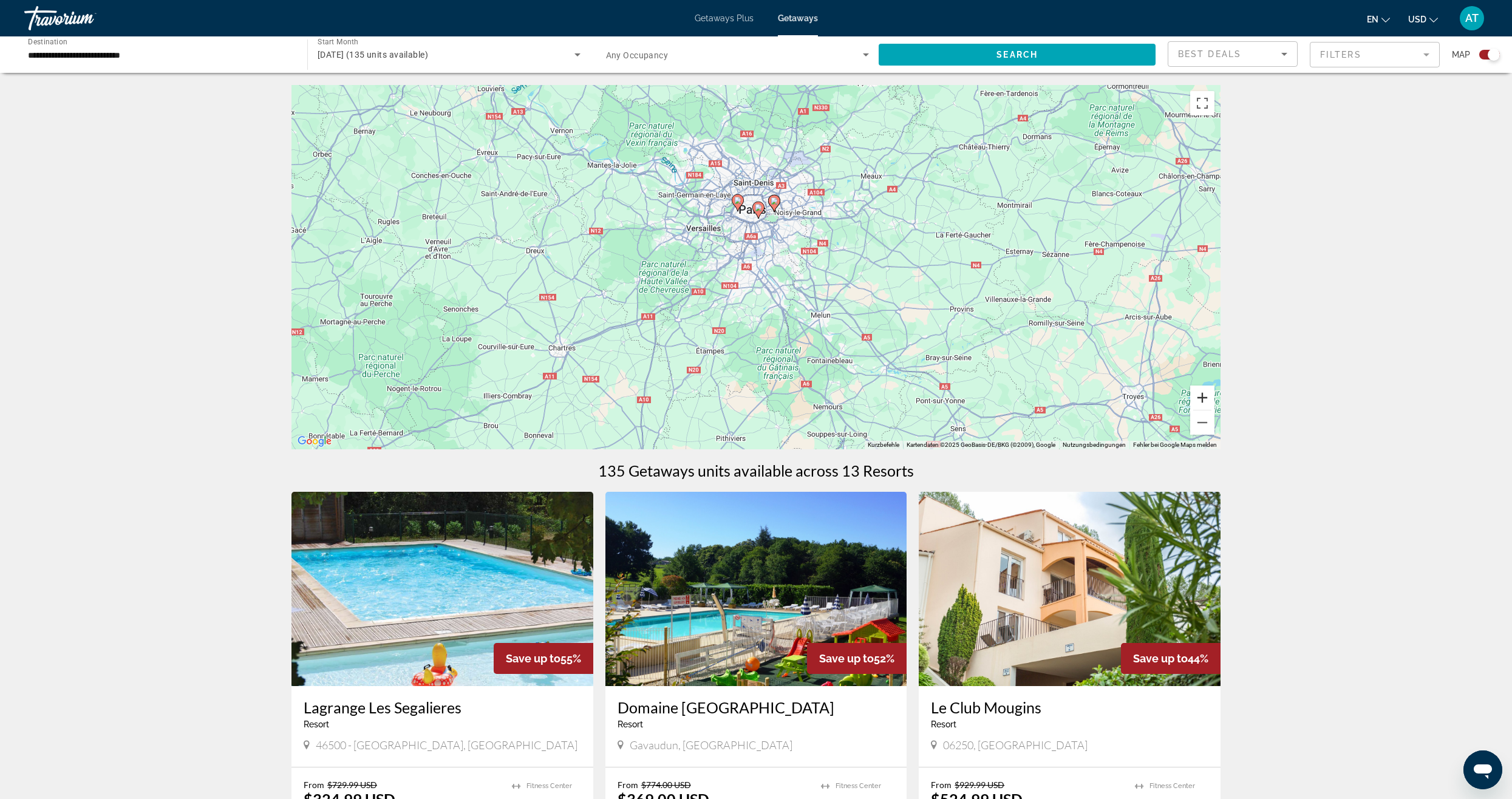
click at [1201, 393] on button "Vergrößern" at bounding box center [1202, 397] width 24 height 24
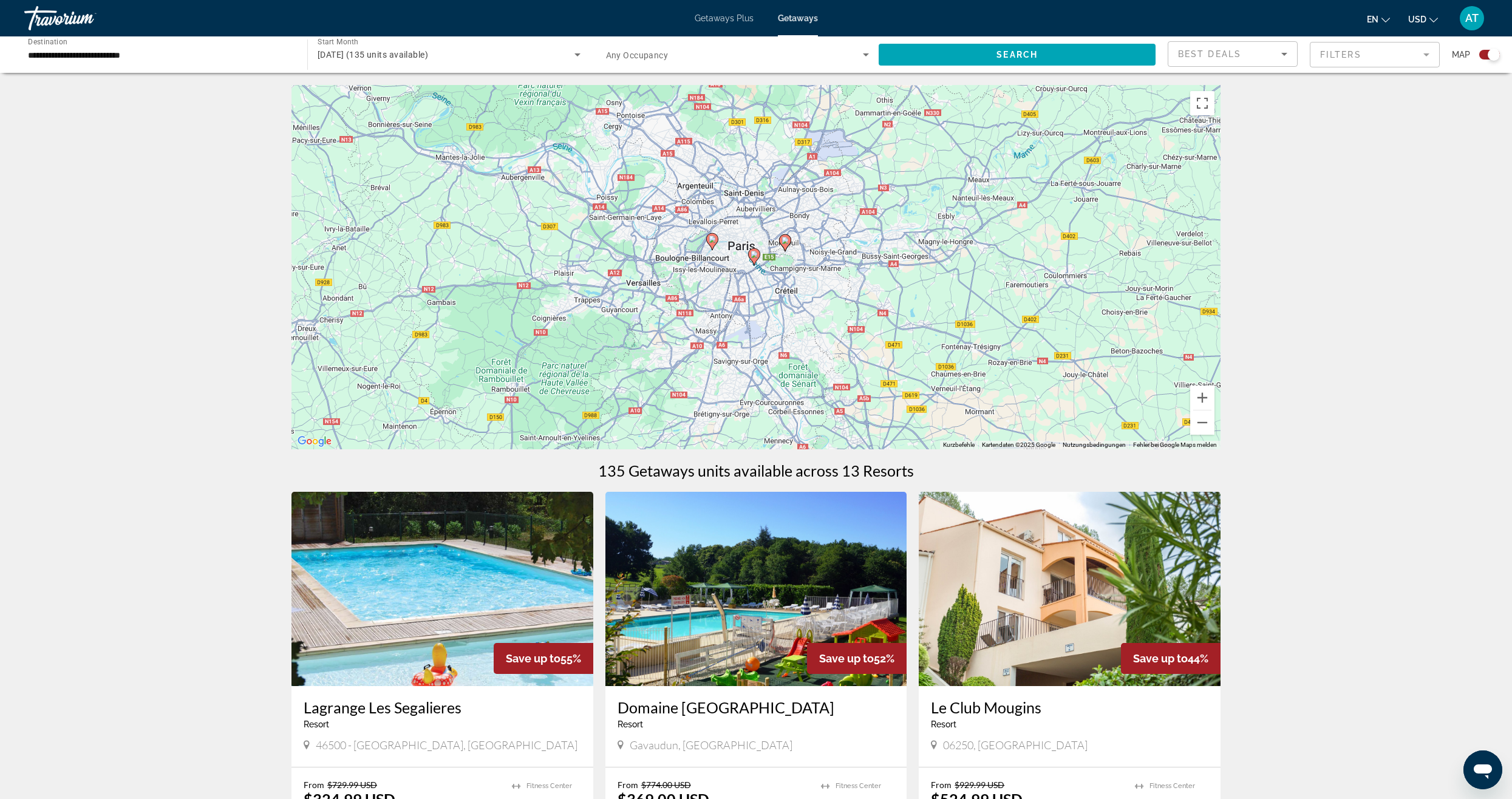
drag, startPoint x: 1027, startPoint y: 312, endPoint x: 940, endPoint y: 377, distance: 108.6
click at [1017, 409] on div "Um den Modus zum Ziehen mit der Tastatur zu aktivieren, drückst du Alt + Eingab…" at bounding box center [755, 267] width 929 height 364
click at [709, 244] on image "Main content" at bounding box center [710, 241] width 7 height 7
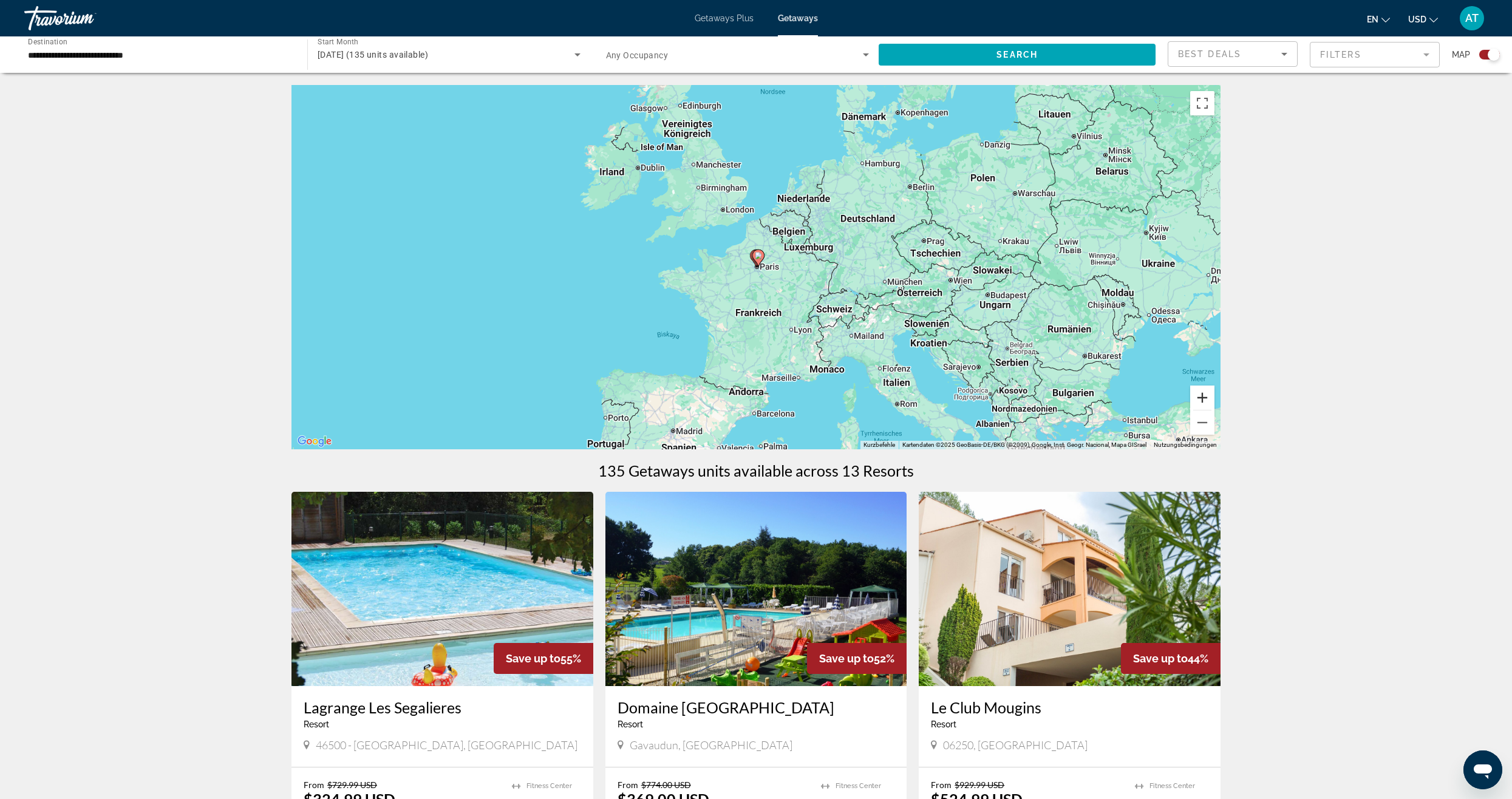
click at [1205, 402] on button "Vergrößern" at bounding box center [1202, 397] width 24 height 24
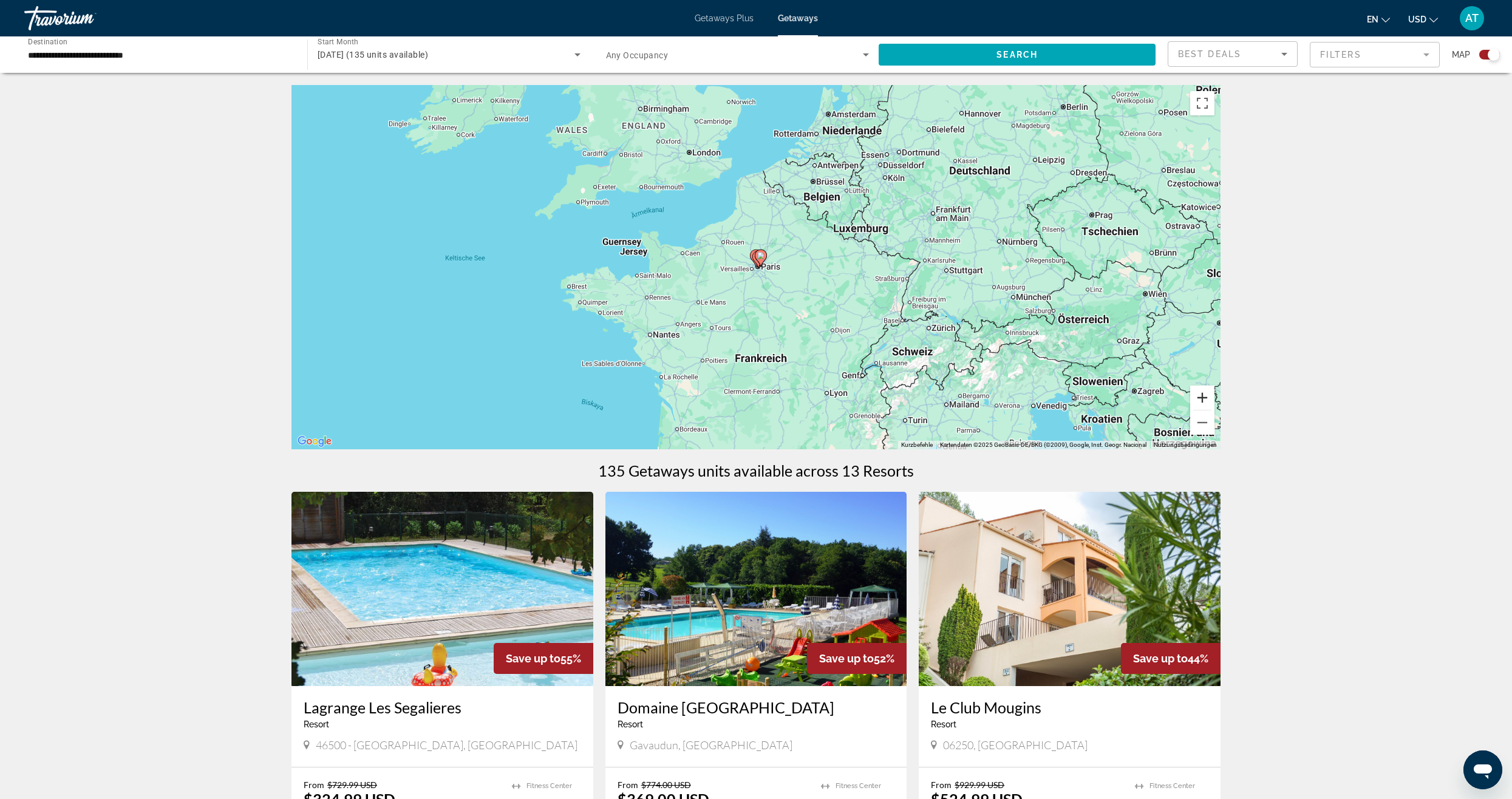
click at [1205, 402] on button "Vergrößern" at bounding box center [1202, 397] width 24 height 24
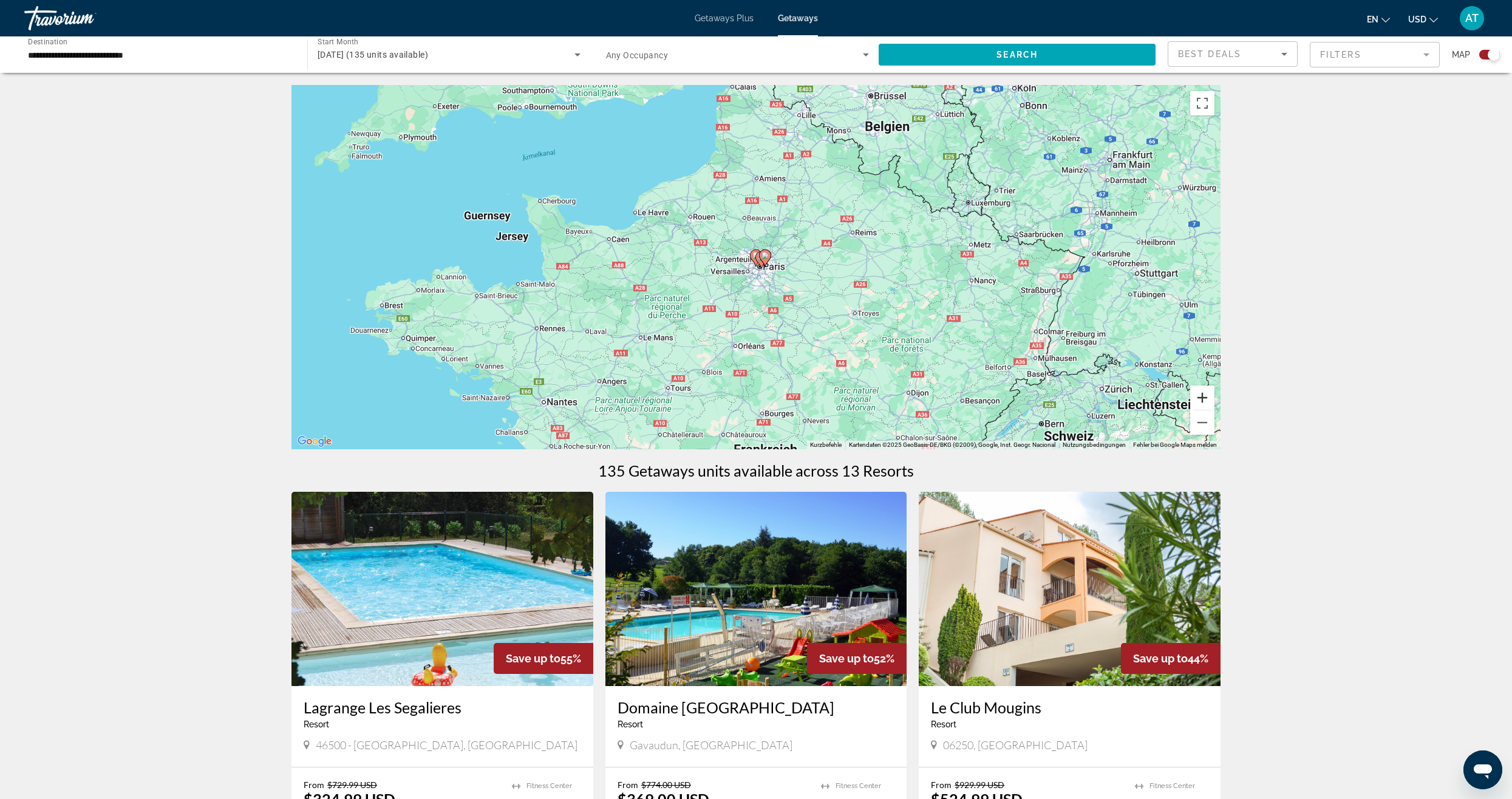
click at [1205, 402] on button "Vergrößern" at bounding box center [1202, 397] width 24 height 24
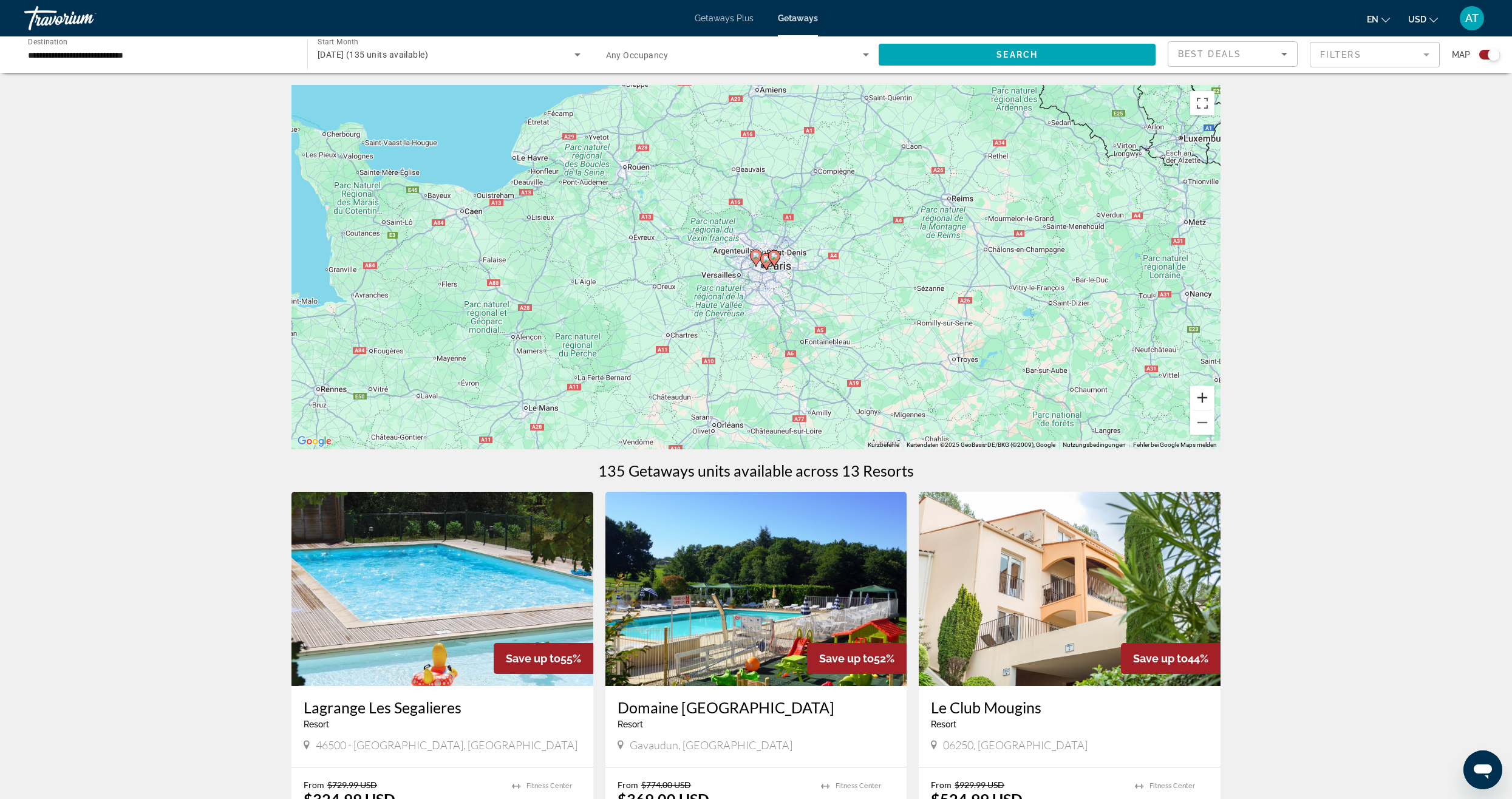
click at [1205, 402] on button "Vergrößern" at bounding box center [1202, 397] width 24 height 24
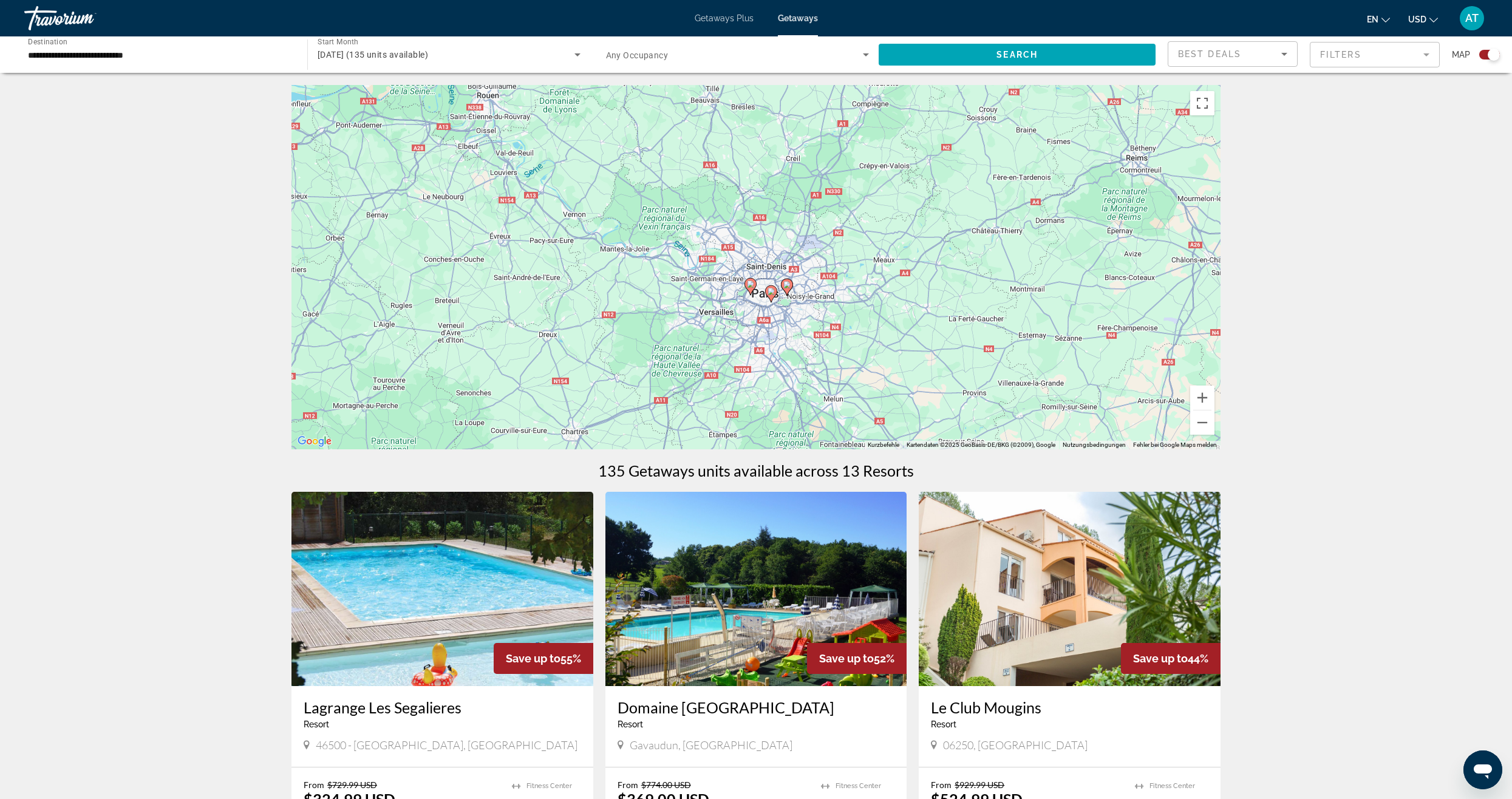
drag, startPoint x: 952, startPoint y: 338, endPoint x: 956, endPoint y: 372, distance: 34.2
click at [936, 365] on div "Um den Modus zum Ziehen mit der Tastatur zu aktivieren, drückst du Alt + Eingab…" at bounding box center [755, 267] width 929 height 364
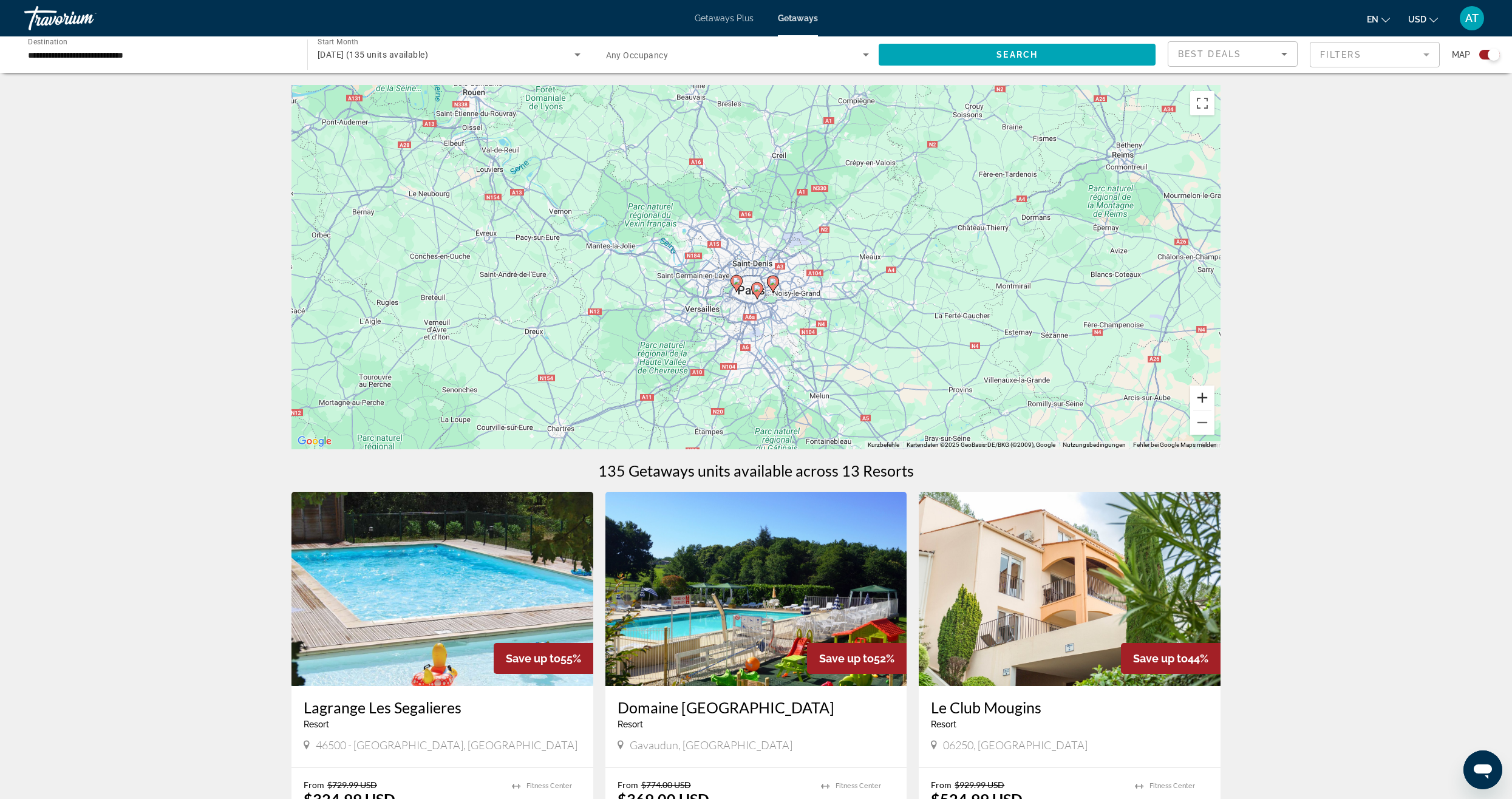
click at [1203, 396] on button "Vergrößern" at bounding box center [1202, 397] width 24 height 24
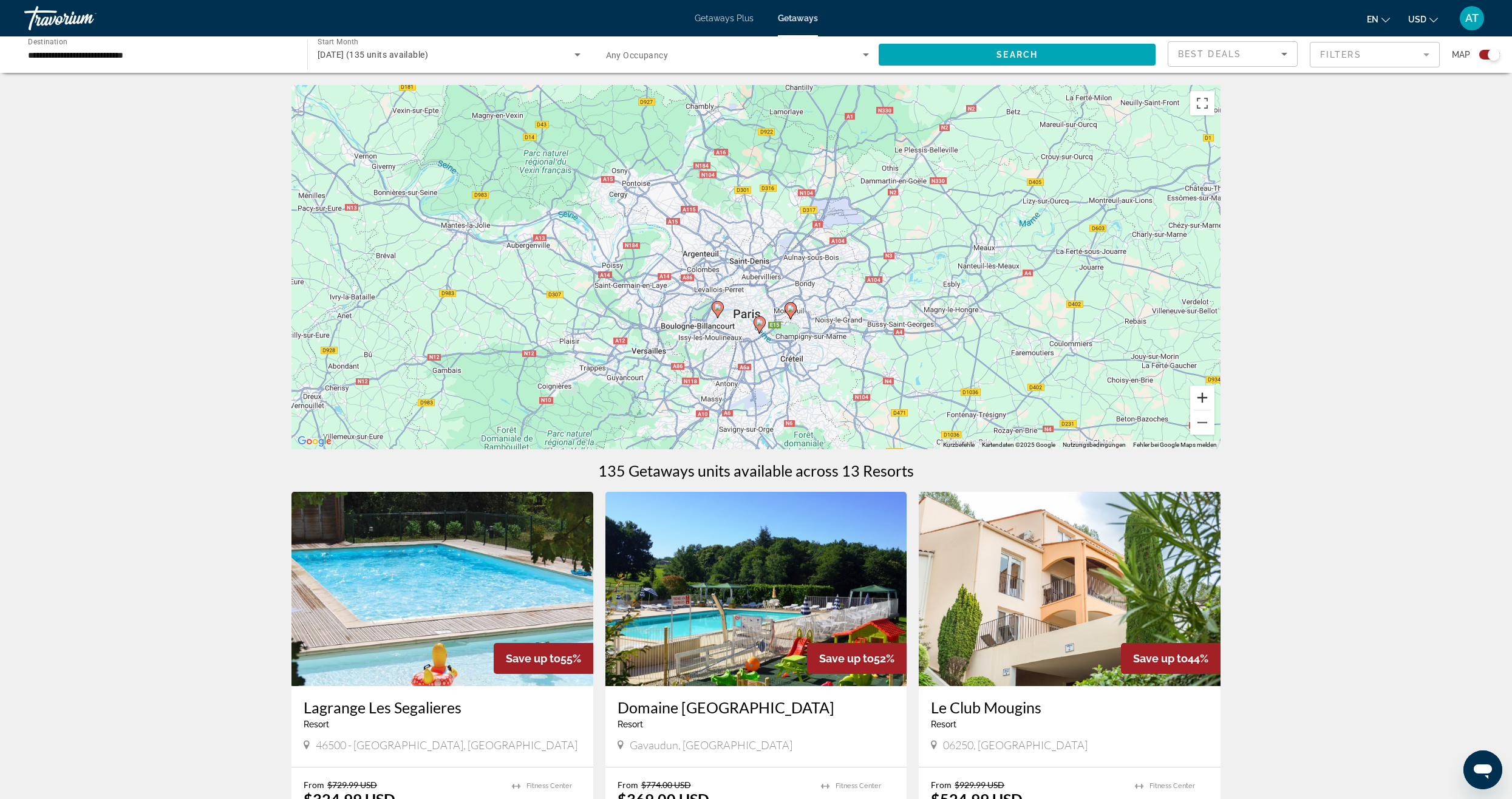
click at [1203, 396] on button "Vergrößern" at bounding box center [1202, 397] width 24 height 24
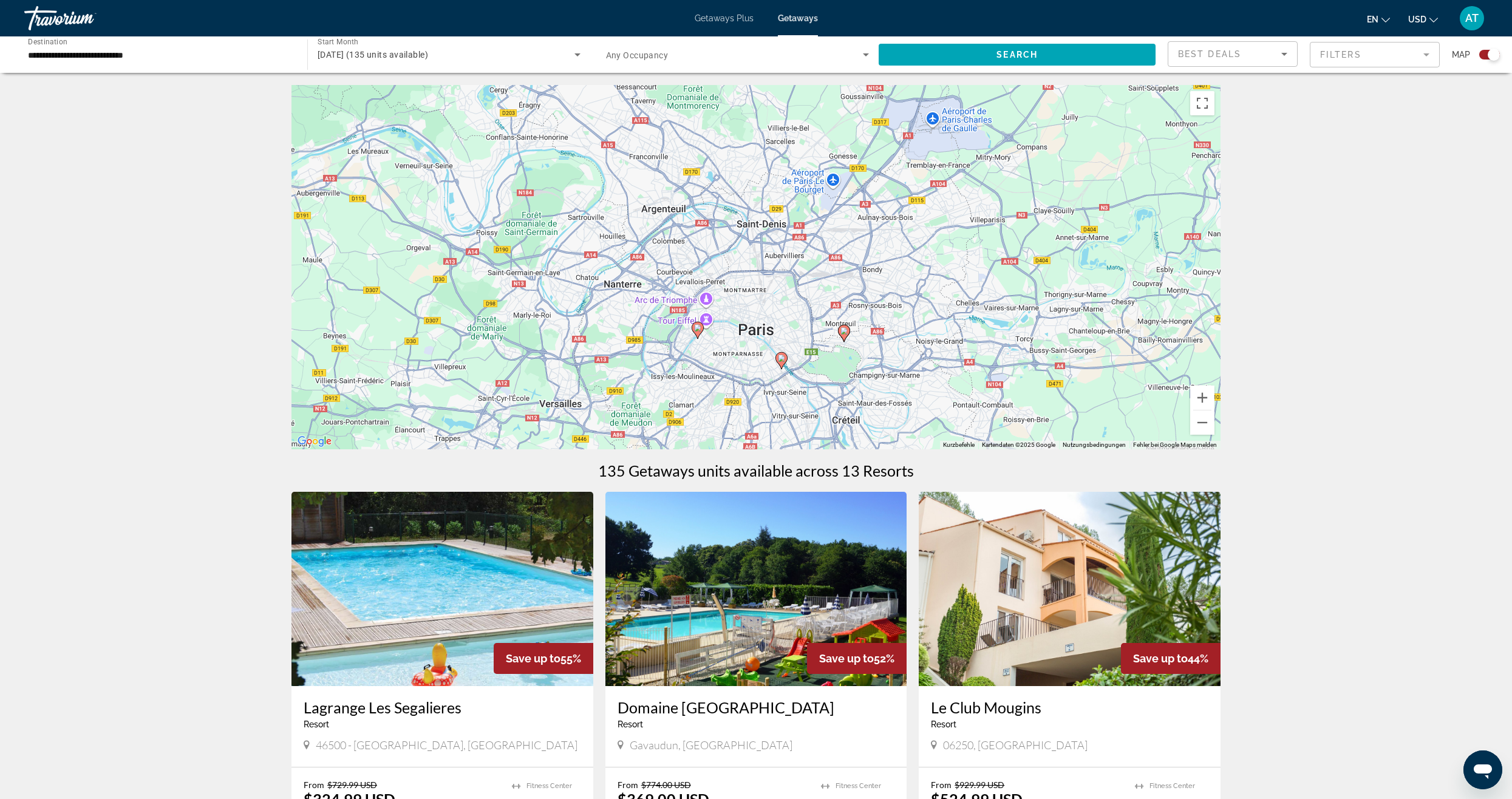
drag, startPoint x: 927, startPoint y: 353, endPoint x: 928, endPoint y: 301, distance: 52.0
click at [940, 317] on div "Um den Modus zum Ziehen mit der Tastatur zu aktivieren, drückst du Alt + Eingab…" at bounding box center [755, 267] width 929 height 364
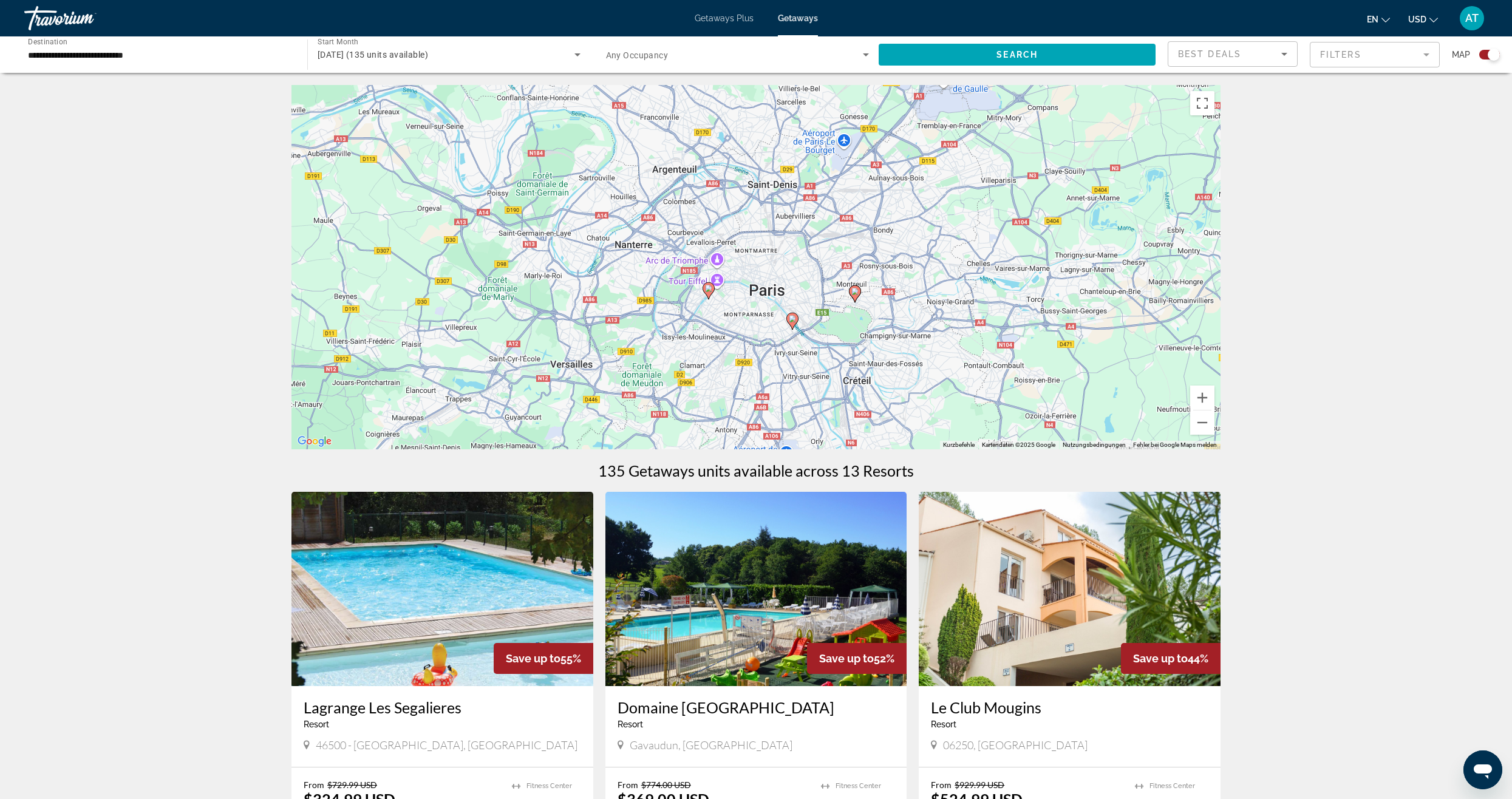
click at [704, 289] on icon "Main content" at bounding box center [709, 291] width 11 height 16
type input "**********"
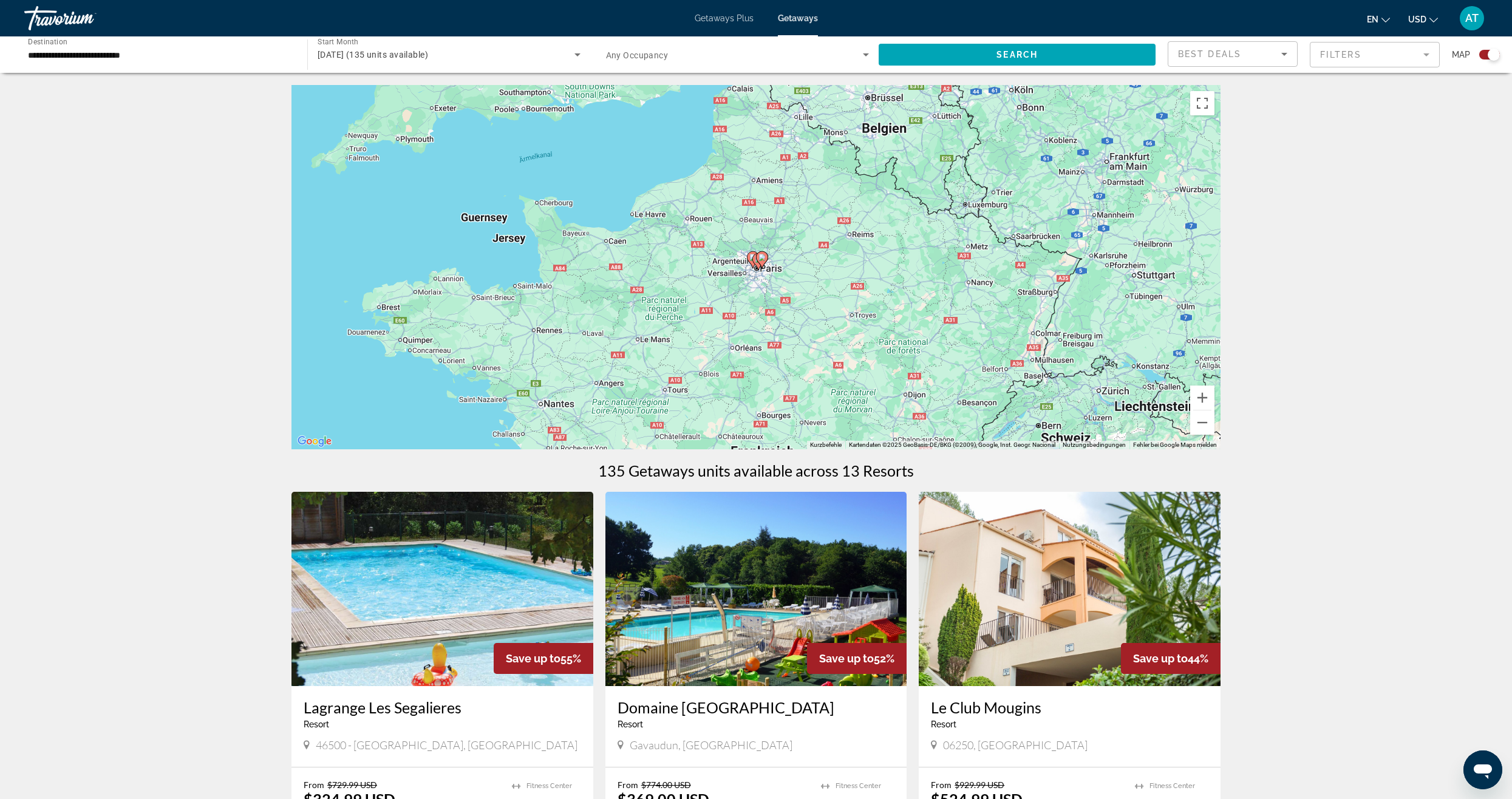
click at [751, 264] on icon "Main content" at bounding box center [753, 260] width 11 height 16
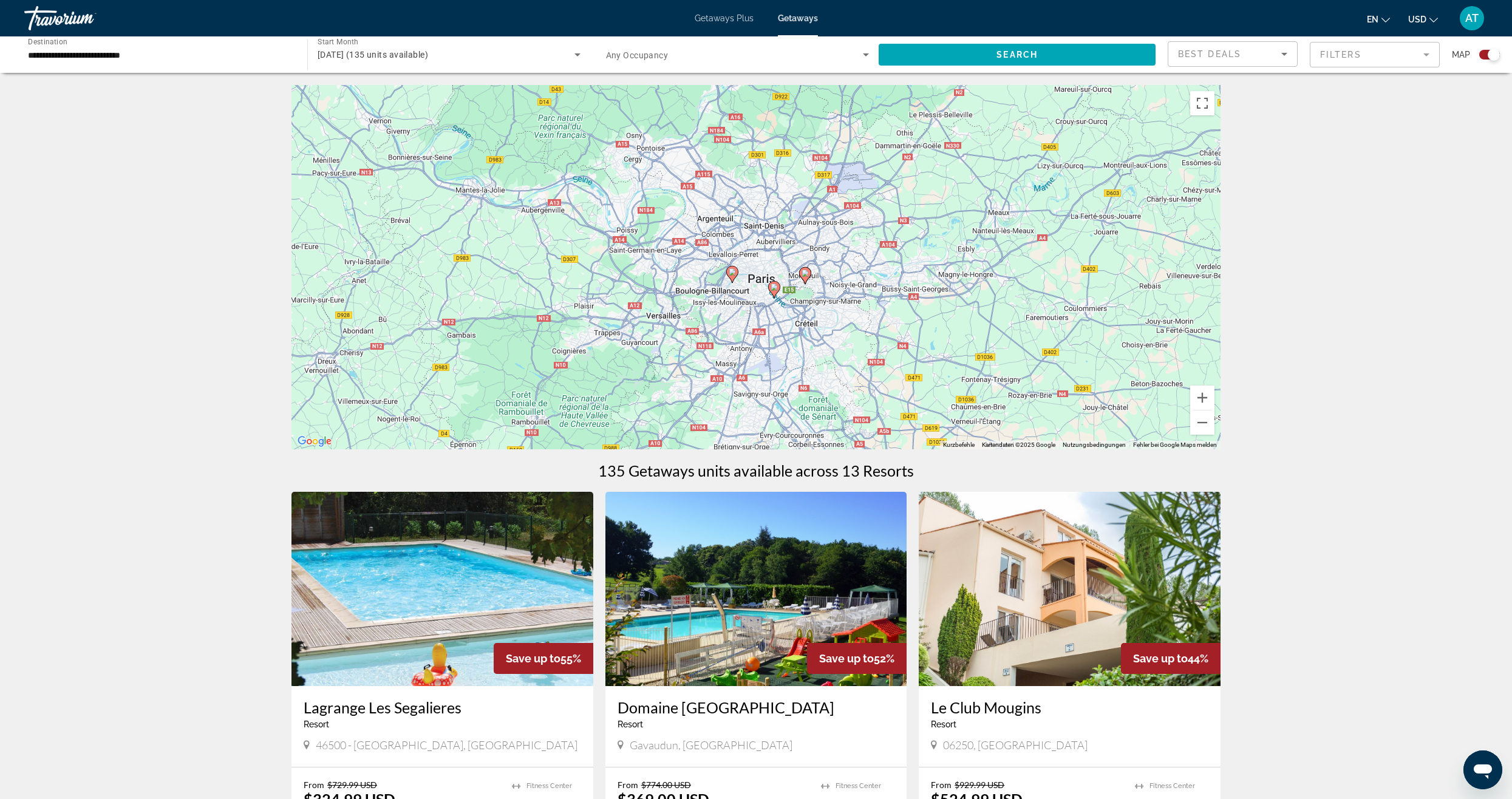
click at [730, 274] on image "Main content" at bounding box center [732, 272] width 7 height 7
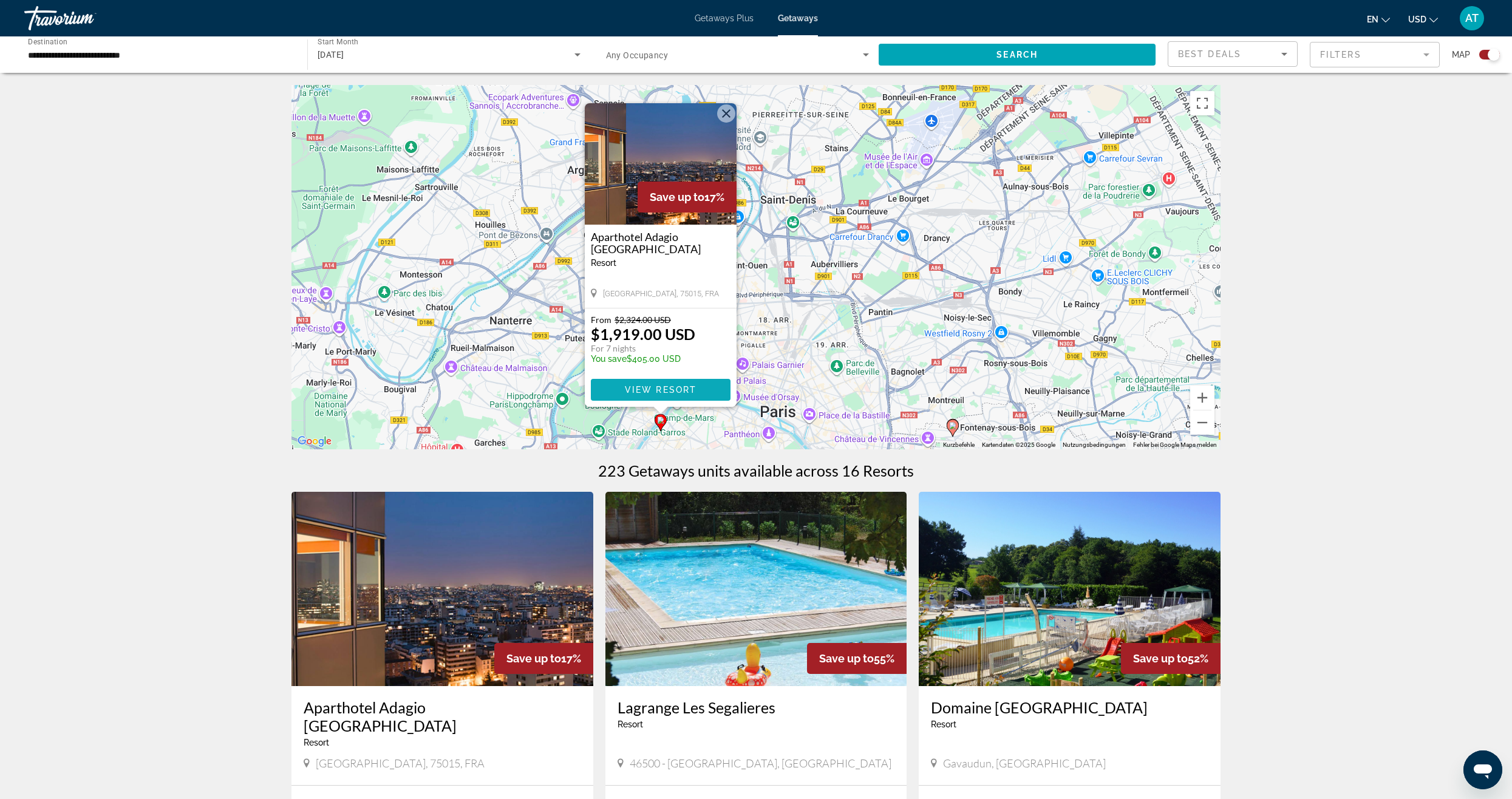
click at [697, 387] on span "Main content" at bounding box center [661, 389] width 139 height 29
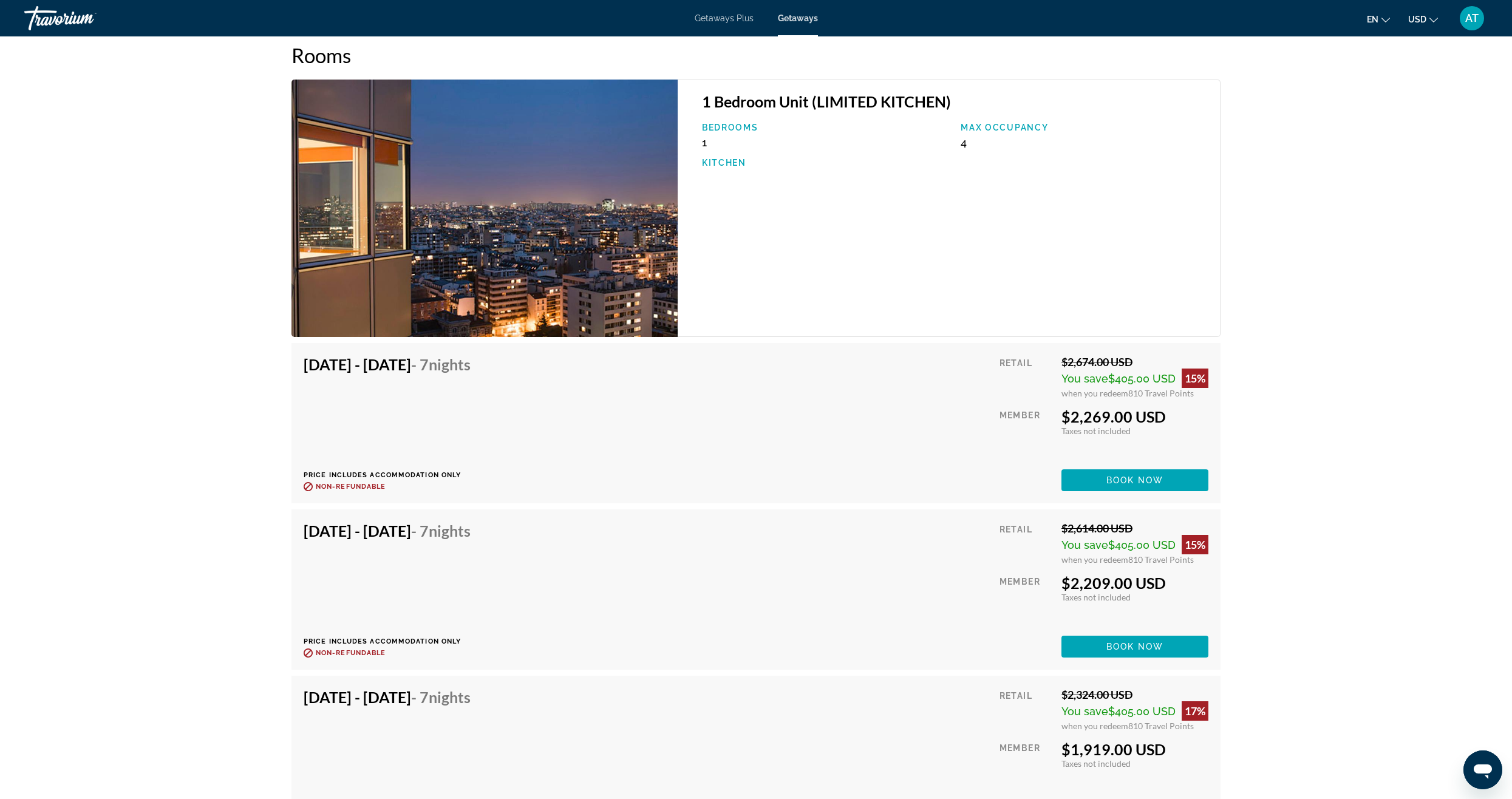
scroll to position [1851, 0]
